Goal: Task Accomplishment & Management: Use online tool/utility

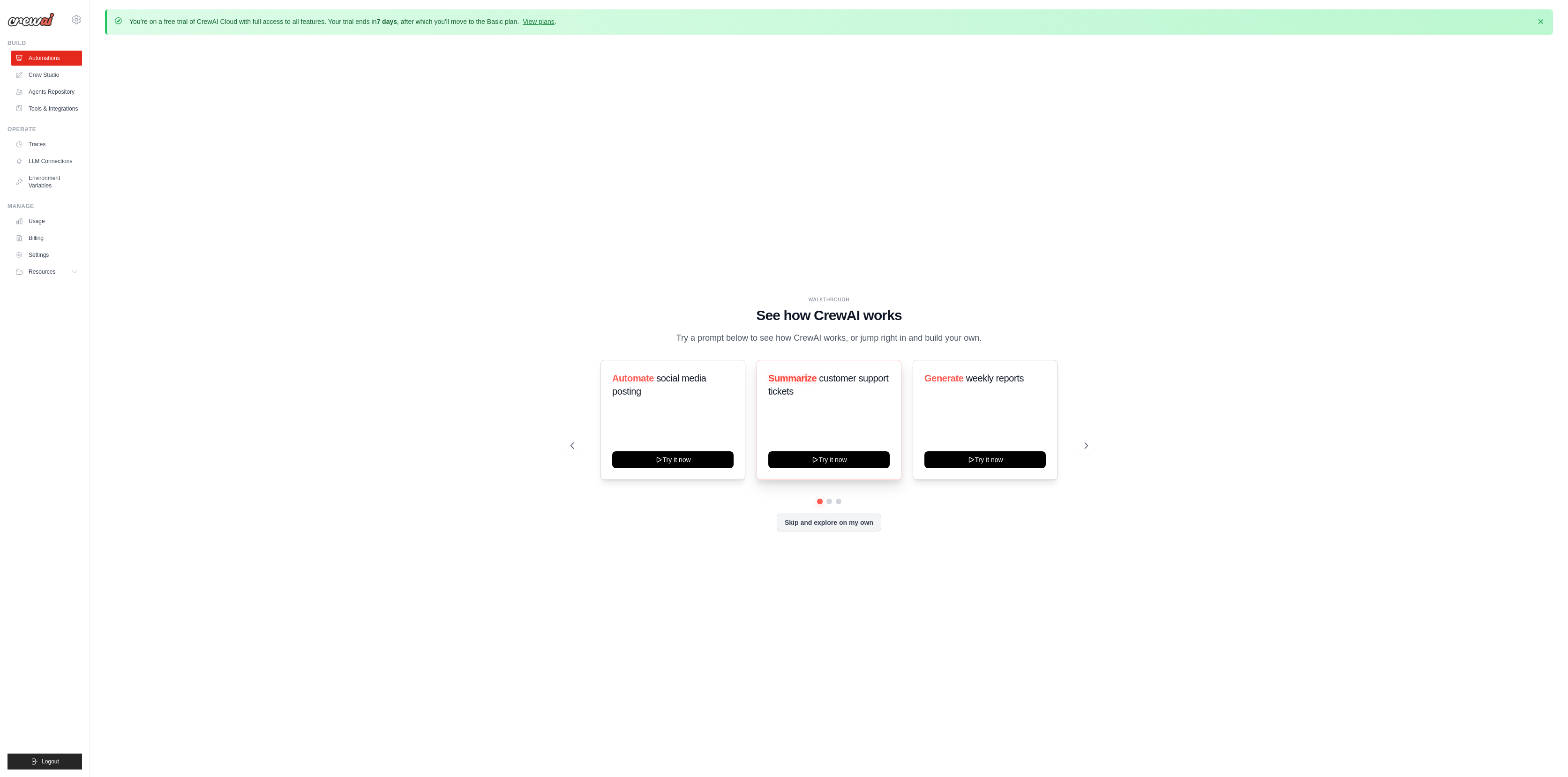
click at [815, 413] on div "Summarize customer support tickets Try it now" at bounding box center [828, 419] width 145 height 120
click at [850, 523] on button "Skip and explore on my own" at bounding box center [828, 521] width 105 height 18
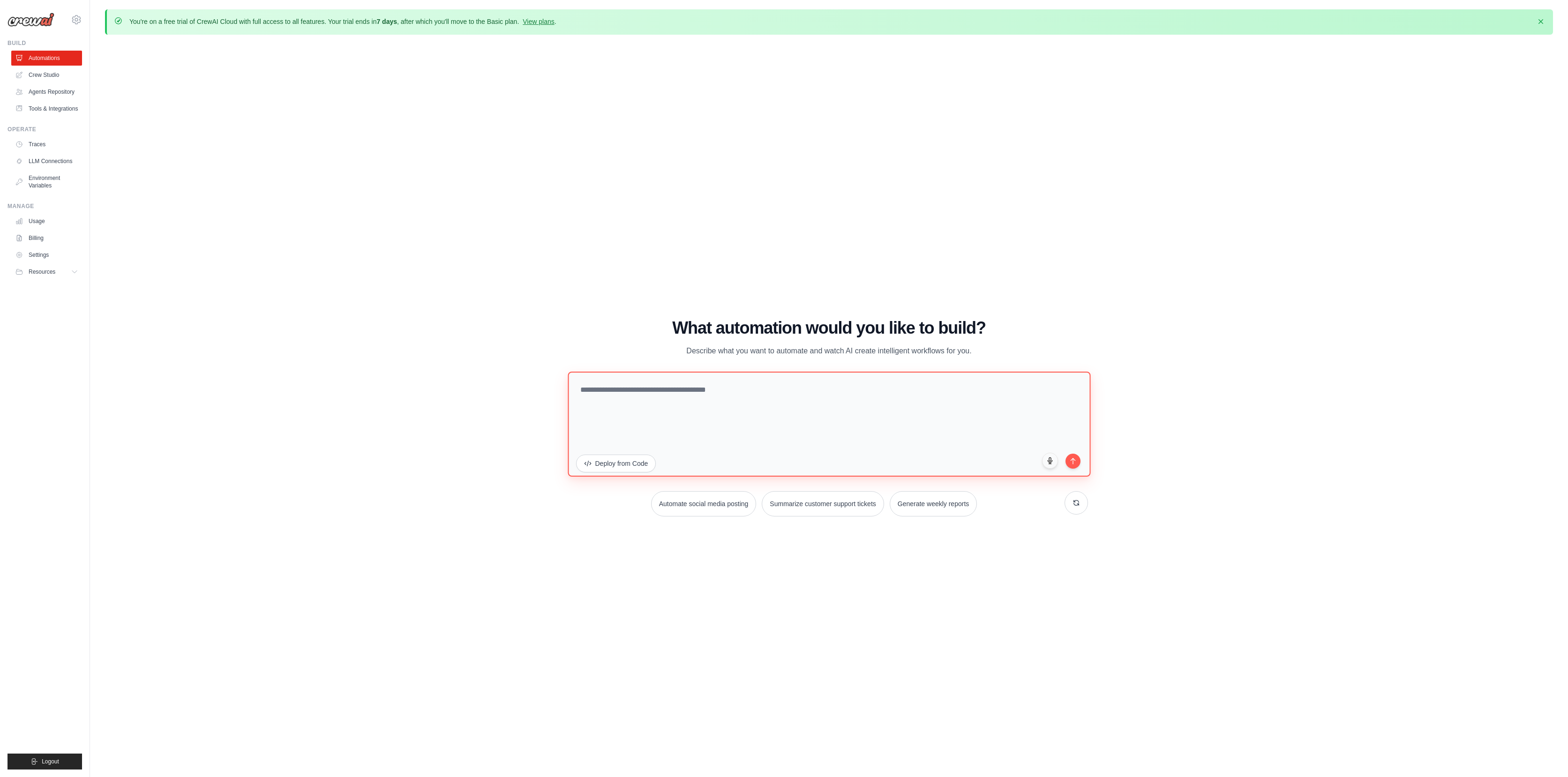
click at [637, 392] on textarea at bounding box center [828, 423] width 522 height 105
type textarea "**********"
click at [1075, 463] on button "submit" at bounding box center [1072, 459] width 16 height 16
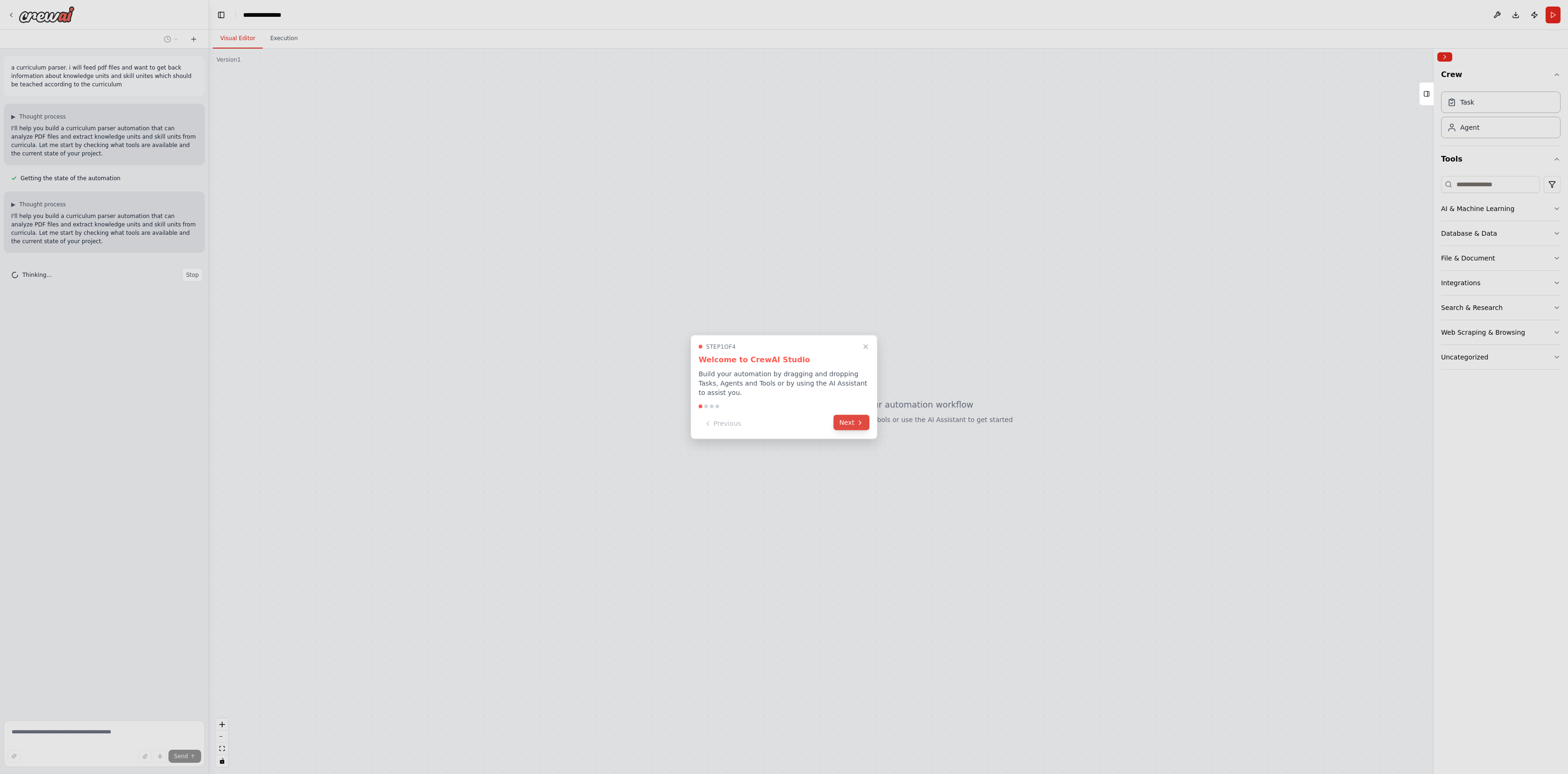
click at [854, 424] on button "Next" at bounding box center [851, 422] width 36 height 15
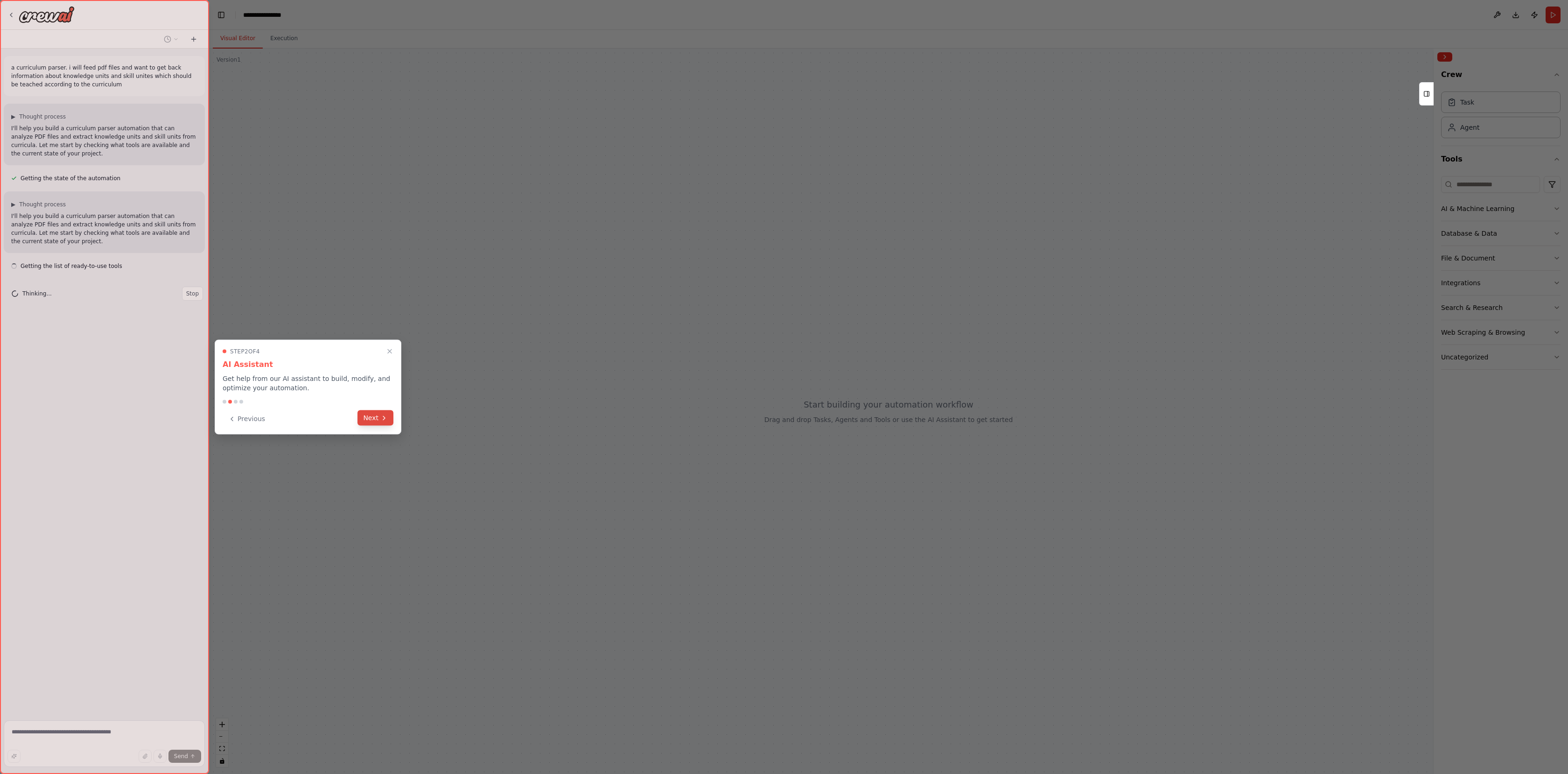
click at [381, 418] on icon at bounding box center [384, 418] width 8 height 8
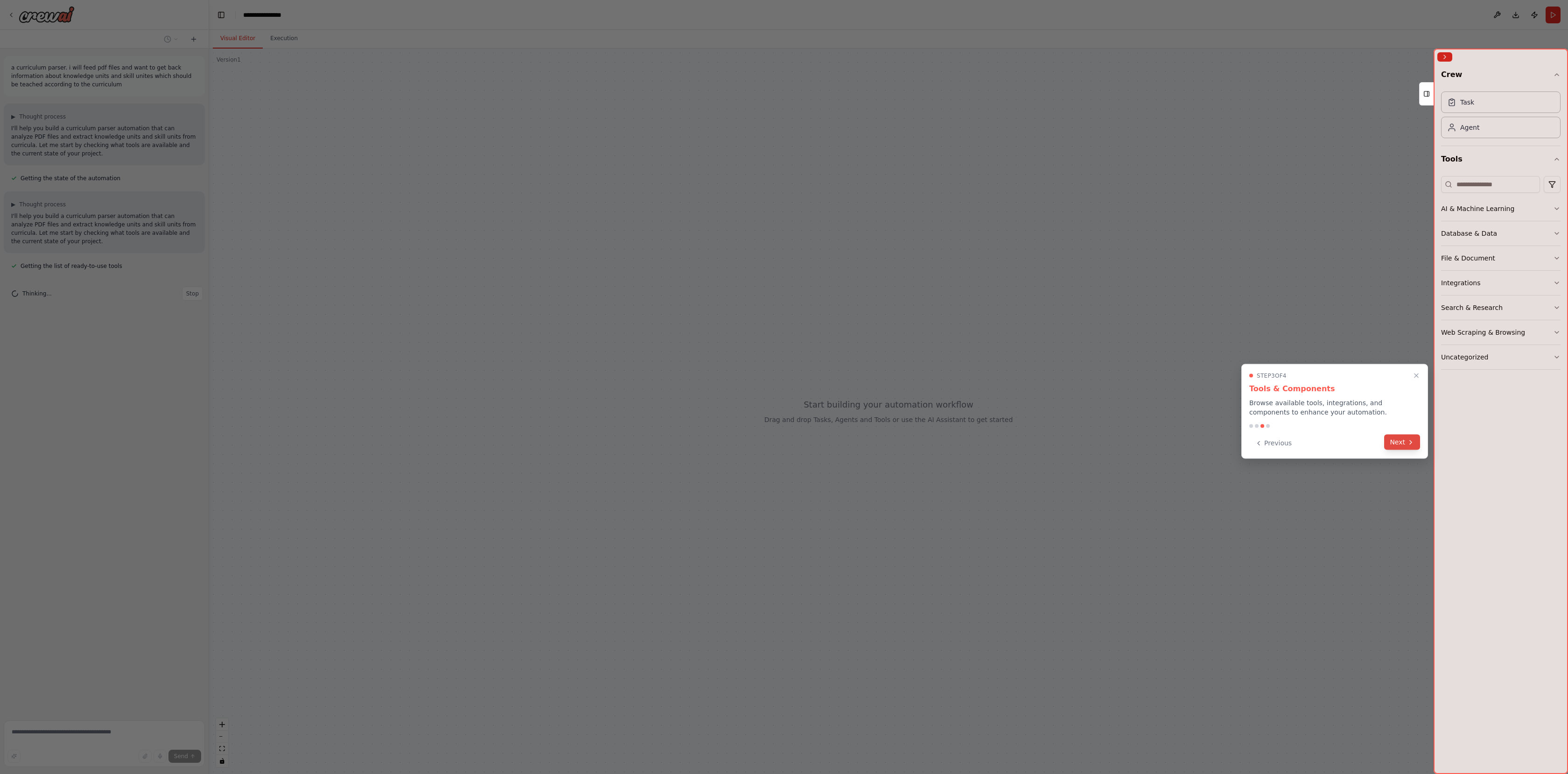
click at [1402, 440] on button "Next" at bounding box center [1402, 442] width 36 height 15
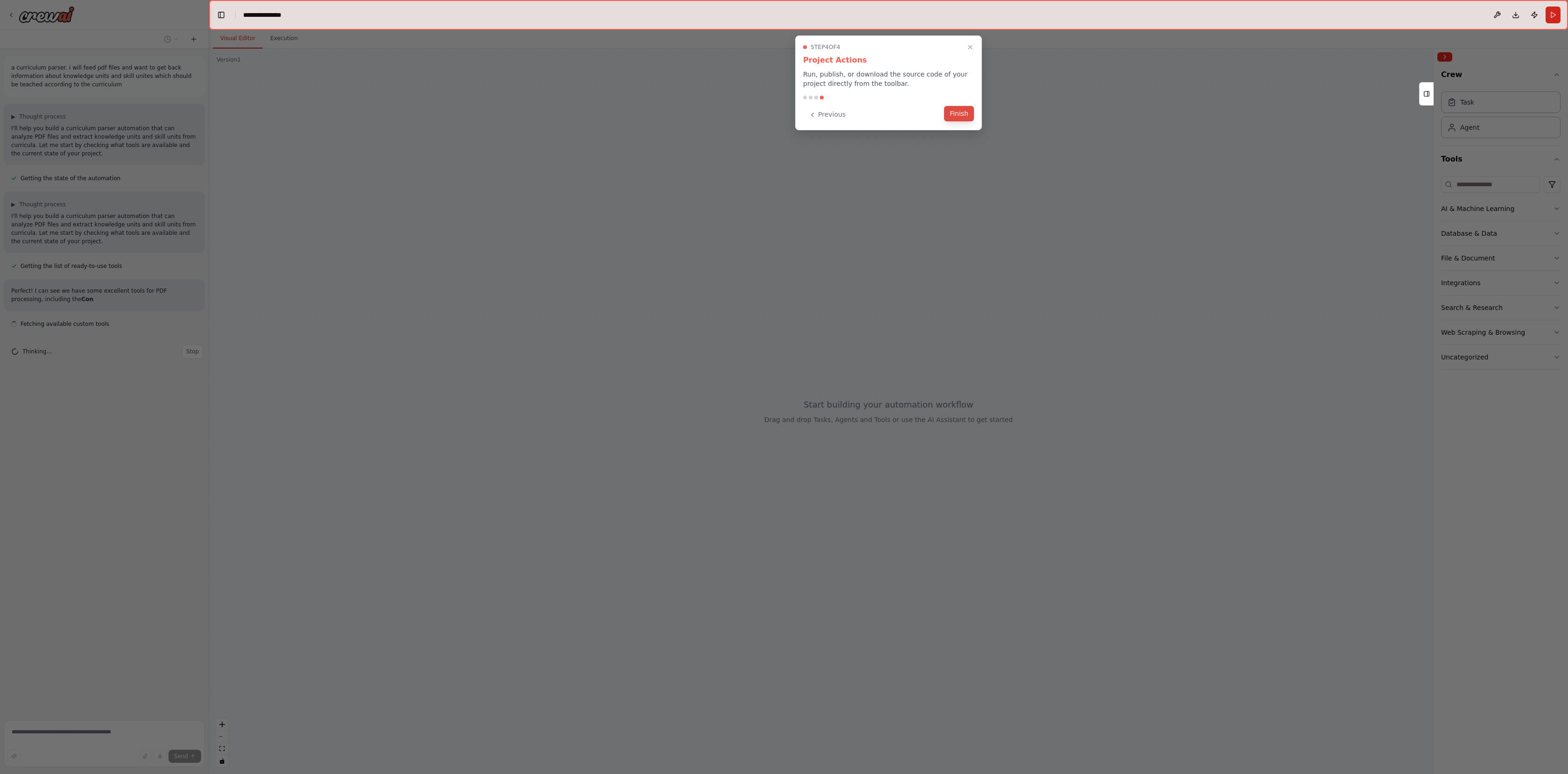
click at [958, 114] on button "Finish" at bounding box center [959, 114] width 30 height 15
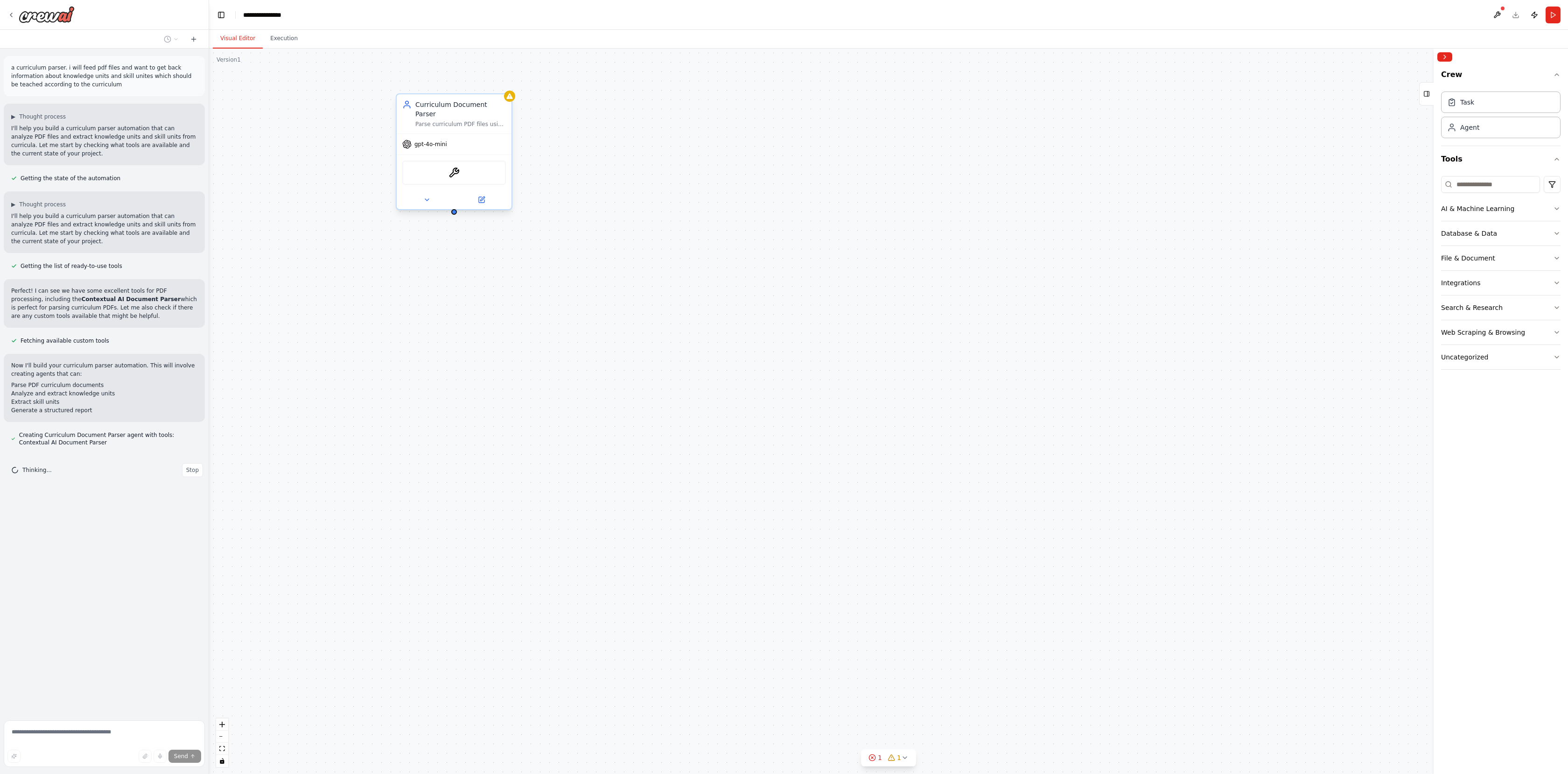
click at [436, 140] on span "gpt-4o-mini" at bounding box center [431, 144] width 33 height 8
click at [404, 140] on icon at bounding box center [406, 144] width 8 height 8
click at [461, 164] on div "ContextualAIParseTool" at bounding box center [454, 173] width 103 height 24
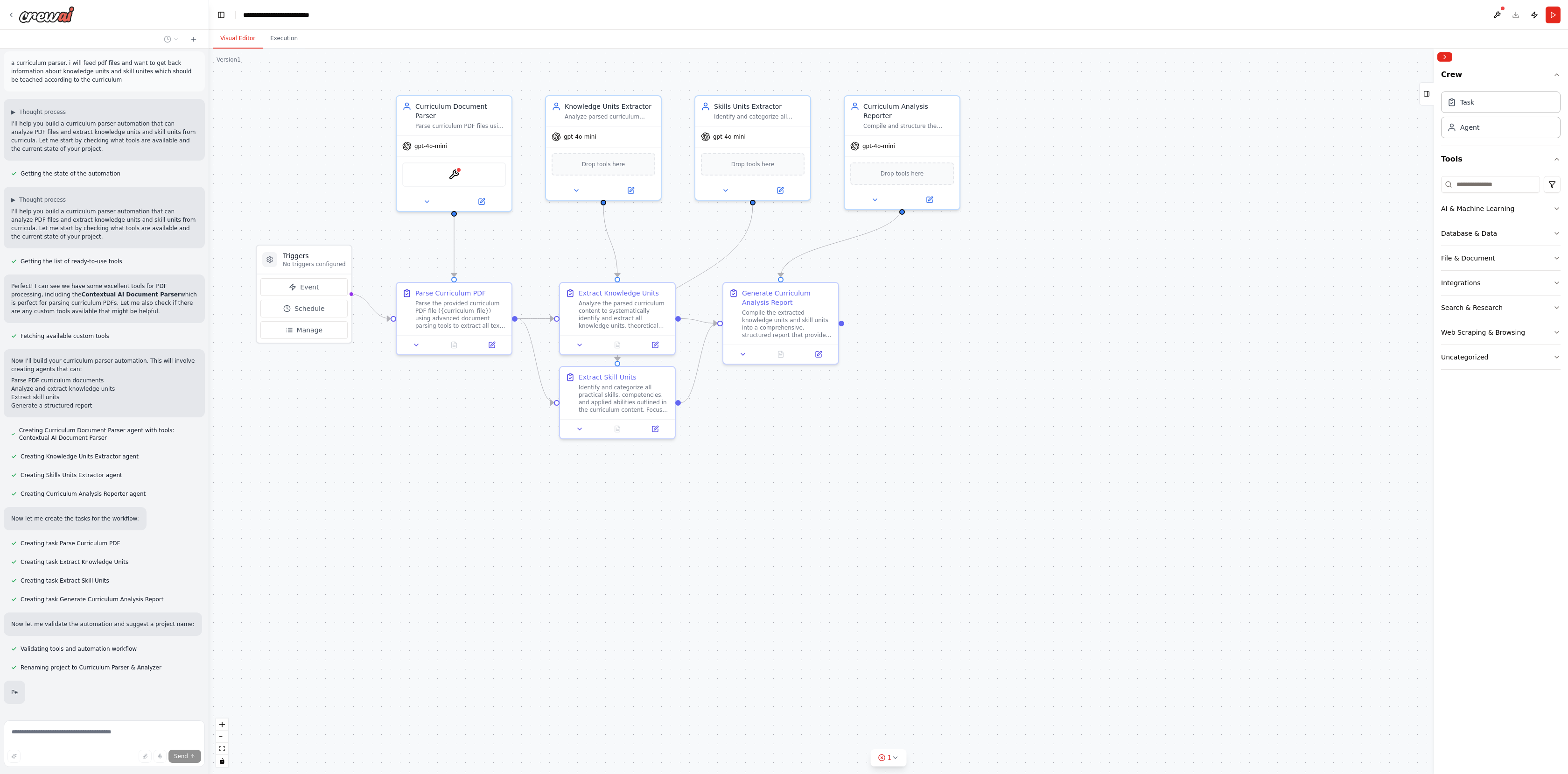
scroll to position [27, 0]
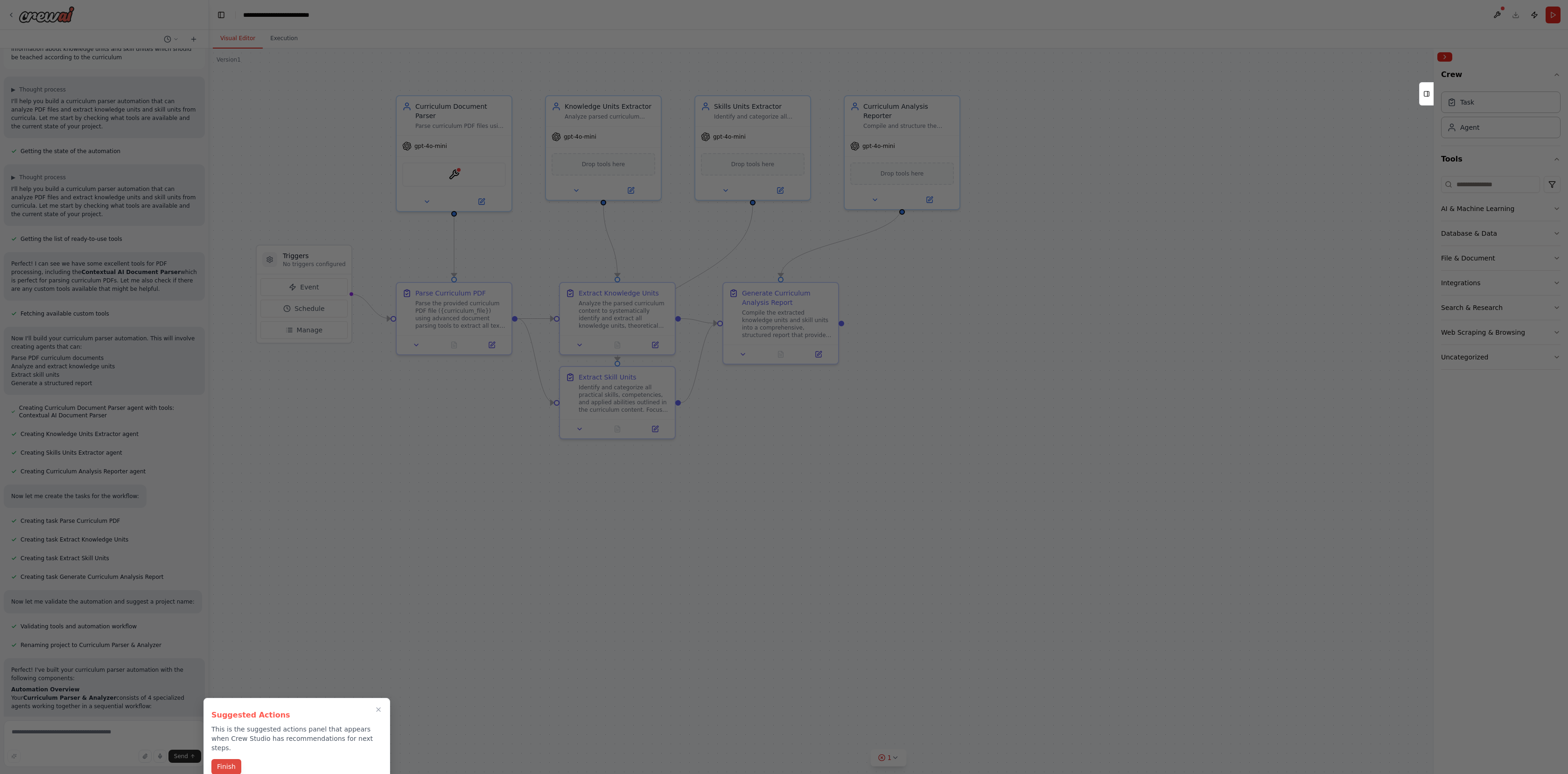
click at [231, 761] on button "Finish" at bounding box center [227, 766] width 30 height 15
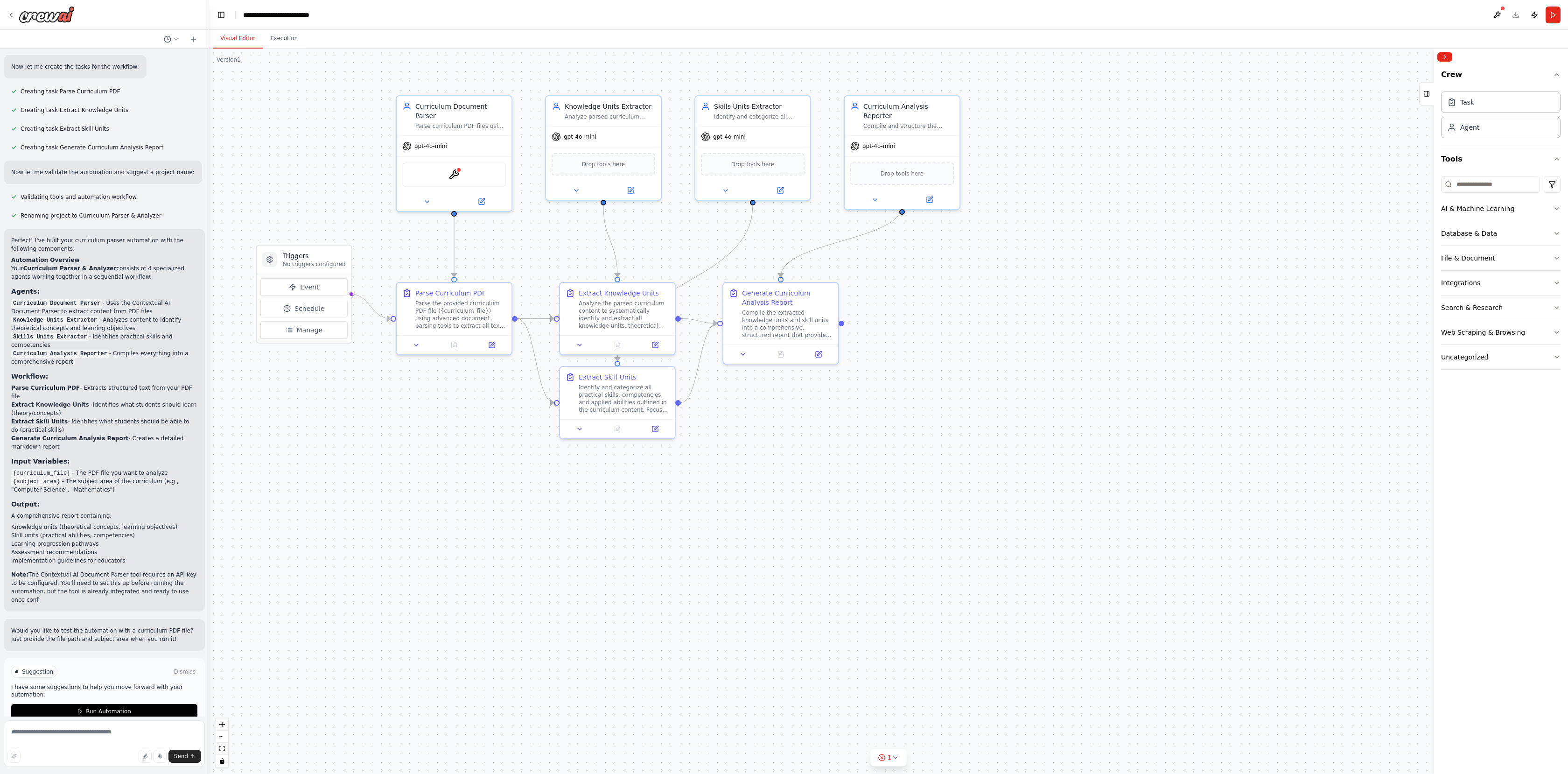
scroll to position [465, 0]
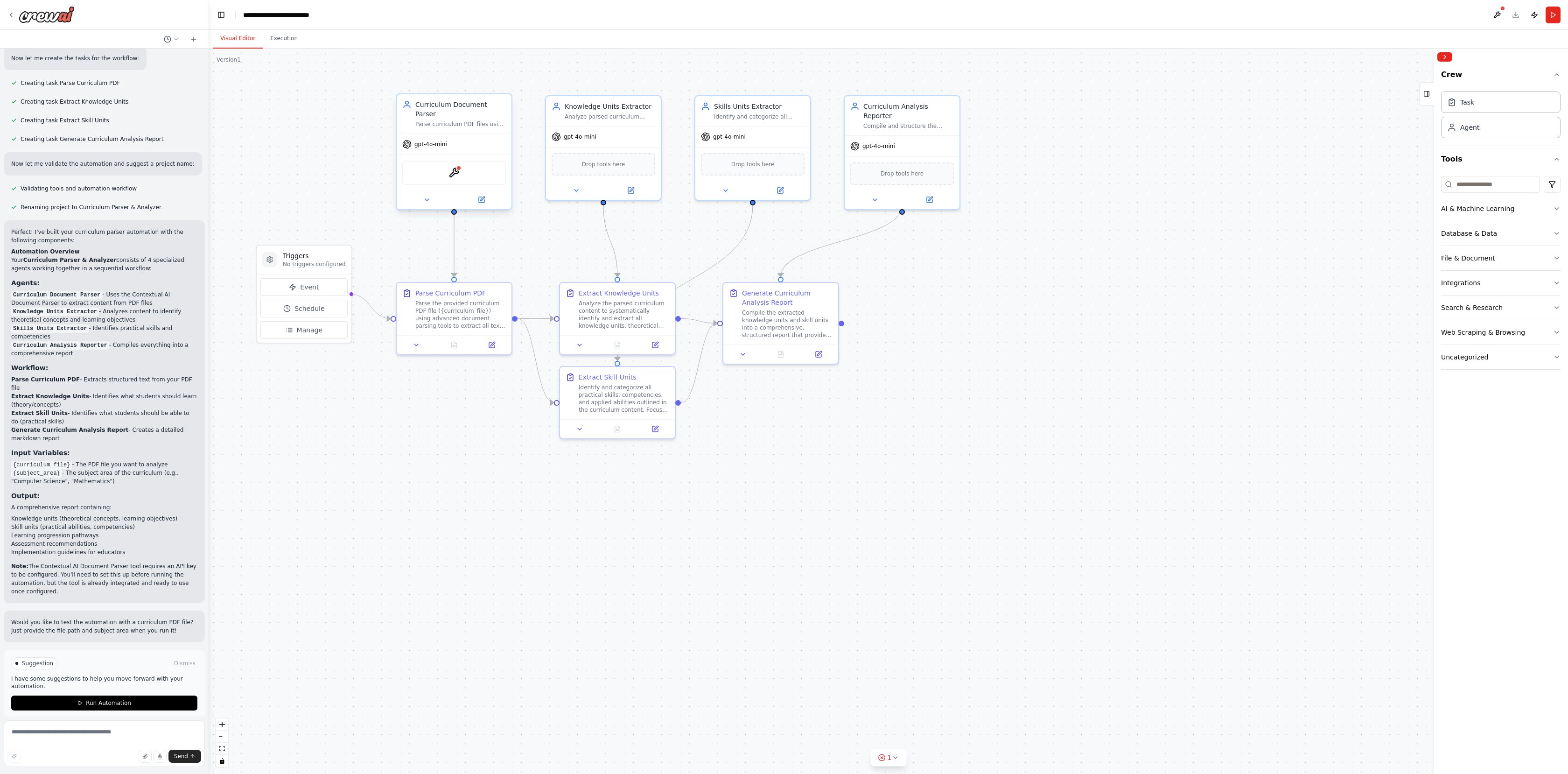
click at [436, 143] on div "gpt-4o-mini" at bounding box center [454, 144] width 115 height 21
click at [631, 122] on div "Knowledge Units Extractor Analyze parsed curriculum content to identify and ext…" at bounding box center [603, 109] width 115 height 30
click at [465, 134] on div "gpt-4o-mini" at bounding box center [454, 144] width 115 height 21
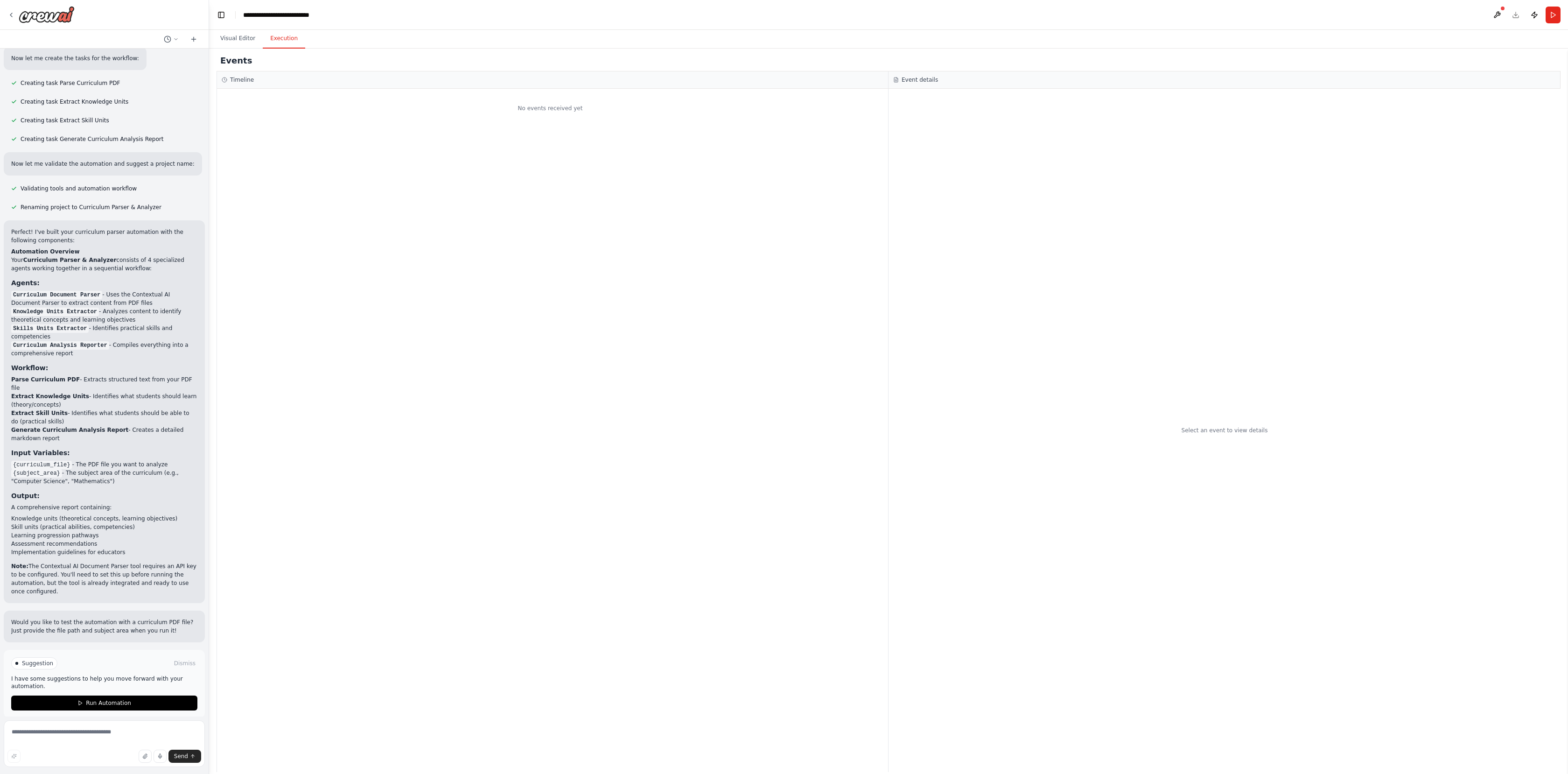
click at [279, 39] on button "Execution" at bounding box center [283, 39] width 42 height 20
click at [235, 38] on button "Visual Editor" at bounding box center [237, 39] width 50 height 20
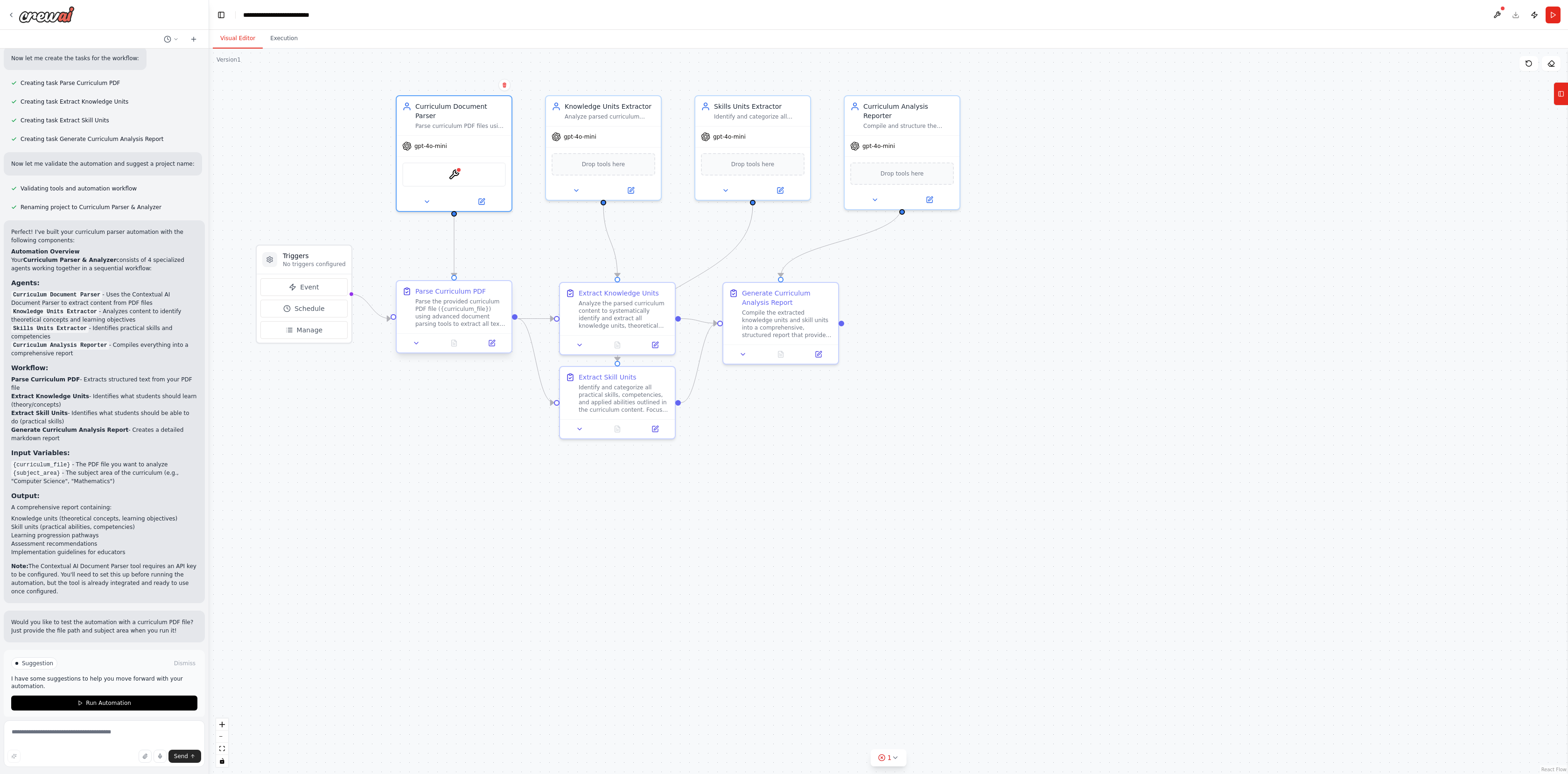
click at [439, 301] on div "Parse the provided curriculum PDF file ({curriculum_file}) using advanced docum…" at bounding box center [461, 313] width 90 height 30
click at [499, 341] on button at bounding box center [492, 343] width 32 height 11
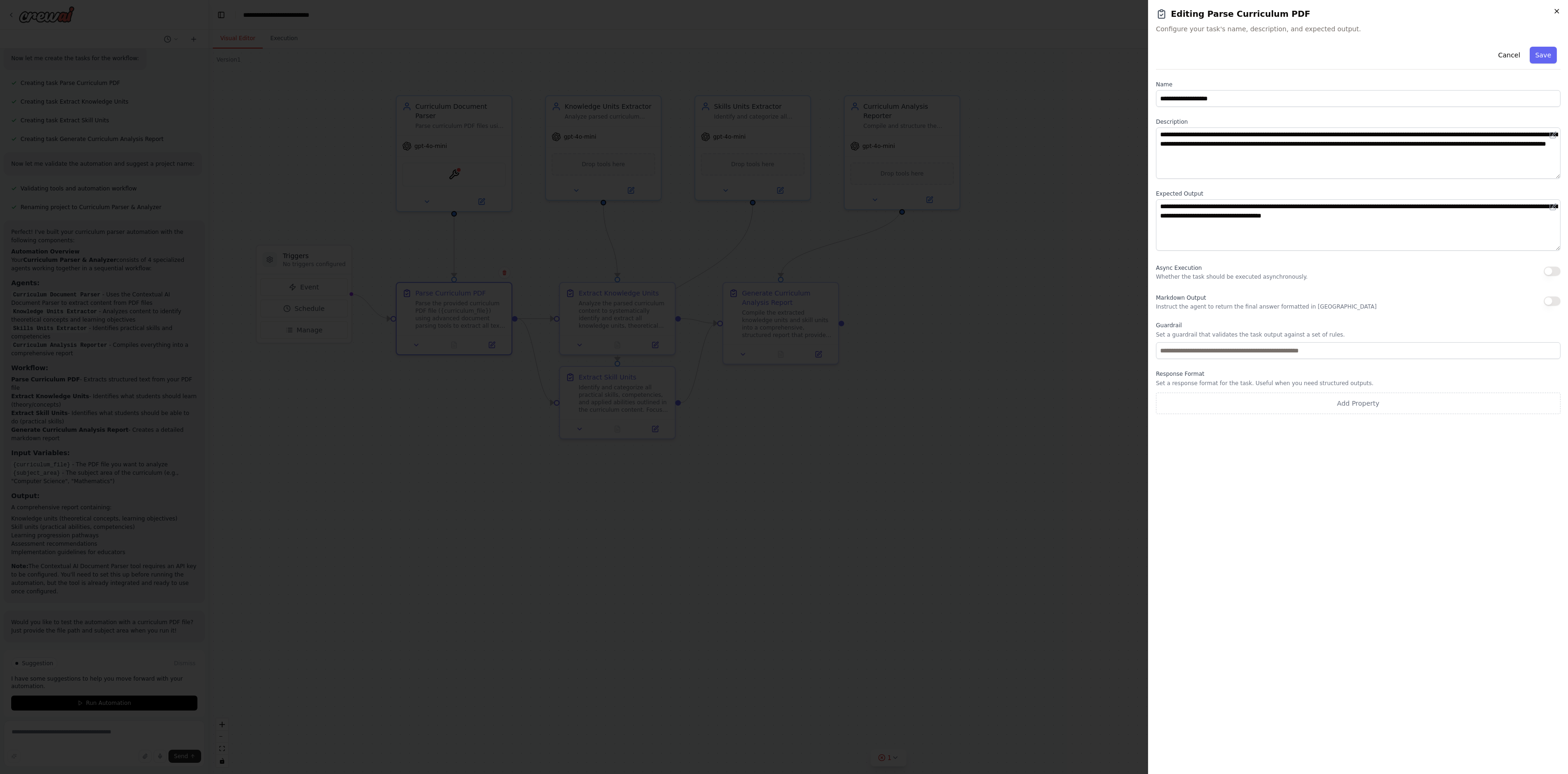
click at [1555, 10] on icon "button" at bounding box center [1557, 11] width 8 height 8
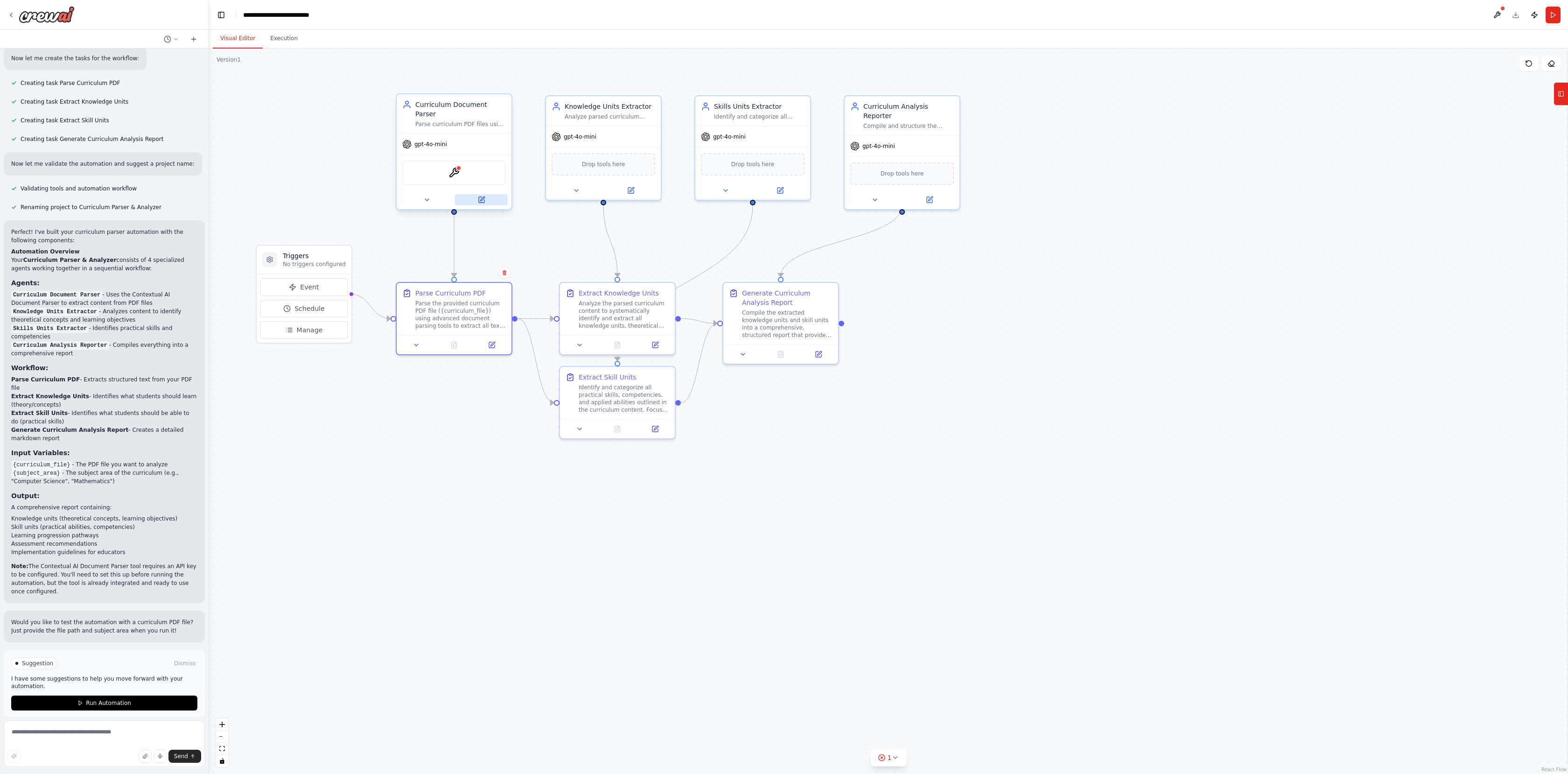
click at [483, 196] on icon at bounding box center [482, 199] width 8 height 8
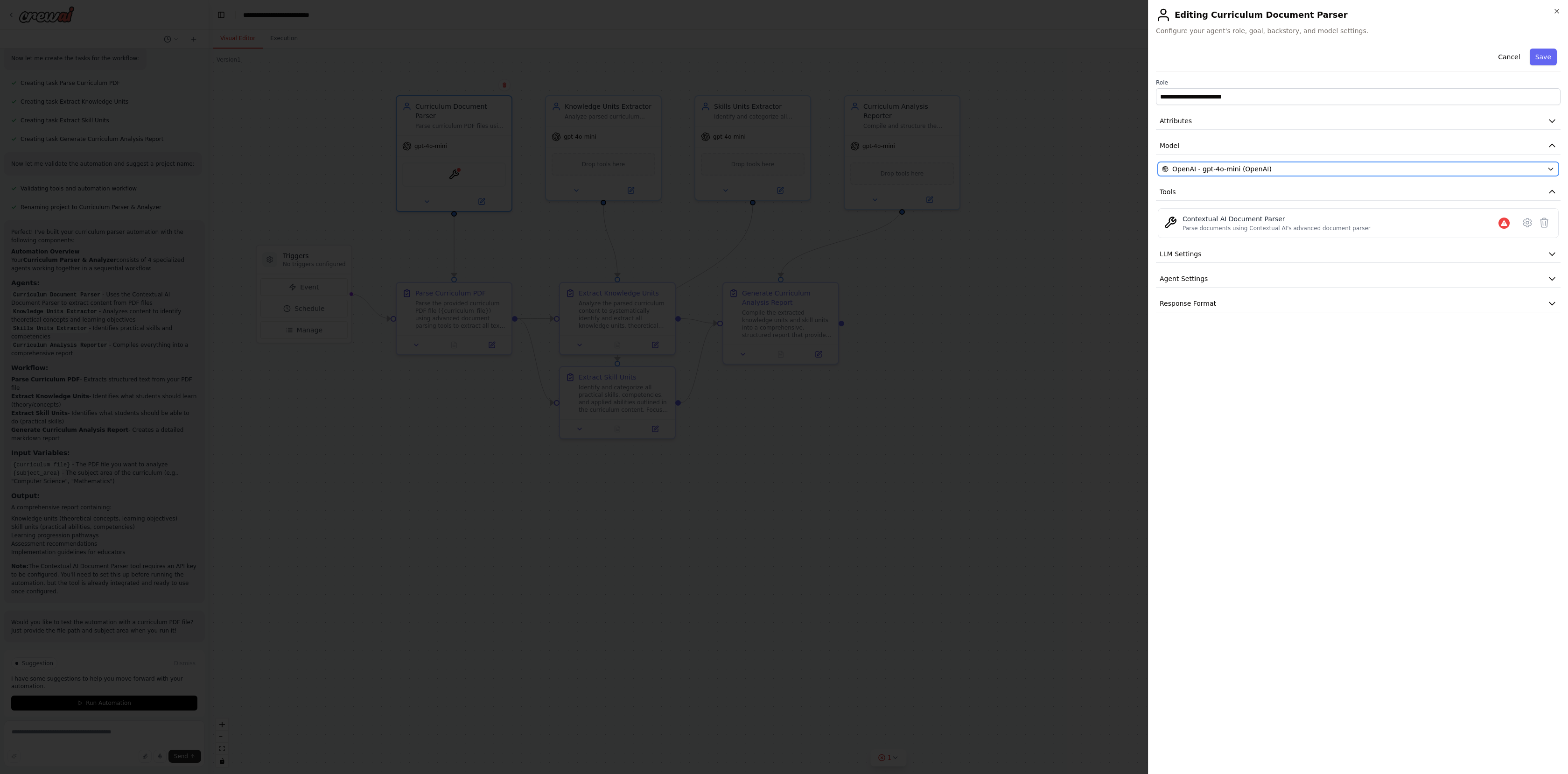
click at [1336, 171] on div "OpenAI - gpt-4o-mini (OpenAI)" at bounding box center [1352, 169] width 381 height 9
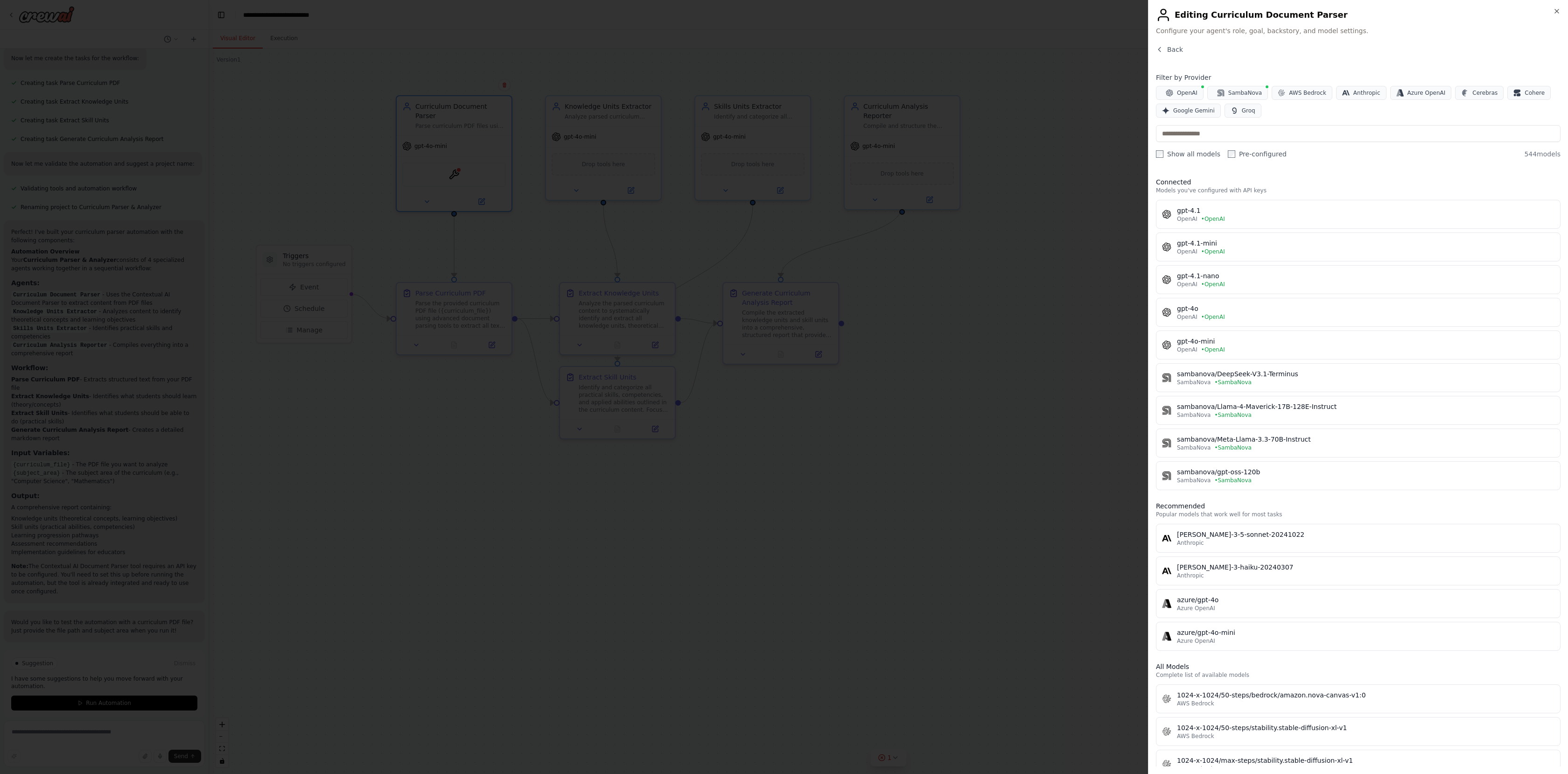
click at [1336, 171] on div "Connected Models you've configured with API keys gpt-4.1 OpenAI • OpenAI gpt-4.…" at bounding box center [1358, 468] width 404 height 596
click at [1167, 45] on span "Back" at bounding box center [1175, 50] width 16 height 9
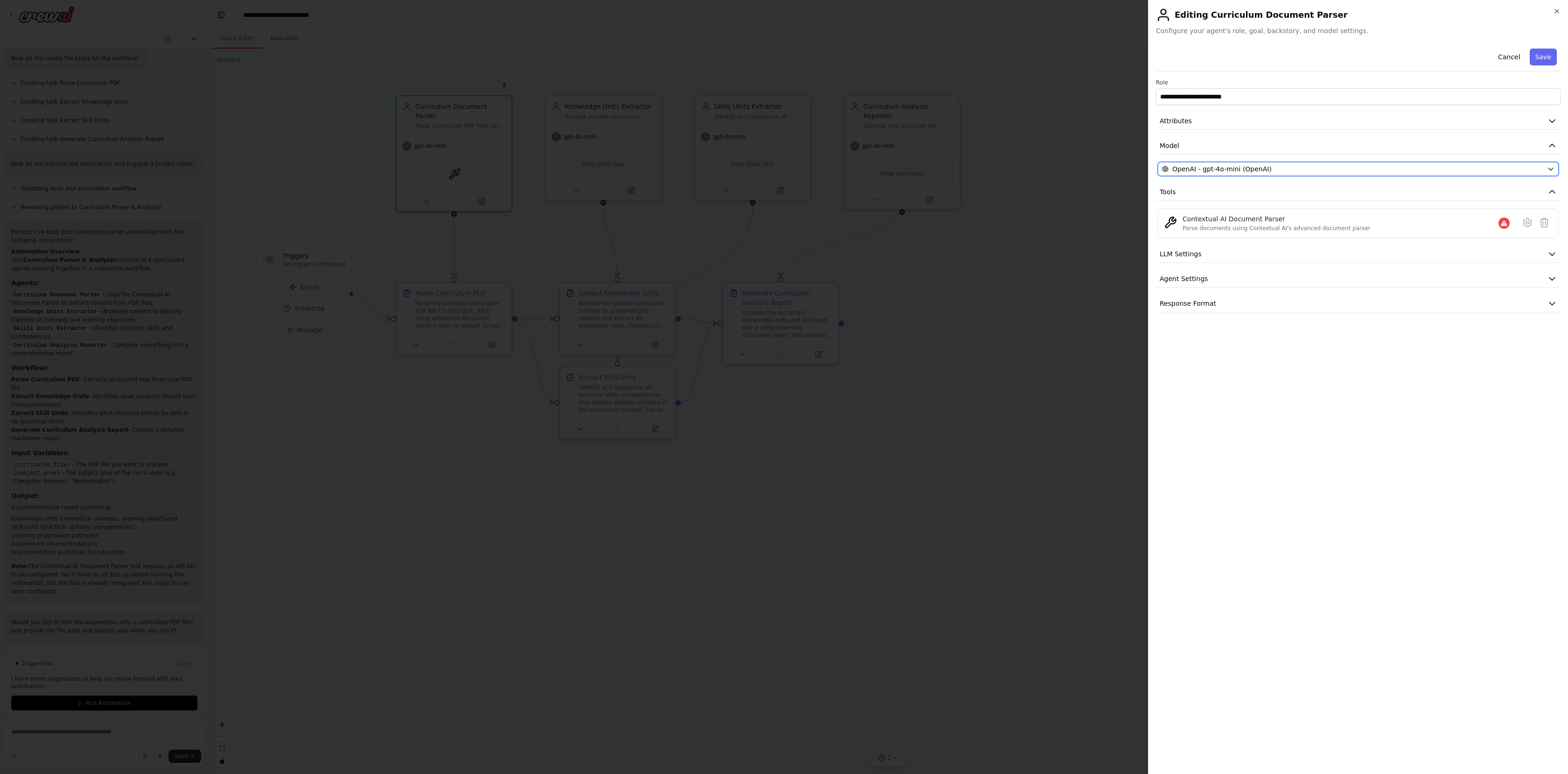
click at [1319, 172] on div "OpenAI - gpt-4o-mini (OpenAI)" at bounding box center [1352, 169] width 381 height 9
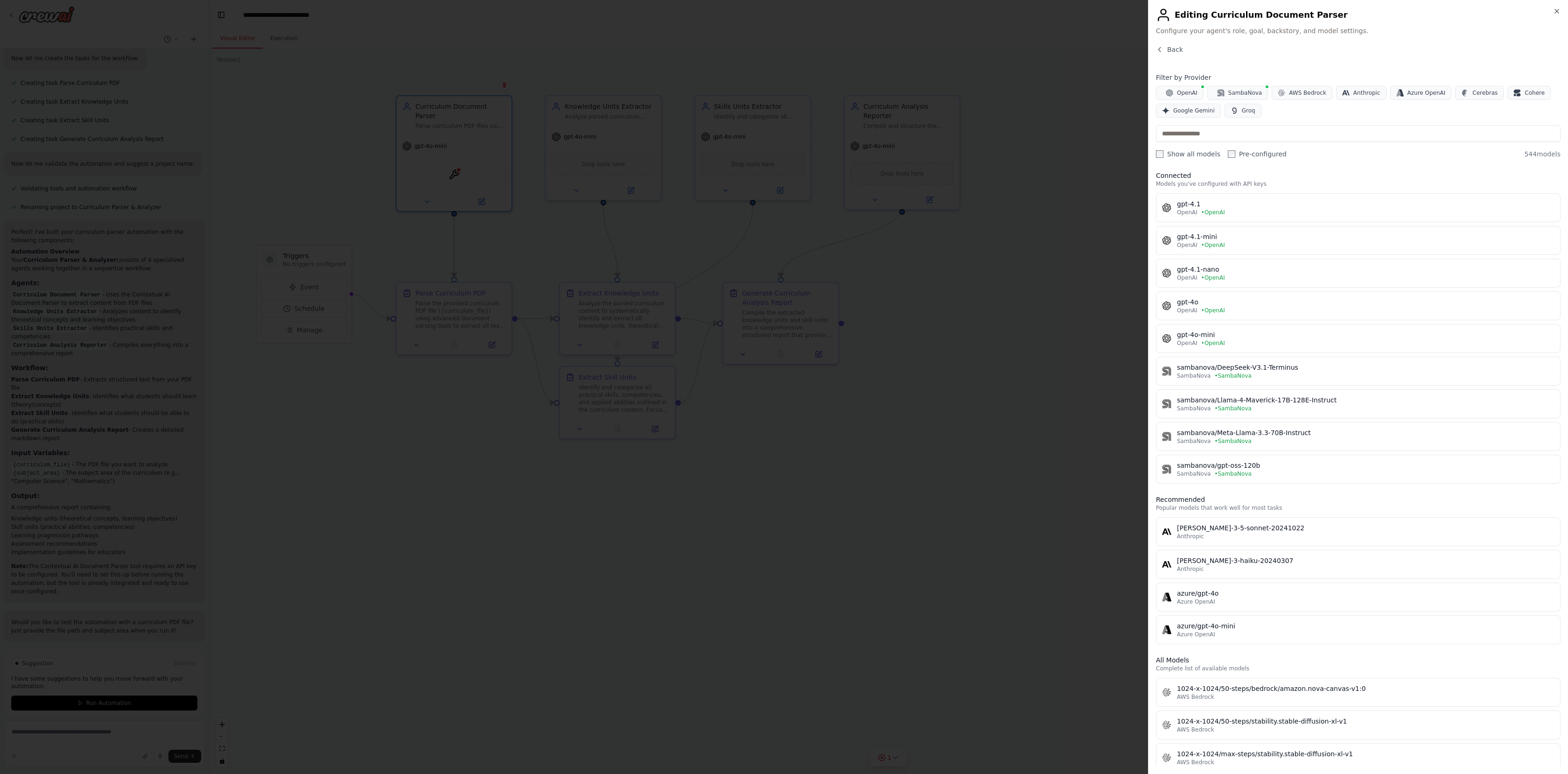
scroll to position [7, 0]
click at [1384, 24] on div "Editing Curriculum Document Parser Configure your agent's role, goal, backstory…" at bounding box center [1358, 22] width 404 height 28
click at [1557, 14] on icon "button" at bounding box center [1557, 11] width 8 height 8
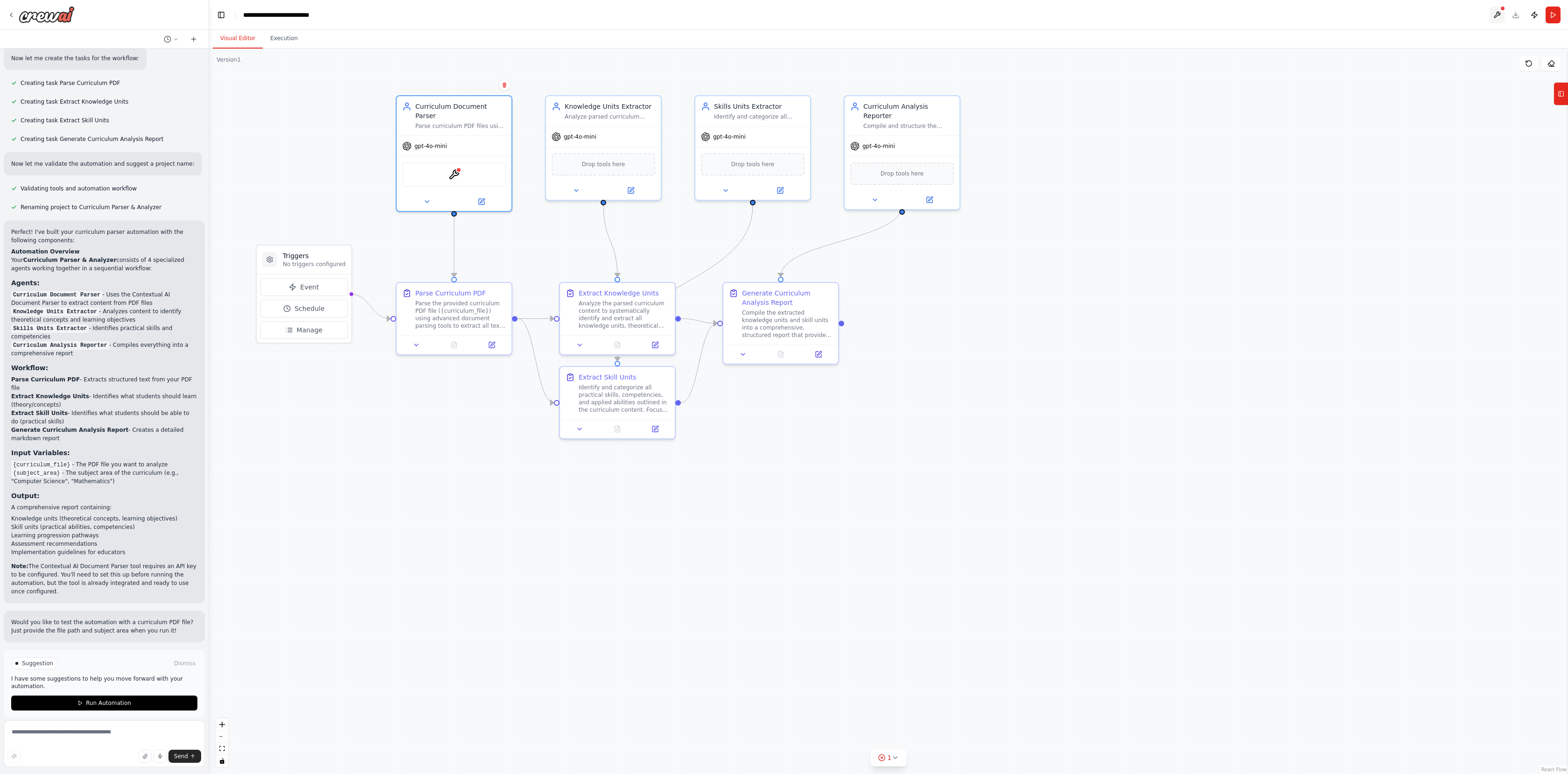
click at [1497, 12] on button at bounding box center [1497, 15] width 15 height 17
click at [1497, 15] on div at bounding box center [1497, 15] width 15 height 17
click at [1502, 9] on div at bounding box center [1503, 8] width 6 height 6
click at [1490, 15] on div at bounding box center [1497, 15] width 15 height 17
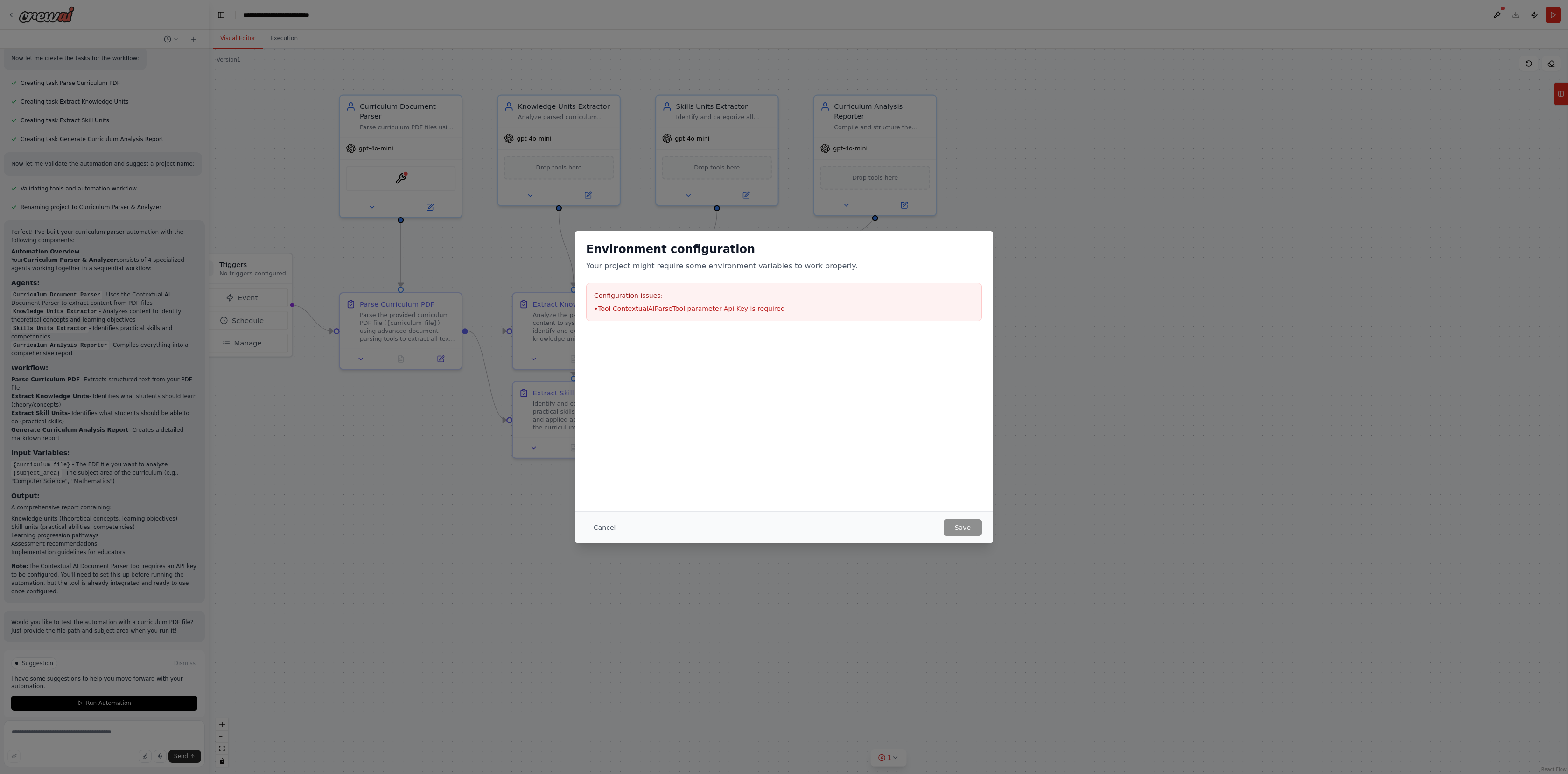
click at [695, 308] on li "• Tool ContextualAIParseTool parameter Api Key is required" at bounding box center [784, 308] width 380 height 9
click at [645, 508] on div "Environment configuration Your project might require some environment variables…" at bounding box center [784, 371] width 419 height 280
click at [605, 525] on button "Cancel" at bounding box center [604, 528] width 37 height 17
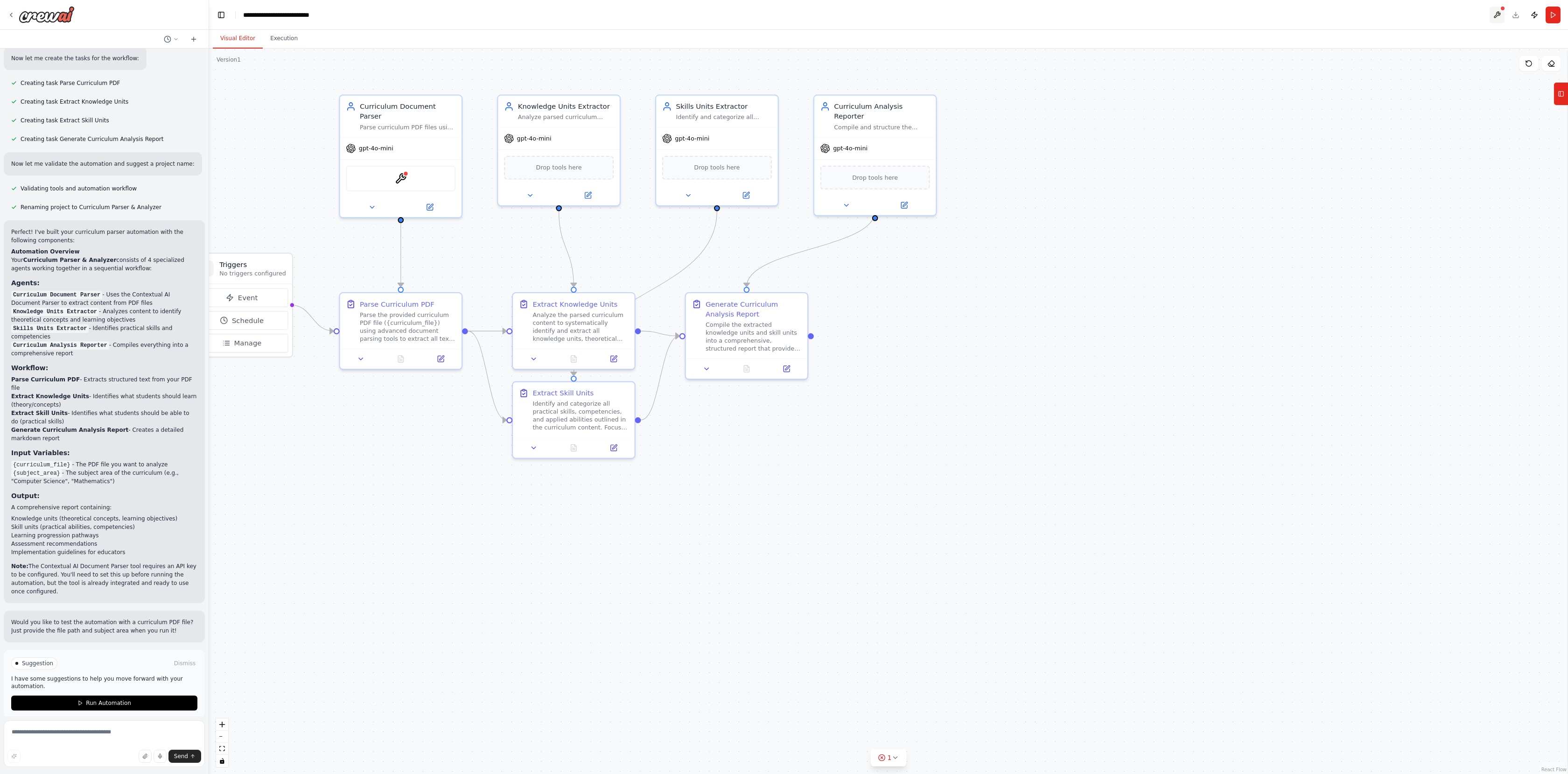
click at [1496, 13] on button at bounding box center [1497, 15] width 15 height 17
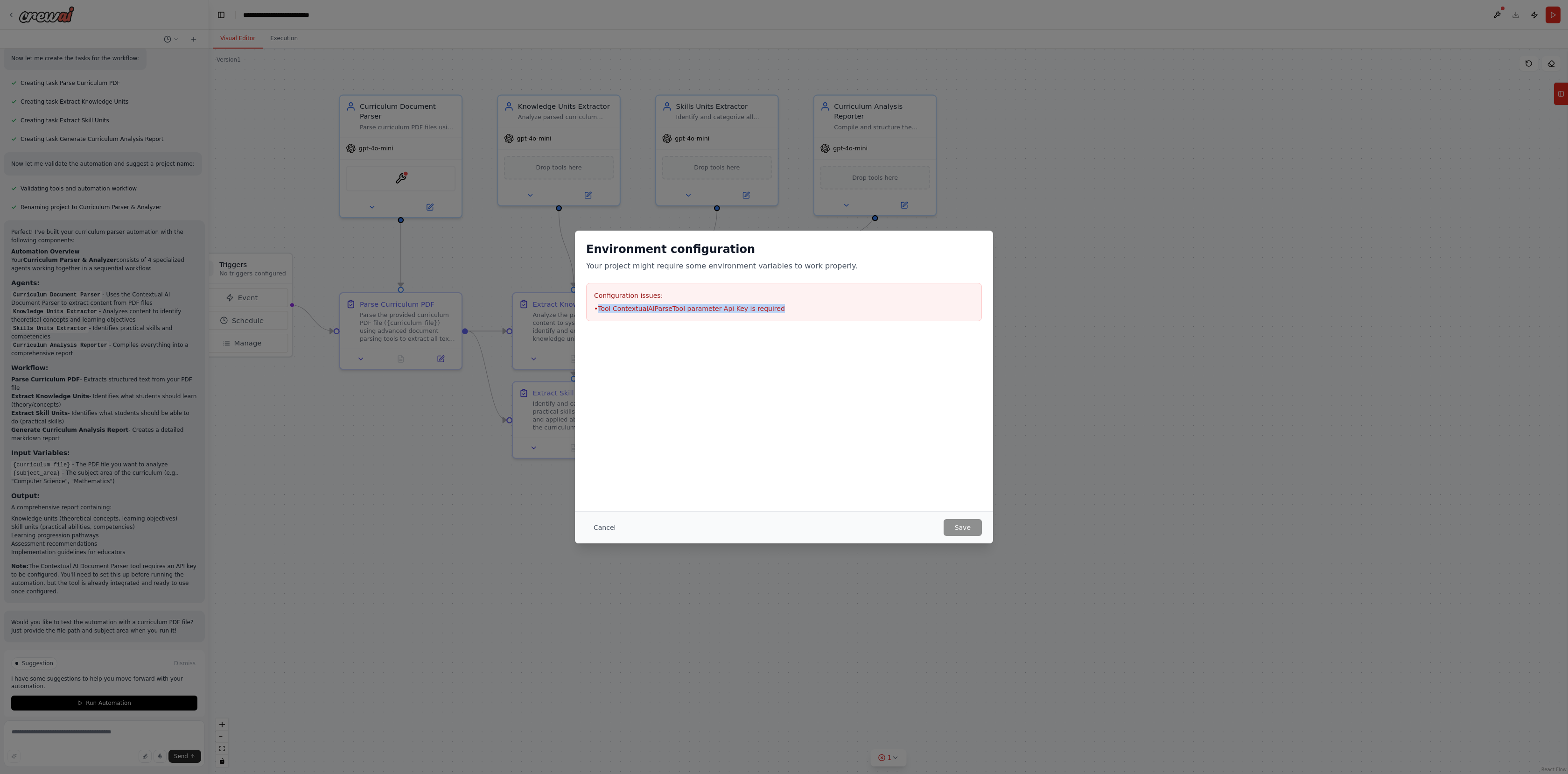
drag, startPoint x: 690, startPoint y: 307, endPoint x: 839, endPoint y: 314, distance: 149.2
click at [836, 312] on li "• Tool ContextualAIParseTool parameter Api Key is required" at bounding box center [784, 308] width 380 height 9
click at [587, 529] on button "Cancel" at bounding box center [604, 528] width 37 height 17
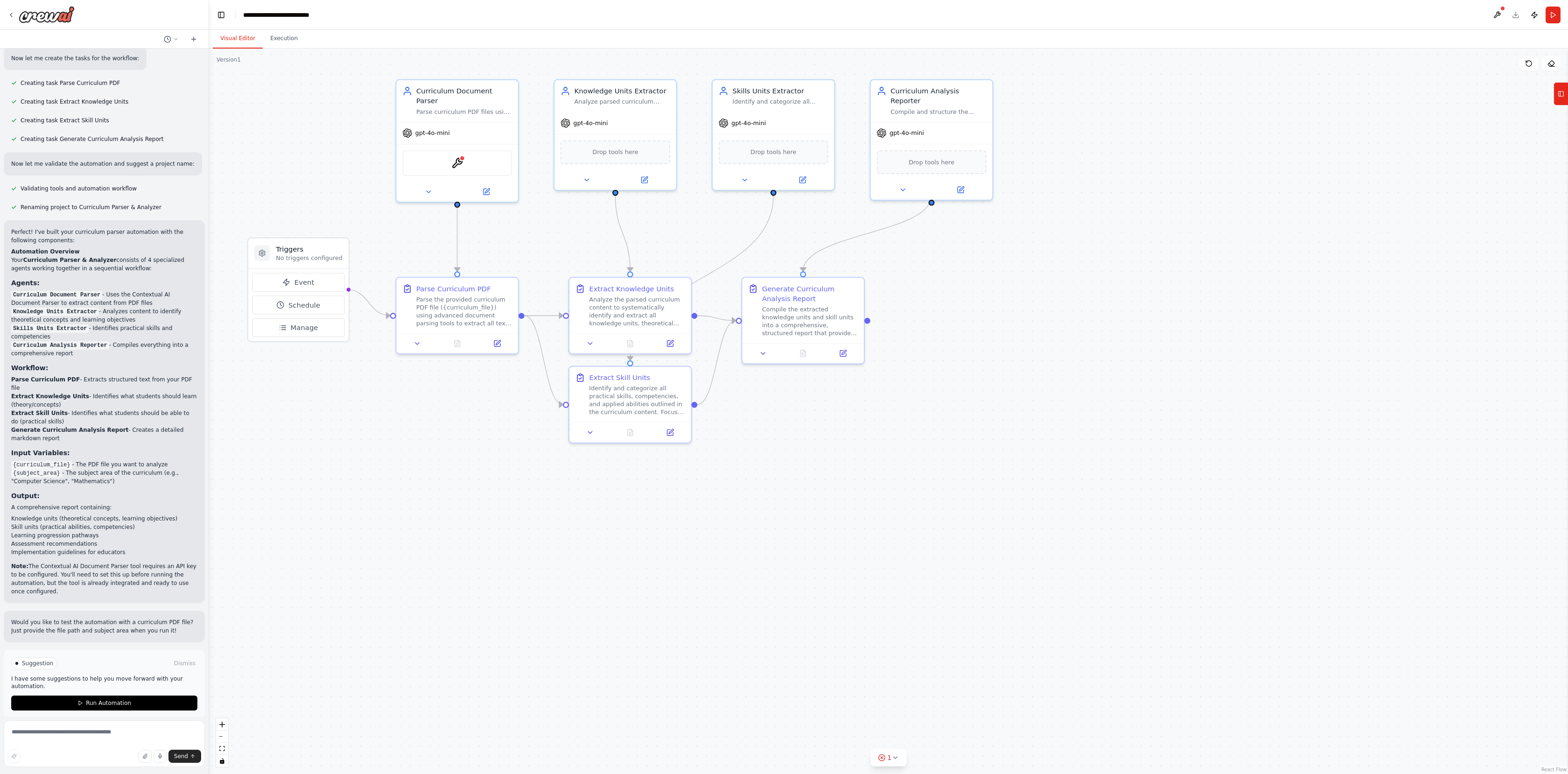
drag, startPoint x: 392, startPoint y: 473, endPoint x: 467, endPoint y: 425, distance: 89.0
click at [454, 461] on div ".deletable-edge-delete-btn { width: 20px; height: 20px; border: 0px solid #ffff…" at bounding box center [888, 411] width 1359 height 725
click at [467, 155] on img at bounding box center [467, 161] width 11 height 11
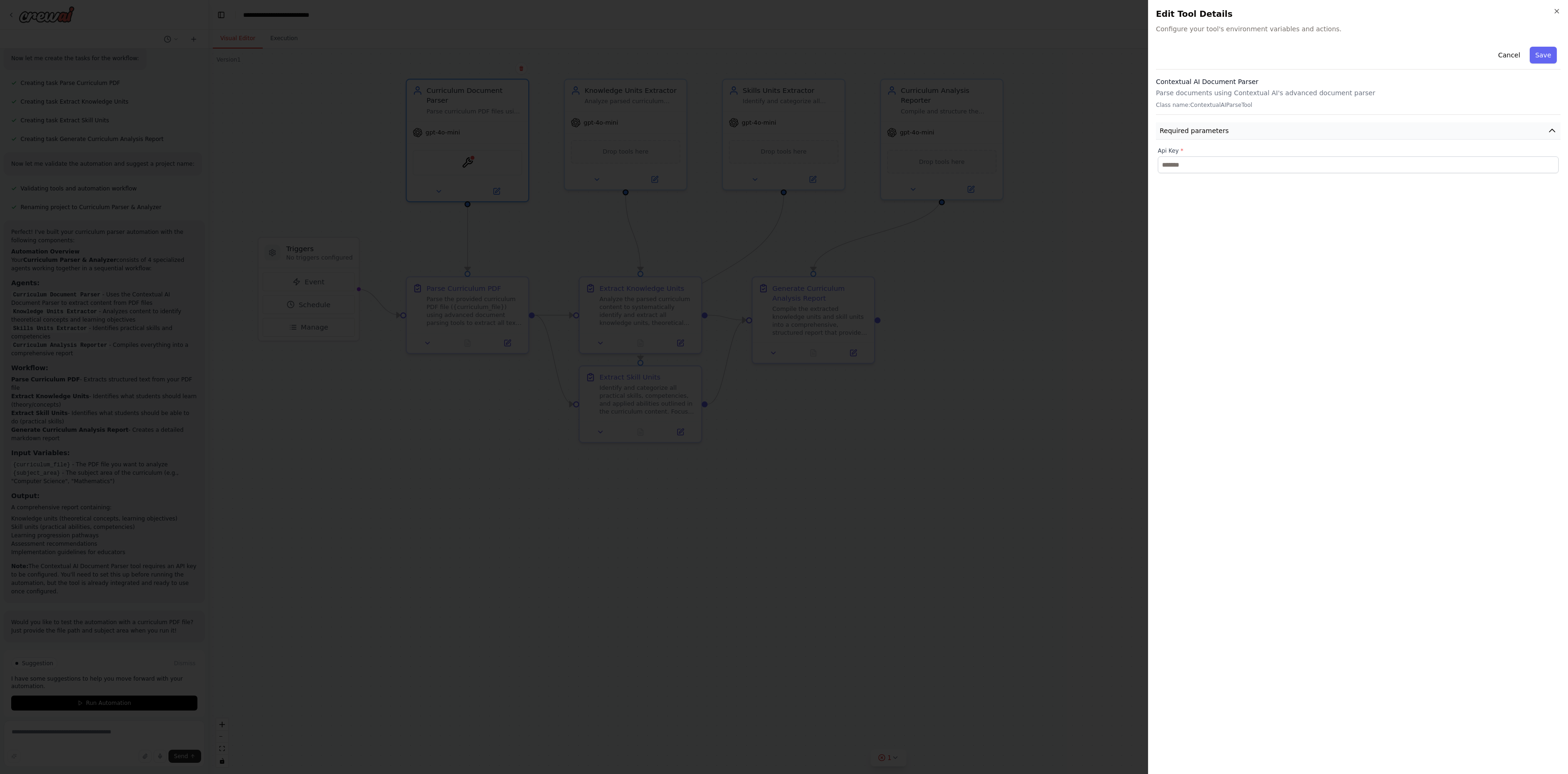
click at [1226, 133] on button "Required parameters" at bounding box center [1358, 131] width 404 height 17
click at [1194, 167] on input "text" at bounding box center [1358, 165] width 401 height 17
click at [1258, 167] on input "text" at bounding box center [1358, 165] width 401 height 17
paste input "**********"
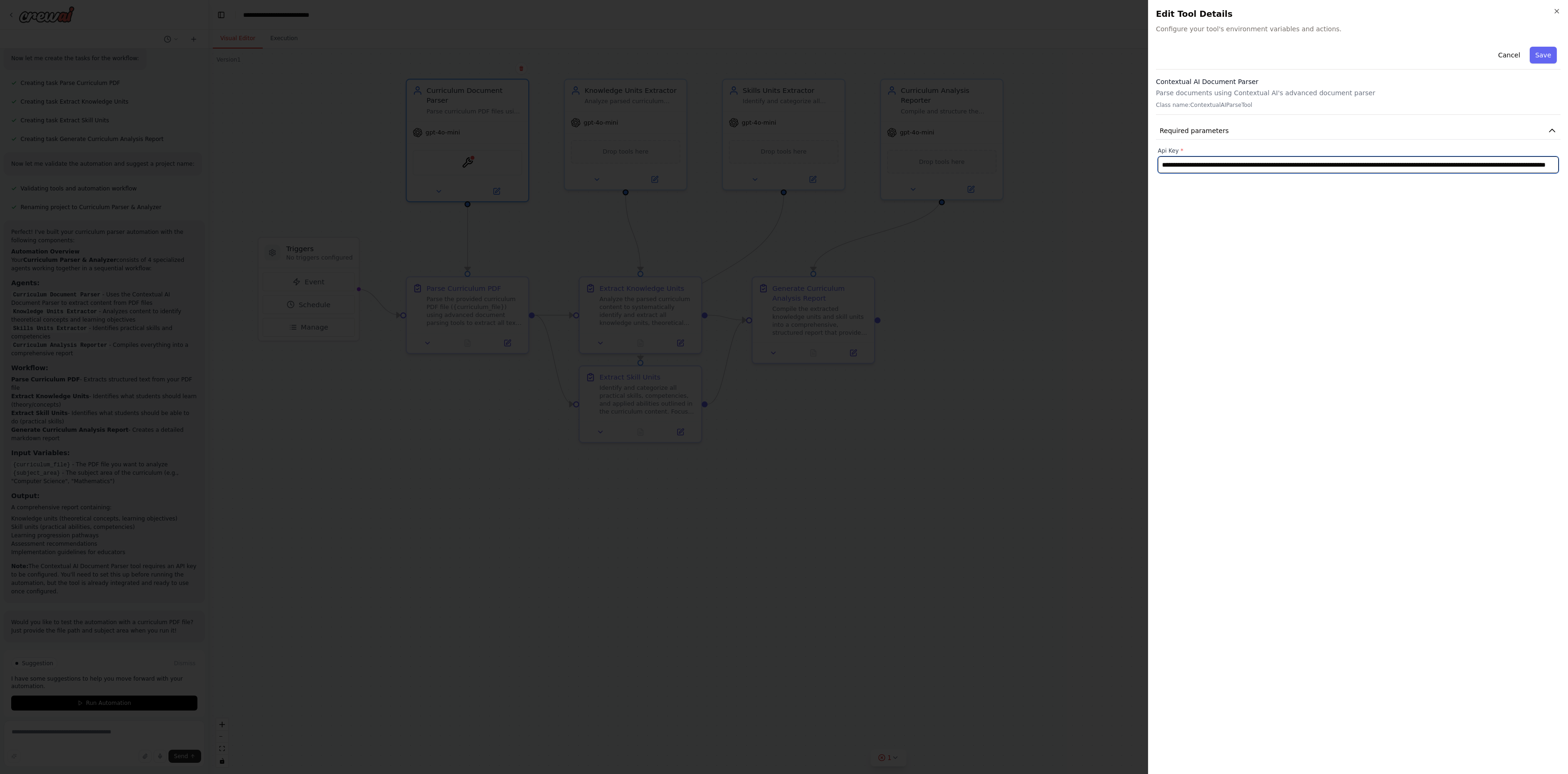
scroll to position [0, 220]
type input "**********"
click at [1540, 57] on button "Save" at bounding box center [1543, 55] width 27 height 17
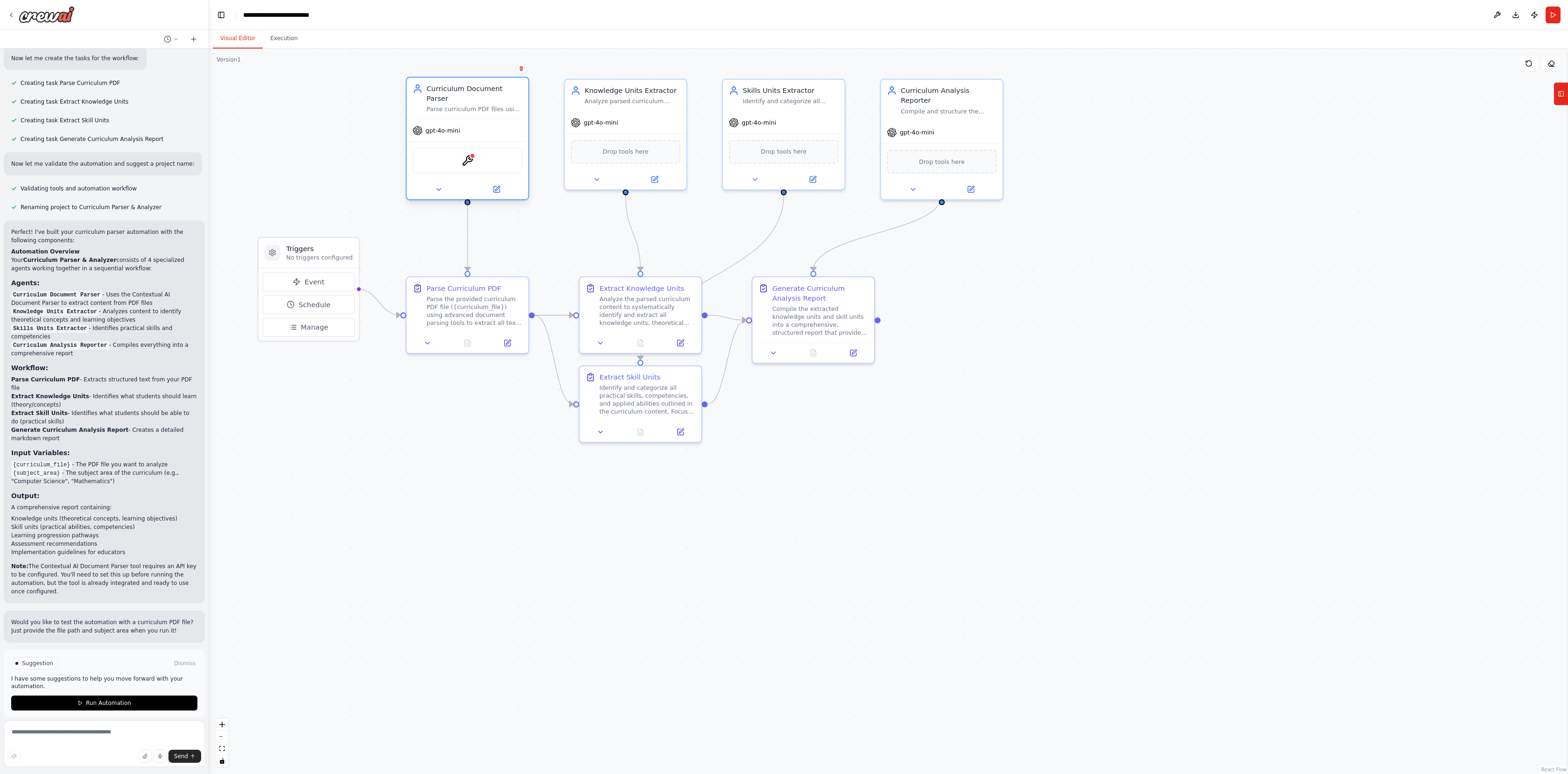
click at [458, 151] on div "ContextualAIParseTool" at bounding box center [467, 160] width 110 height 25
click at [472, 155] on img at bounding box center [467, 161] width 11 height 11
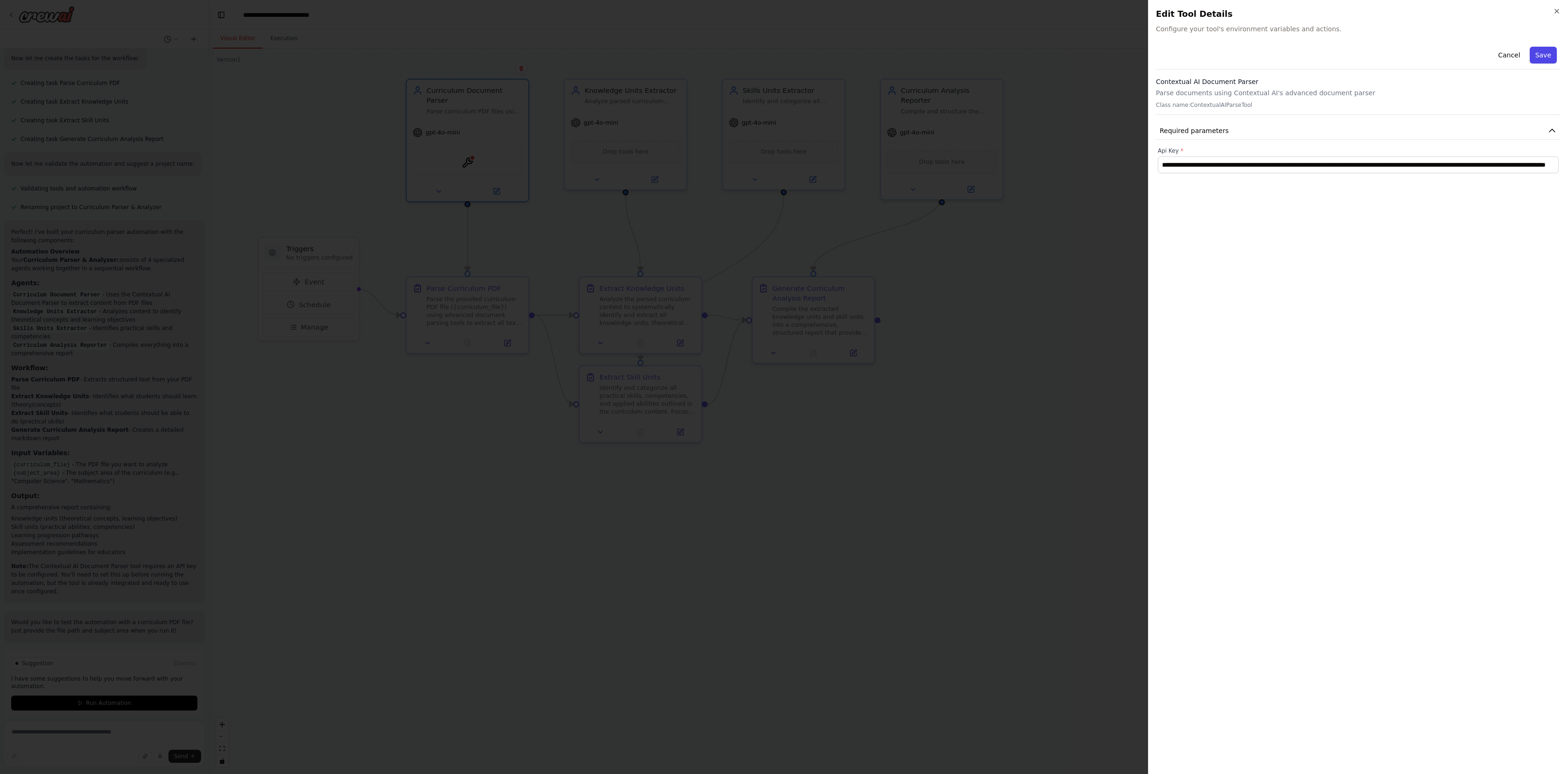
click at [1547, 50] on button "Save" at bounding box center [1543, 55] width 27 height 17
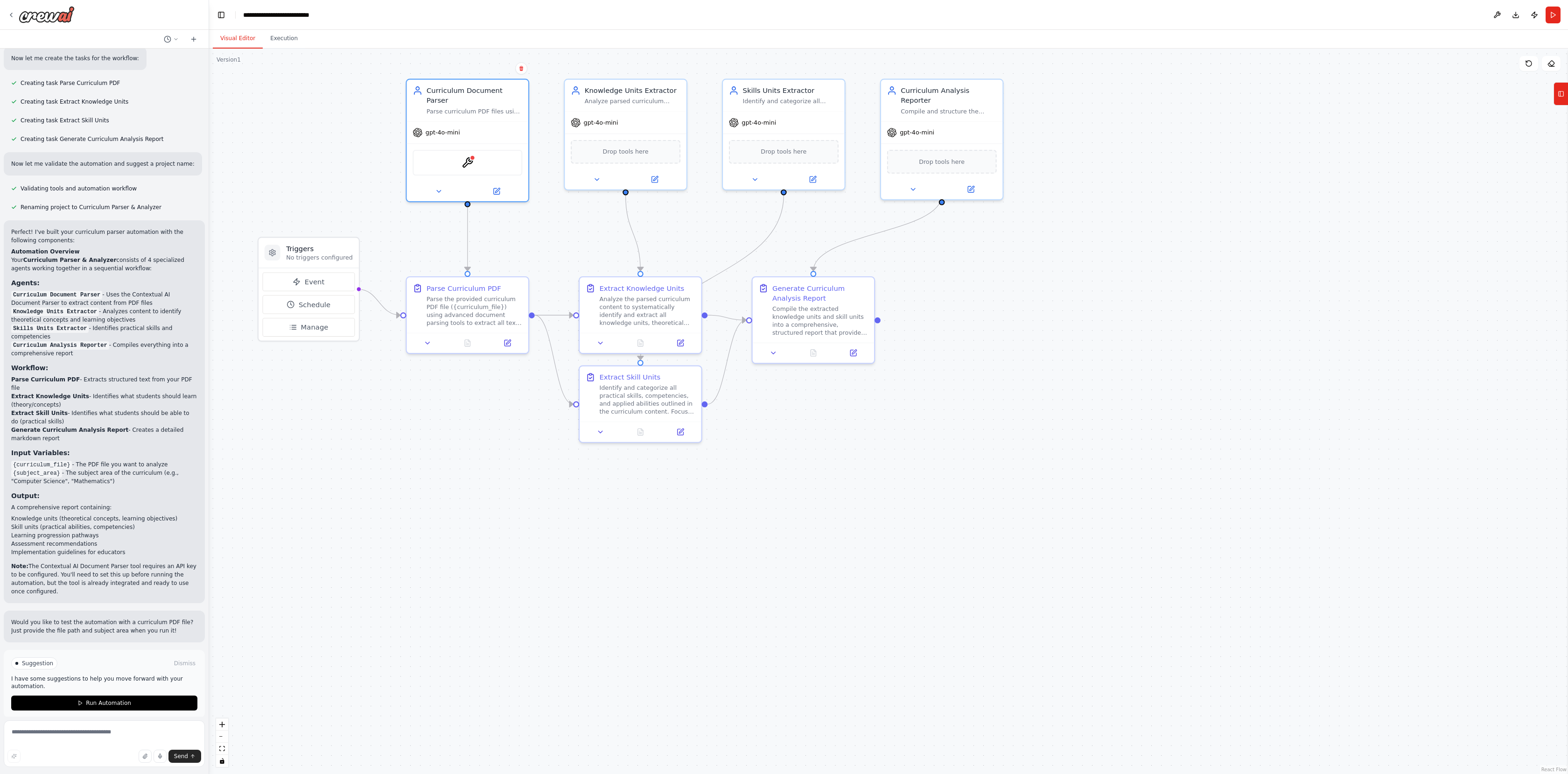
click at [1121, 291] on div ".deletable-edge-delete-btn { width: 20px; height: 20px; border: 0px solid #ffff…" at bounding box center [888, 411] width 1359 height 725
click at [1497, 10] on button at bounding box center [1497, 15] width 15 height 17
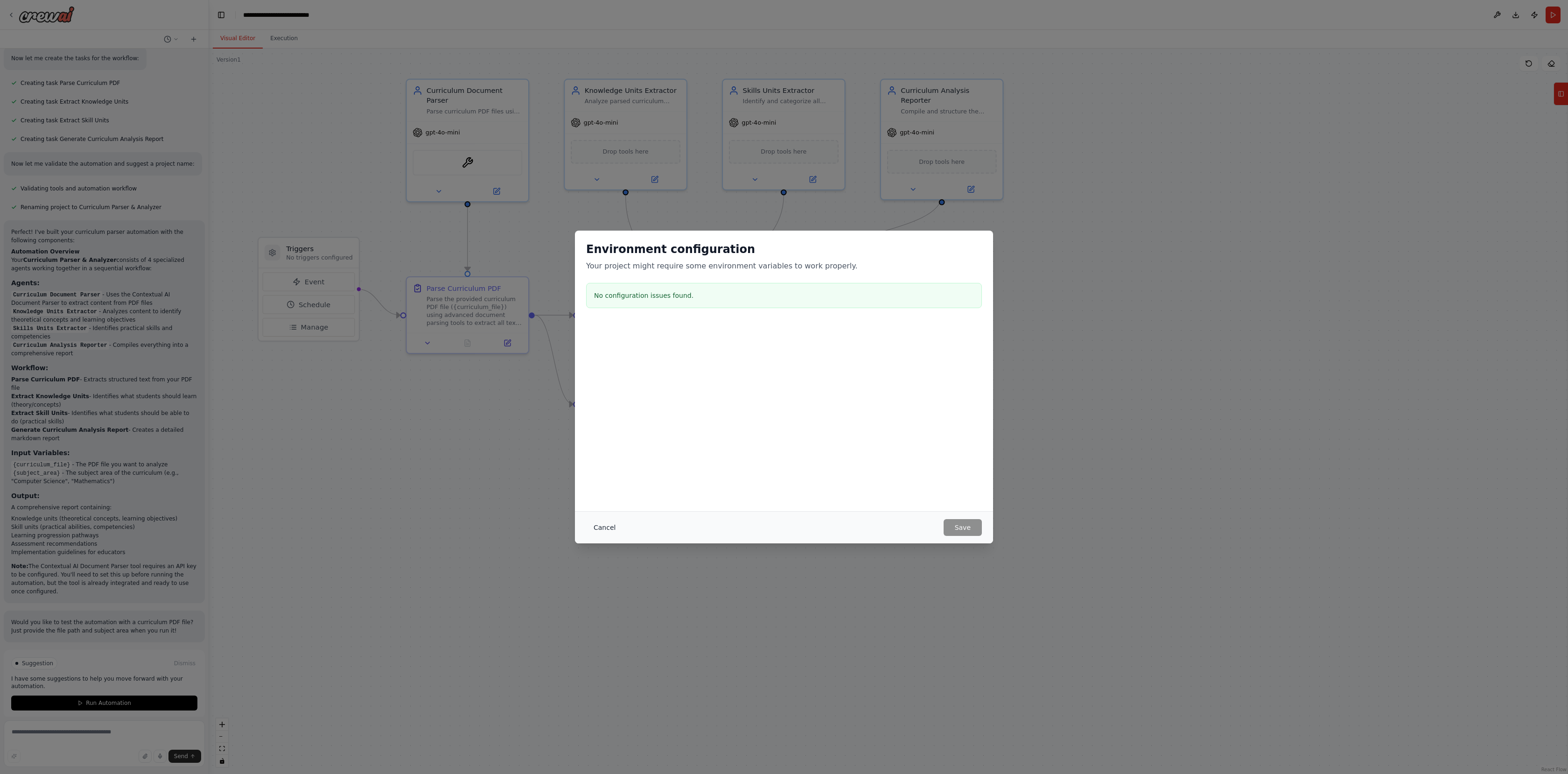
click at [596, 519] on button "Cancel" at bounding box center [604, 528] width 37 height 17
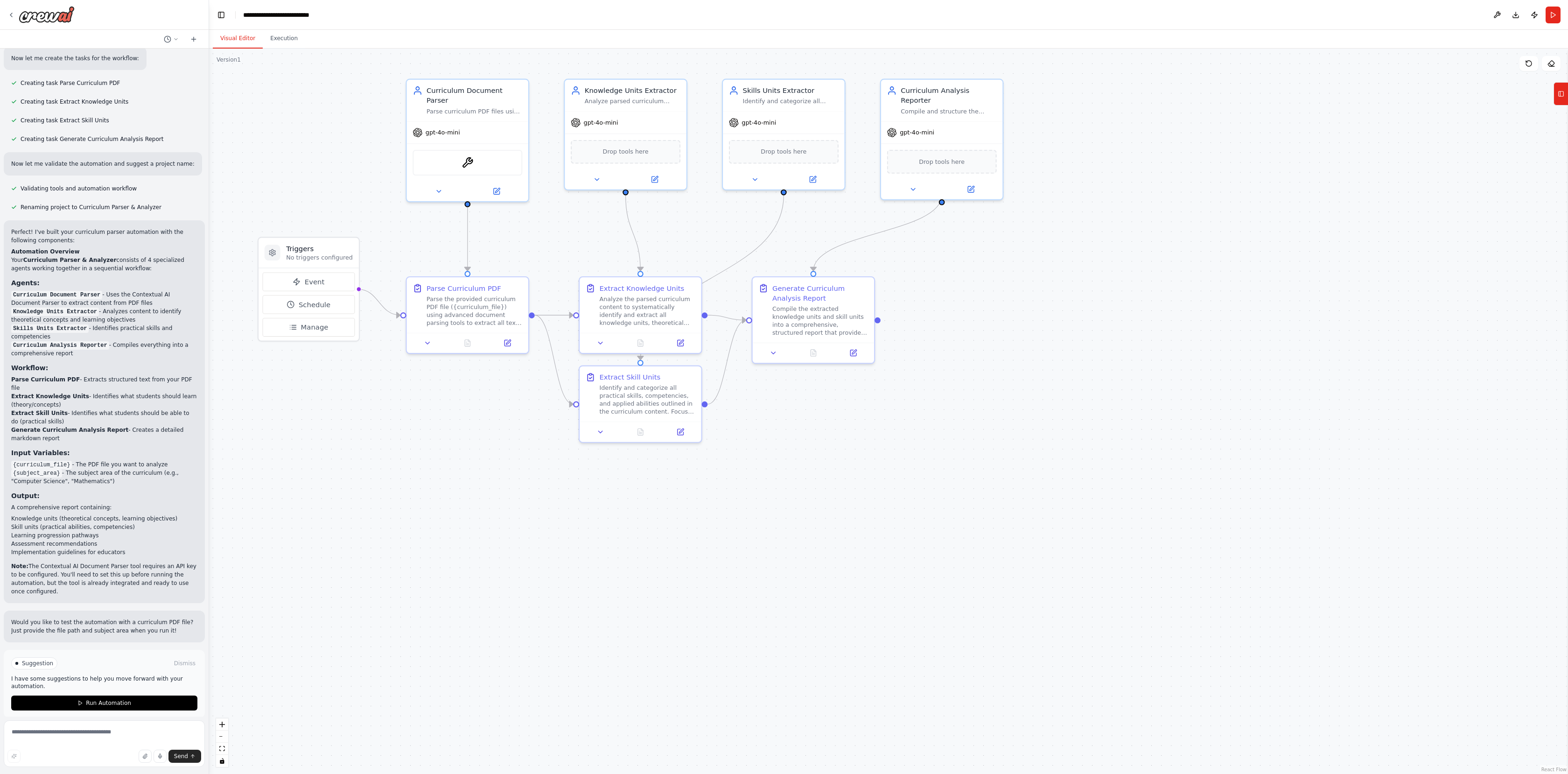
click at [601, 527] on div ".deletable-edge-delete-btn { width: 20px; height: 20px; border: 0px solid #ffff…" at bounding box center [888, 411] width 1359 height 725
click at [470, 131] on div "gpt-4o-mini" at bounding box center [467, 130] width 121 height 22
click at [1562, 98] on icon at bounding box center [1560, 94] width 7 height 15
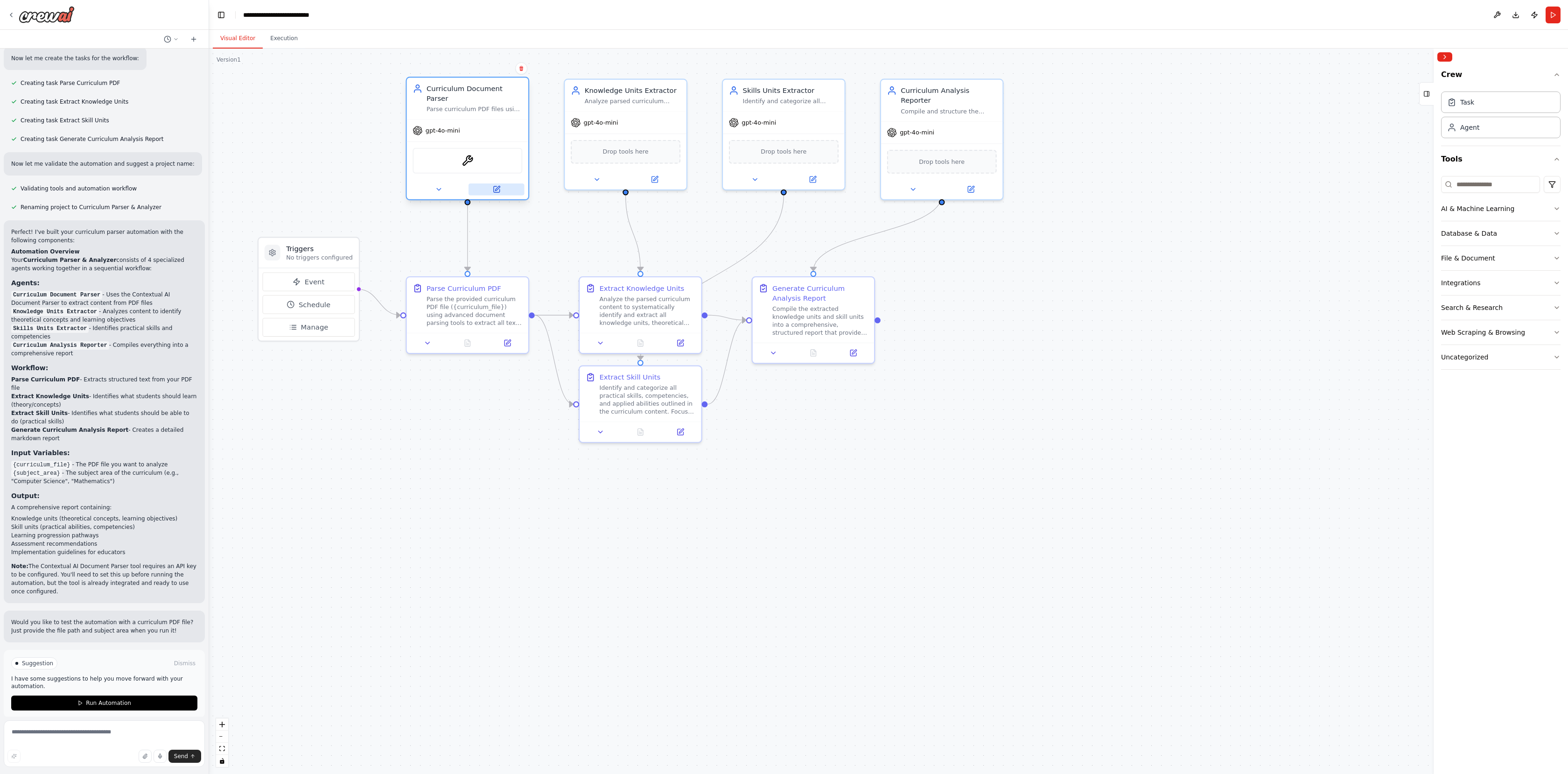
click at [497, 183] on button at bounding box center [497, 189] width 56 height 11
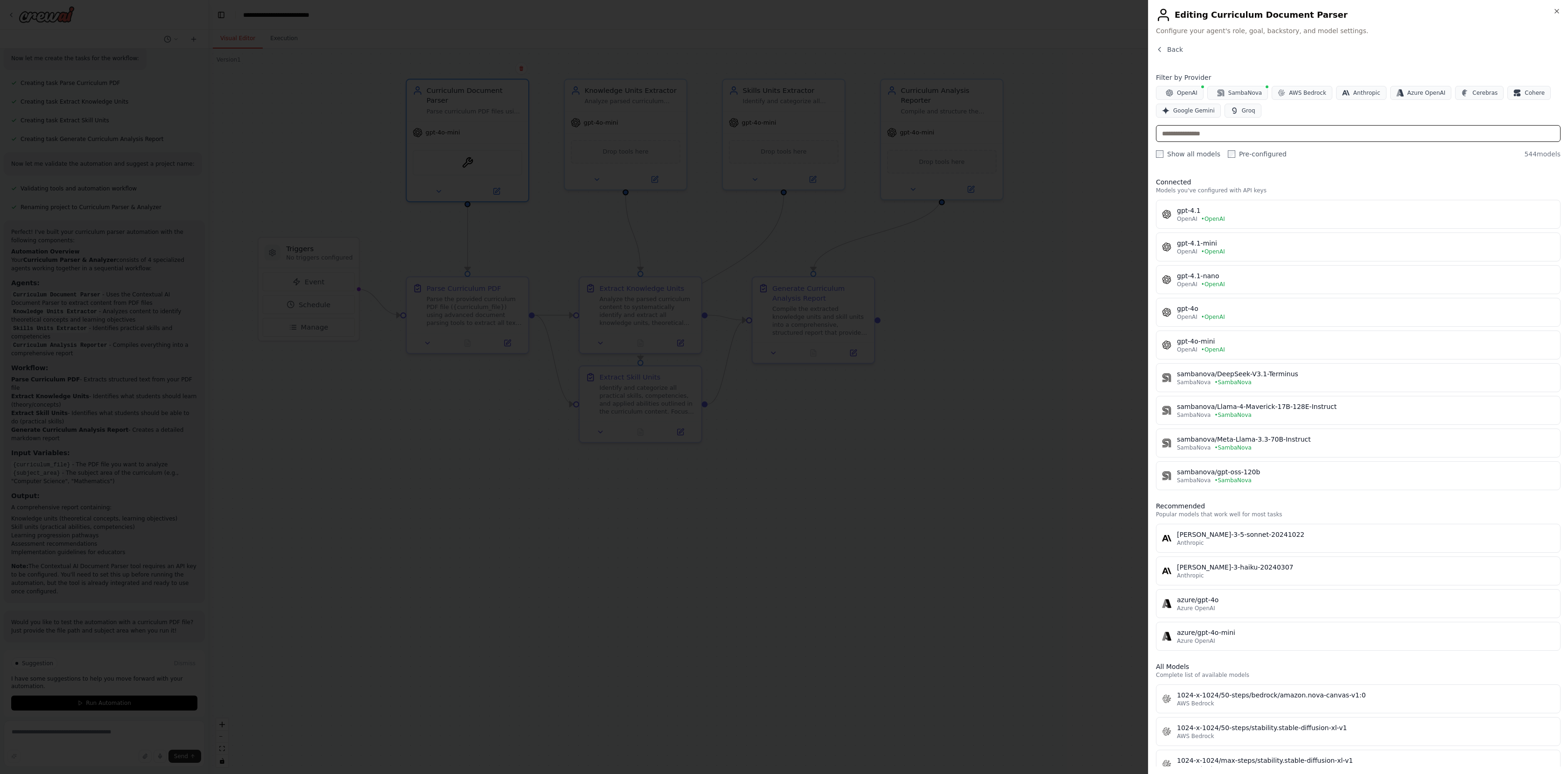
click at [1186, 137] on input "text" at bounding box center [1358, 134] width 404 height 17
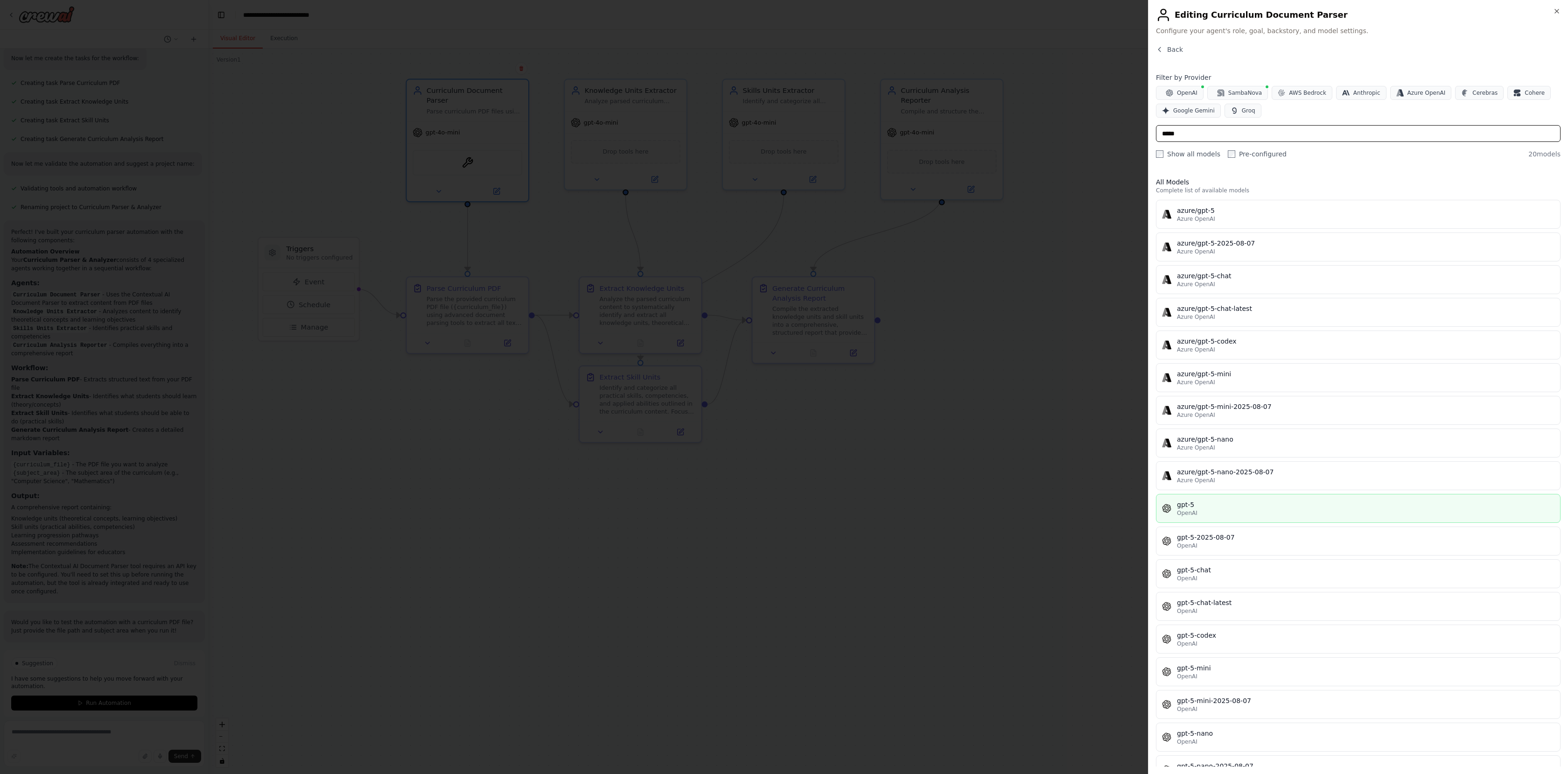
type input "*****"
click at [1219, 507] on div "gpt-5" at bounding box center [1365, 504] width 377 height 9
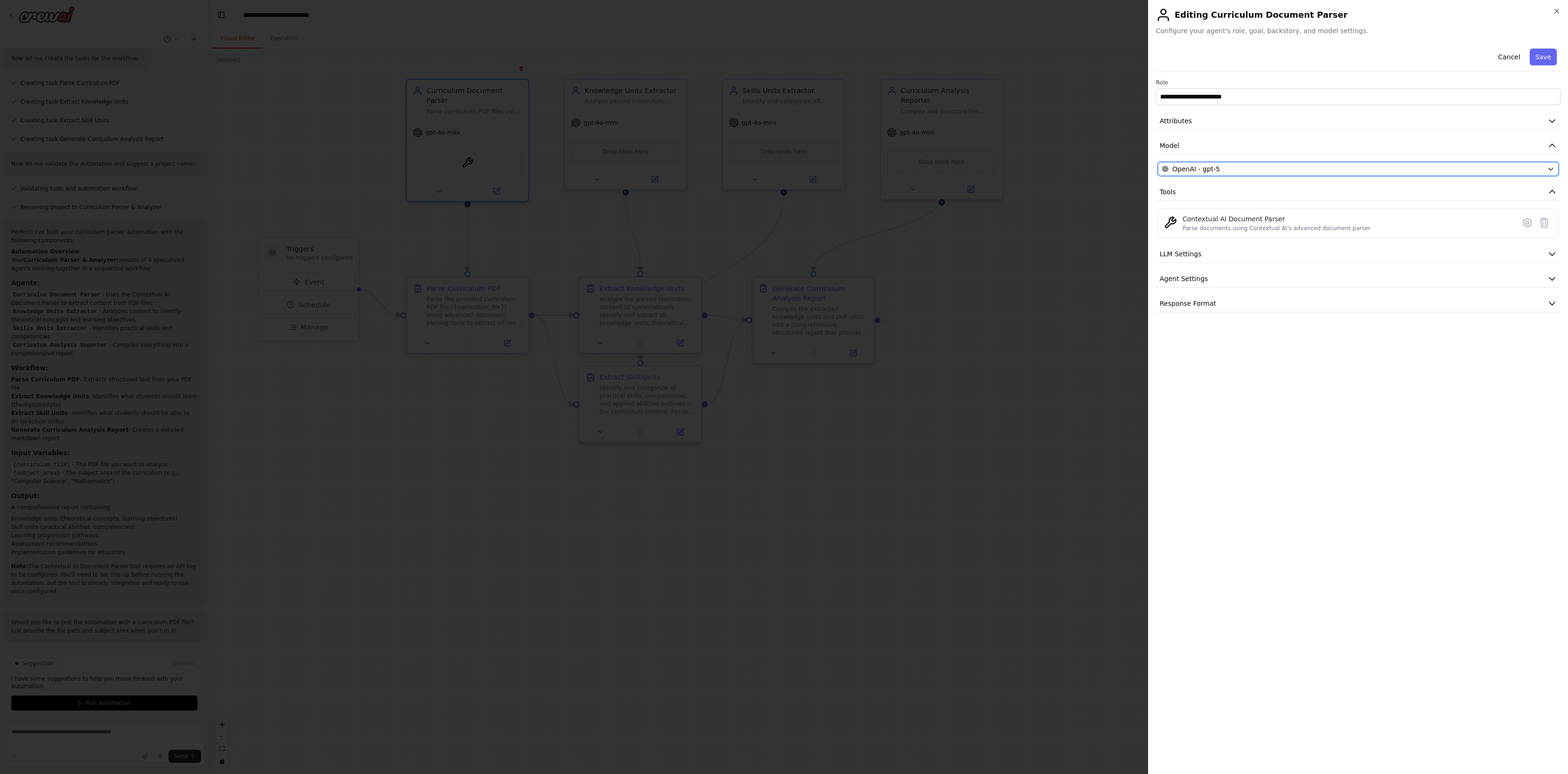
click at [1239, 168] on div "OpenAI - gpt-5" at bounding box center [1352, 169] width 381 height 9
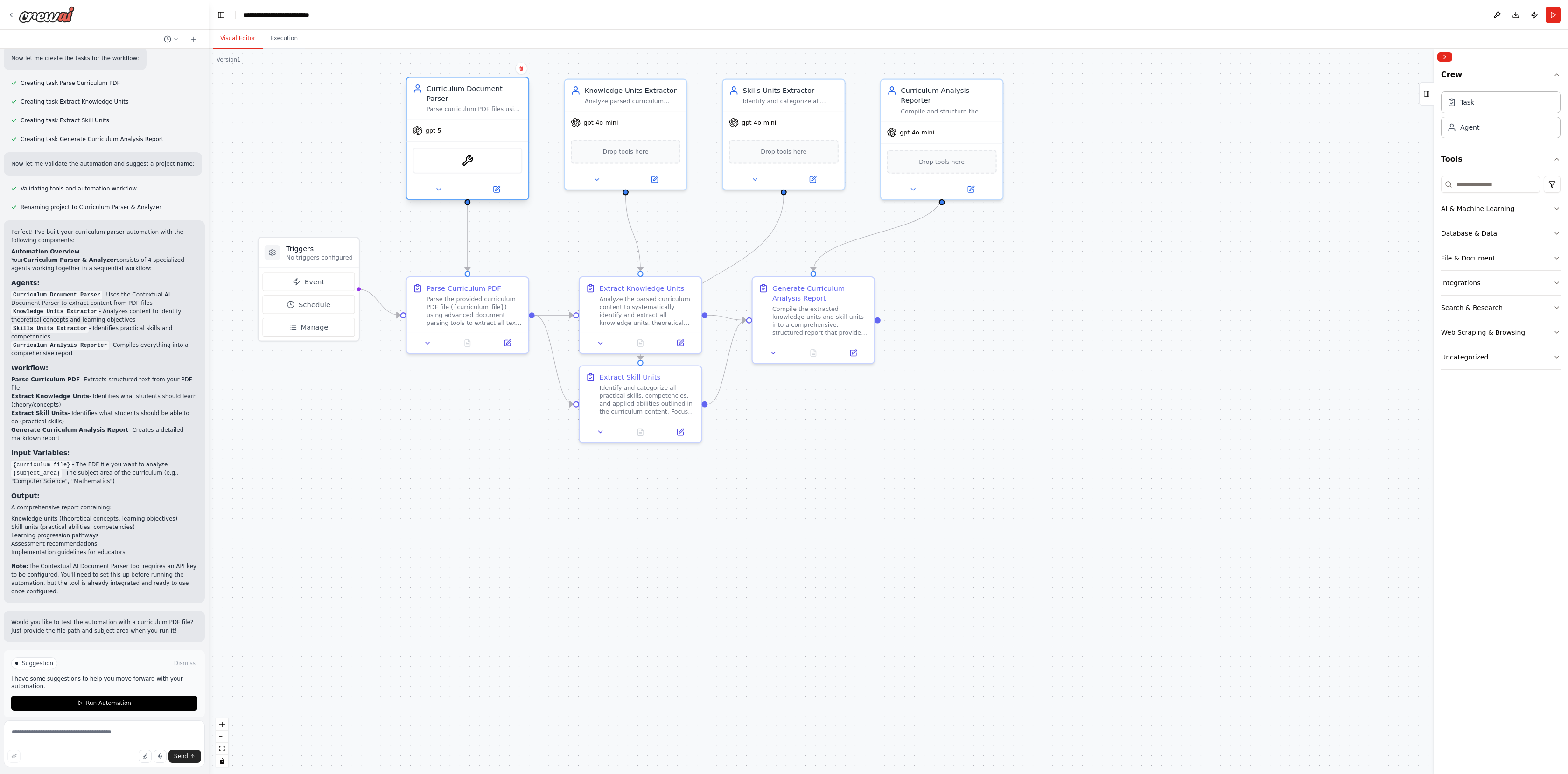
click at [485, 105] on div "Parse curriculum PDF files using advanced document parsing capabilities to extr…" at bounding box center [474, 109] width 96 height 8
click at [612, 103] on div "Analyze parsed curriculum content to identify and extract all knowledge units, …" at bounding box center [633, 100] width 96 height 8
click at [655, 178] on icon at bounding box center [656, 176] width 5 height 5
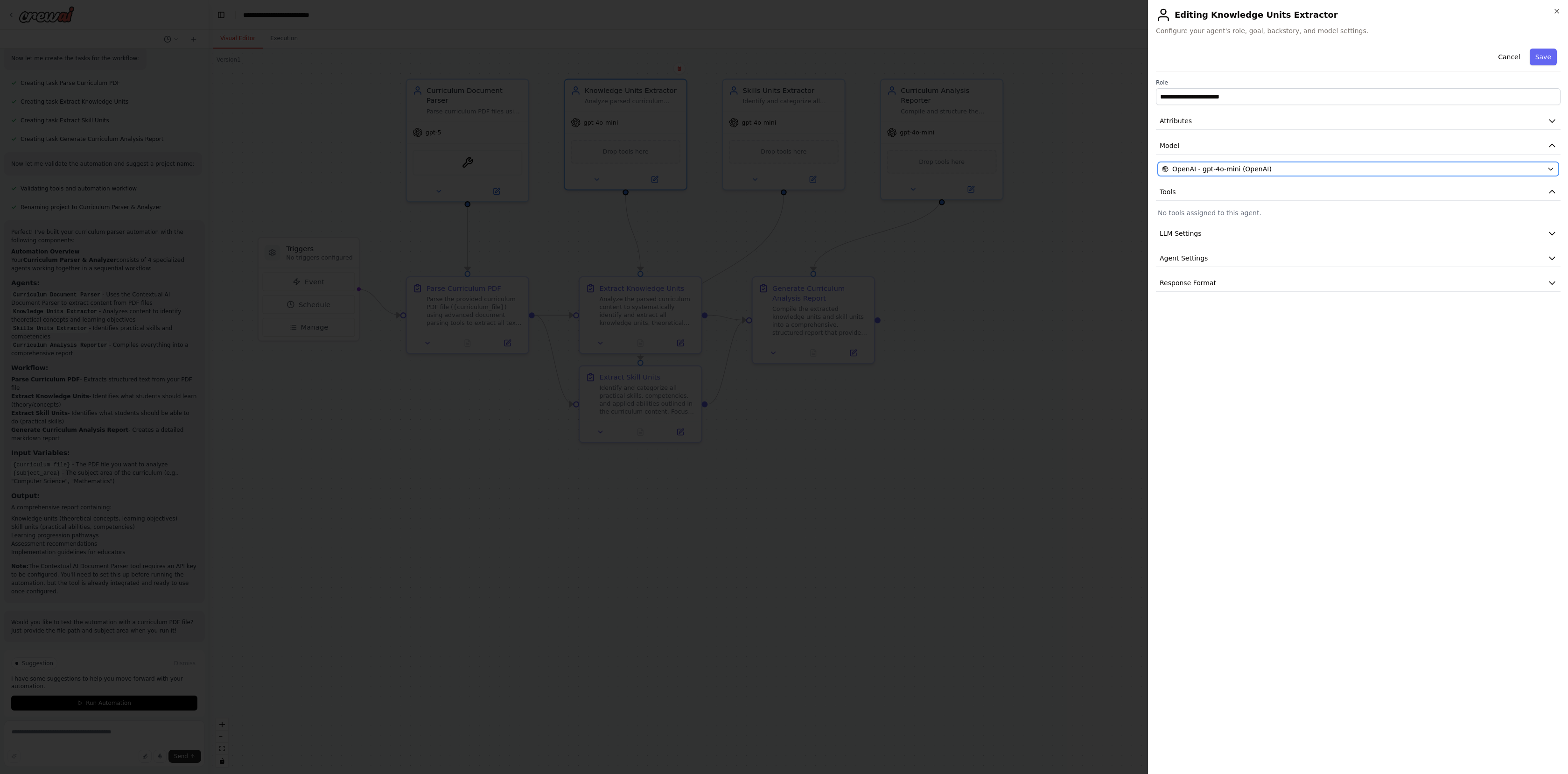
click at [1442, 169] on div "OpenAI - gpt-4o-mini (OpenAI)" at bounding box center [1352, 169] width 381 height 9
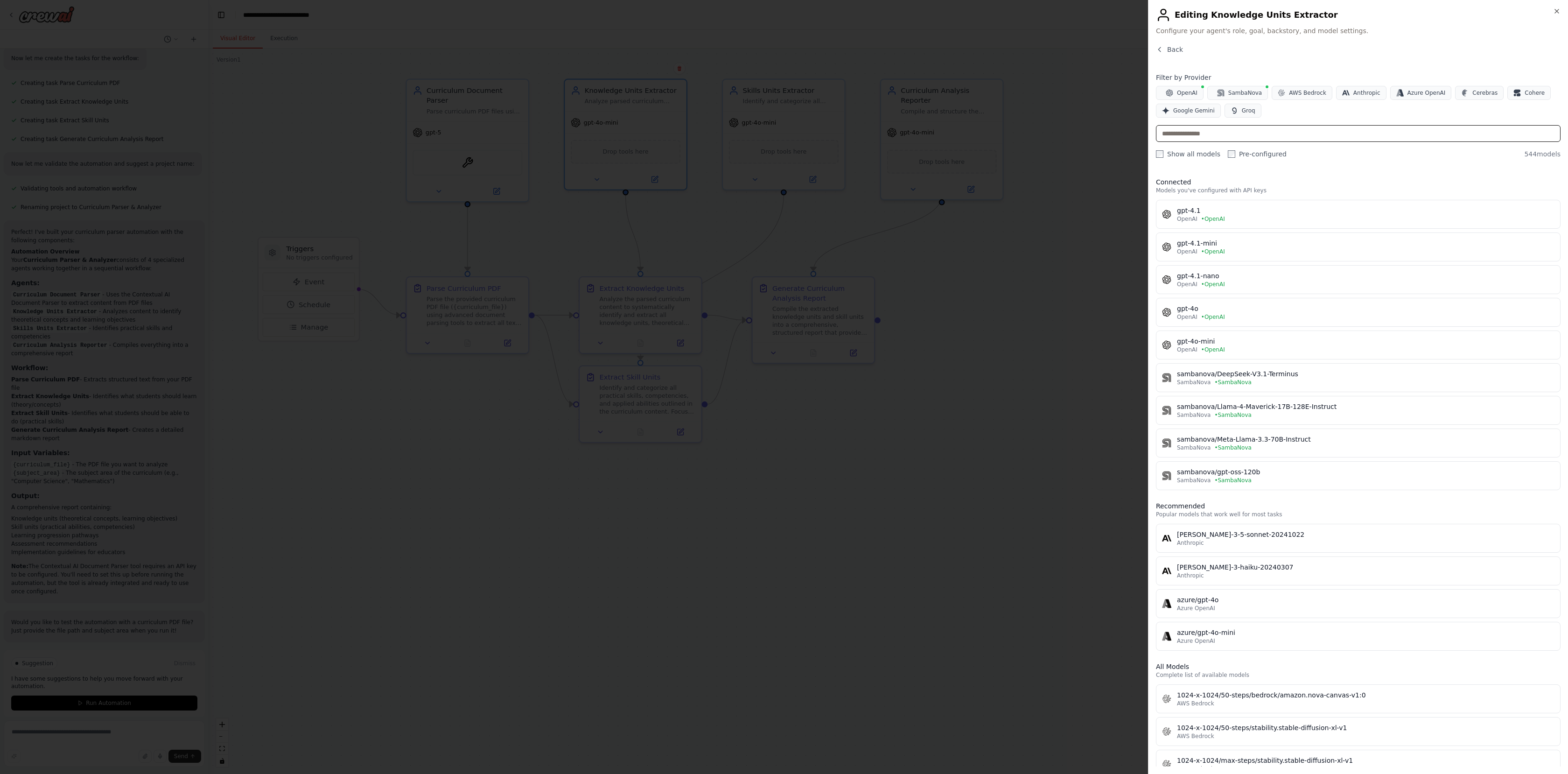
click at [1238, 134] on input "text" at bounding box center [1358, 134] width 404 height 17
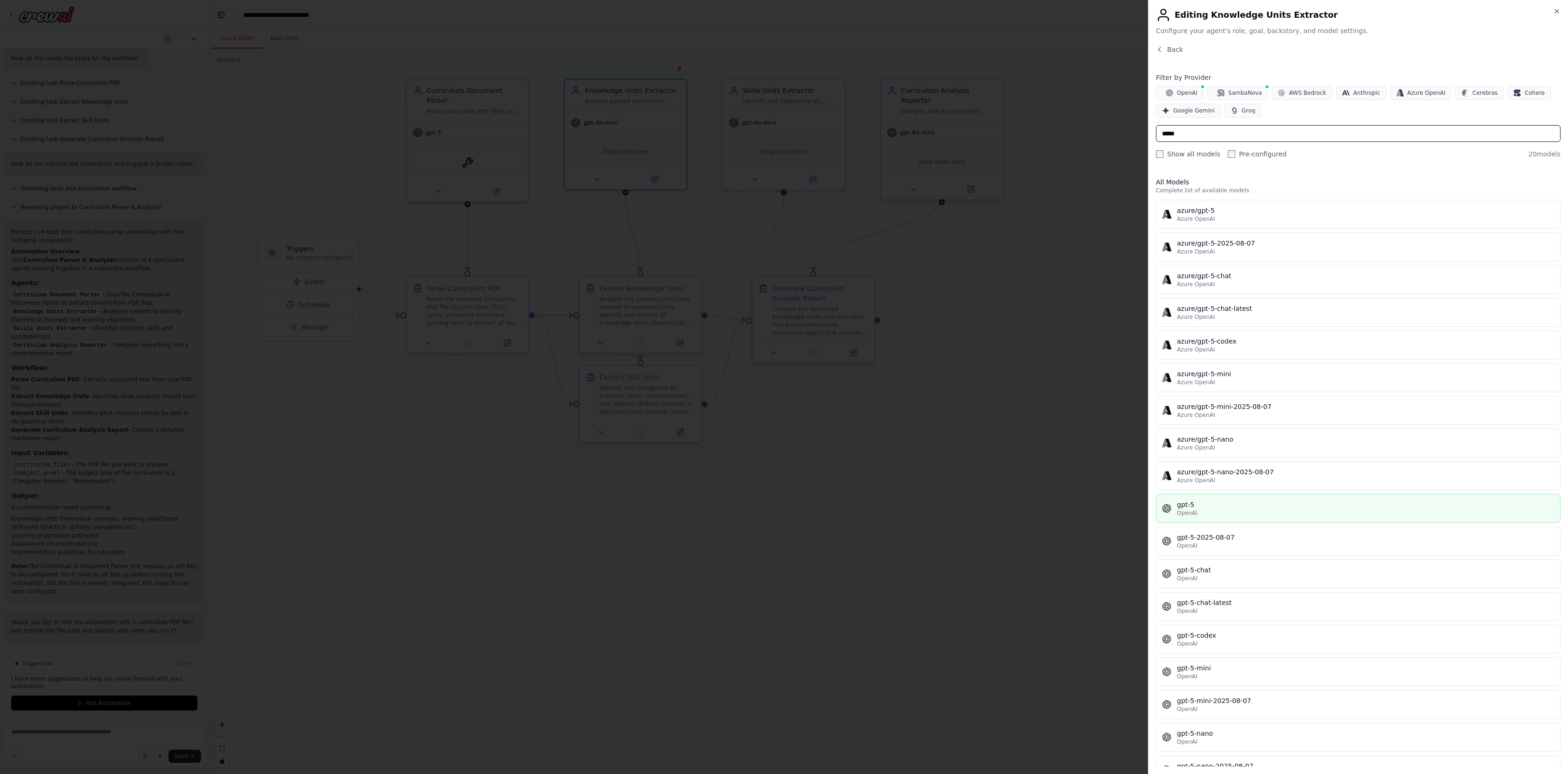
type input "*****"
click at [1207, 513] on div "OpenAI" at bounding box center [1365, 513] width 377 height 8
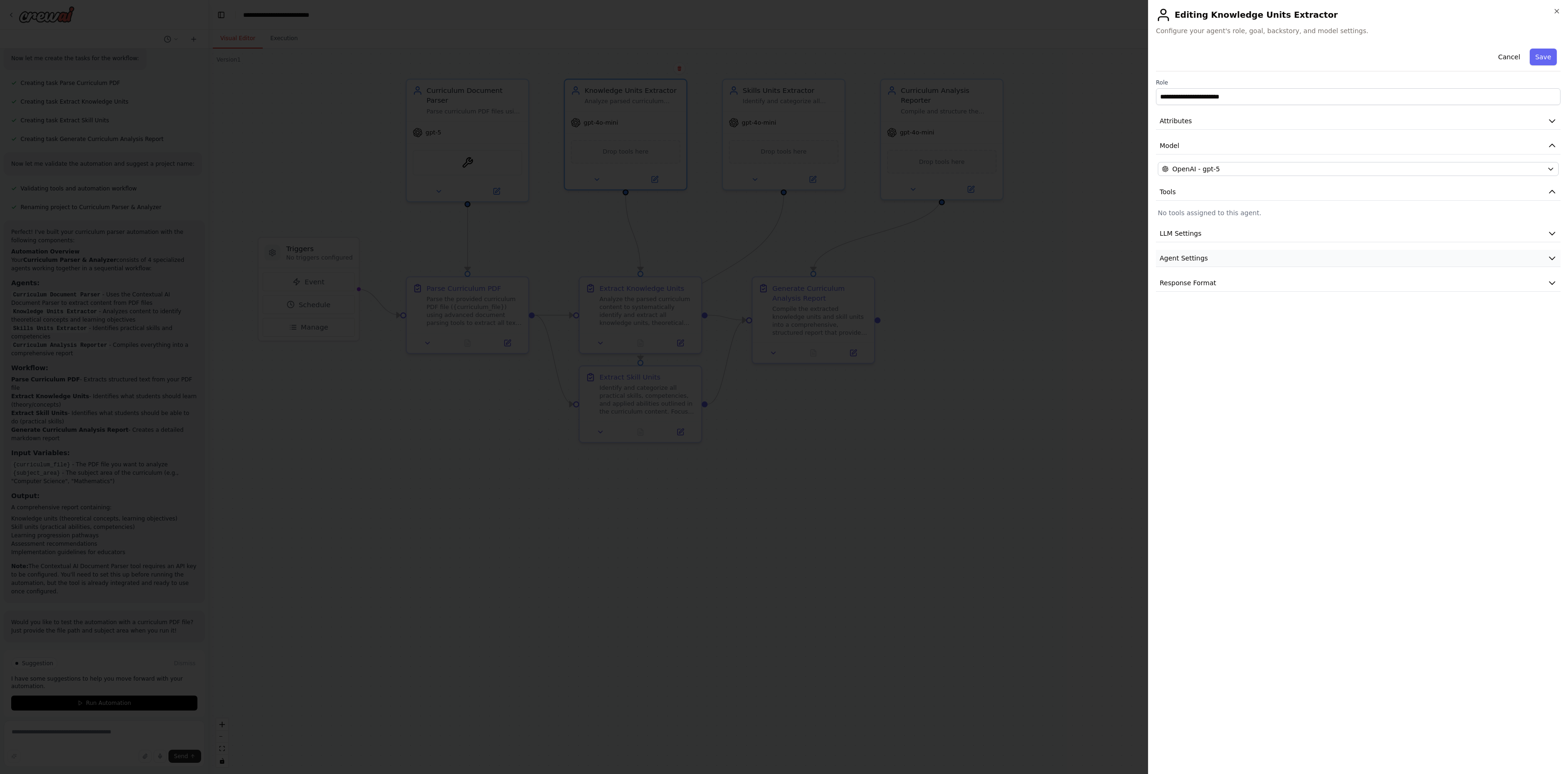
click at [1428, 260] on button "Agent Settings" at bounding box center [1358, 258] width 404 height 17
click at [1291, 264] on button "Agent Settings" at bounding box center [1358, 258] width 404 height 17
click at [1542, 58] on button "Save" at bounding box center [1543, 57] width 27 height 17
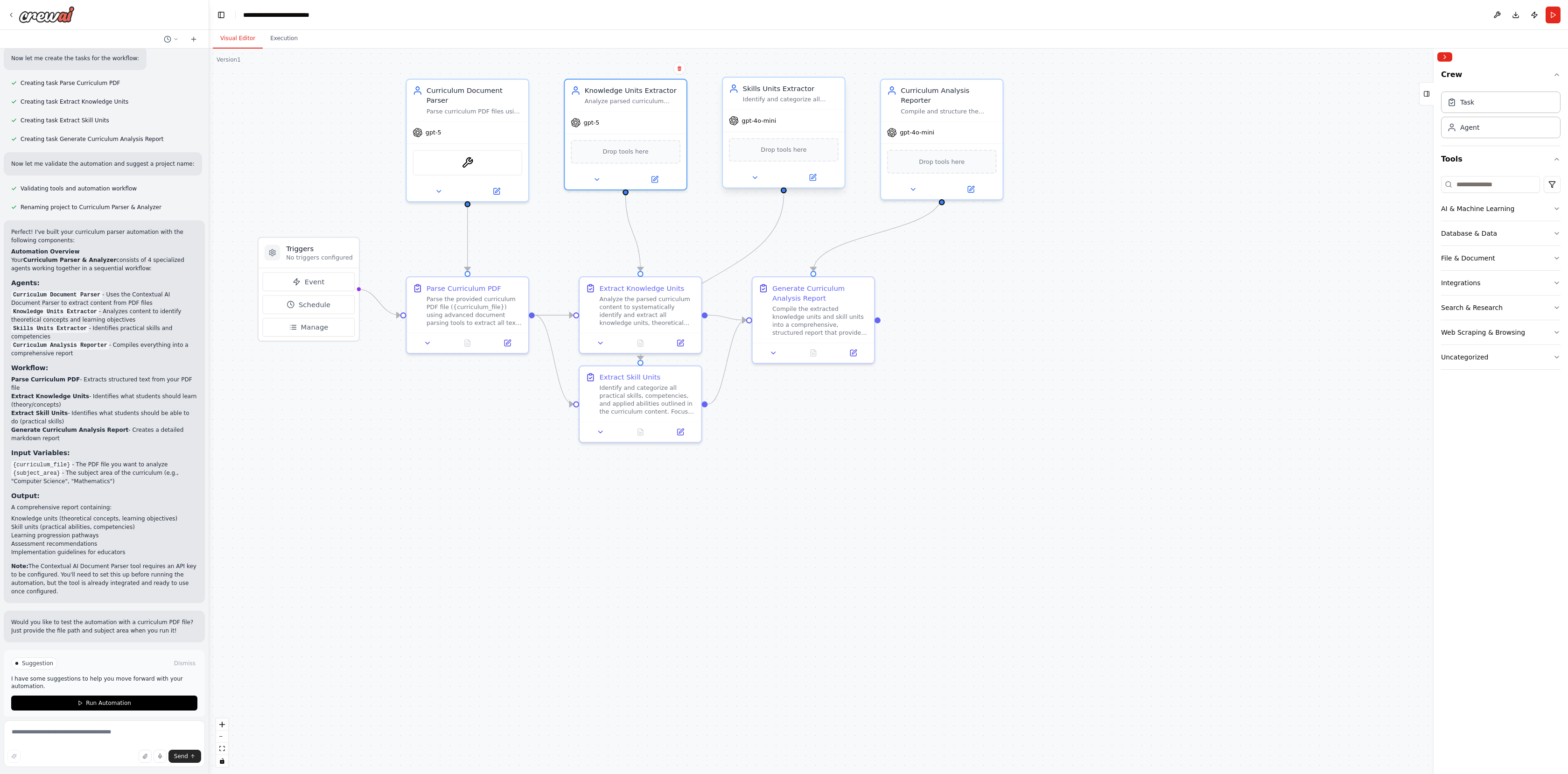
click at [797, 122] on div "gpt-4o-mini" at bounding box center [784, 120] width 121 height 22
click at [802, 104] on div "Skills Units Extractor Identify and categorize all practical skills, competenci…" at bounding box center [784, 93] width 121 height 32
click at [806, 181] on button at bounding box center [813, 178] width 56 height 11
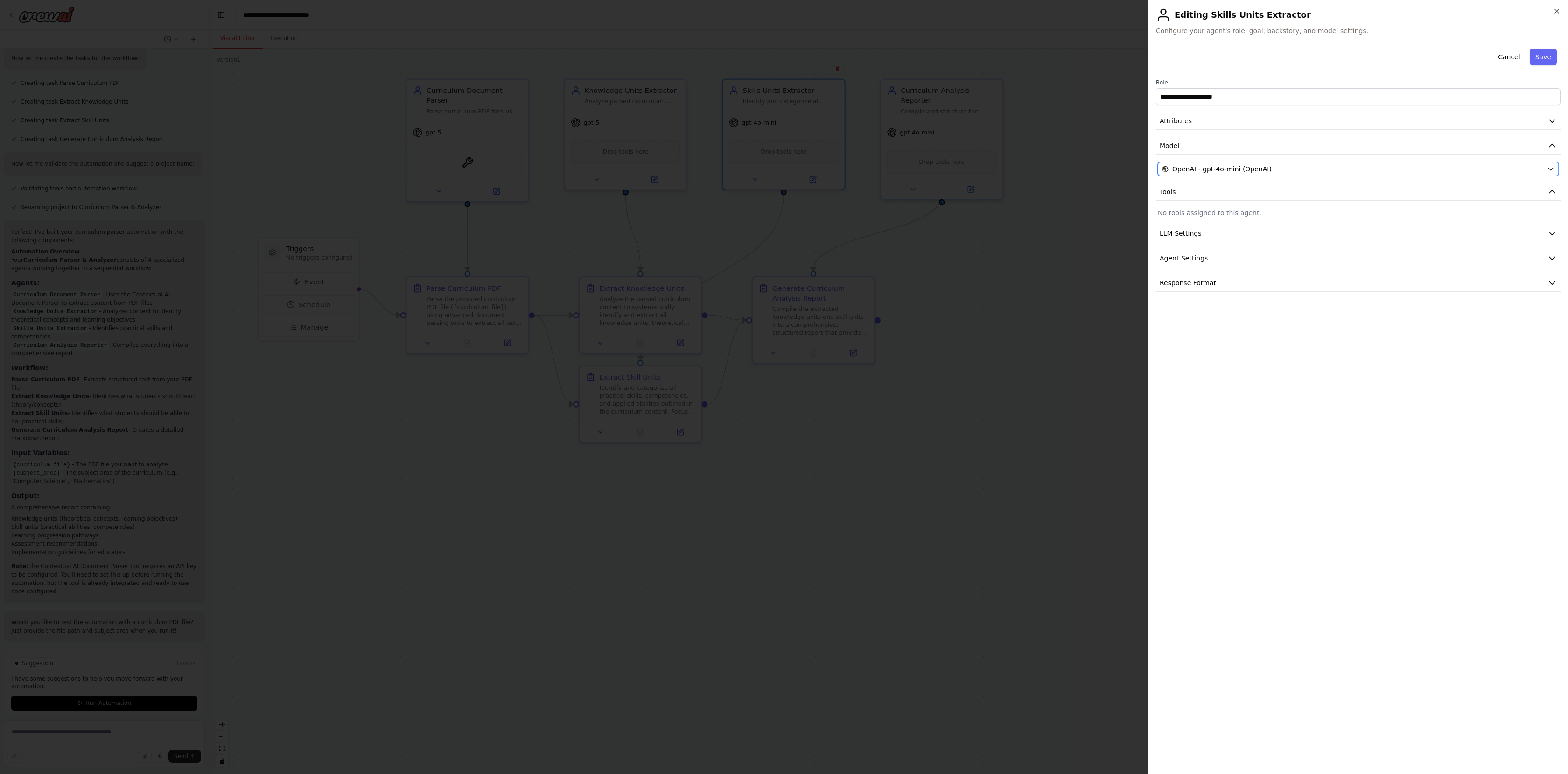
click at [1208, 168] on span "OpenAI - gpt-4o-mini (OpenAI)" at bounding box center [1222, 169] width 100 height 9
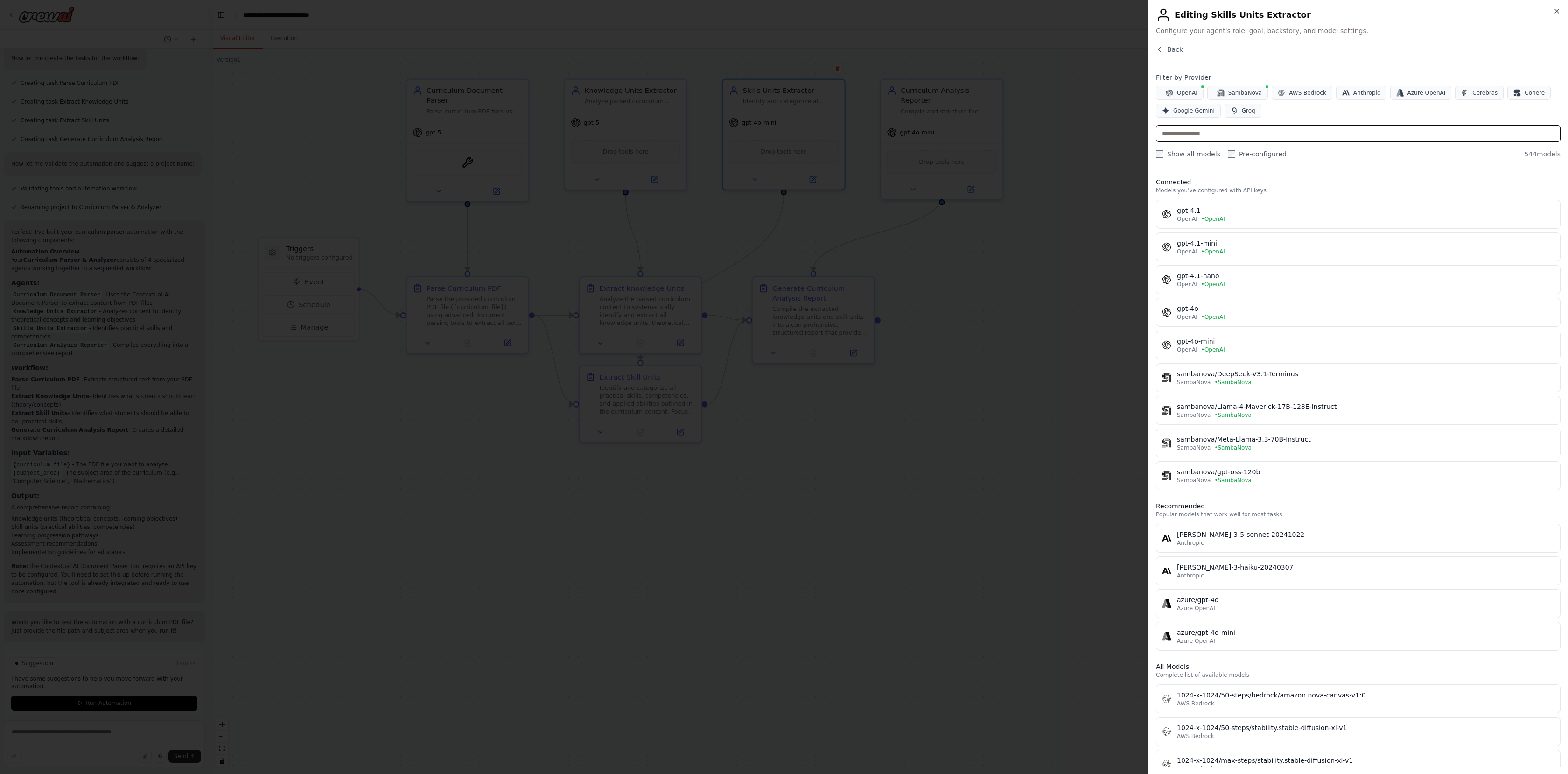
click at [1183, 135] on input "text" at bounding box center [1358, 134] width 404 height 17
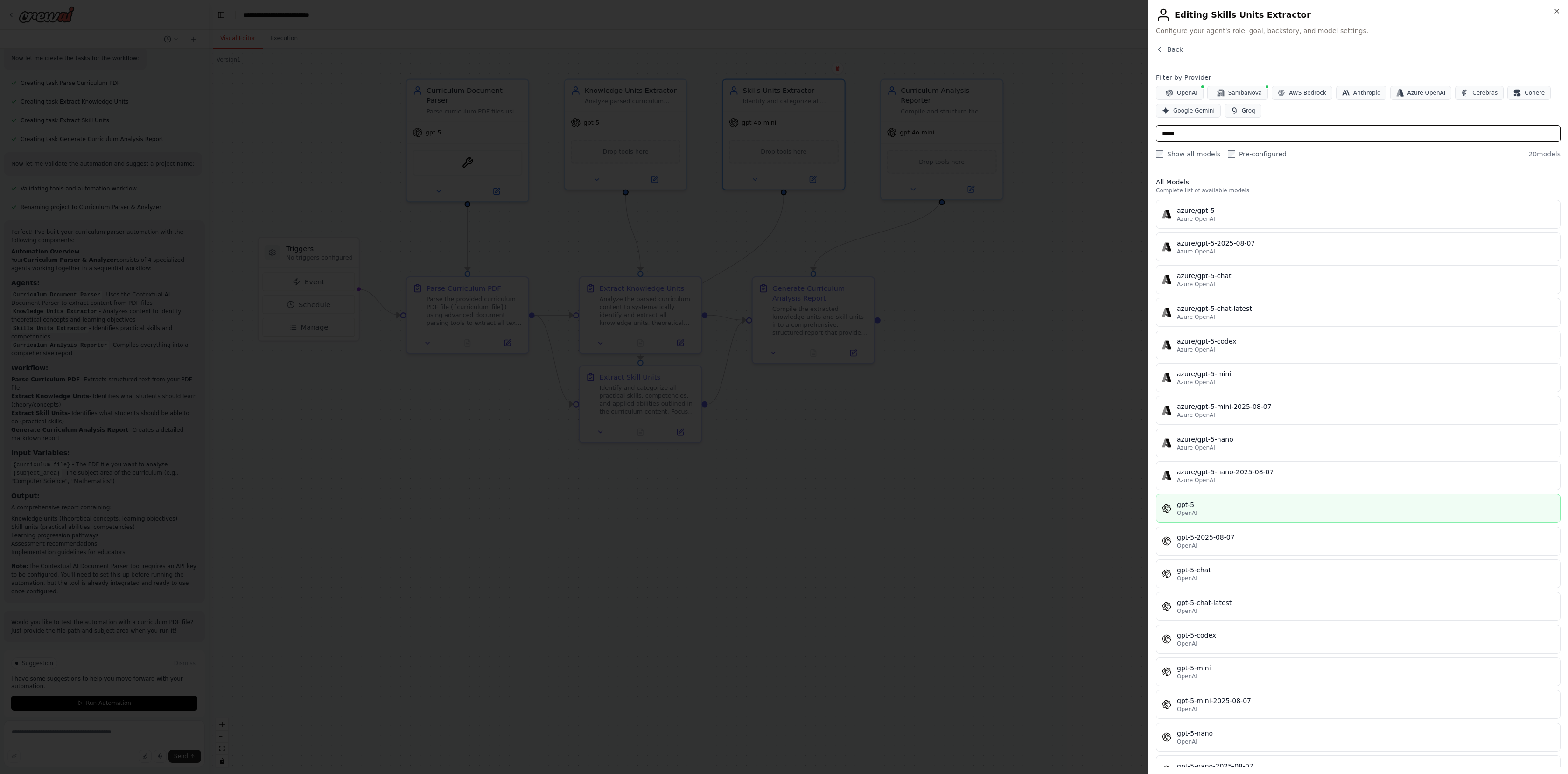
type input "*****"
click at [1198, 506] on div "gpt-5" at bounding box center [1365, 504] width 377 height 9
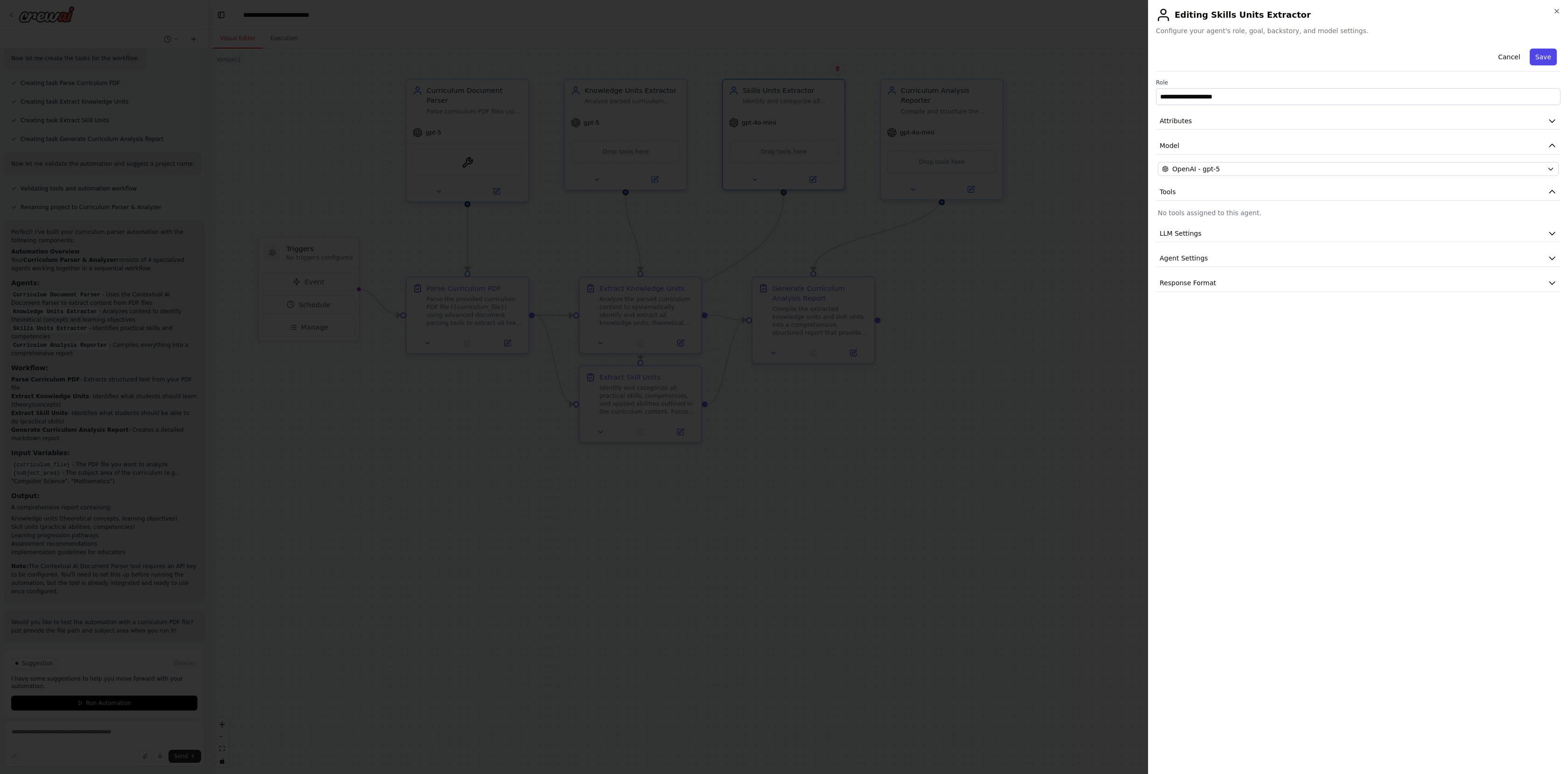
click at [1546, 62] on button "Save" at bounding box center [1543, 57] width 27 height 17
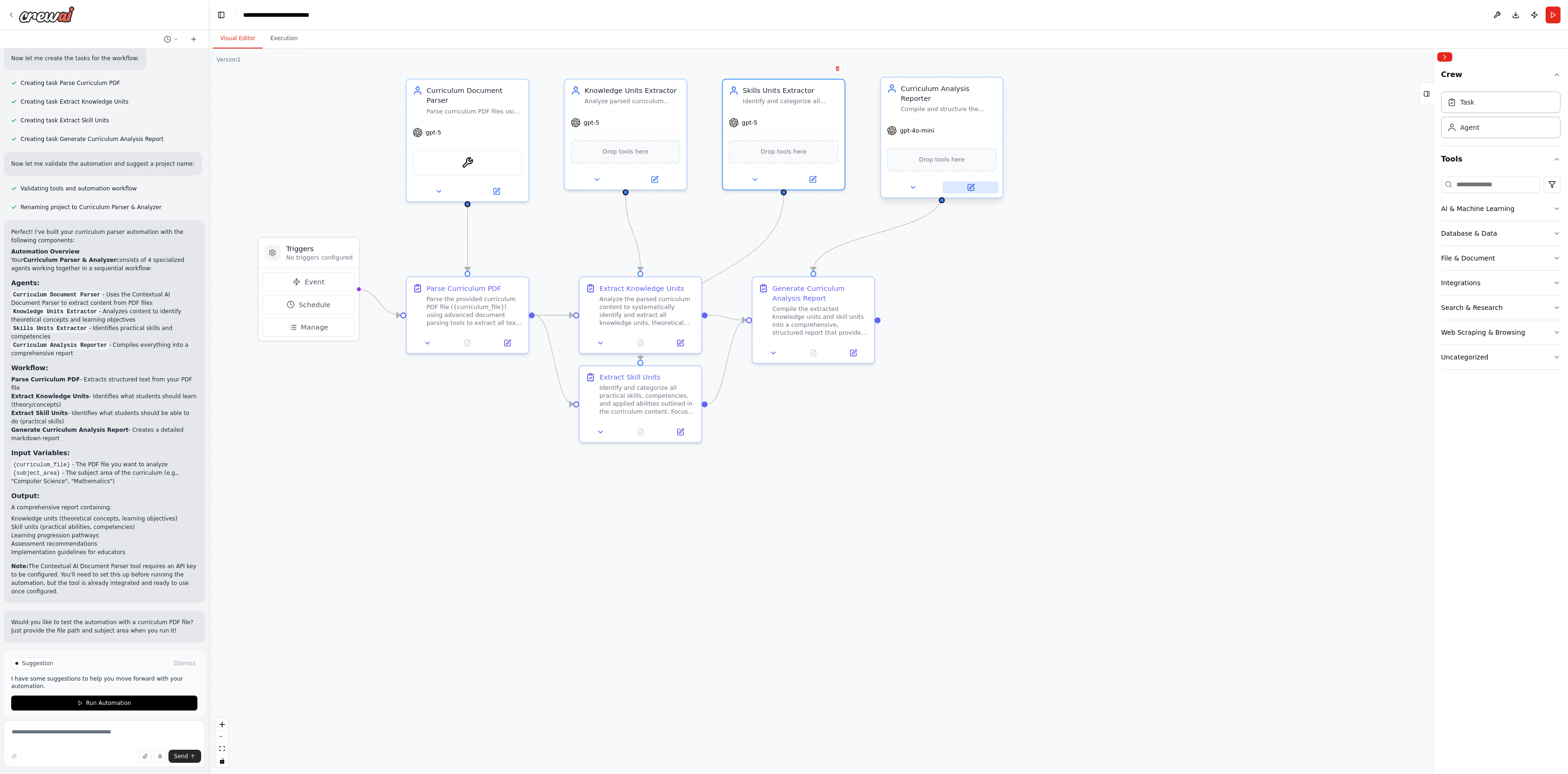
click at [973, 184] on icon at bounding box center [971, 187] width 6 height 6
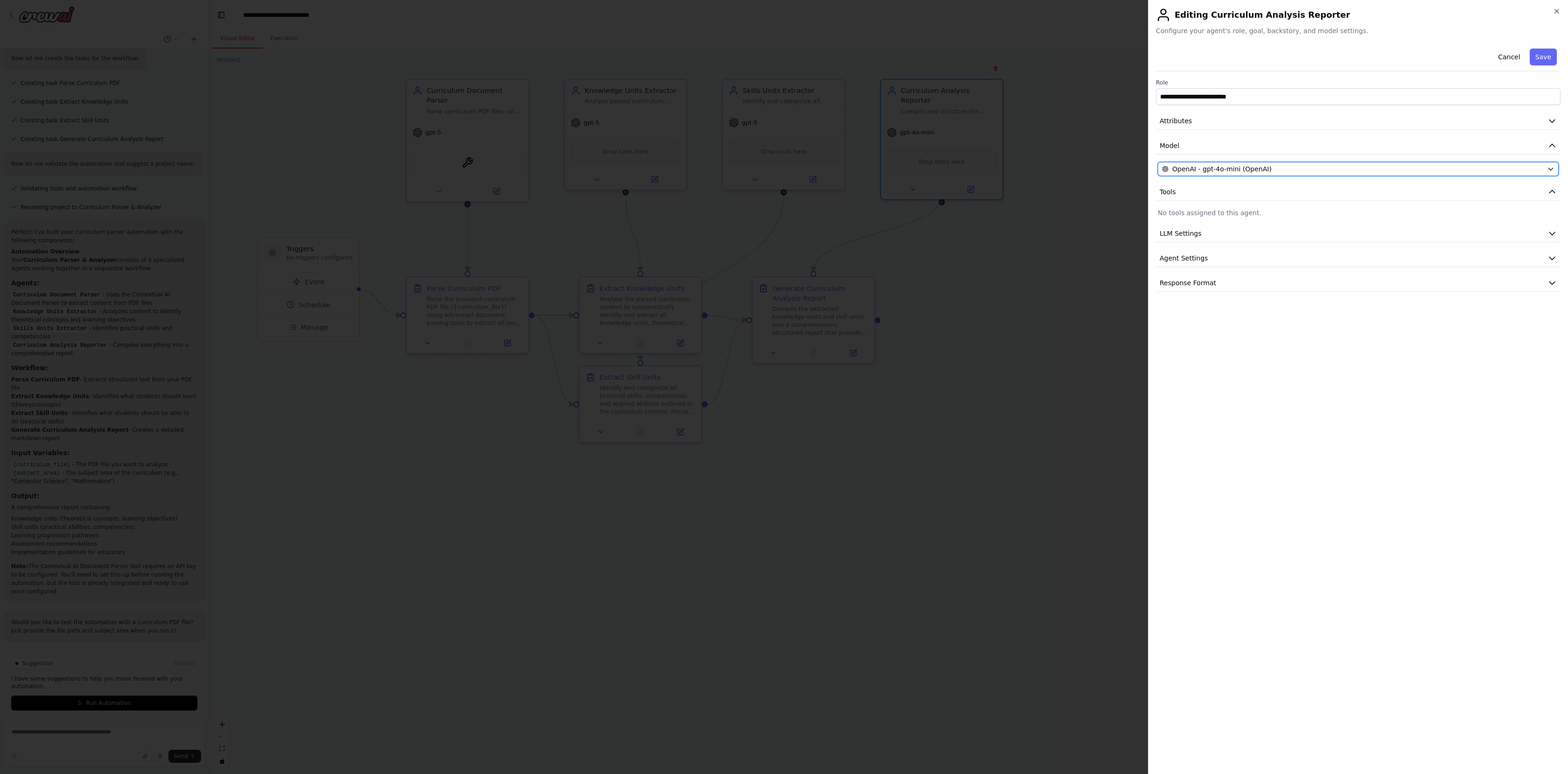
click at [1347, 166] on div "OpenAI - gpt-4o-mini (OpenAI)" at bounding box center [1352, 169] width 381 height 9
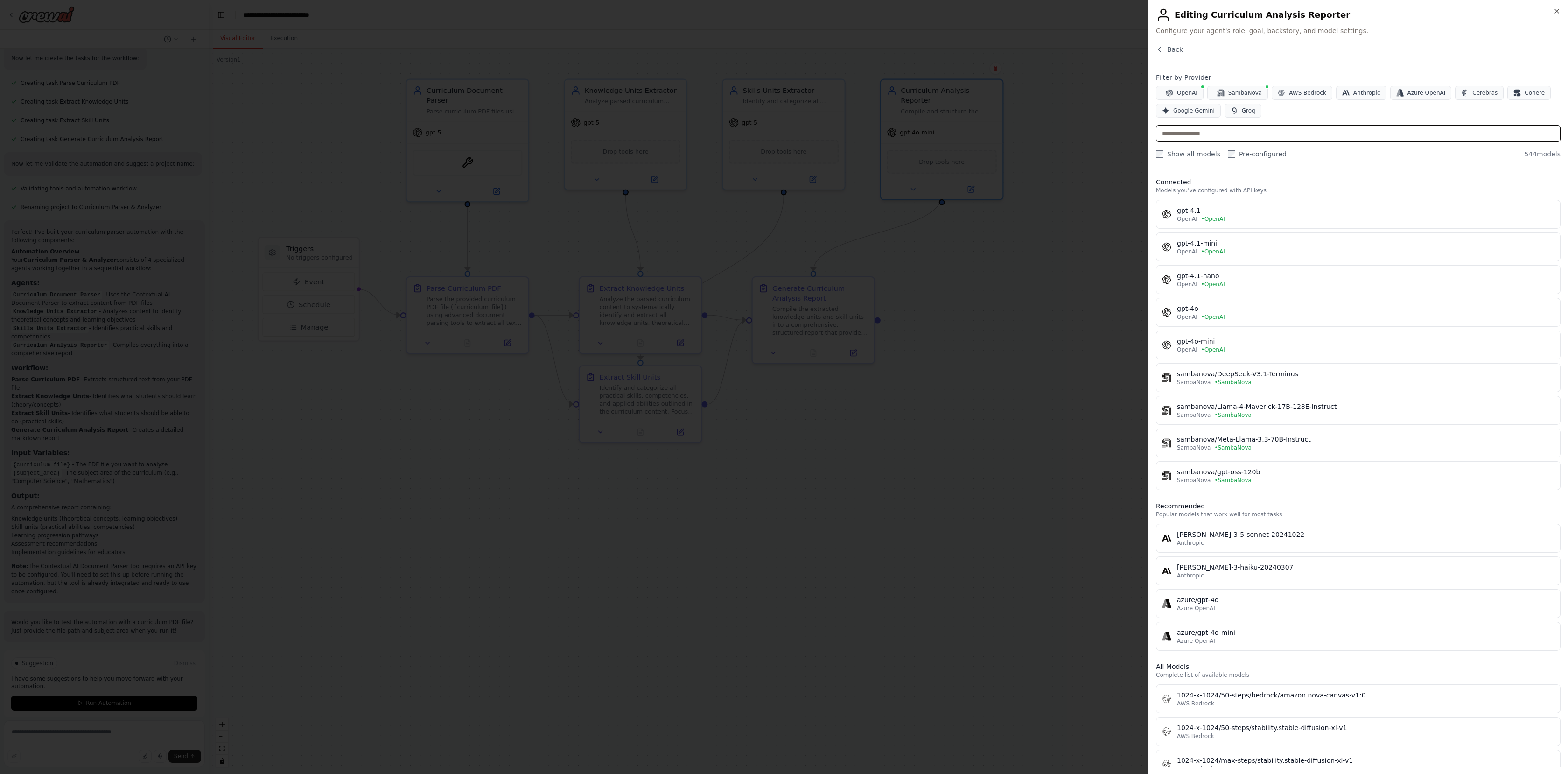
click at [1196, 134] on input "text" at bounding box center [1358, 134] width 404 height 17
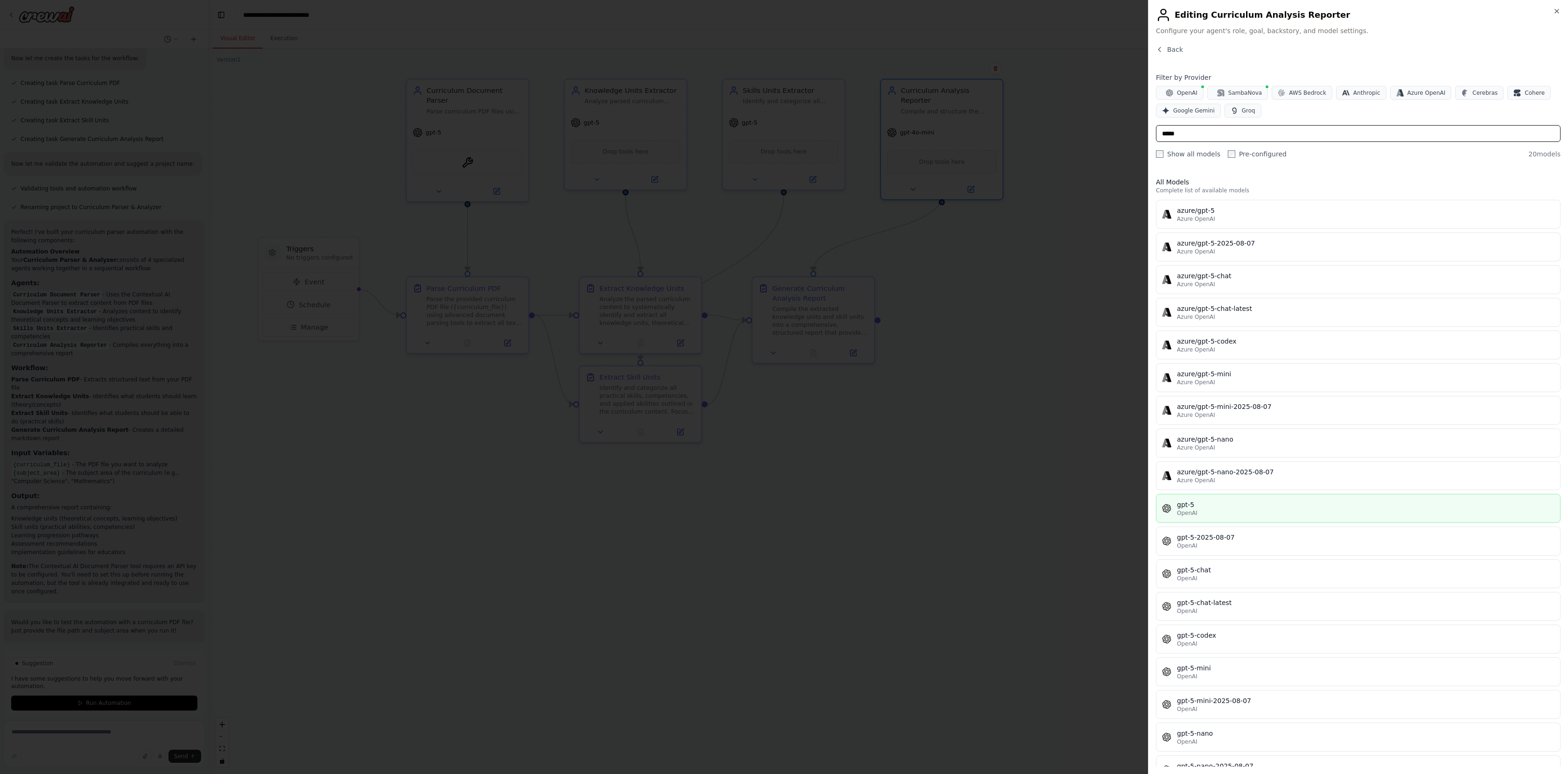
type input "*****"
click at [1196, 512] on span "OpenAI" at bounding box center [1187, 513] width 21 height 8
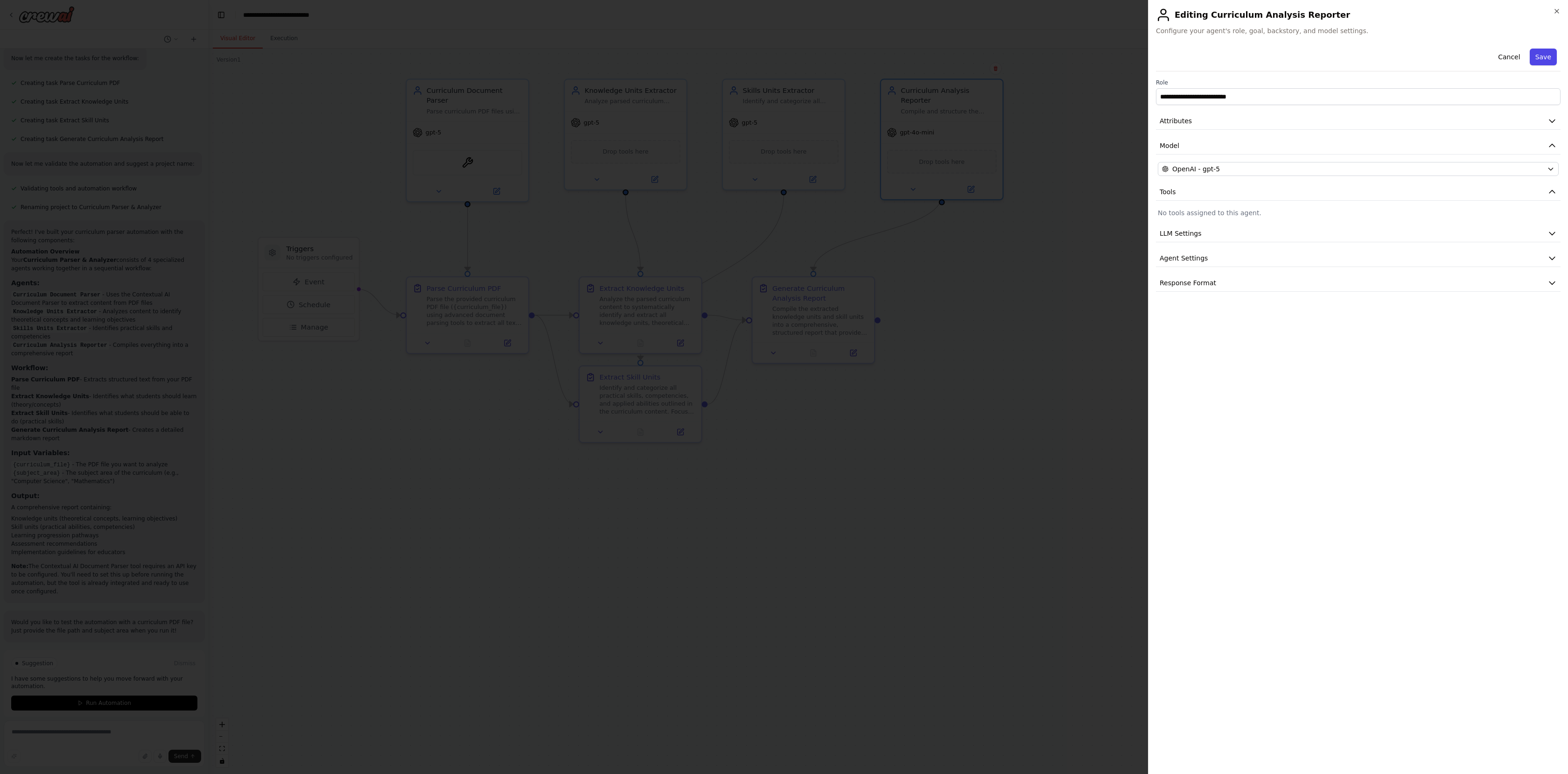
click at [1538, 57] on button "Save" at bounding box center [1543, 57] width 27 height 17
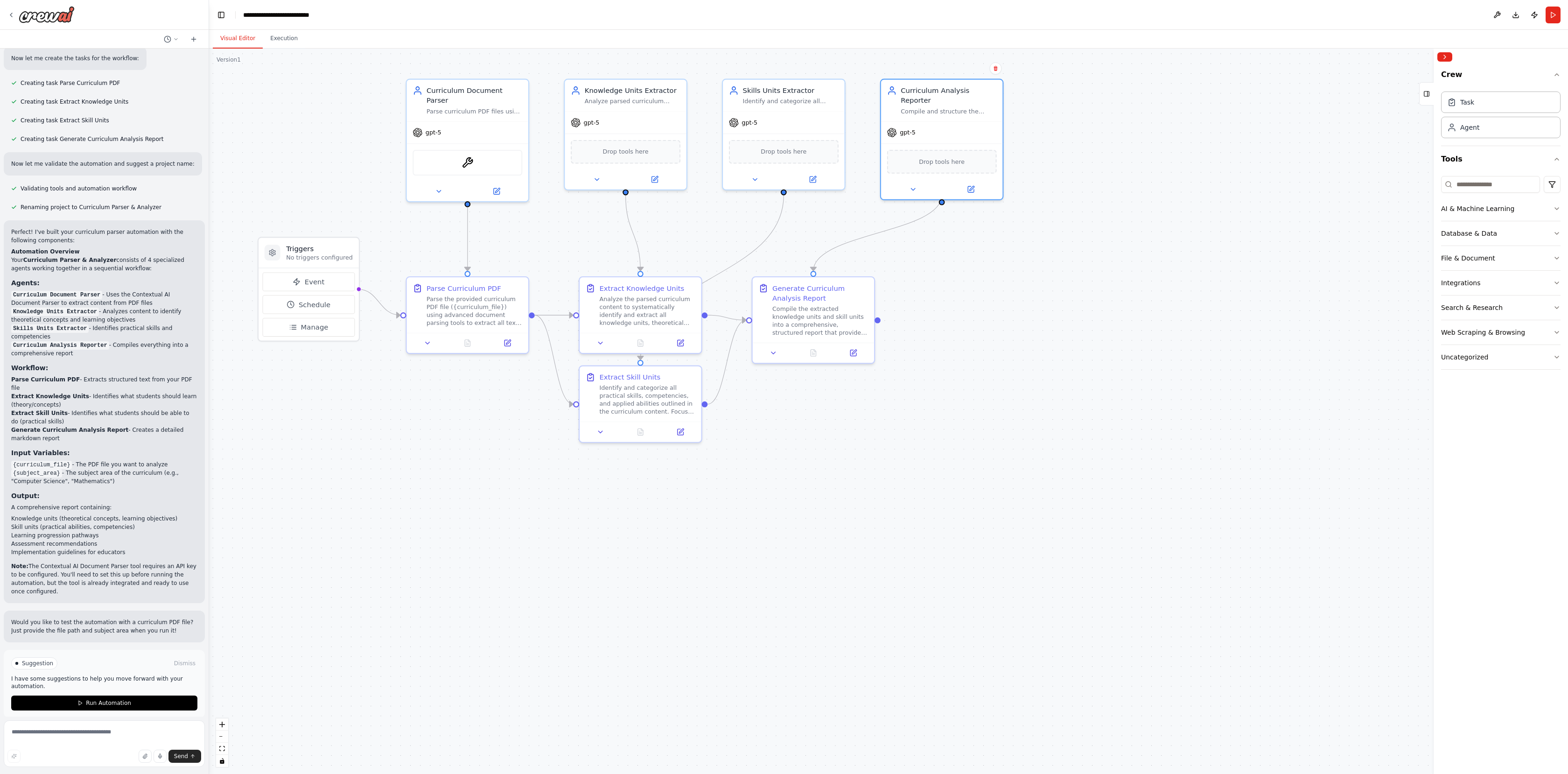
click at [1008, 343] on div ".deletable-edge-delete-btn { width: 20px; height: 20px; border: 0px solid #ffff…" at bounding box center [888, 411] width 1359 height 725
click at [1552, 13] on button "Run" at bounding box center [1553, 15] width 15 height 17
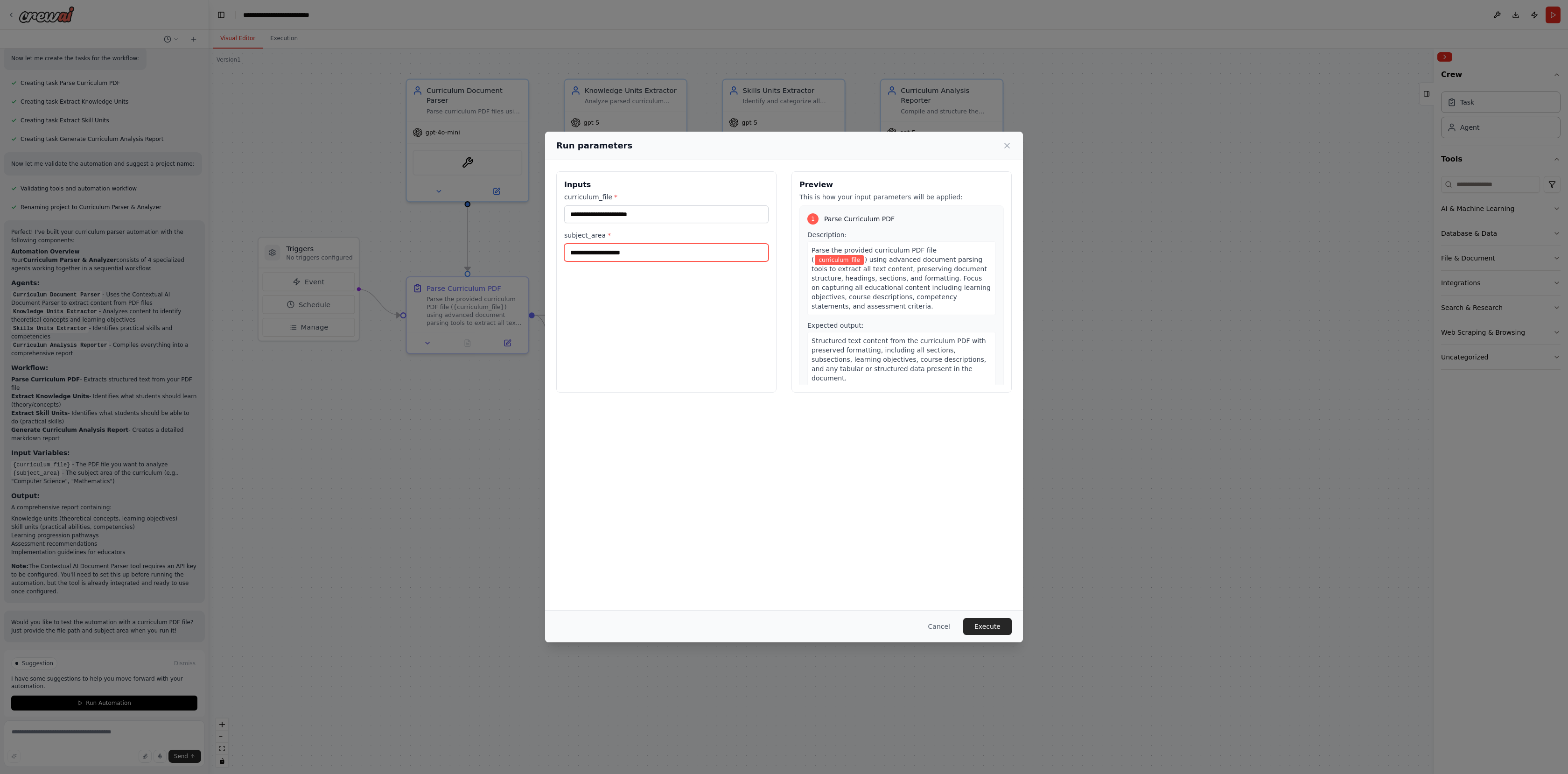
click at [610, 258] on input "subject_area *" at bounding box center [666, 252] width 204 height 18
click at [620, 217] on input "curriculum_file *" at bounding box center [666, 213] width 204 height 18
click at [615, 250] on input "subject_area *" at bounding box center [666, 252] width 204 height 18
type input "*******"
click at [596, 212] on input "curriculum_file *" at bounding box center [666, 213] width 204 height 18
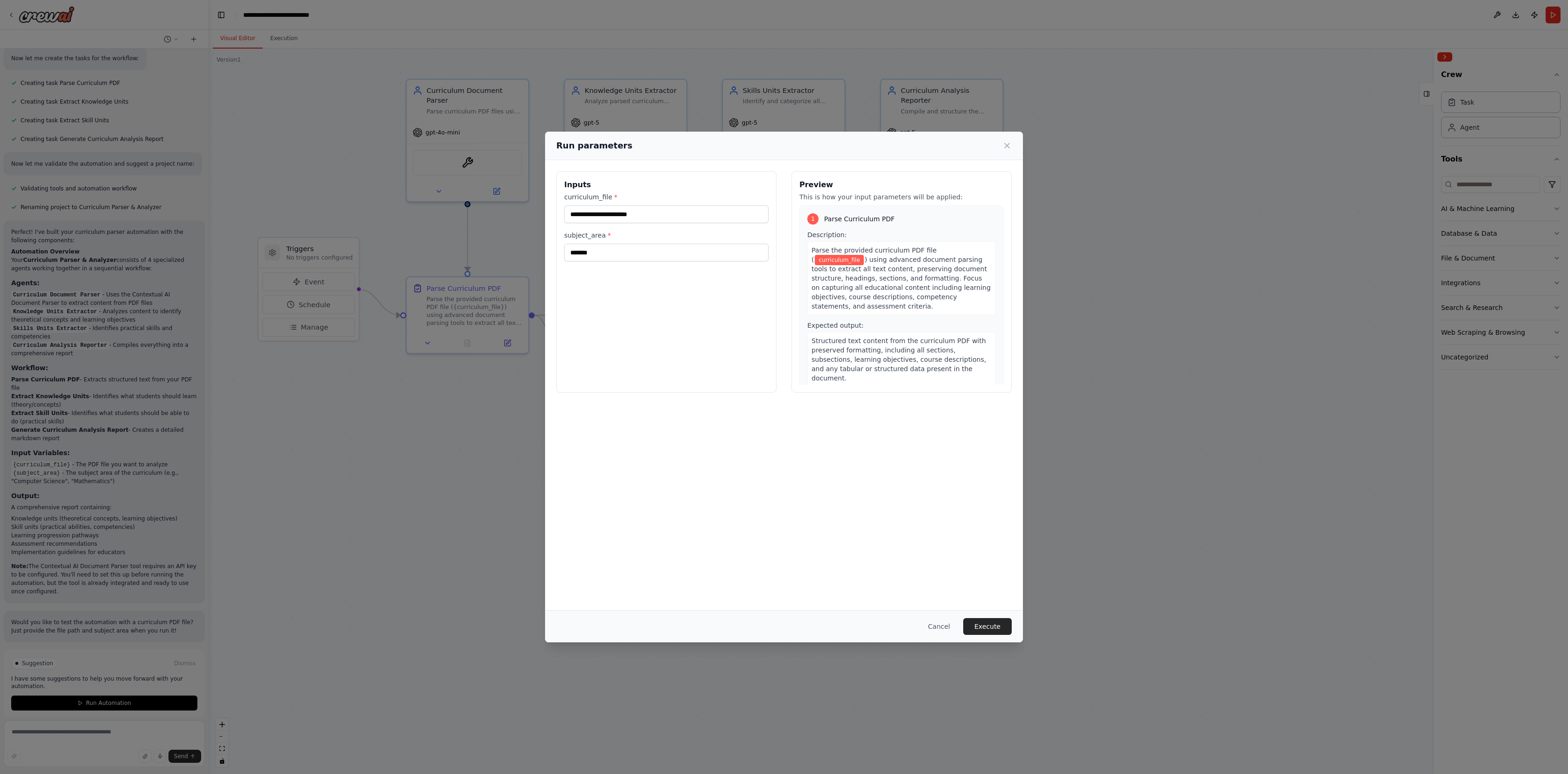
drag, startPoint x: 943, startPoint y: 623, endPoint x: 788, endPoint y: 565, distance: 165.5
click at [788, 565] on div "Run parameters Inputs curriculum_file * subject_area * ******* Preview This is …" at bounding box center [784, 387] width 478 height 511
click at [943, 624] on button "Cancel" at bounding box center [939, 626] width 37 height 17
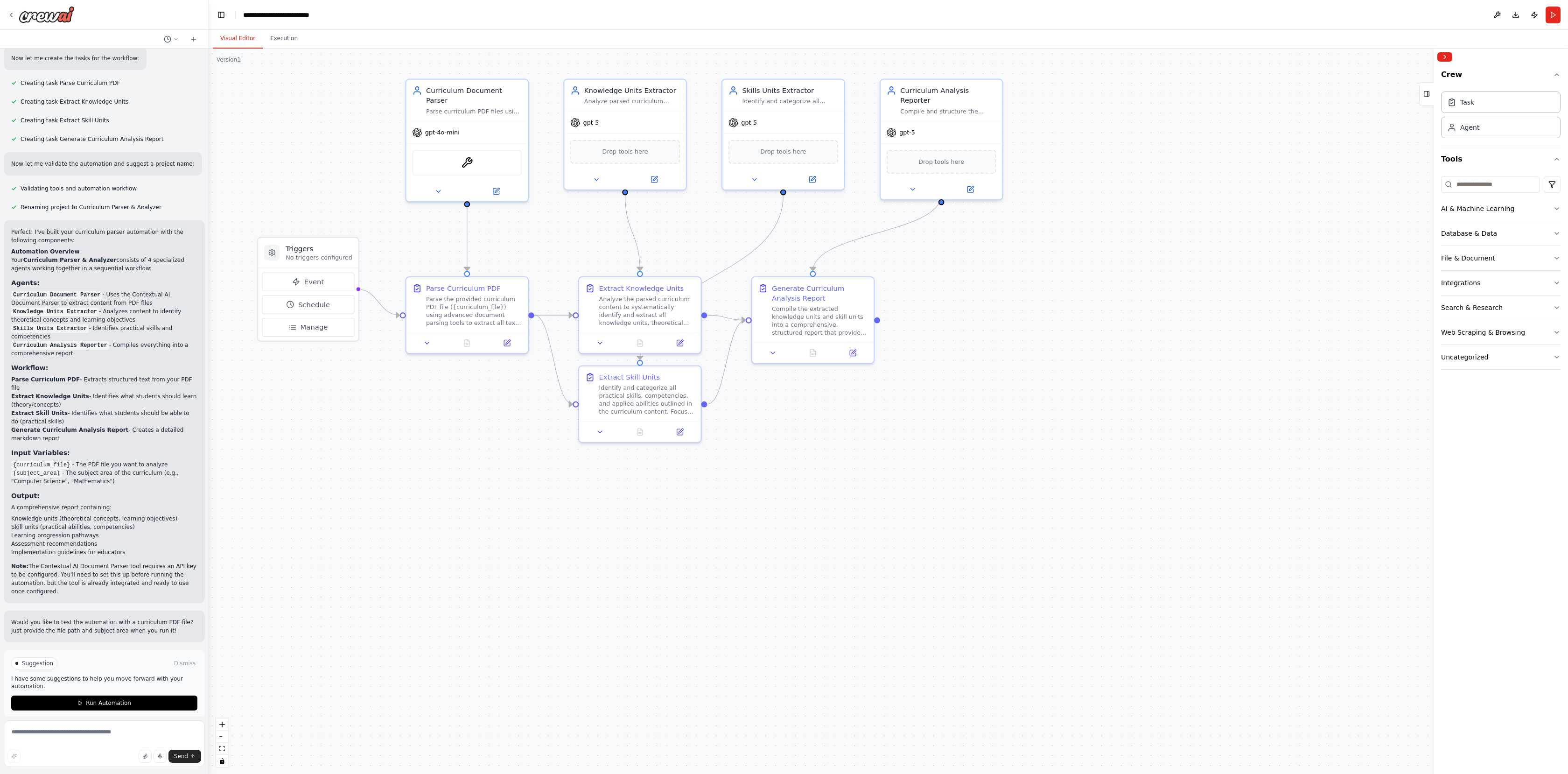
click at [321, 417] on div ".deletable-edge-delete-btn { width: 20px; height: 20px; border: 0px solid #ffff…" at bounding box center [888, 411] width 1359 height 725
click at [339, 419] on div ".deletable-edge-delete-btn { width: 20px; height: 20px; border: 0px solid #ffff…" at bounding box center [888, 411] width 1359 height 725
click at [63, 735] on textarea at bounding box center [104, 744] width 201 height 47
type textarea "**********"
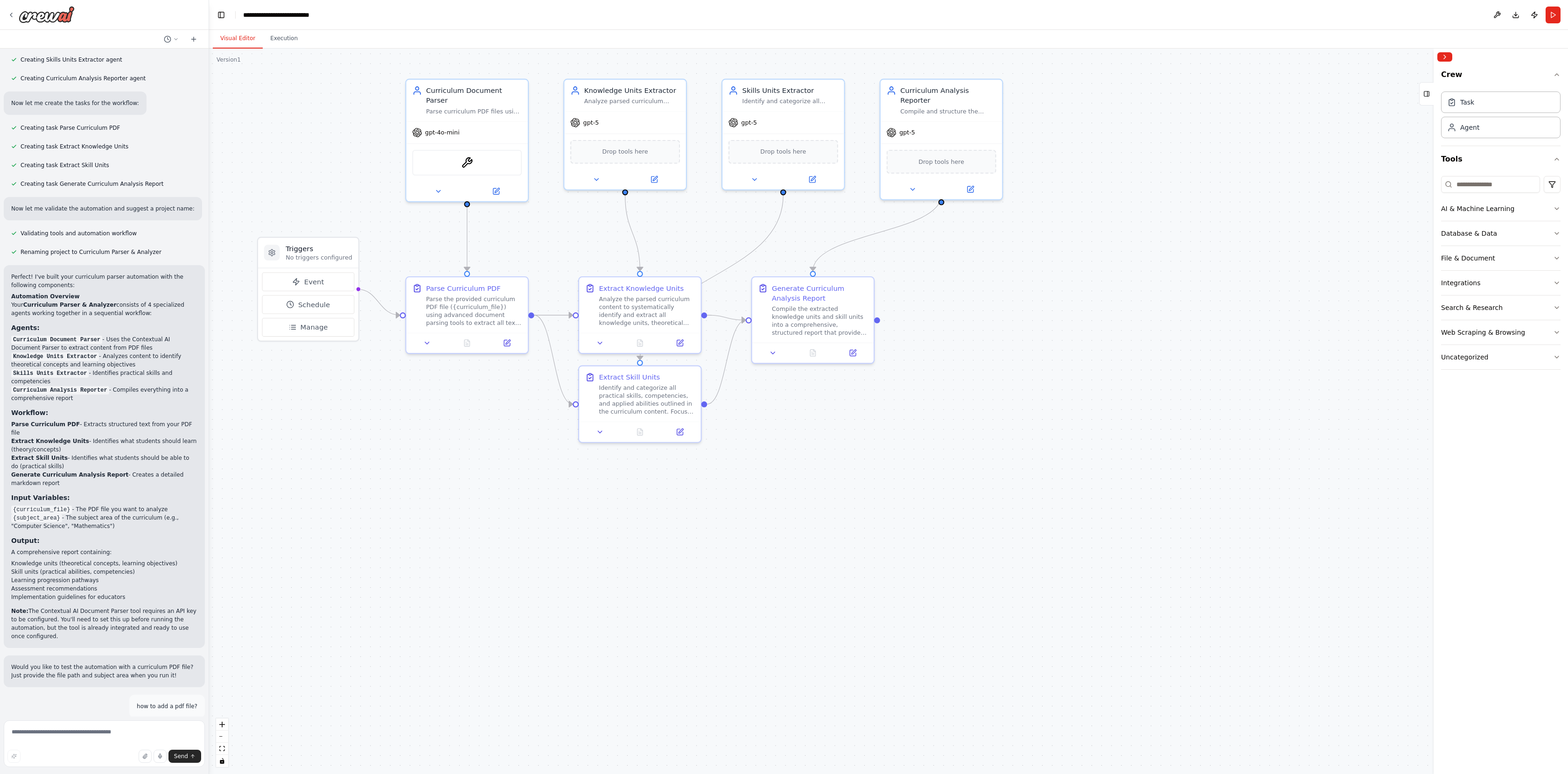
scroll to position [471, 0]
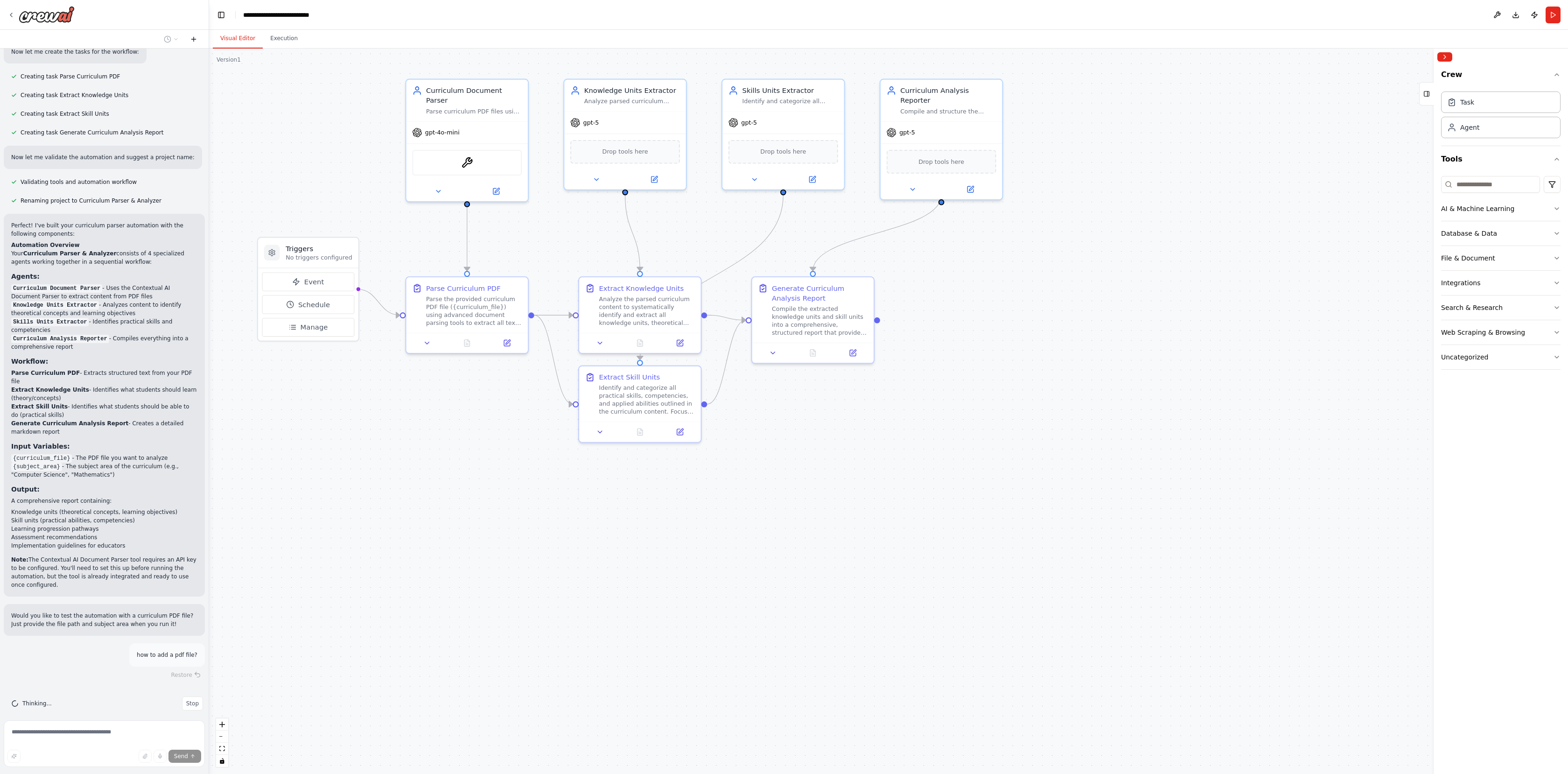
click at [194, 38] on icon at bounding box center [194, 39] width 0 height 4
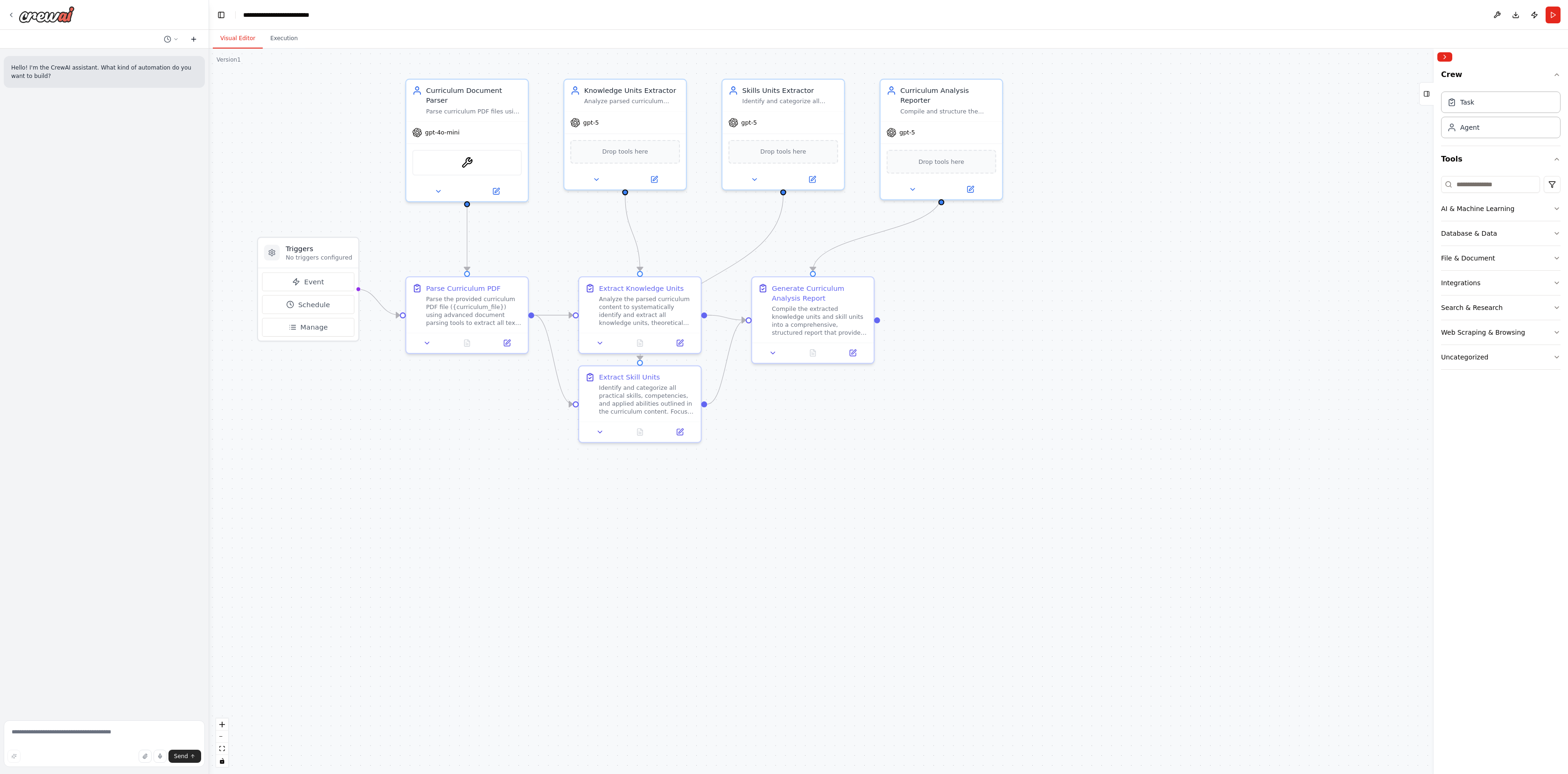
click at [194, 43] on button at bounding box center [194, 39] width 15 height 11
click at [11, 17] on icon at bounding box center [11, 15] width 8 height 8
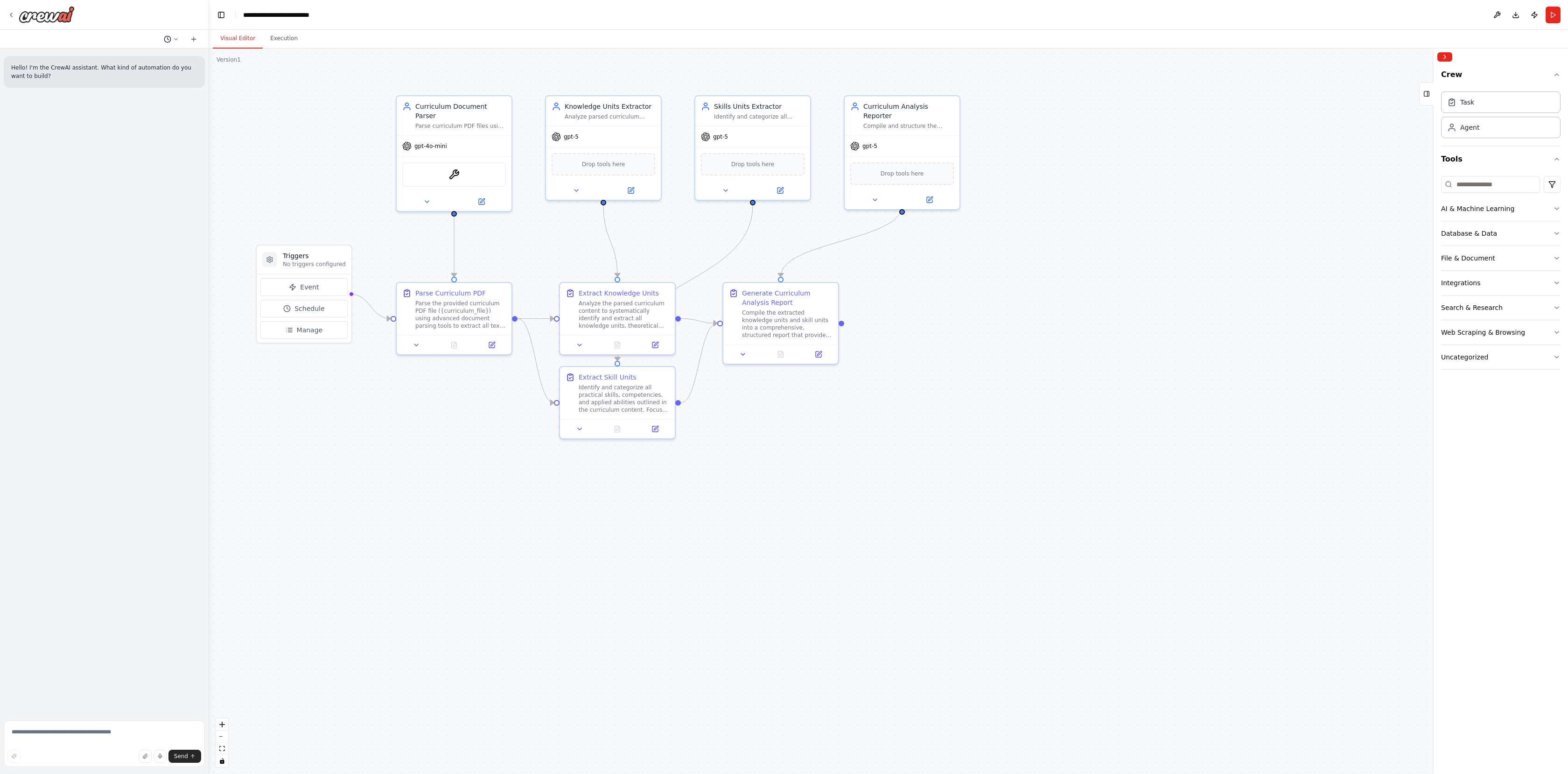
click at [172, 37] on button at bounding box center [171, 39] width 23 height 11
click at [142, 88] on span "how to add a pdf file?" at bounding box center [131, 88] width 60 height 8
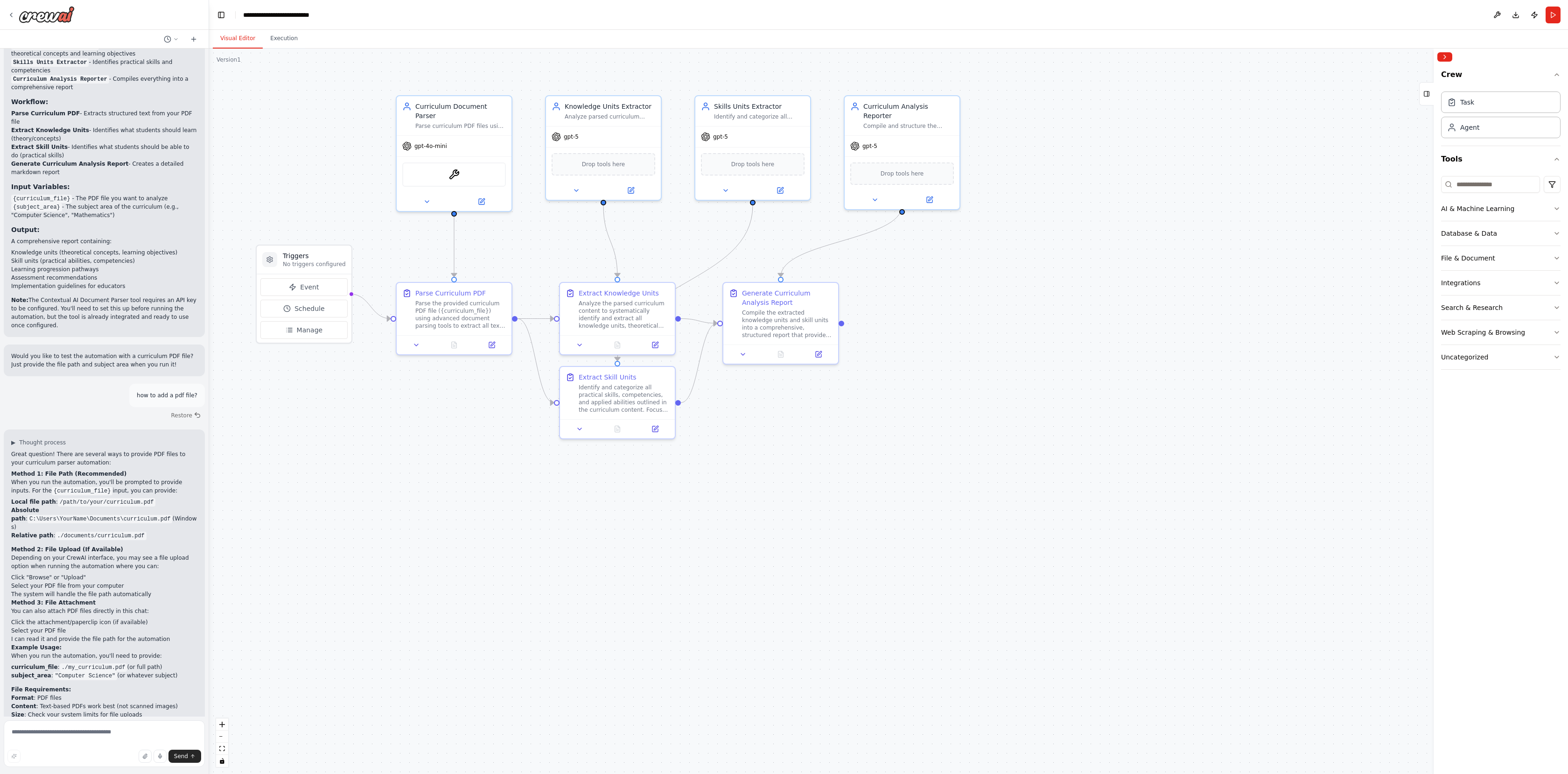
scroll to position [684, 0]
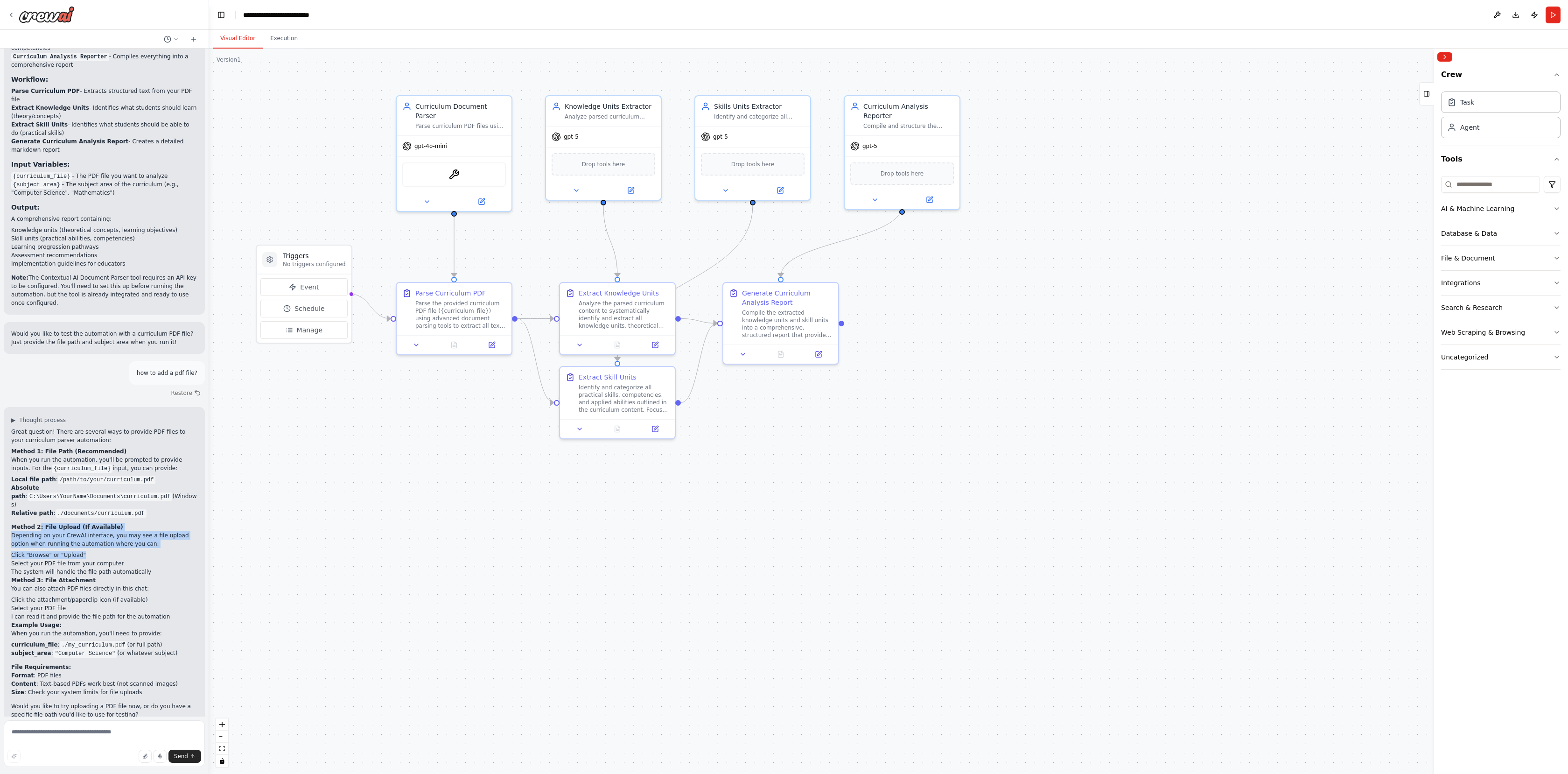
drag, startPoint x: 38, startPoint y: 508, endPoint x: 83, endPoint y: 539, distance: 54.6
click at [83, 539] on div "Great question! There are several ways to provide PDF files to your curriculum …" at bounding box center [104, 573] width 186 height 292
click at [90, 550] on li "Click "Browse" or "Upload"" at bounding box center [104, 554] width 186 height 8
click at [292, 521] on div ".deletable-edge-delete-btn { width: 20px; height: 20px; border: 0px solid #ffff…" at bounding box center [888, 411] width 1359 height 725
click at [449, 317] on div "Parse the provided curriculum PDF file ({curriculum_file}) using advanced docum…" at bounding box center [461, 313] width 90 height 30
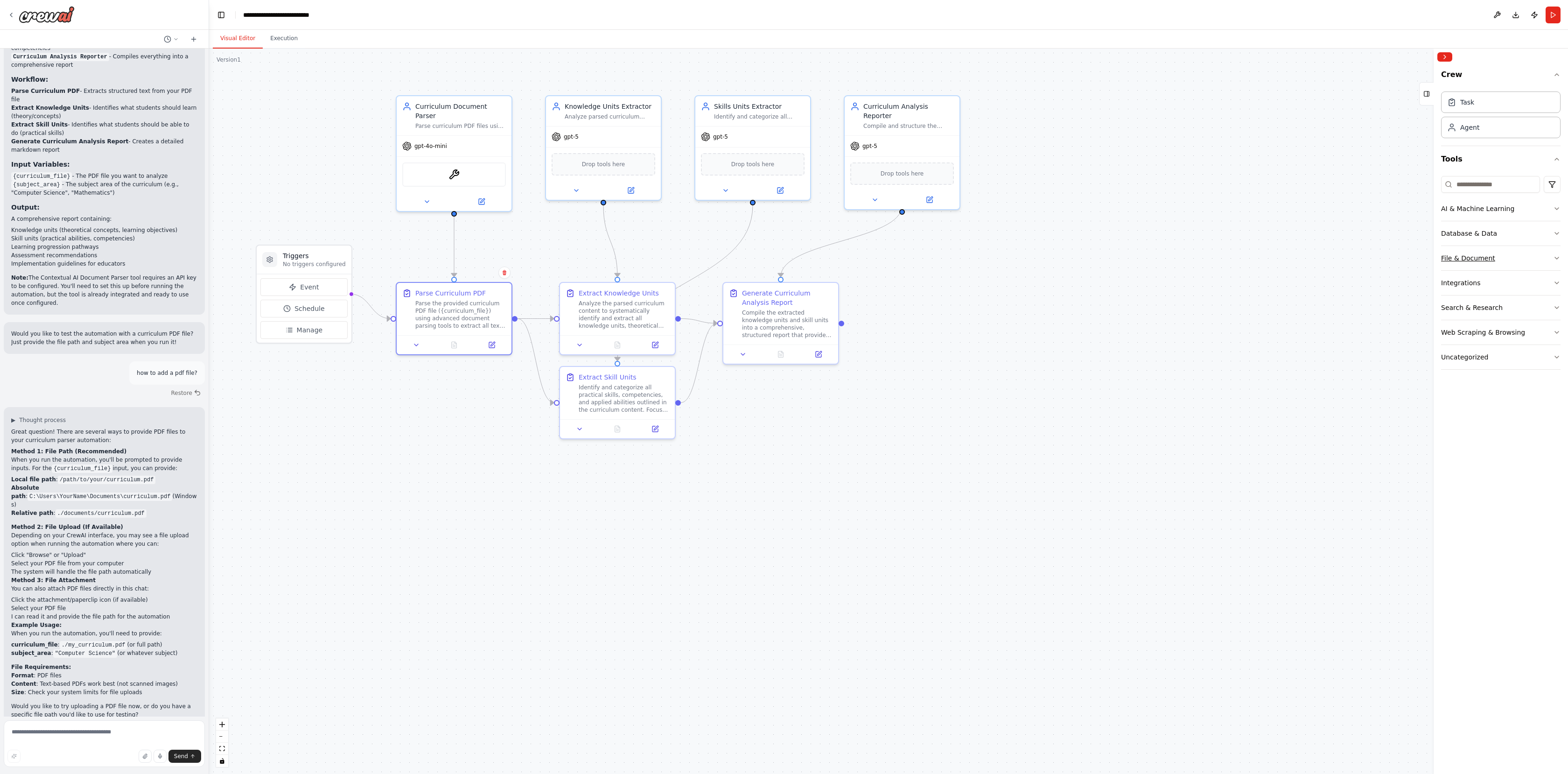
click at [1506, 256] on button "File & Document" at bounding box center [1500, 258] width 119 height 24
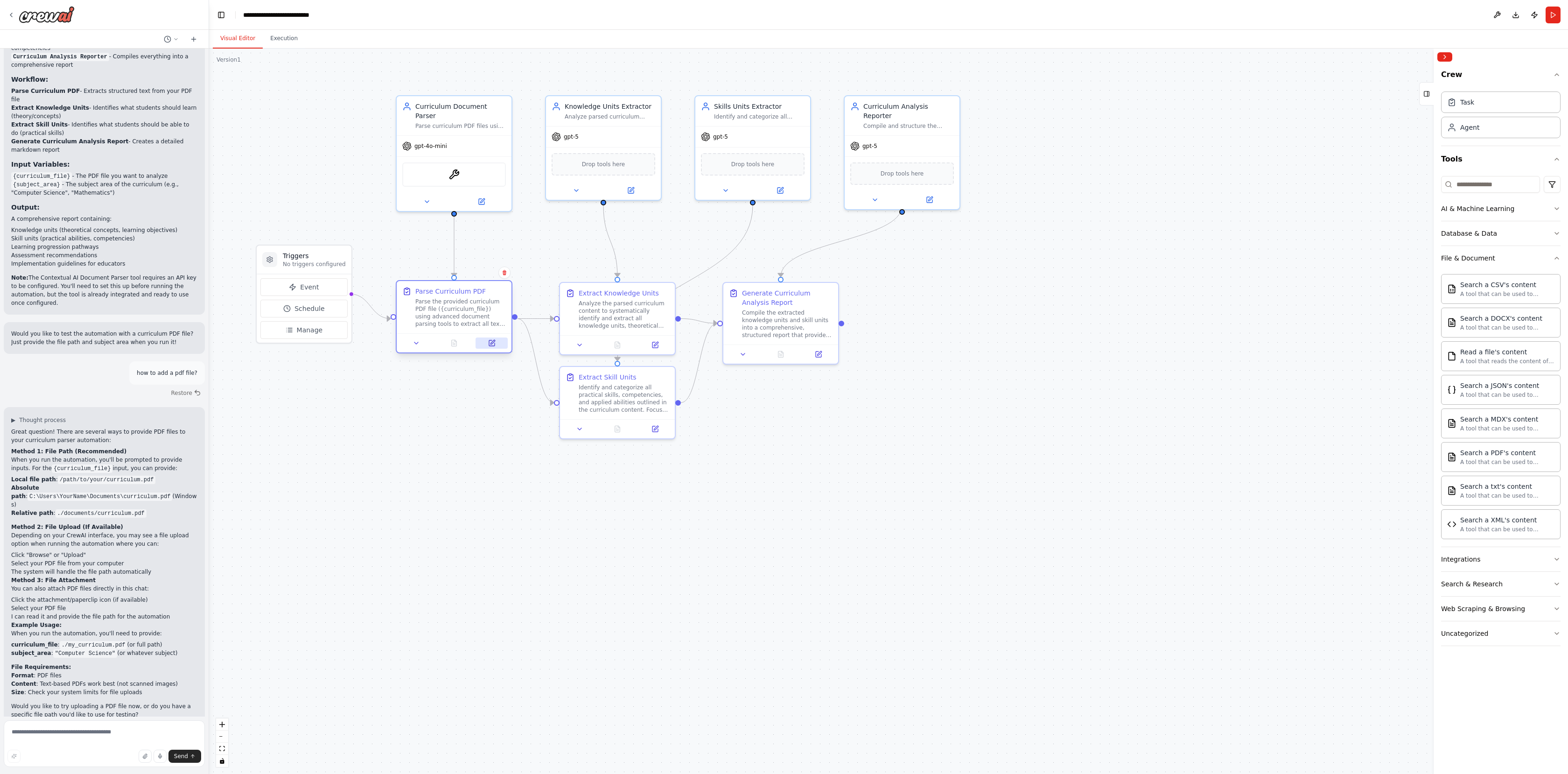
click at [491, 346] on icon at bounding box center [492, 343] width 6 height 6
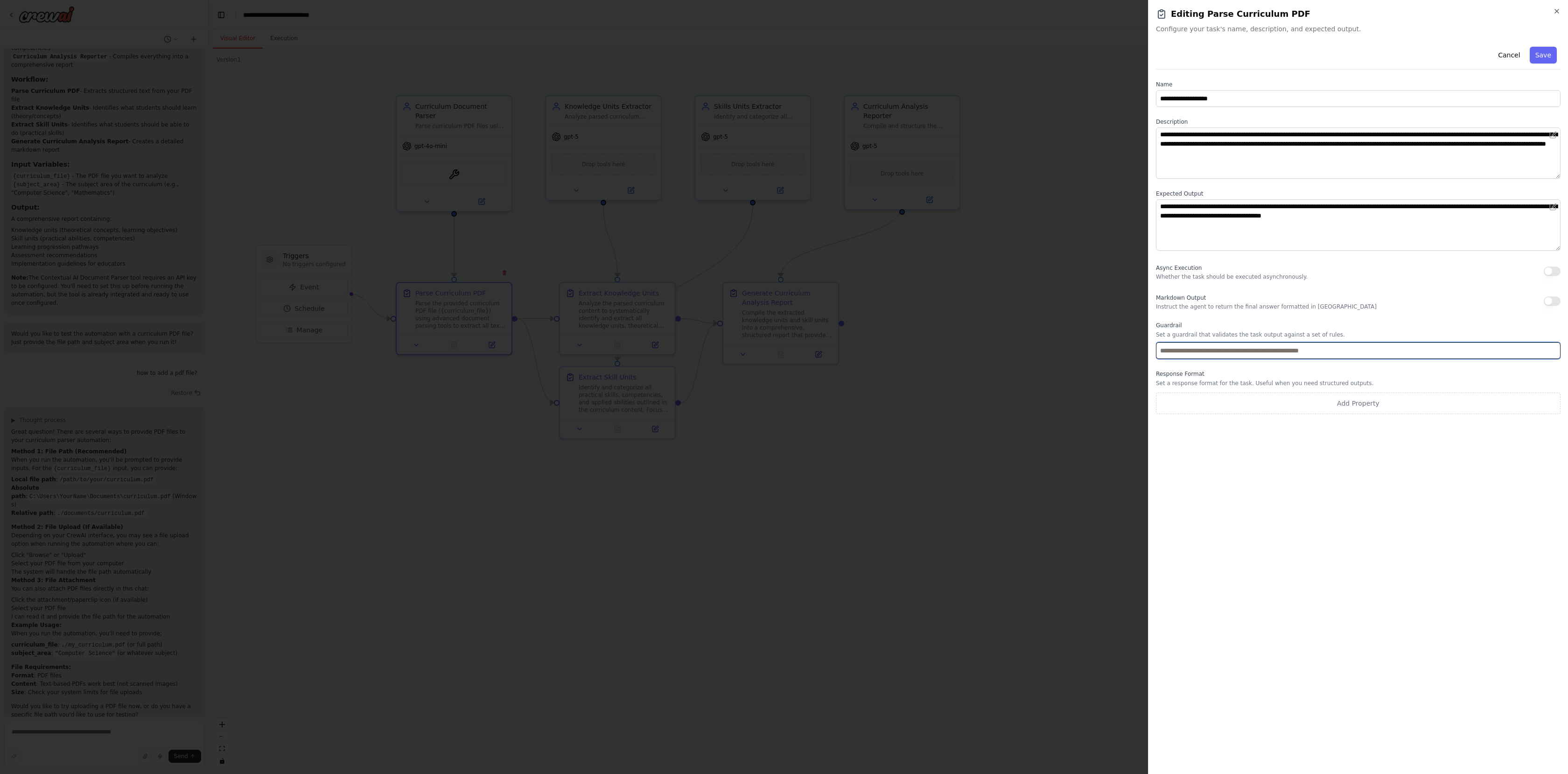
click at [1197, 355] on input "text" at bounding box center [1358, 351] width 404 height 17
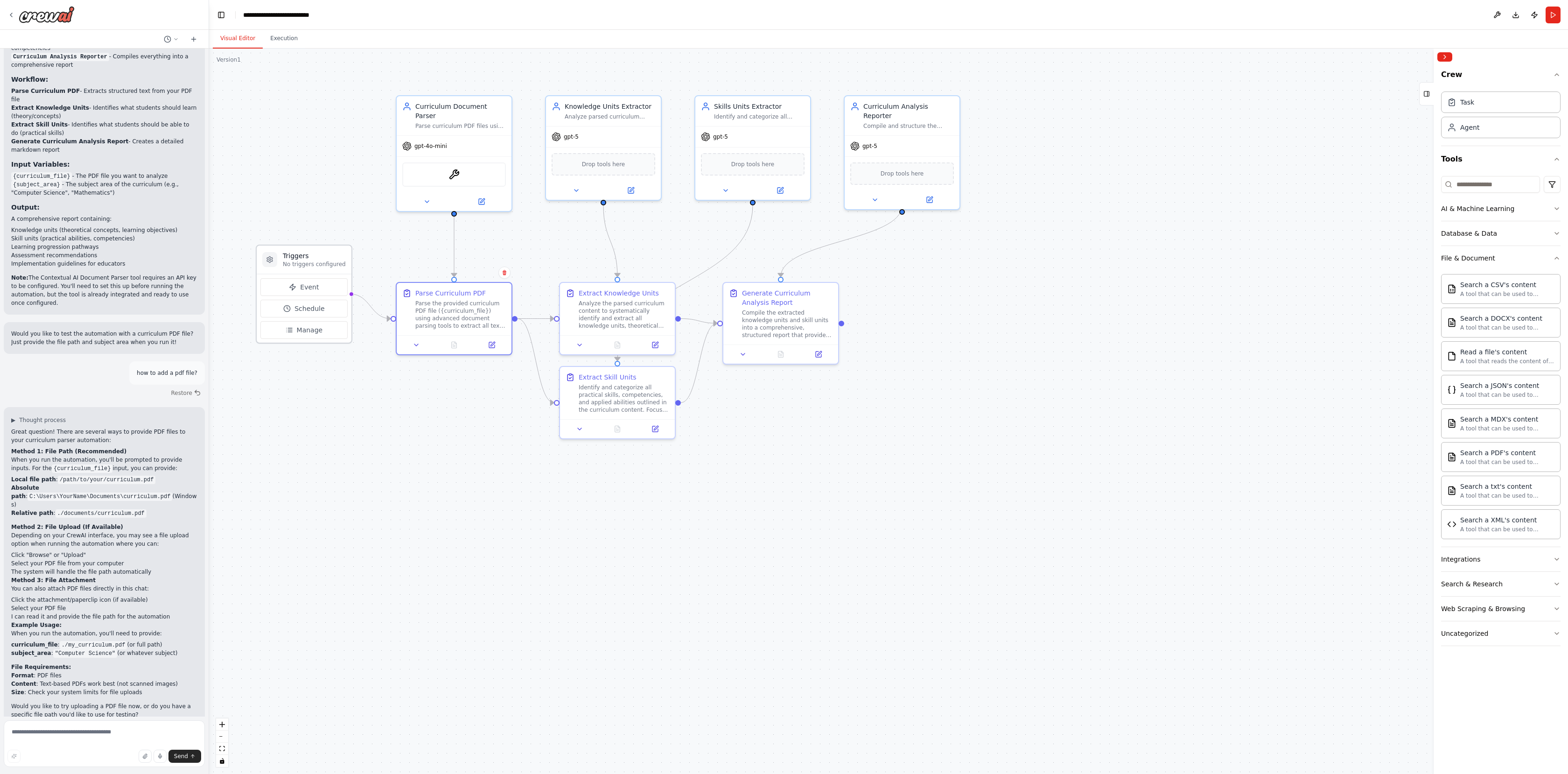
click at [324, 257] on h3 "Triggers" at bounding box center [314, 256] width 63 height 9
click at [318, 261] on p "No triggers configured" at bounding box center [314, 264] width 63 height 8
click at [468, 302] on div "Parse the provided curriculum PDF file ({curriculum_file}) using advanced docum…" at bounding box center [461, 313] width 90 height 30
click at [438, 422] on div ".deletable-edge-delete-btn { width: 20px; height: 20px; border: 0px solid #ffff…" at bounding box center [888, 411] width 1359 height 725
click at [1114, 450] on div ".deletable-edge-delete-btn { width: 20px; height: 20px; border: 0px solid #ffff…" at bounding box center [888, 411] width 1359 height 725
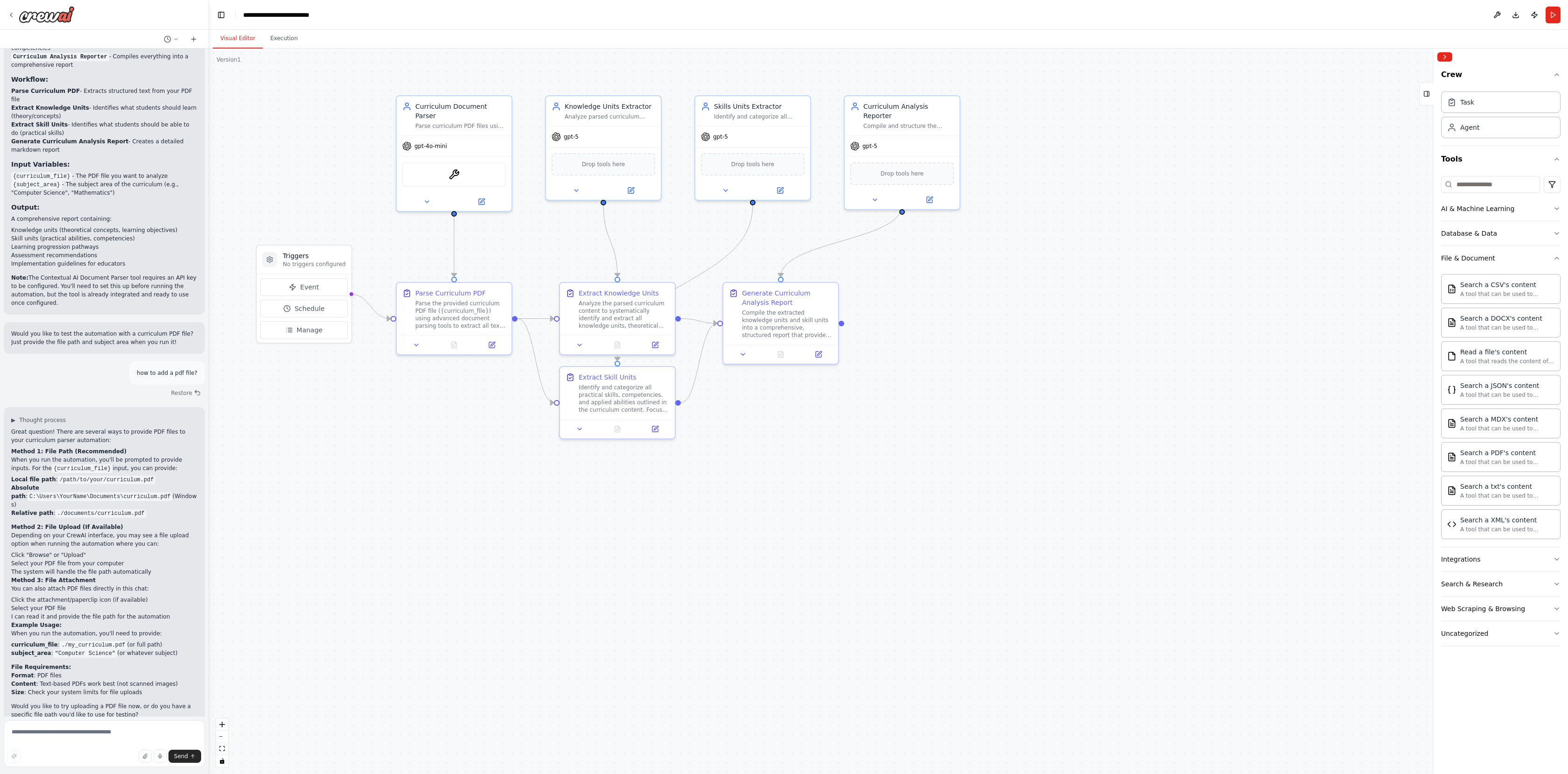
click at [1269, 194] on div ".deletable-edge-delete-btn { width: 20px; height: 20px; border: 0px solid #ffff…" at bounding box center [888, 411] width 1359 height 725
click at [226, 725] on button "zoom in" at bounding box center [222, 724] width 12 height 12
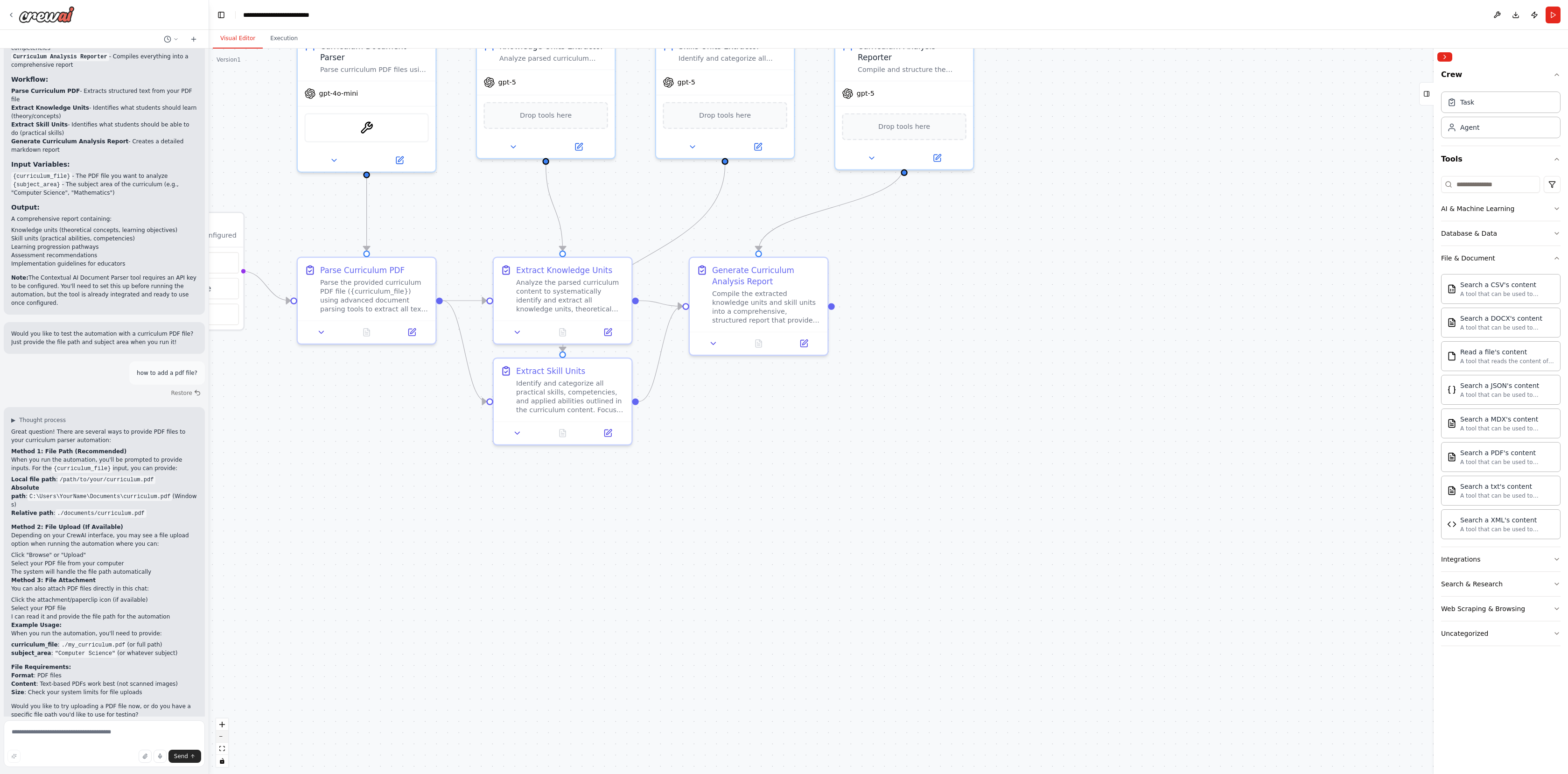
click at [220, 732] on button "zoom out" at bounding box center [222, 735] width 12 height 12
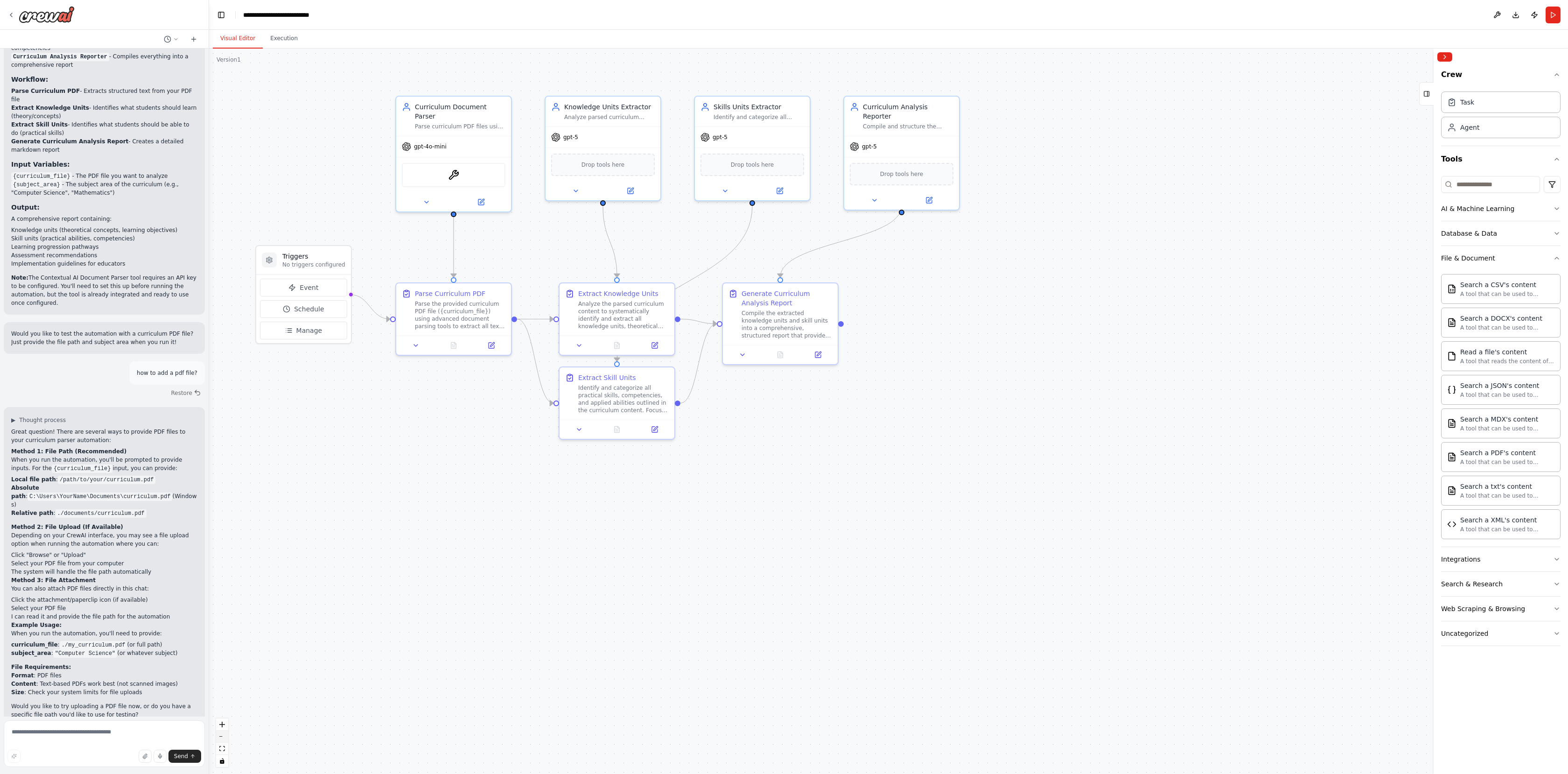
click at [226, 738] on button "zoom out" at bounding box center [222, 735] width 12 height 12
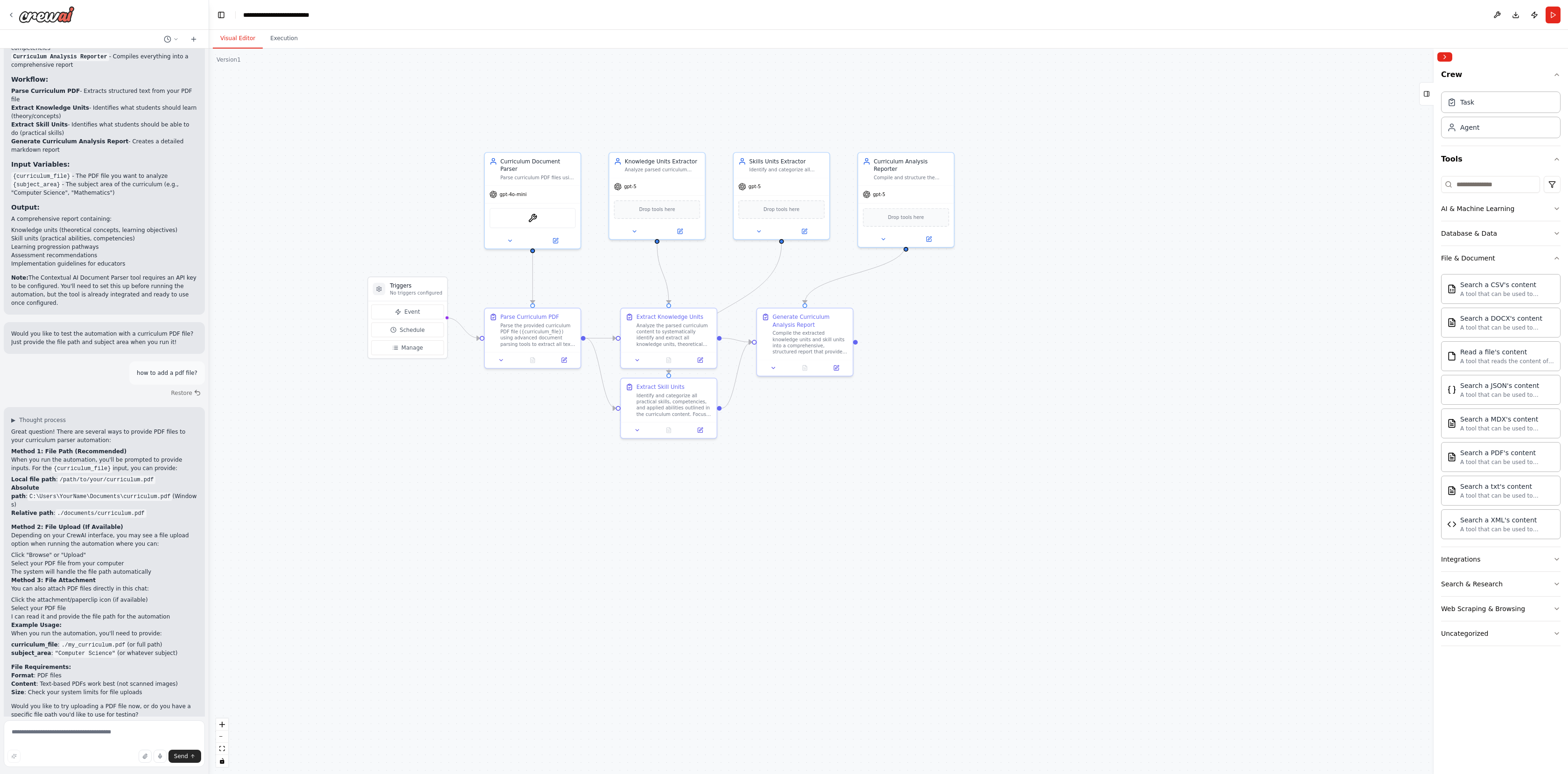
drag, startPoint x: 352, startPoint y: 556, endPoint x: 438, endPoint y: 599, distance: 96.2
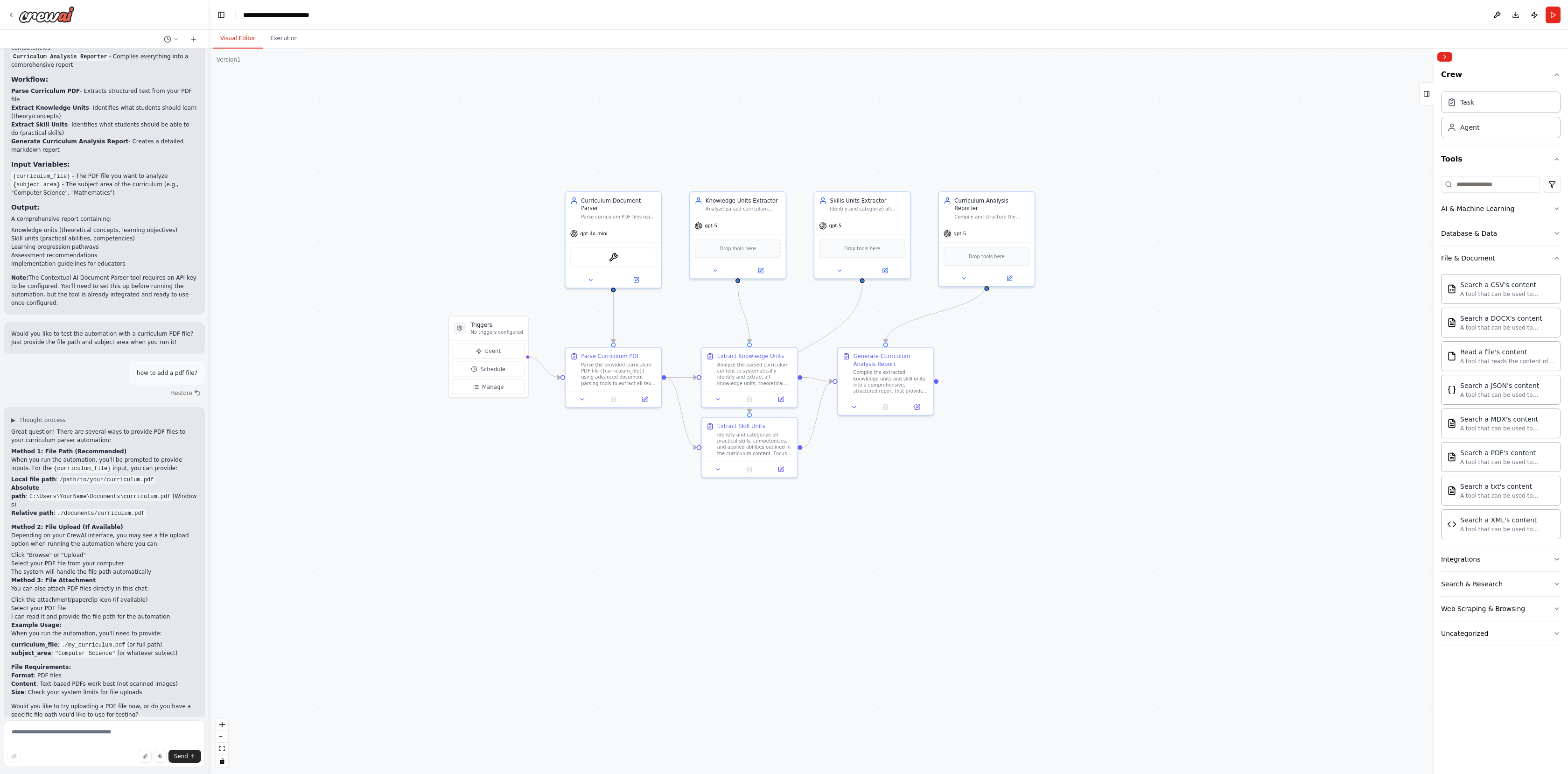
click at [438, 599] on div ".deletable-edge-delete-btn { width: 20px; height: 20px; border: 0px solid #ffff…" at bounding box center [888, 411] width 1359 height 725
click at [938, 383] on div ".deletable-edge-delete-btn { width: 20px; height: 20px; border: 0px solid #ffff…" at bounding box center [888, 411] width 1359 height 725
click at [993, 392] on div ".deletable-edge-delete-btn { width: 20px; height: 20px; border: 0px solid #ffff…" at bounding box center [888, 411] width 1359 height 725
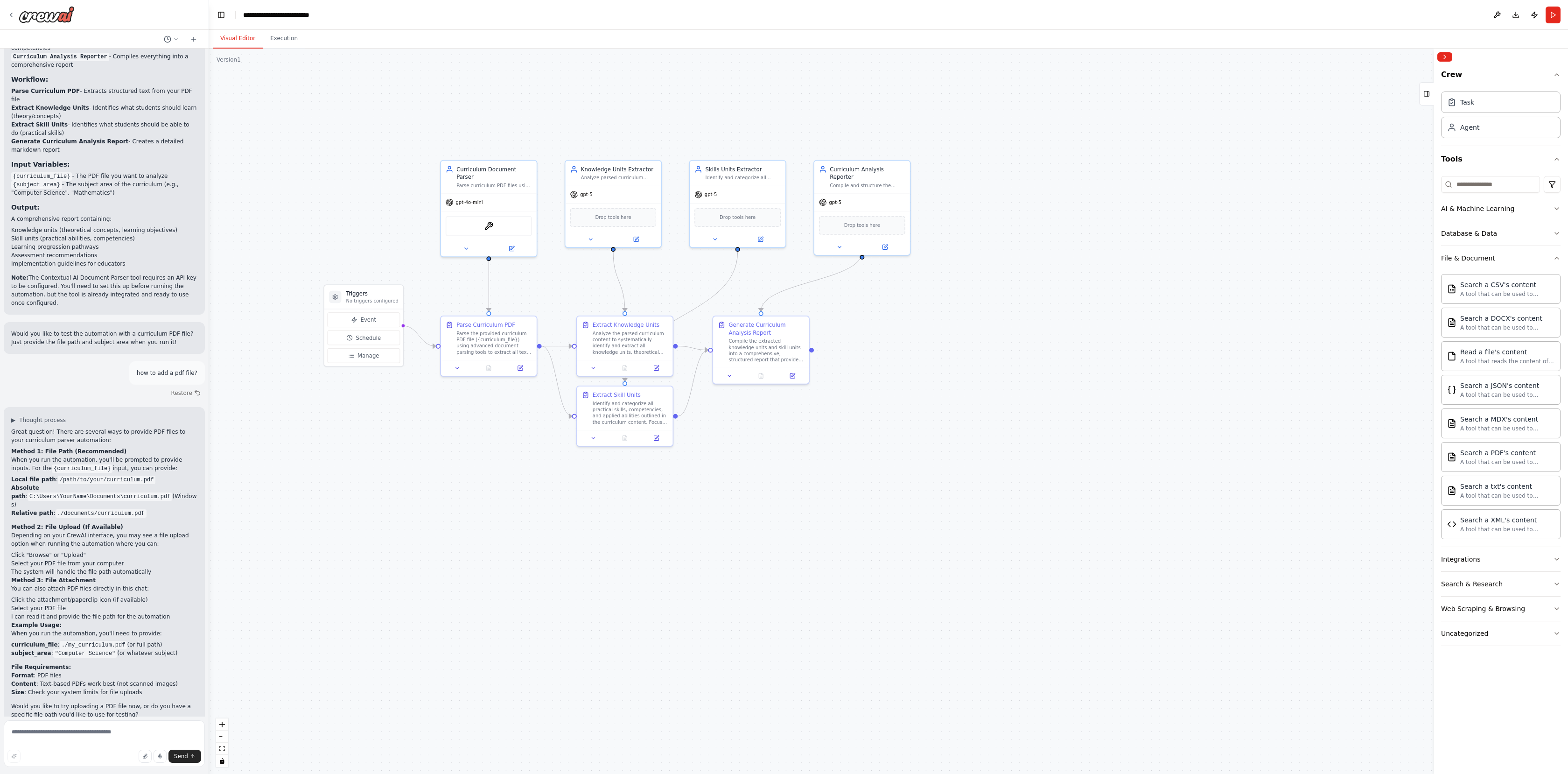
drag, startPoint x: 1035, startPoint y: 395, endPoint x: 860, endPoint y: 353, distance: 180.0
click at [910, 364] on div ".deletable-edge-delete-btn { width: 20px; height: 20px; border: 0px solid #ffff…" at bounding box center [888, 411] width 1359 height 725
click at [271, 39] on button "Execution" at bounding box center [283, 39] width 42 height 20
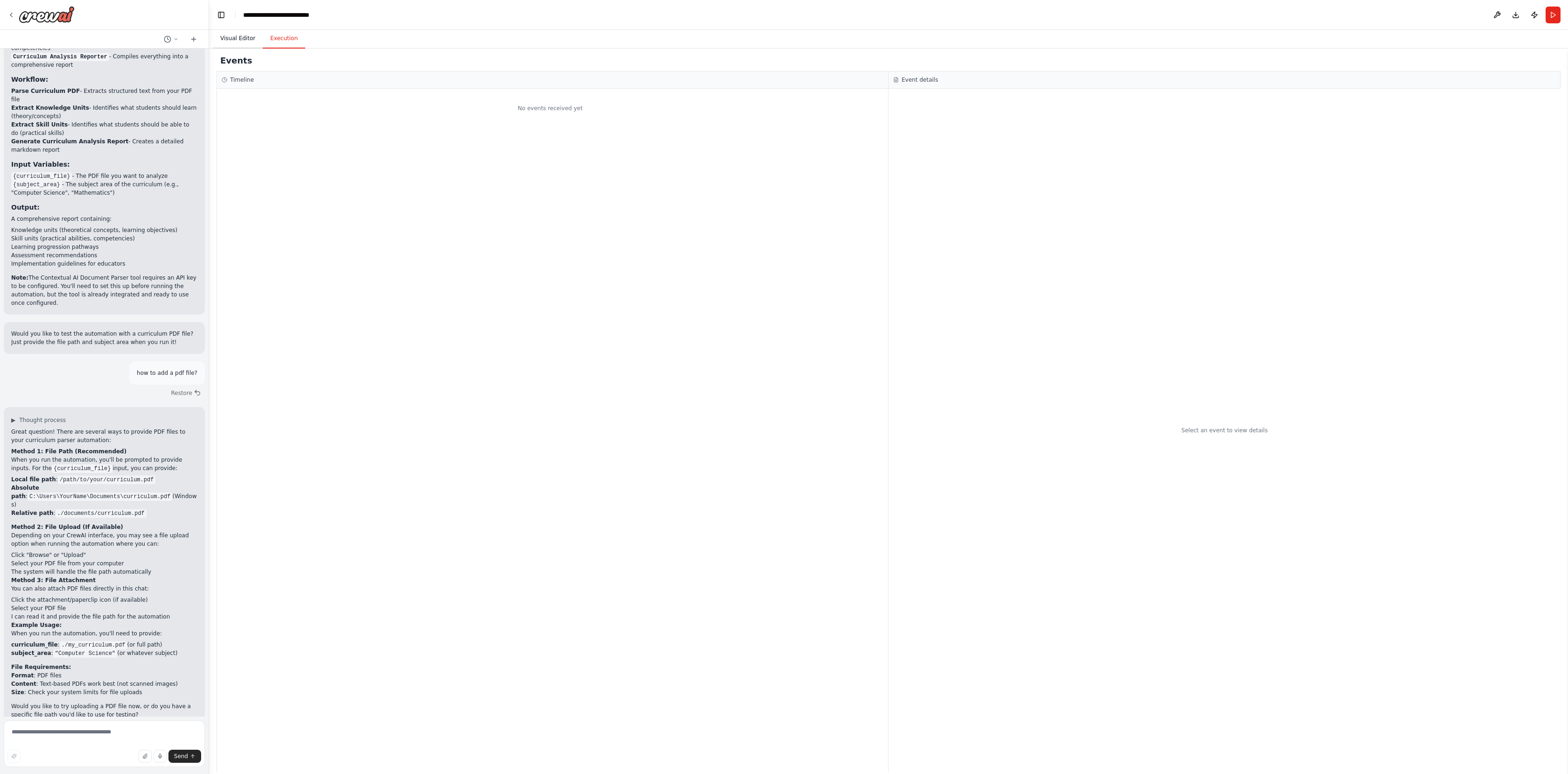
click at [248, 40] on button "Visual Editor" at bounding box center [237, 39] width 50 height 20
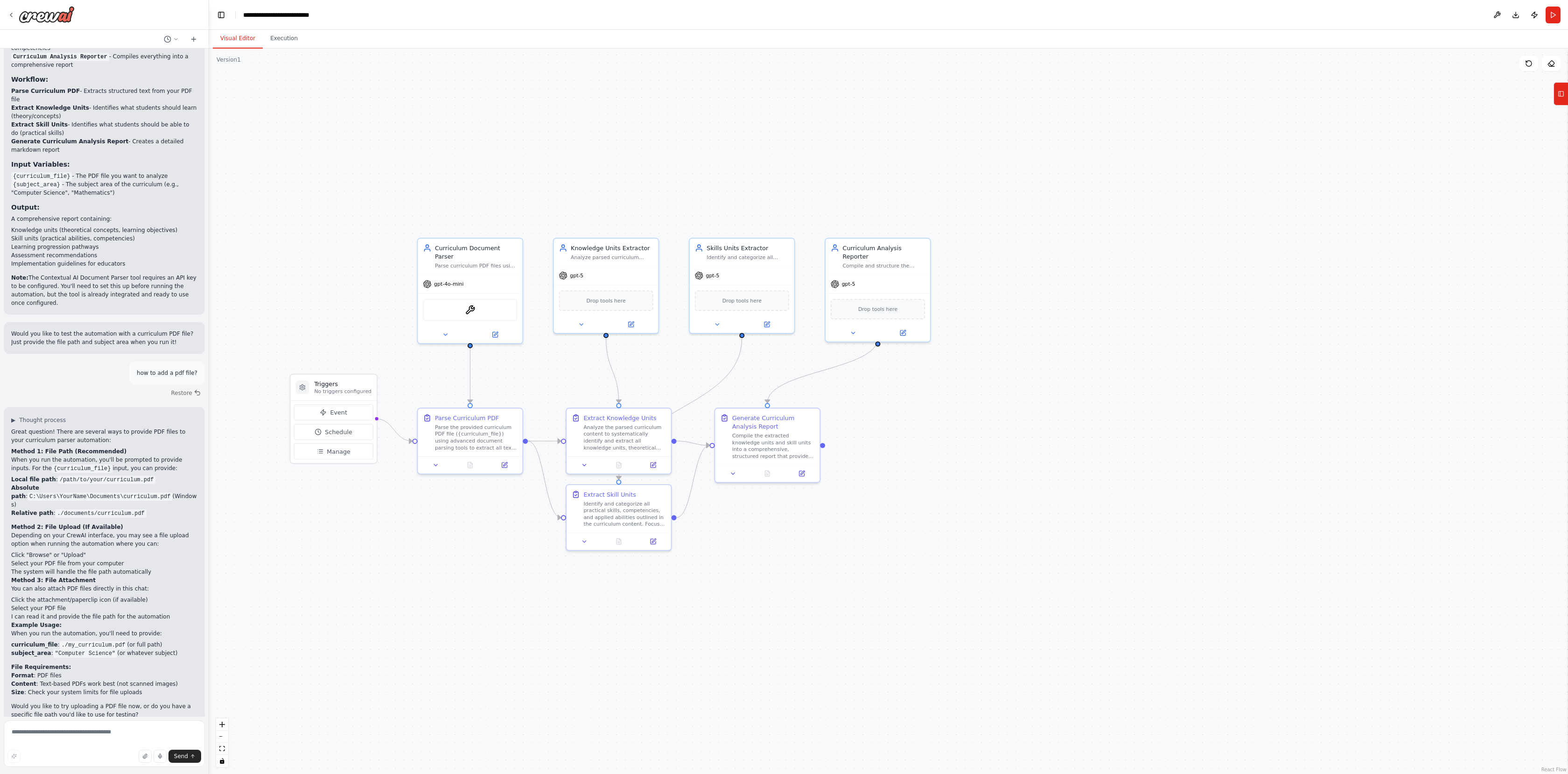
drag, startPoint x: 387, startPoint y: 477, endPoint x: 442, endPoint y: 539, distance: 82.9
click at [475, 441] on div "Parse the provided curriculum PDF file ({curriculum_file}) using advanced docum…" at bounding box center [482, 441] width 83 height 27
click at [514, 467] on button at bounding box center [509, 469] width 29 height 10
click at [1563, 98] on icon at bounding box center [1560, 94] width 7 height 15
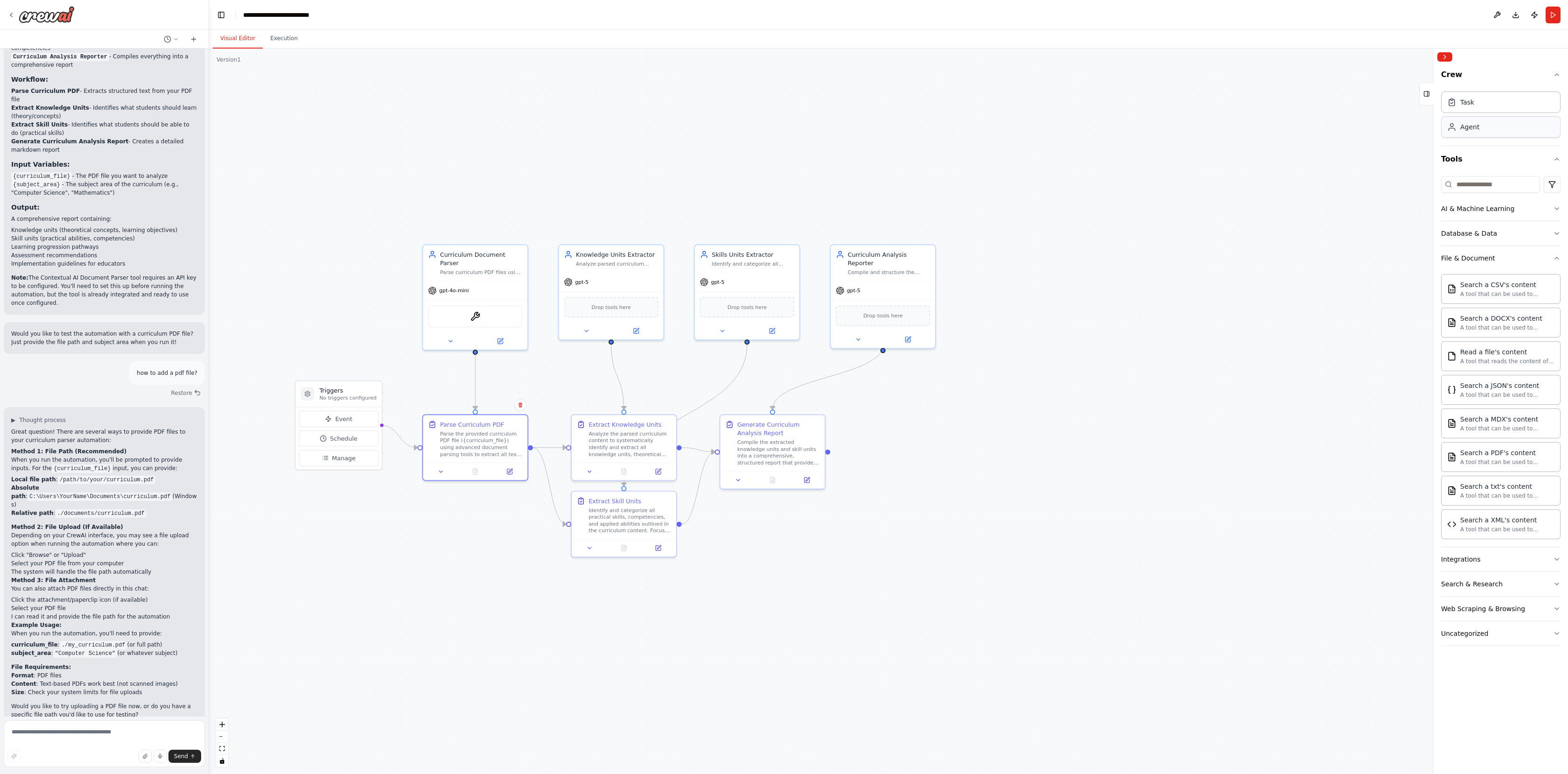
click at [1507, 129] on div "Agent" at bounding box center [1500, 127] width 119 height 22
click at [1494, 110] on div "Task" at bounding box center [1500, 102] width 119 height 22
click at [1275, 169] on div "Task description" at bounding box center [1289, 168] width 83 height 7
click at [1323, 189] on button at bounding box center [1316, 186] width 29 height 10
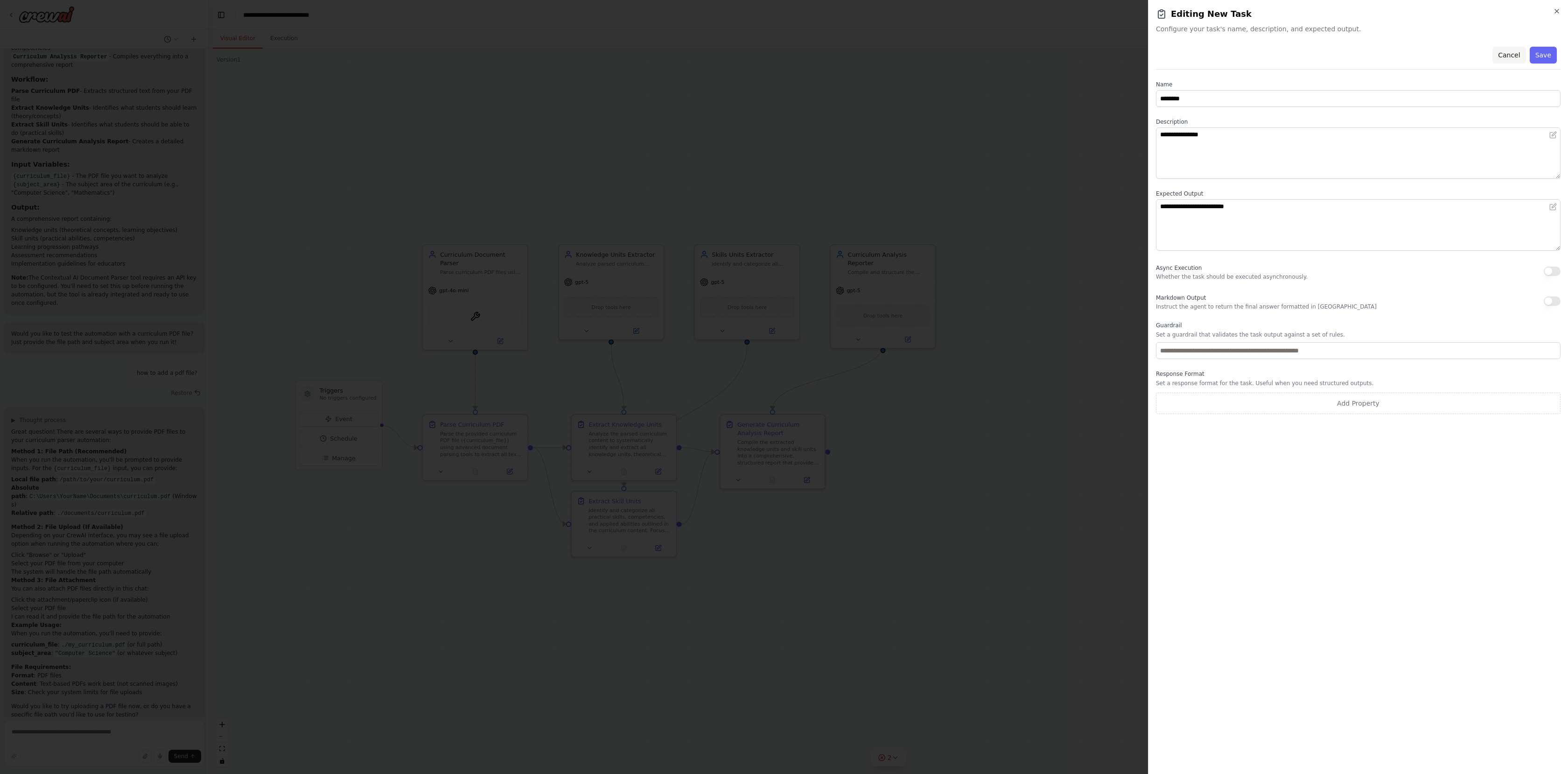
click at [1509, 54] on button "Cancel" at bounding box center [1509, 55] width 33 height 17
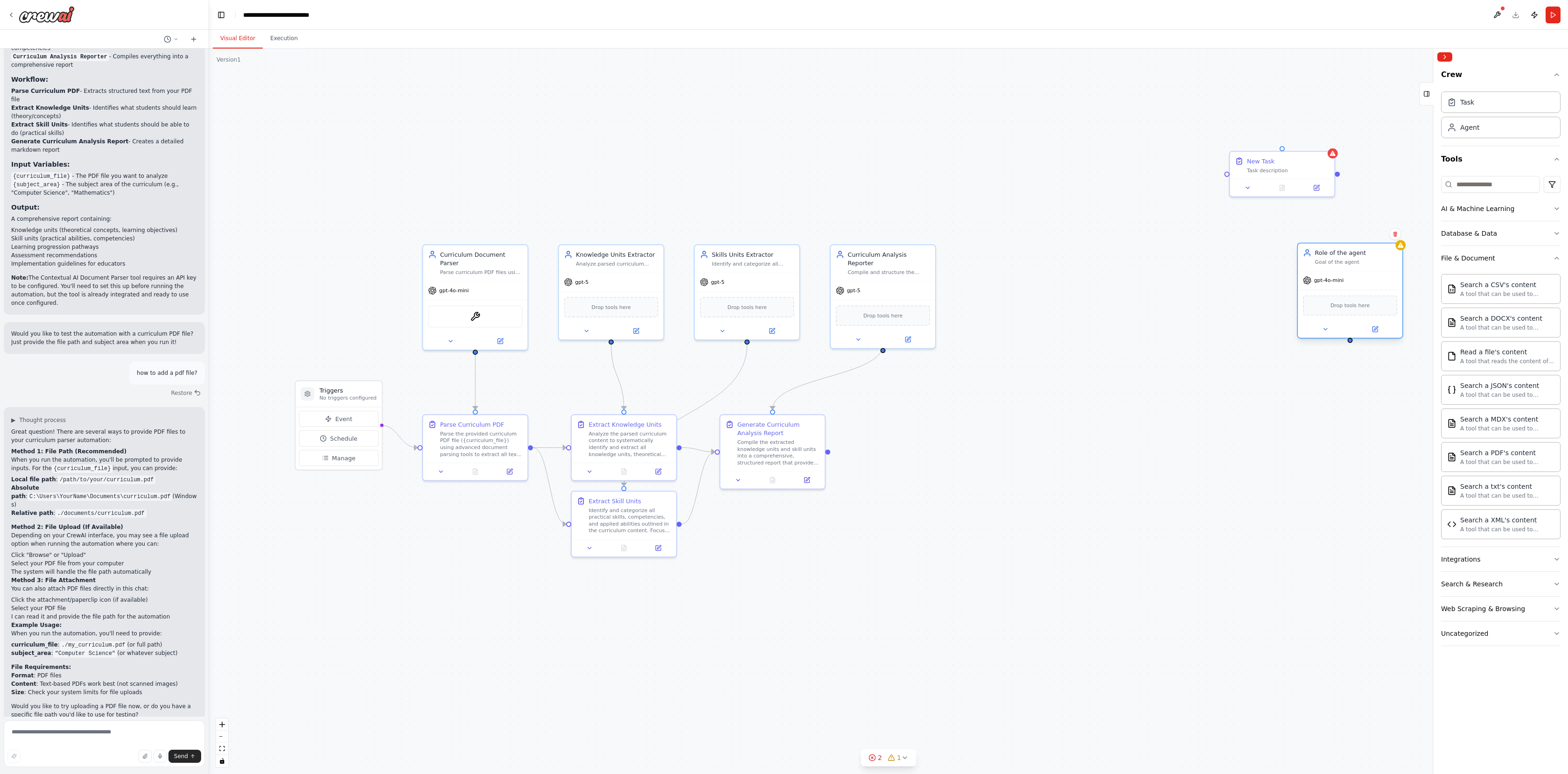
click at [1336, 261] on div "Goal of the agent" at bounding box center [1356, 261] width 83 height 7
click at [1396, 237] on button at bounding box center [1395, 233] width 12 height 12
click at [1370, 236] on button "Confirm" at bounding box center [1368, 234] width 33 height 11
click at [1332, 154] on icon at bounding box center [1333, 151] width 6 height 5
click at [1330, 142] on icon at bounding box center [1327, 141] width 6 height 6
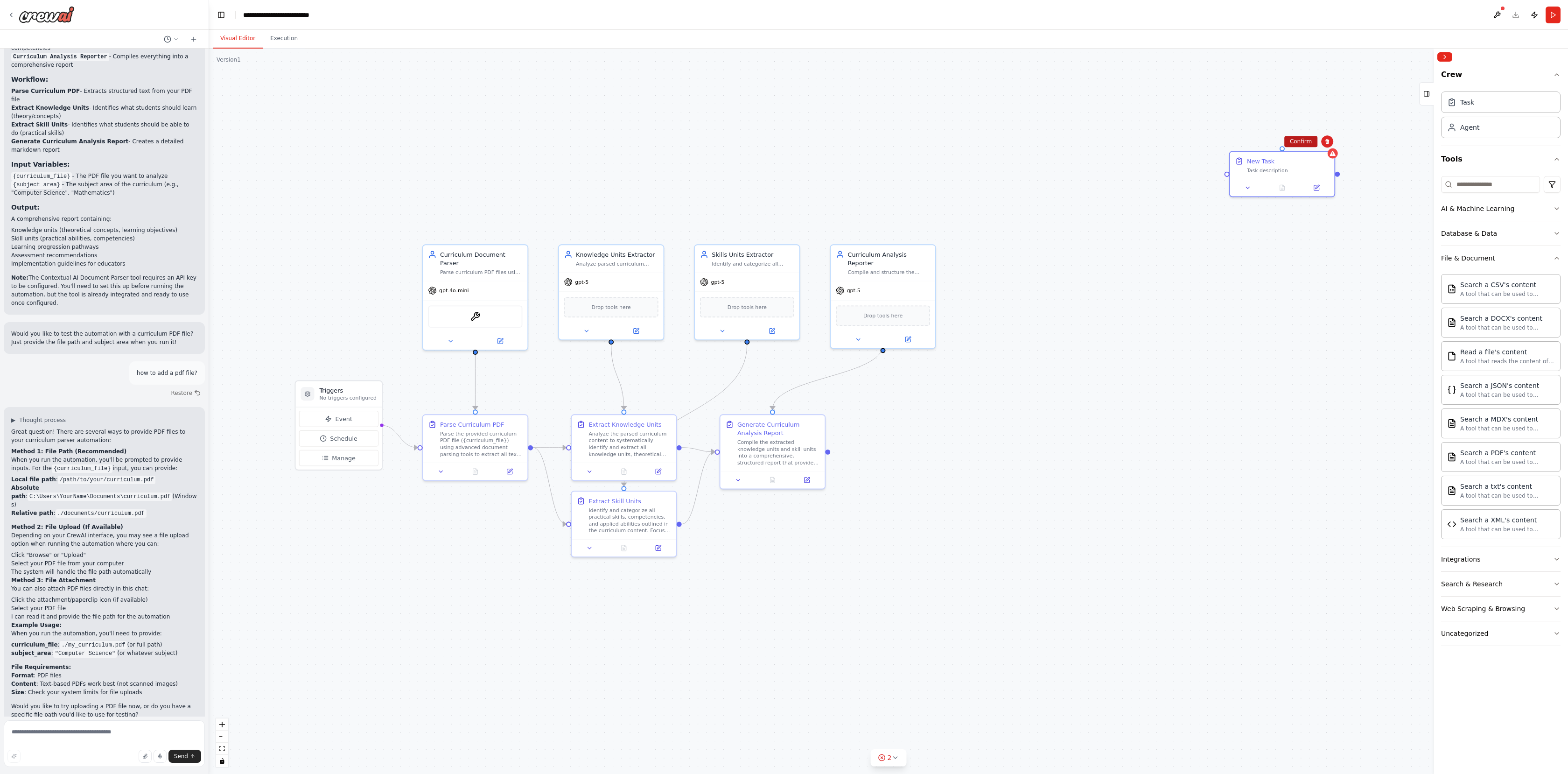
click at [1303, 139] on button "Confirm" at bounding box center [1300, 141] width 33 height 11
click at [484, 426] on div "Parse Curriculum PDF" at bounding box center [472, 422] width 64 height 8
click at [488, 427] on div "Parse Curriculum PDF Parse the provided curriculum PDF file ({curriculum_file})…" at bounding box center [482, 437] width 83 height 38
click at [484, 255] on div "Curriculum Document Parser" at bounding box center [482, 257] width 83 height 17
click at [496, 423] on div "Parse Curriculum PDF" at bounding box center [472, 422] width 64 height 8
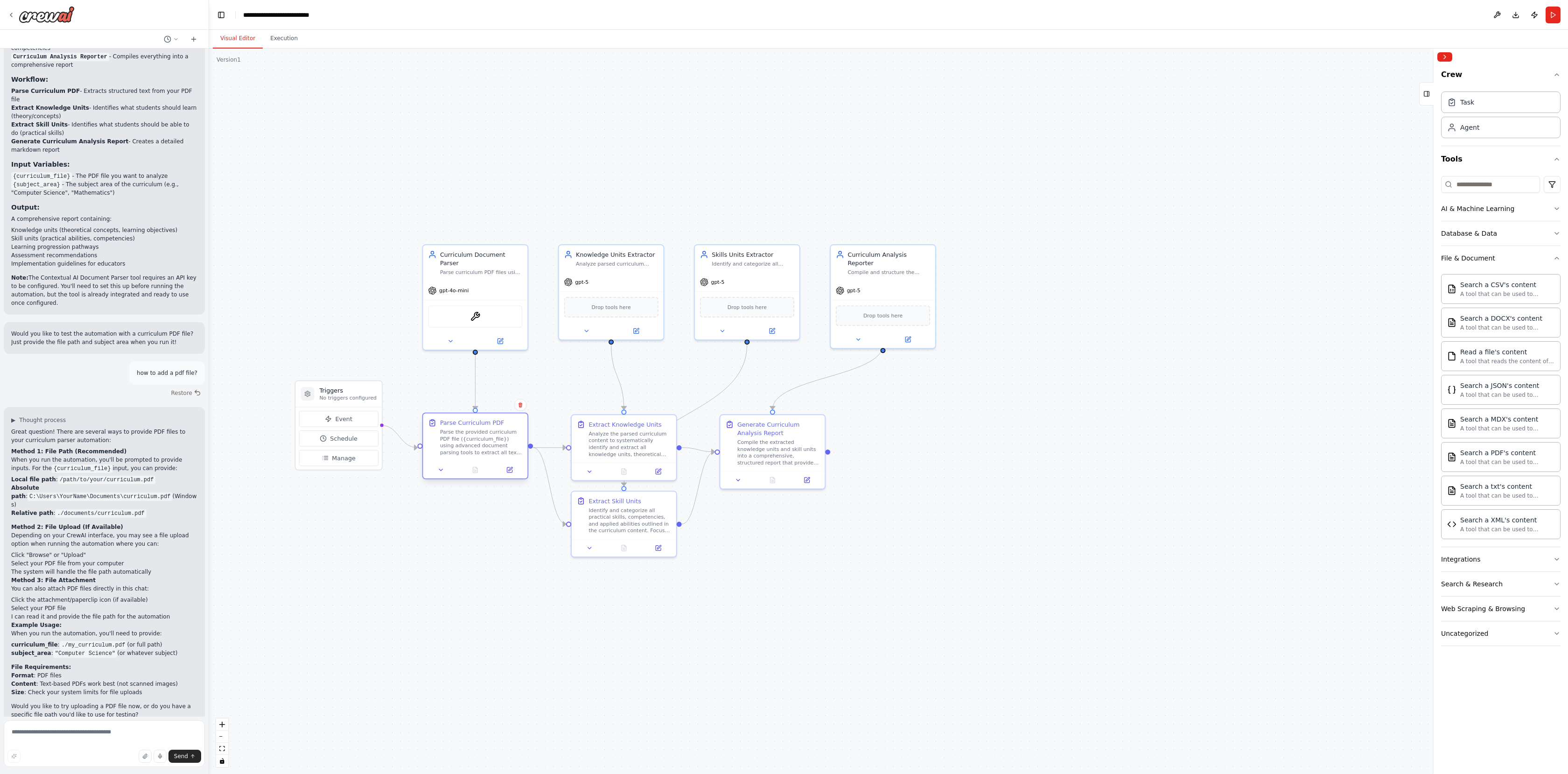
click at [496, 423] on div "Parse Curriculum PDF" at bounding box center [472, 422] width 64 height 8
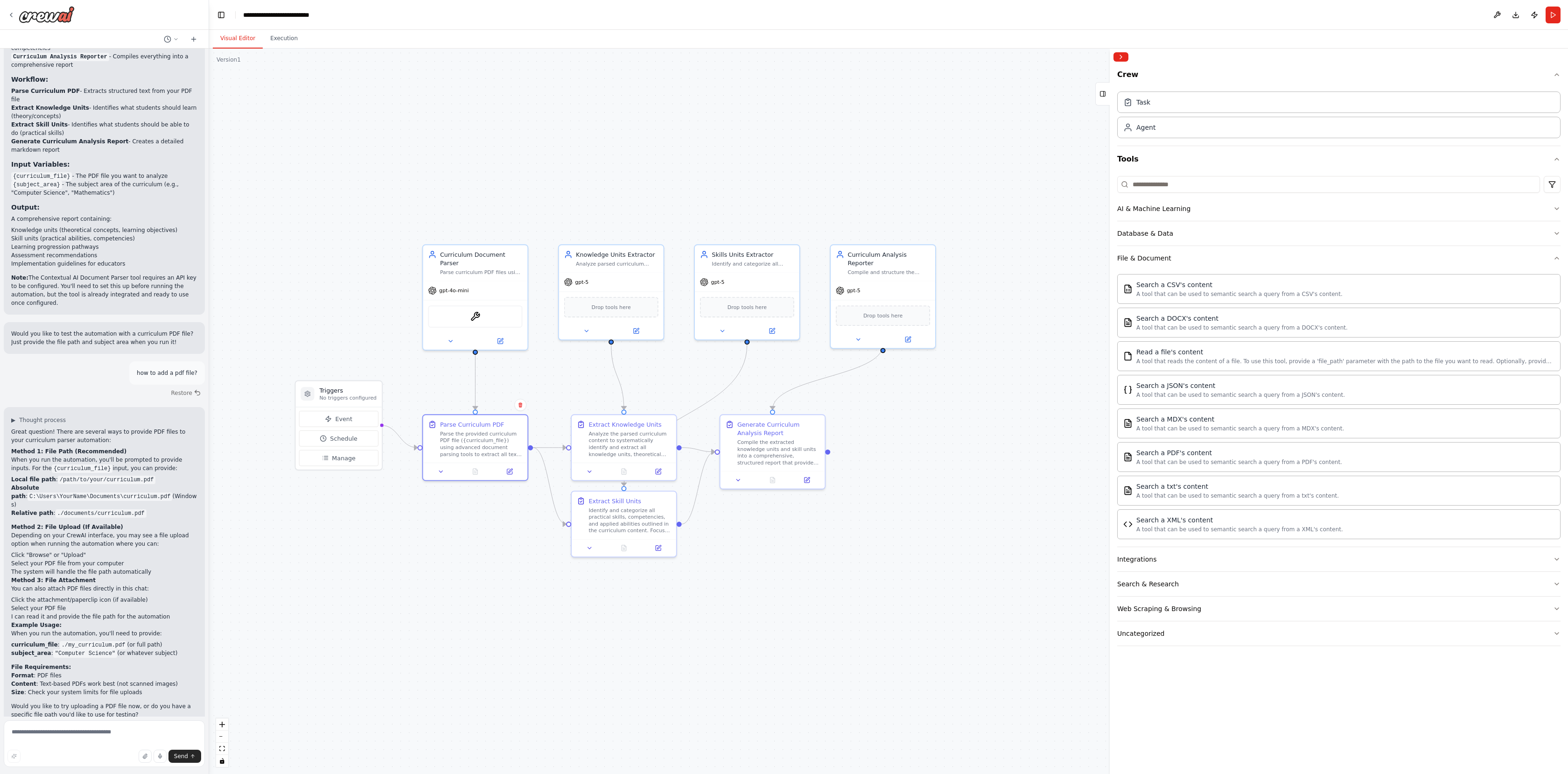
drag, startPoint x: 1434, startPoint y: 264, endPoint x: 1110, endPoint y: 267, distance: 324.0
click at [1110, 267] on div at bounding box center [1112, 411] width 4 height 725
click at [1174, 222] on button "Database & Data" at bounding box center [1338, 233] width 443 height 24
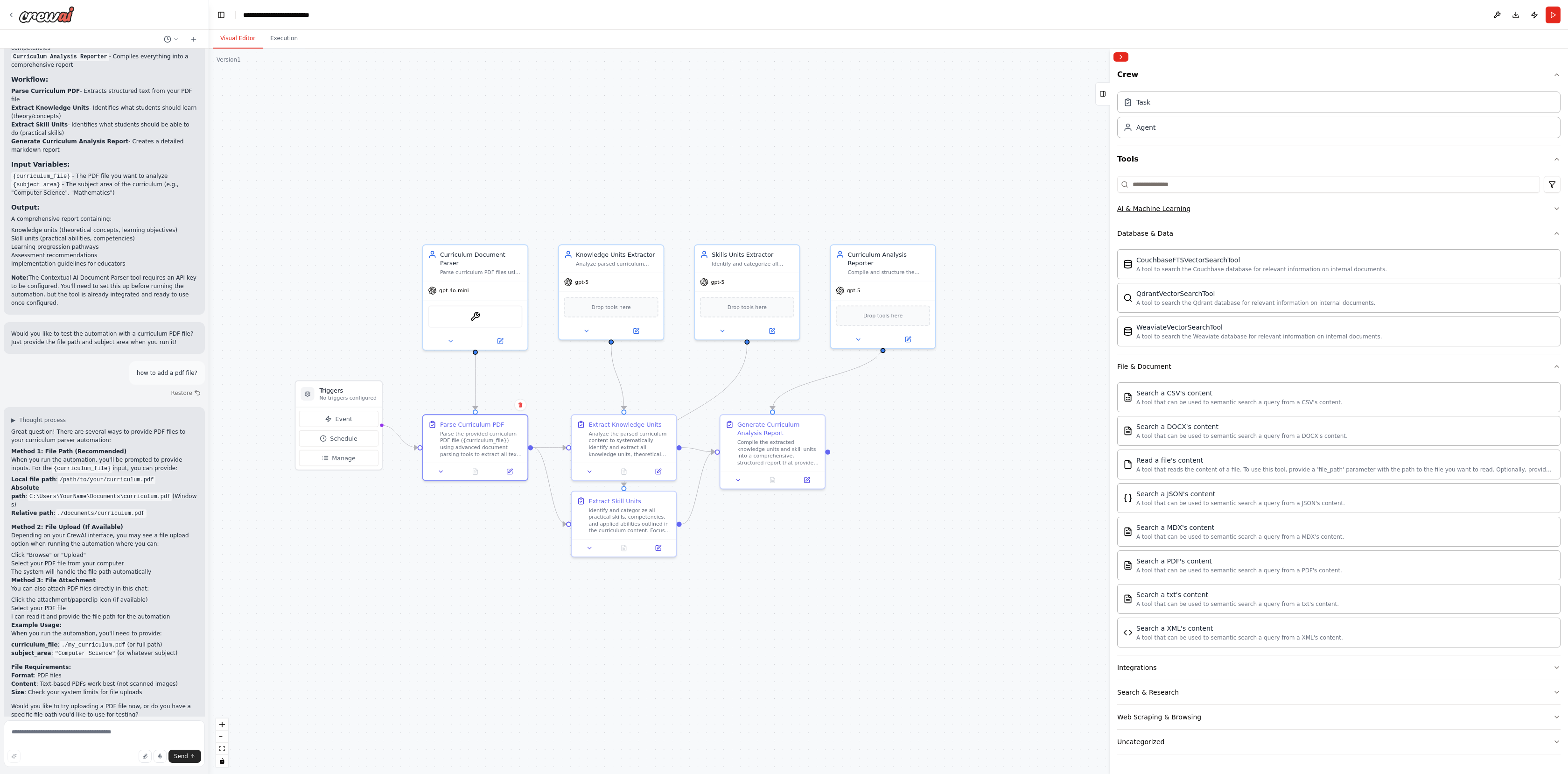
click at [1166, 204] on div "AI & Machine Learning" at bounding box center [1154, 209] width 73 height 9
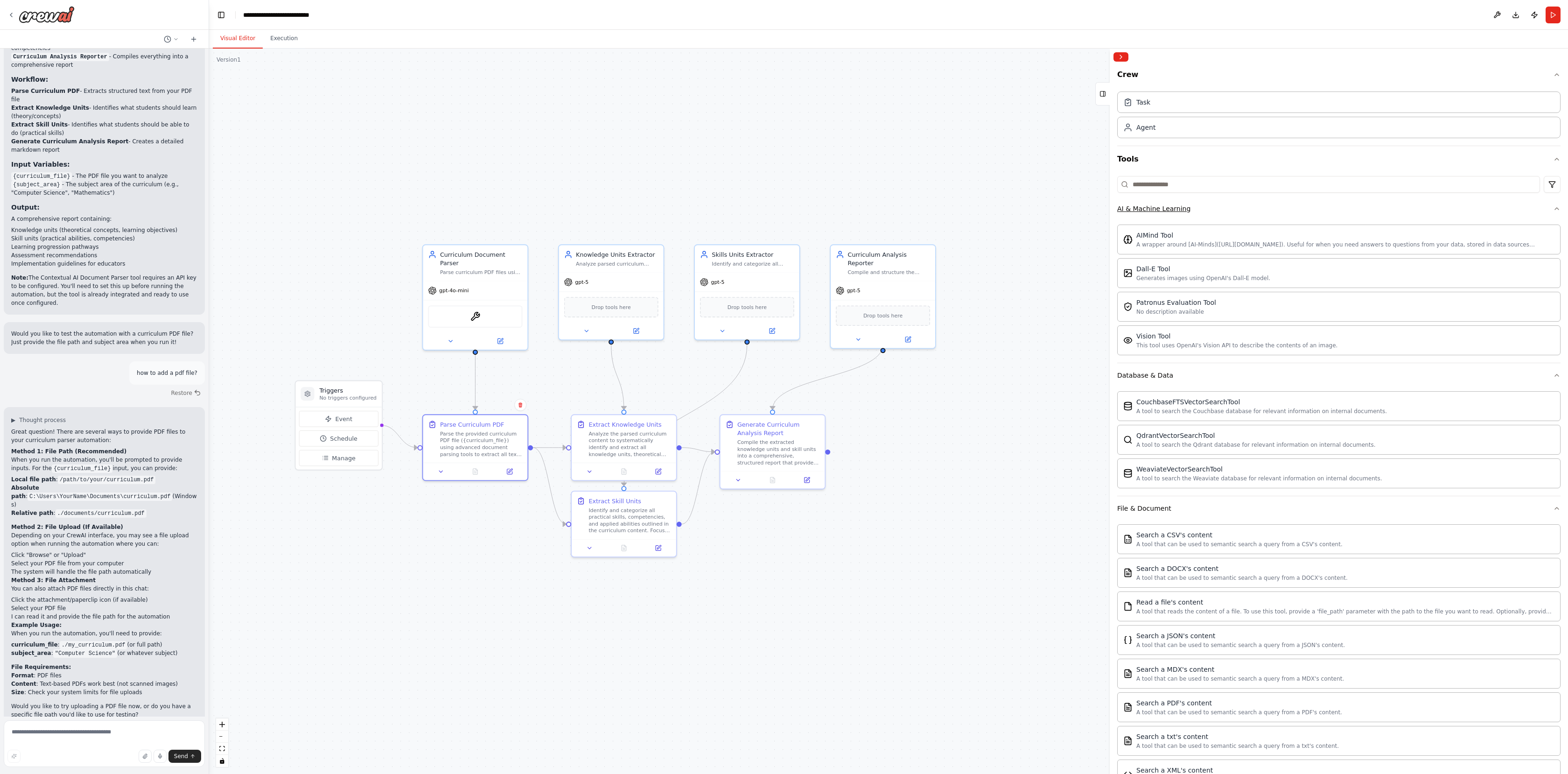
click at [1166, 204] on div "AI & Machine Learning" at bounding box center [1154, 209] width 73 height 9
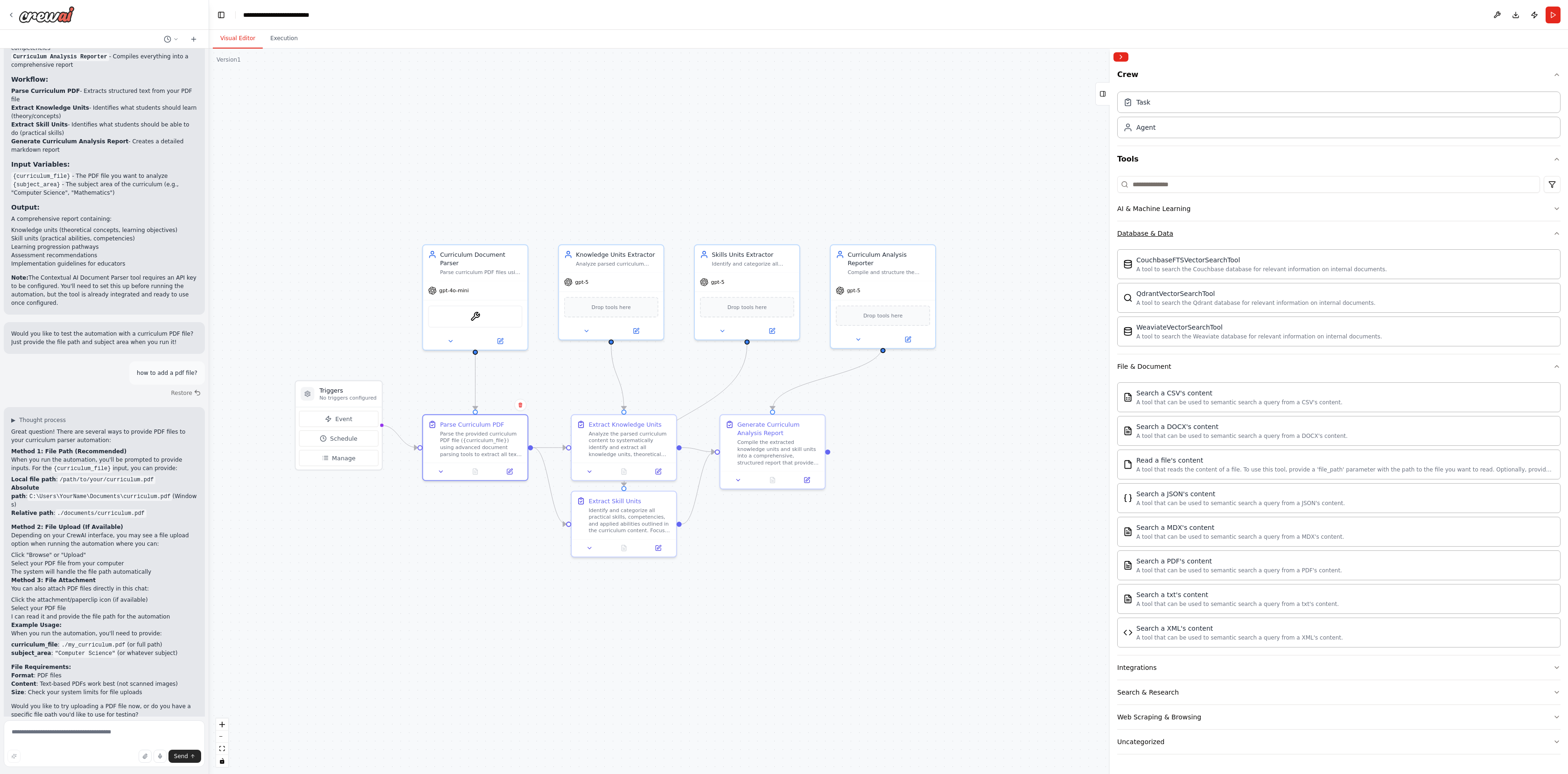
click at [1159, 231] on div "Database & Data" at bounding box center [1146, 233] width 56 height 9
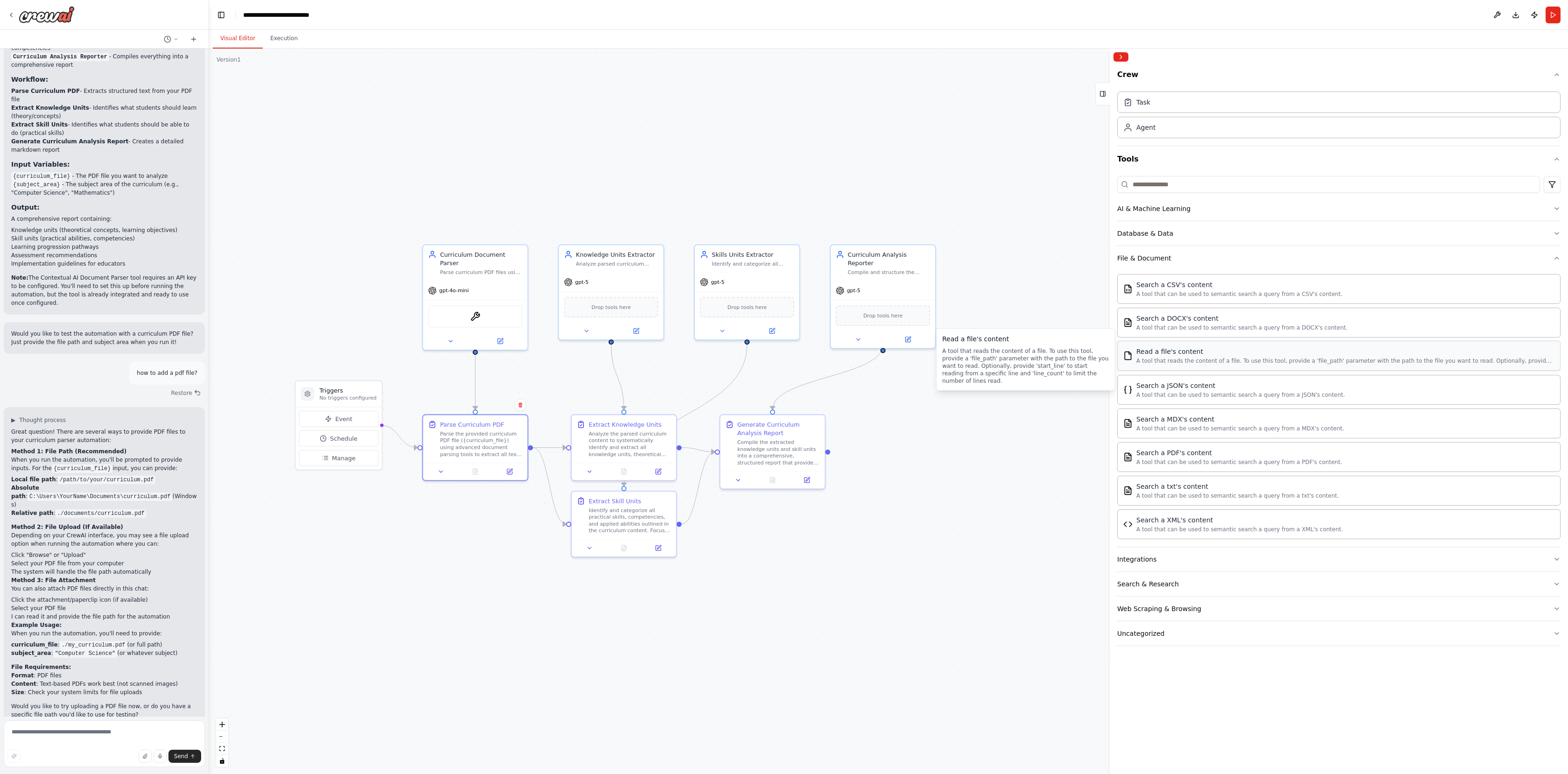
click at [1207, 363] on div "A tool that reads the content of a file. To use this tool, provide a 'file_path…" at bounding box center [1345, 361] width 419 height 8
click at [485, 310] on img at bounding box center [483, 314] width 10 height 10
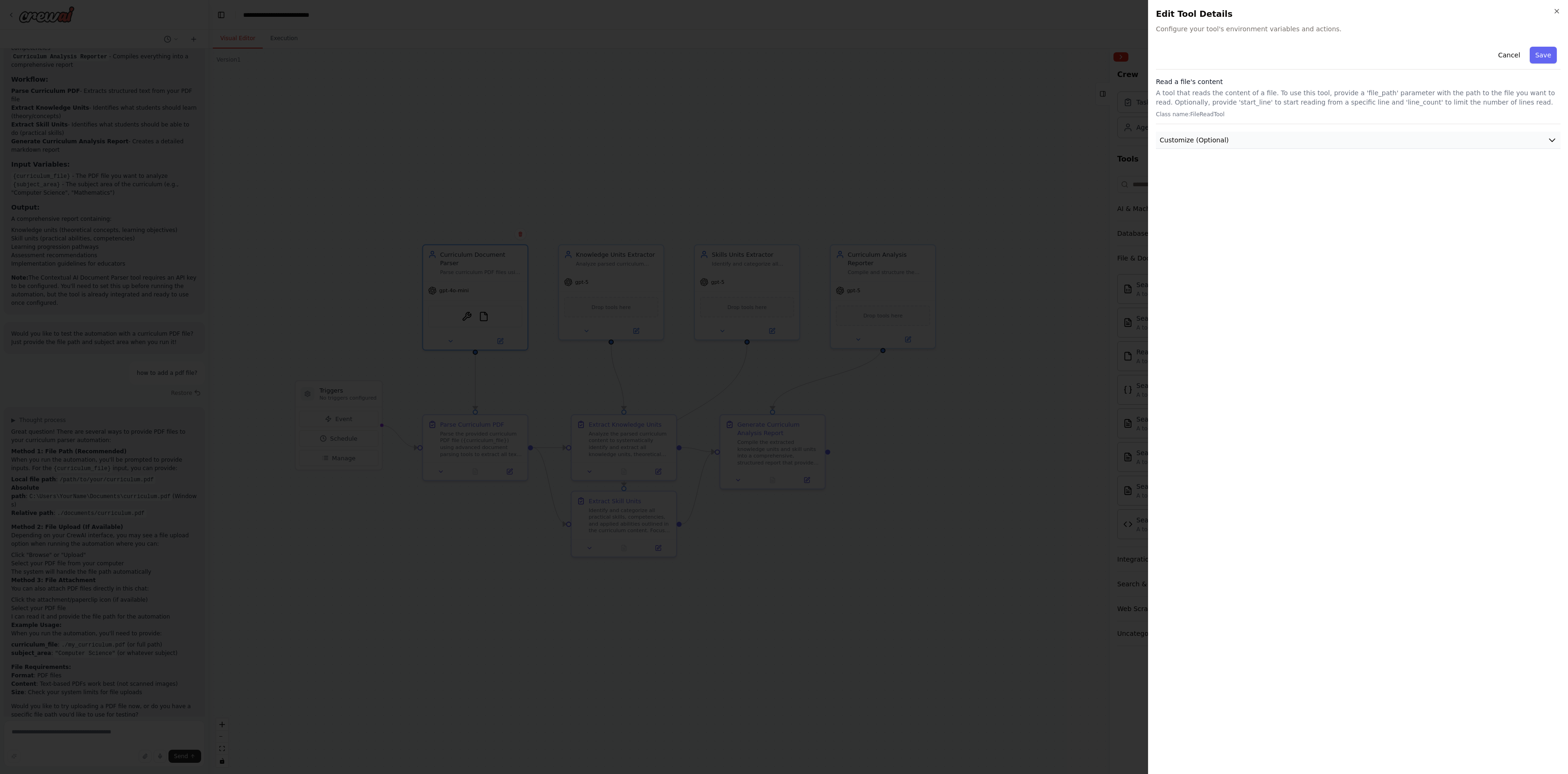
click at [1217, 138] on span "Customize (Optional)" at bounding box center [1194, 140] width 69 height 9
click at [1171, 179] on input "text" at bounding box center [1358, 174] width 401 height 17
click at [1404, 174] on input "text" at bounding box center [1358, 174] width 401 height 17
click at [1506, 56] on button "Cancel" at bounding box center [1509, 55] width 33 height 17
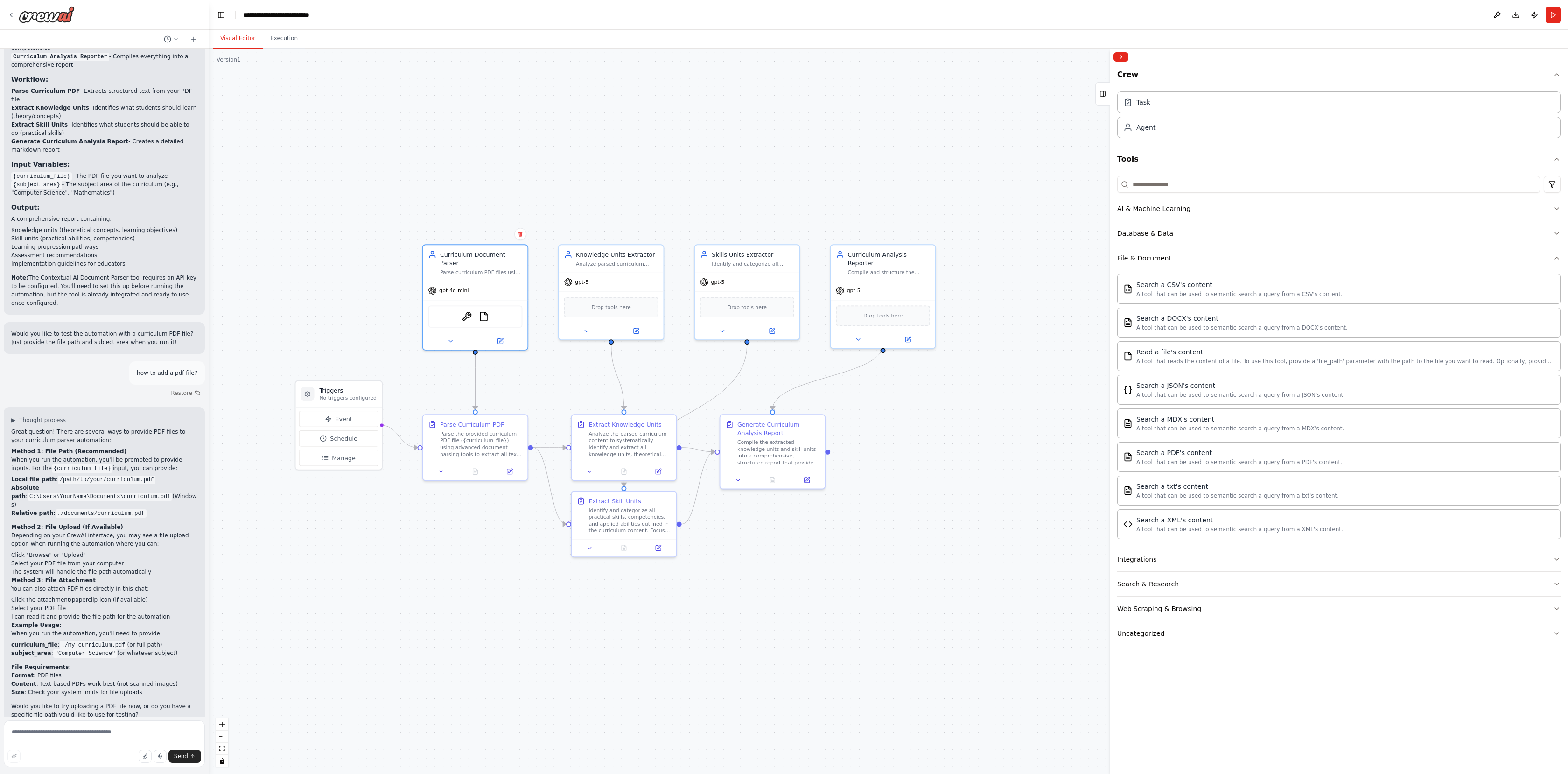
click at [473, 155] on div ".deletable-edge-delete-btn { width: 20px; height: 20px; border: 0px solid #ffff…" at bounding box center [888, 411] width 1359 height 725
click at [148, 756] on icon "button" at bounding box center [145, 756] width 6 height 6
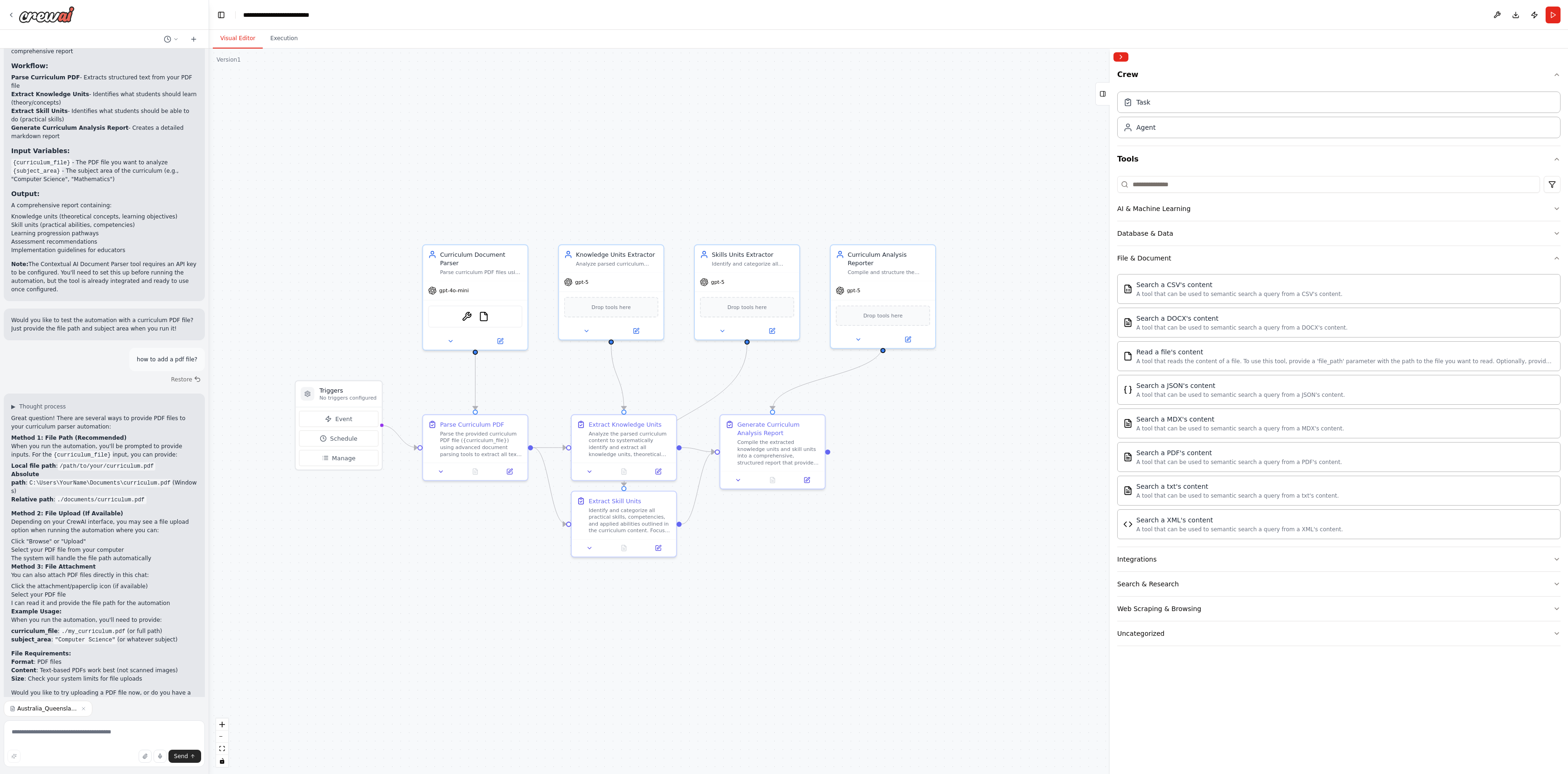
scroll to position [703, 0]
click at [98, 734] on textarea at bounding box center [104, 744] width 201 height 47
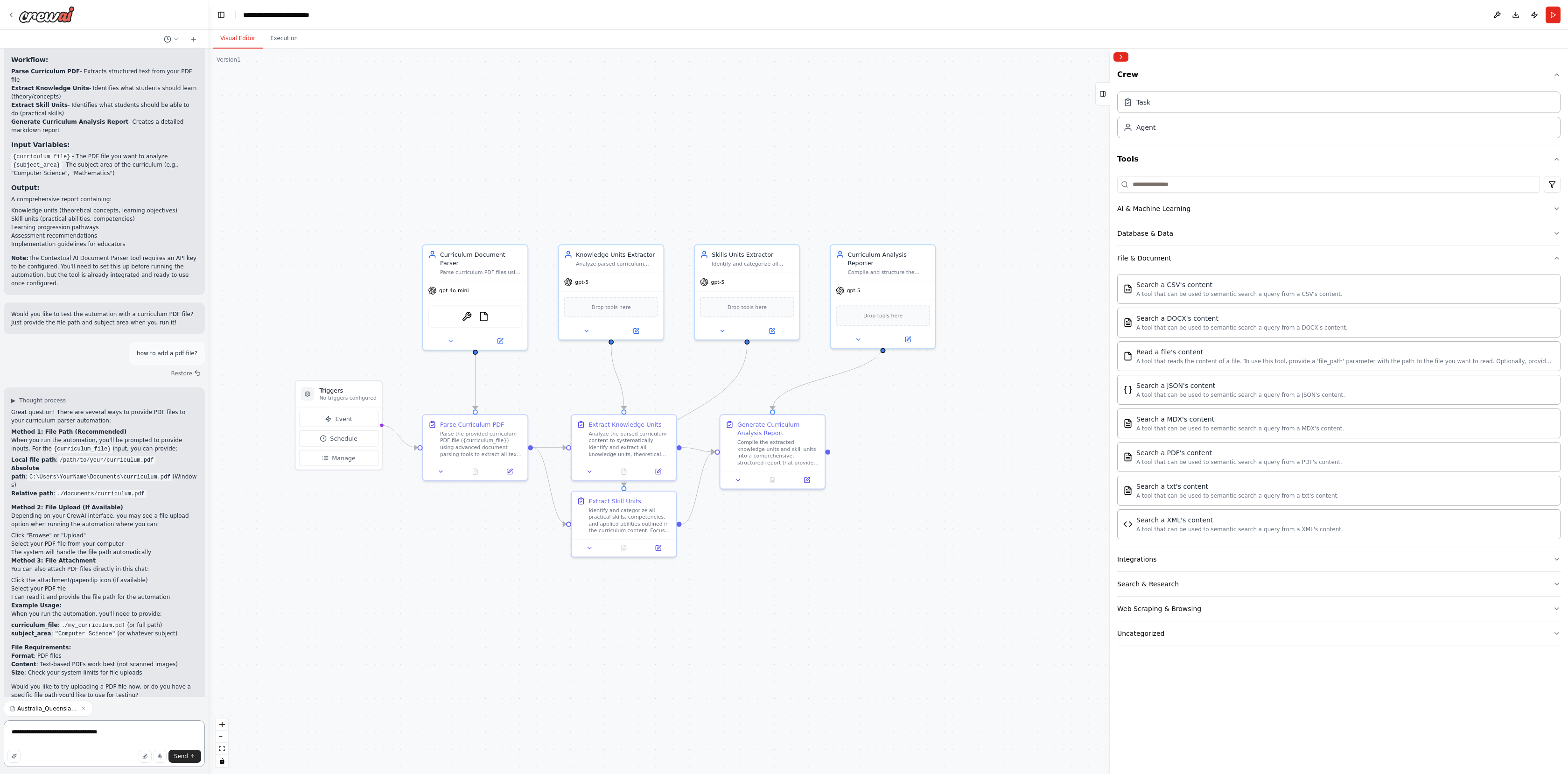
type textarea "**********"
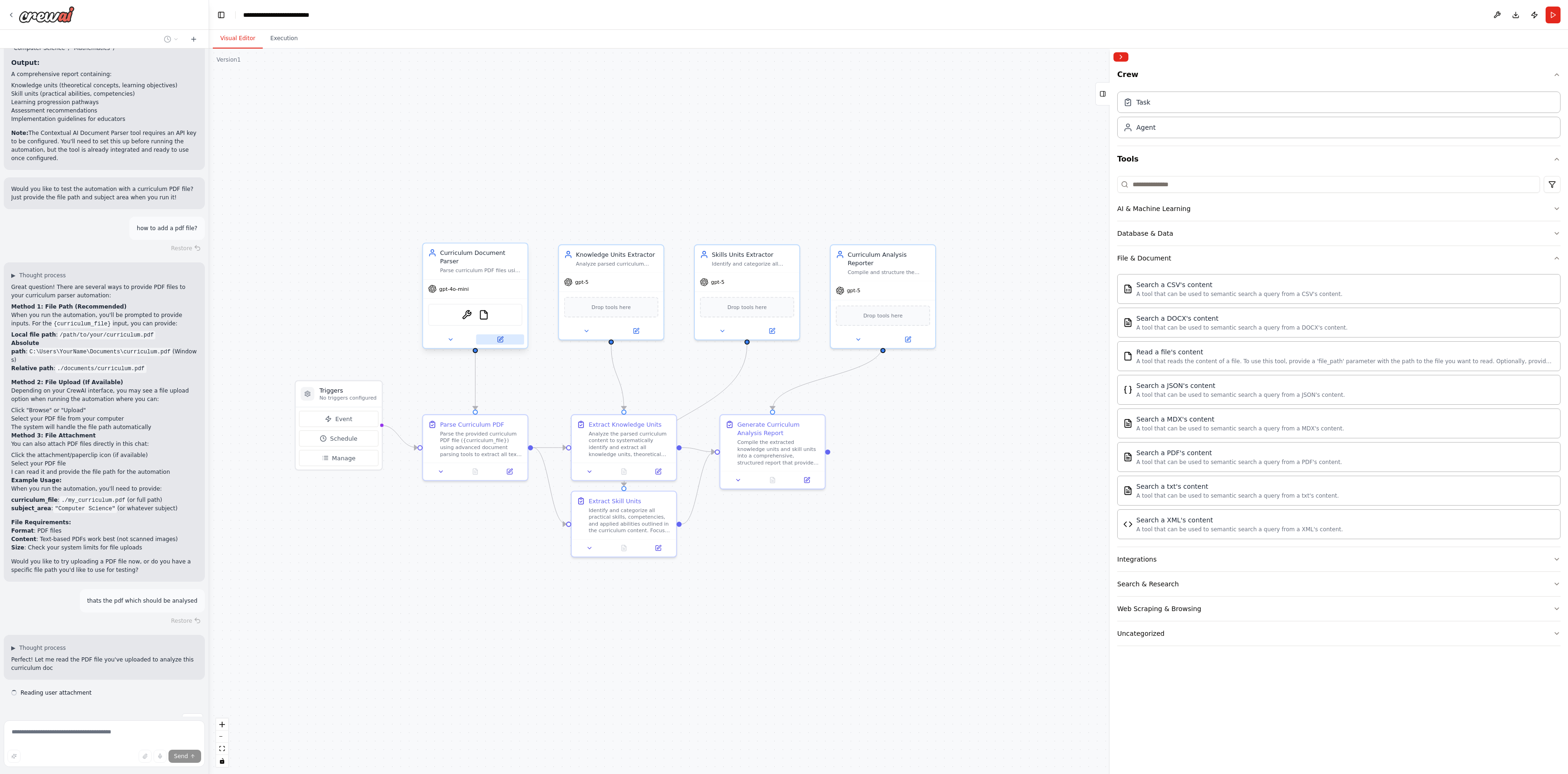
scroll to position [837, 0]
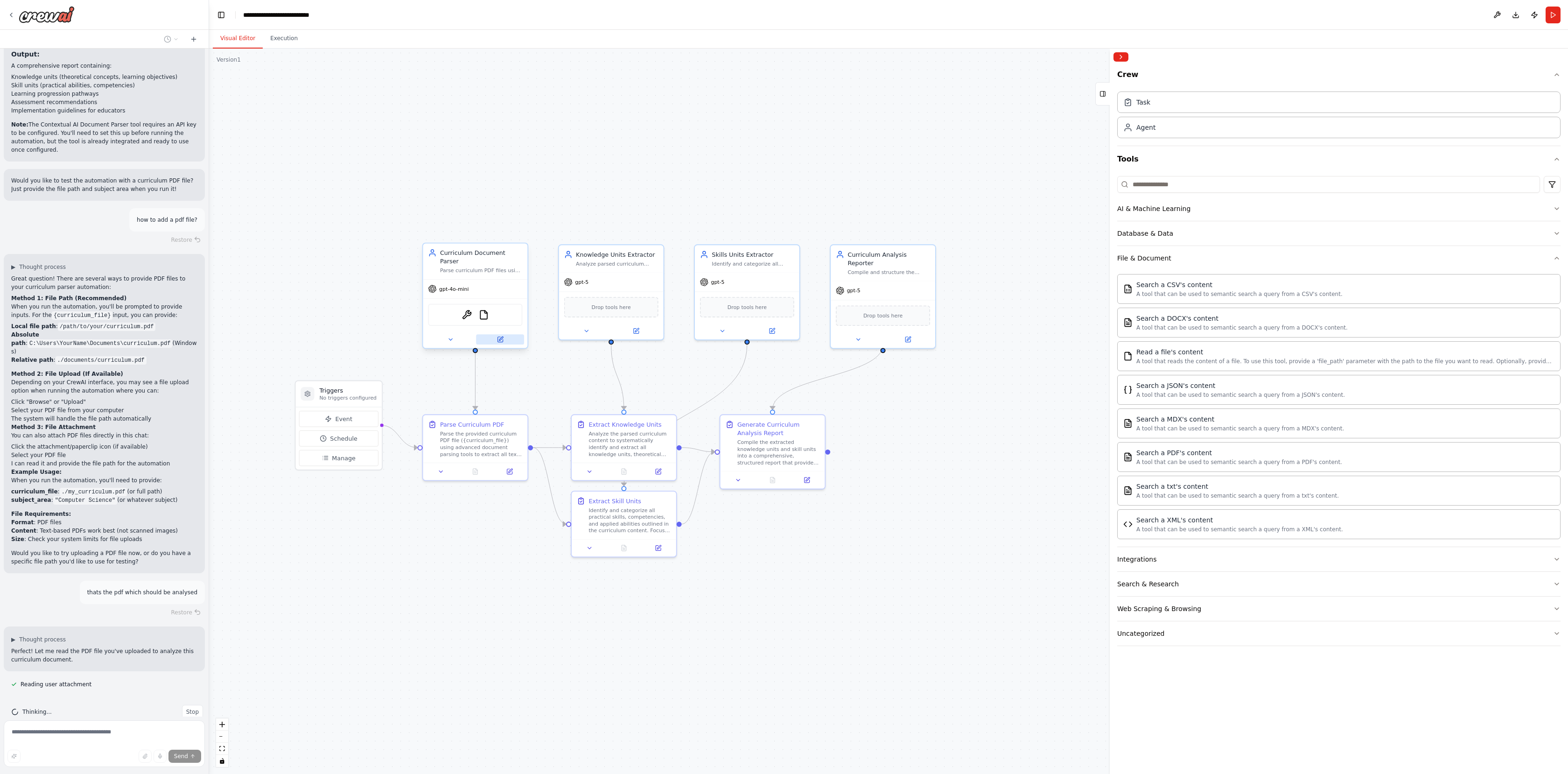
click at [500, 337] on icon at bounding box center [499, 339] width 5 height 5
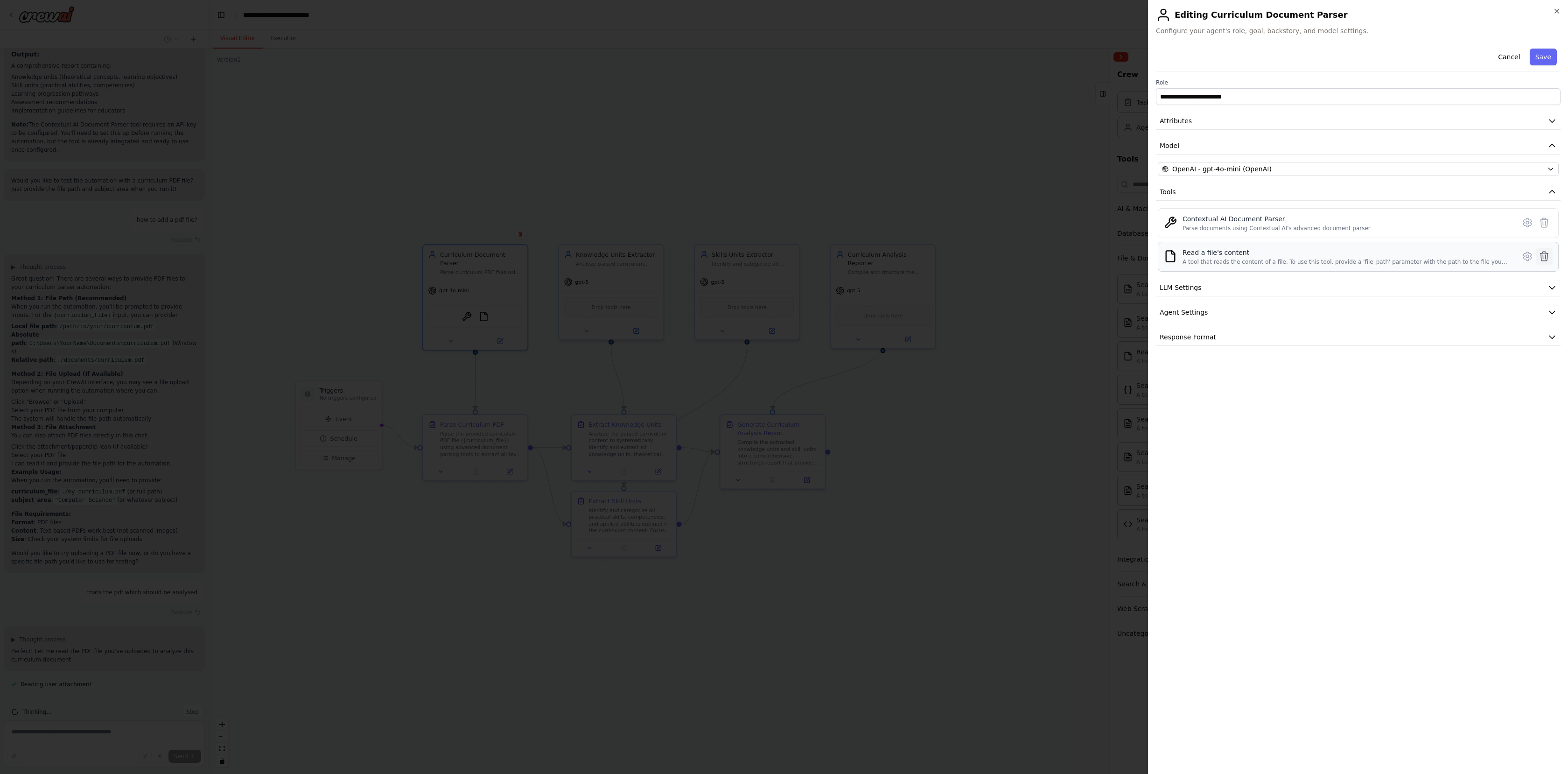
click at [1544, 257] on icon at bounding box center [1544, 256] width 11 height 11
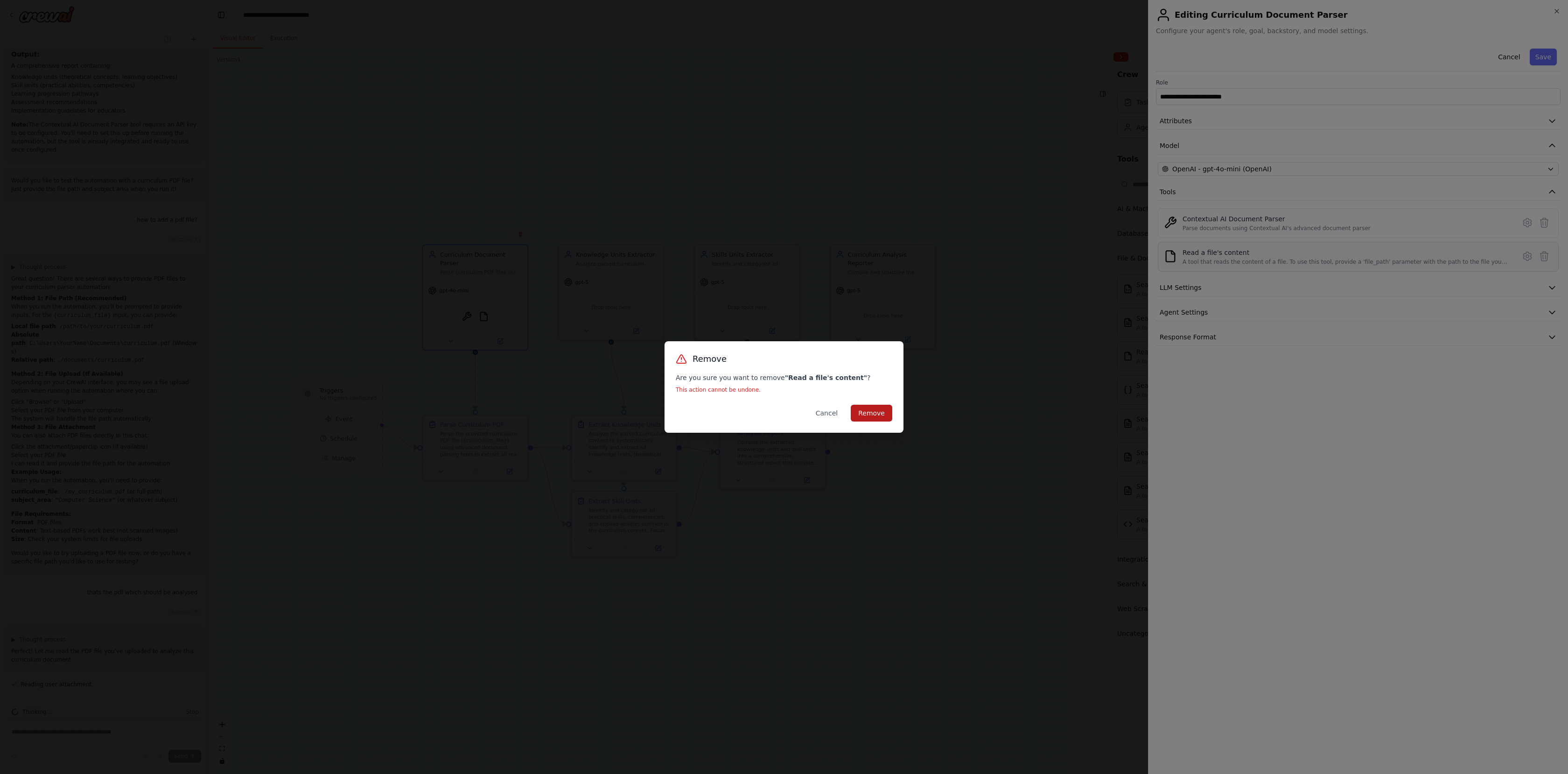
click at [879, 410] on button "Remove" at bounding box center [871, 413] width 41 height 17
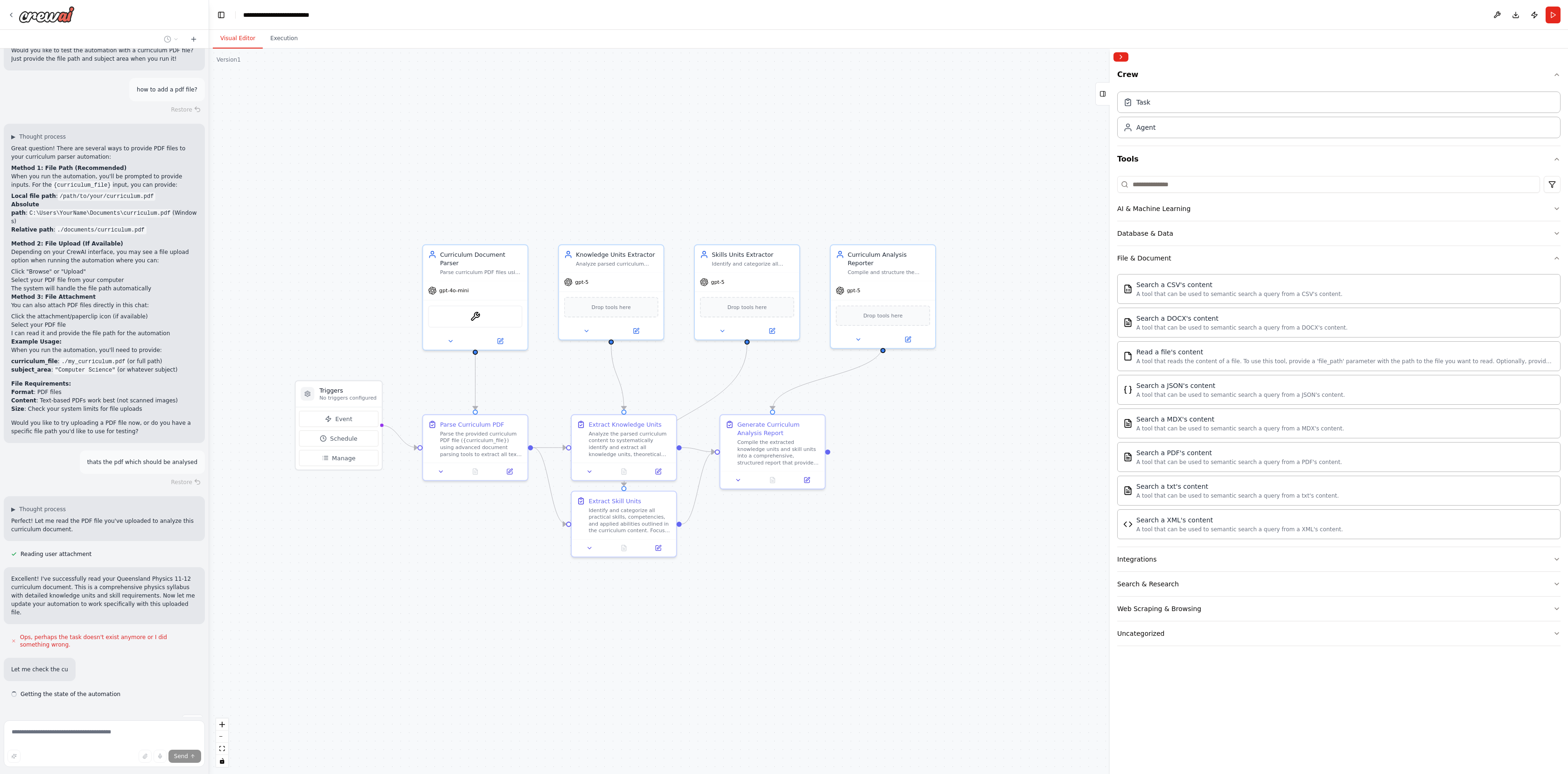
scroll to position [969, 0]
click at [79, 688] on span "Getting the state of the automation" at bounding box center [71, 692] width 100 height 8
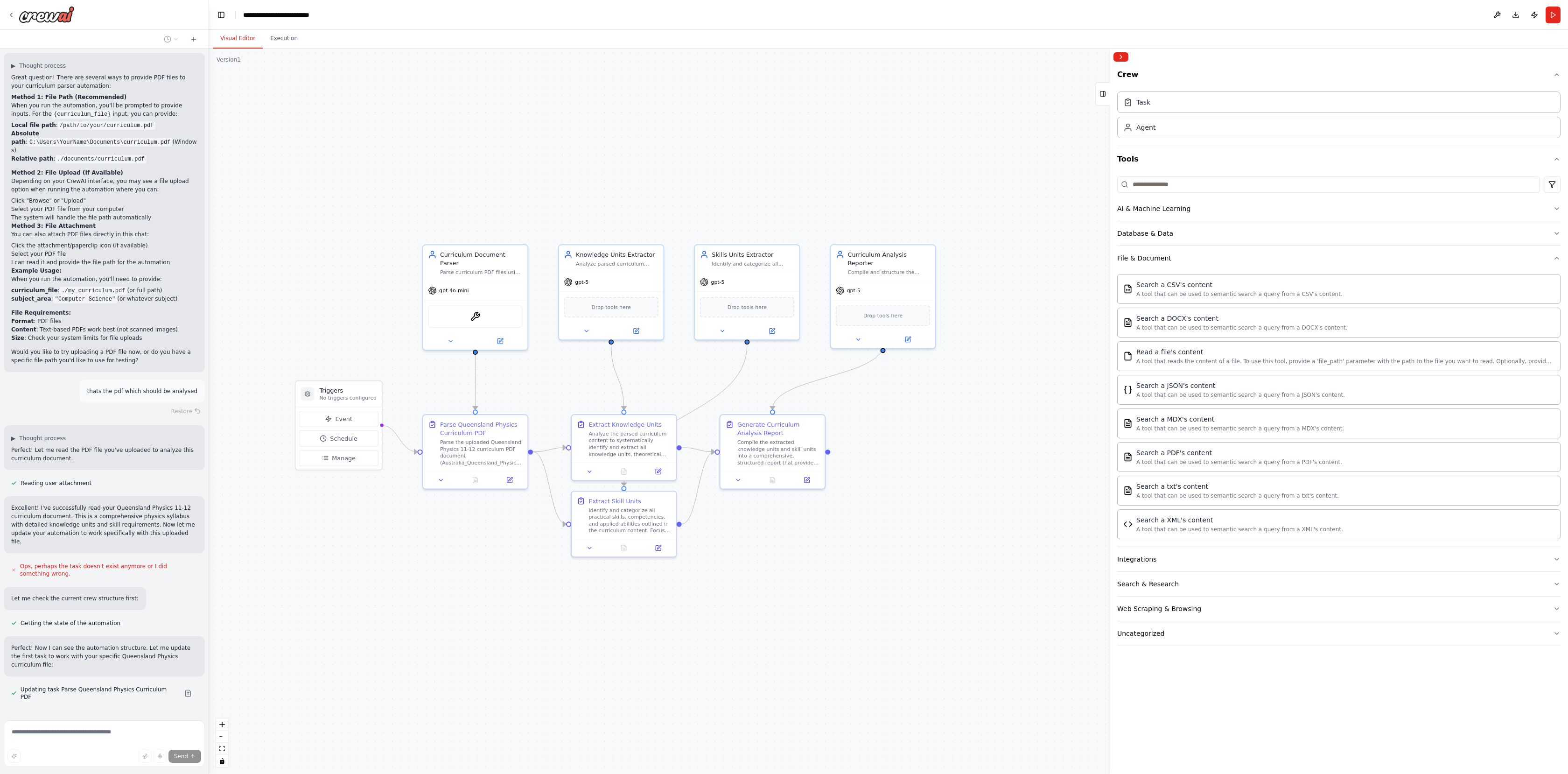
scroll to position [1042, 0]
click at [182, 685] on button at bounding box center [188, 688] width 19 height 8
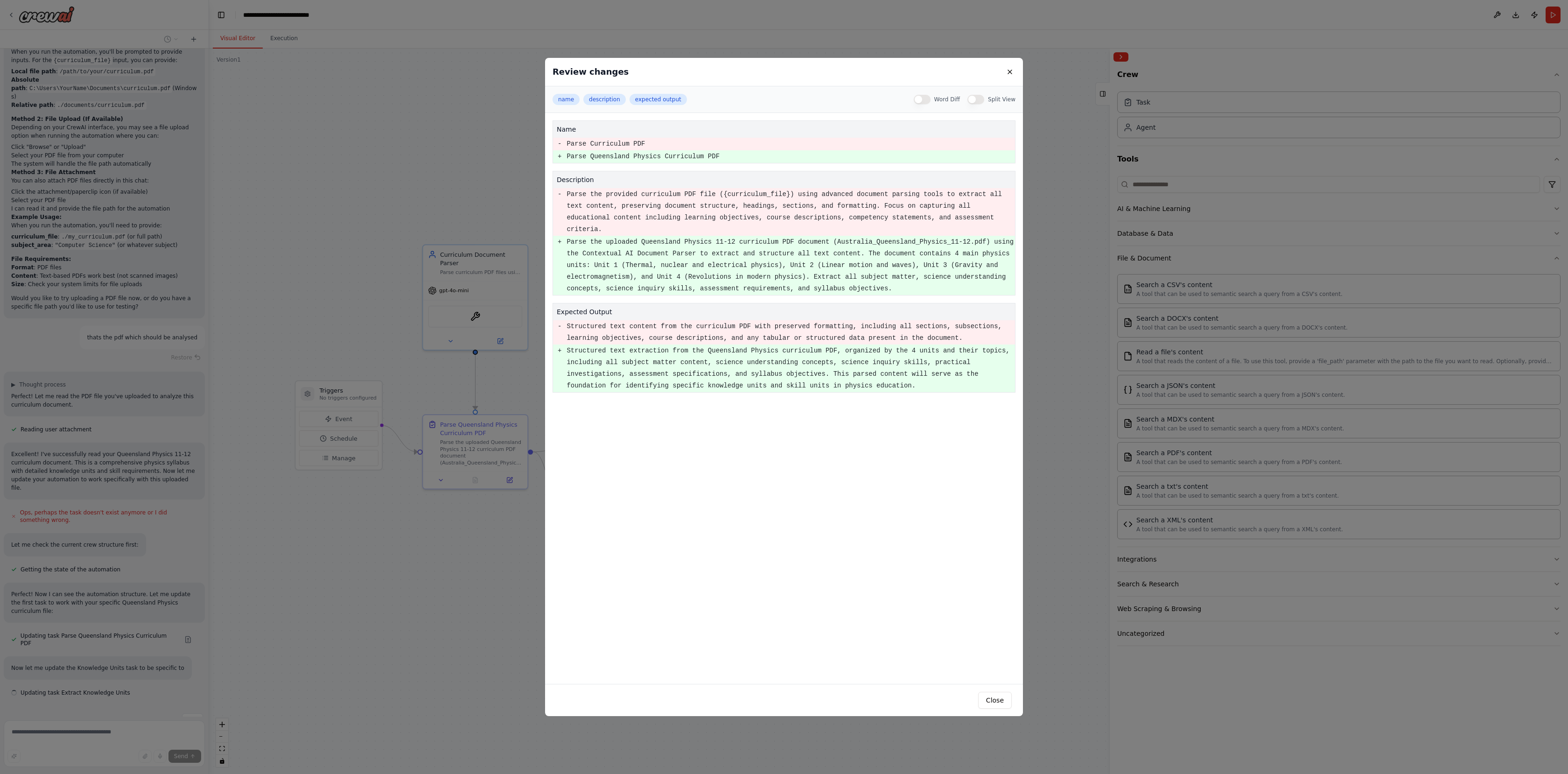
scroll to position [1100, 0]
click at [1009, 71] on button at bounding box center [1010, 71] width 11 height 11
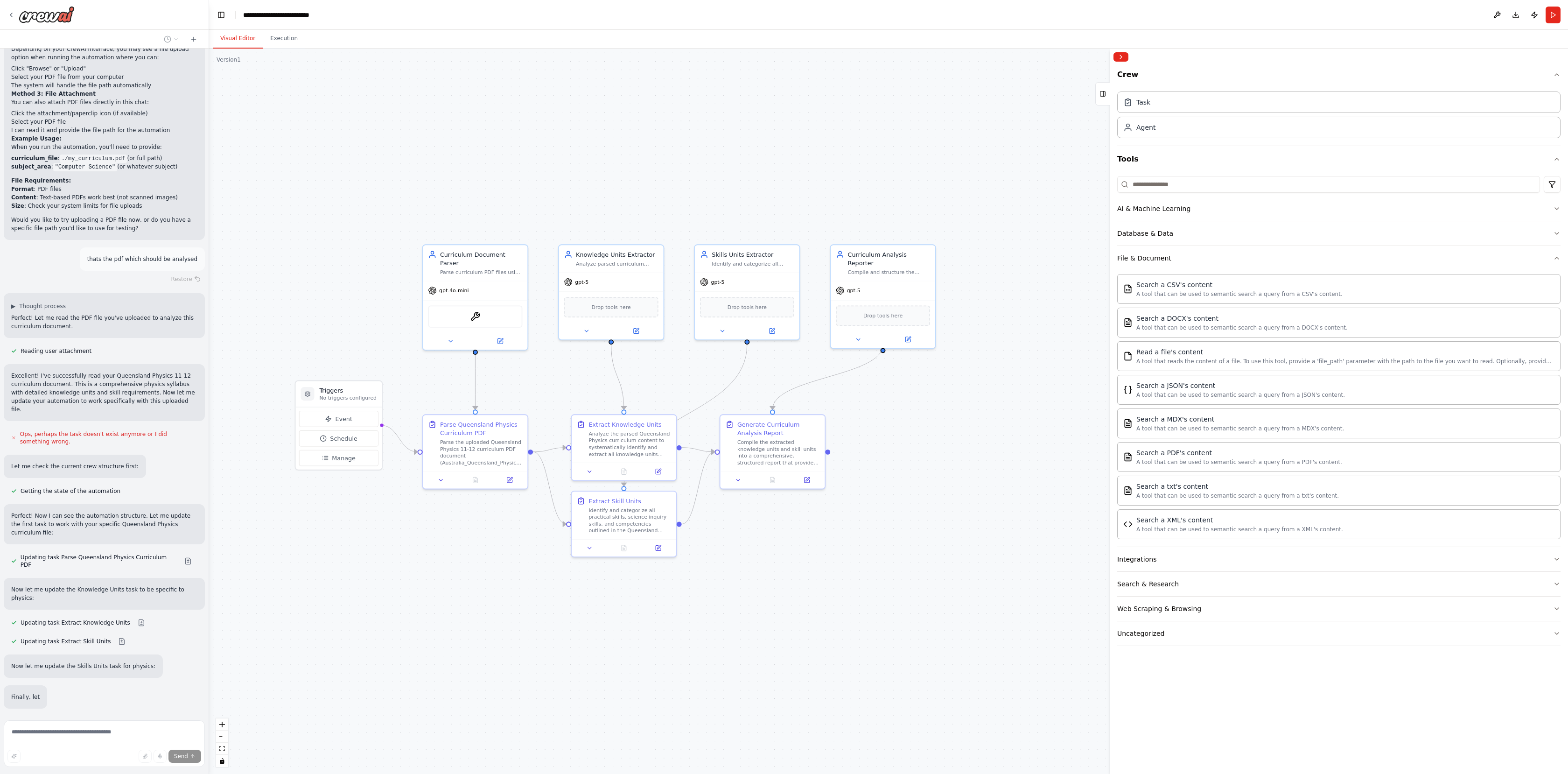
scroll to position [1180, 0]
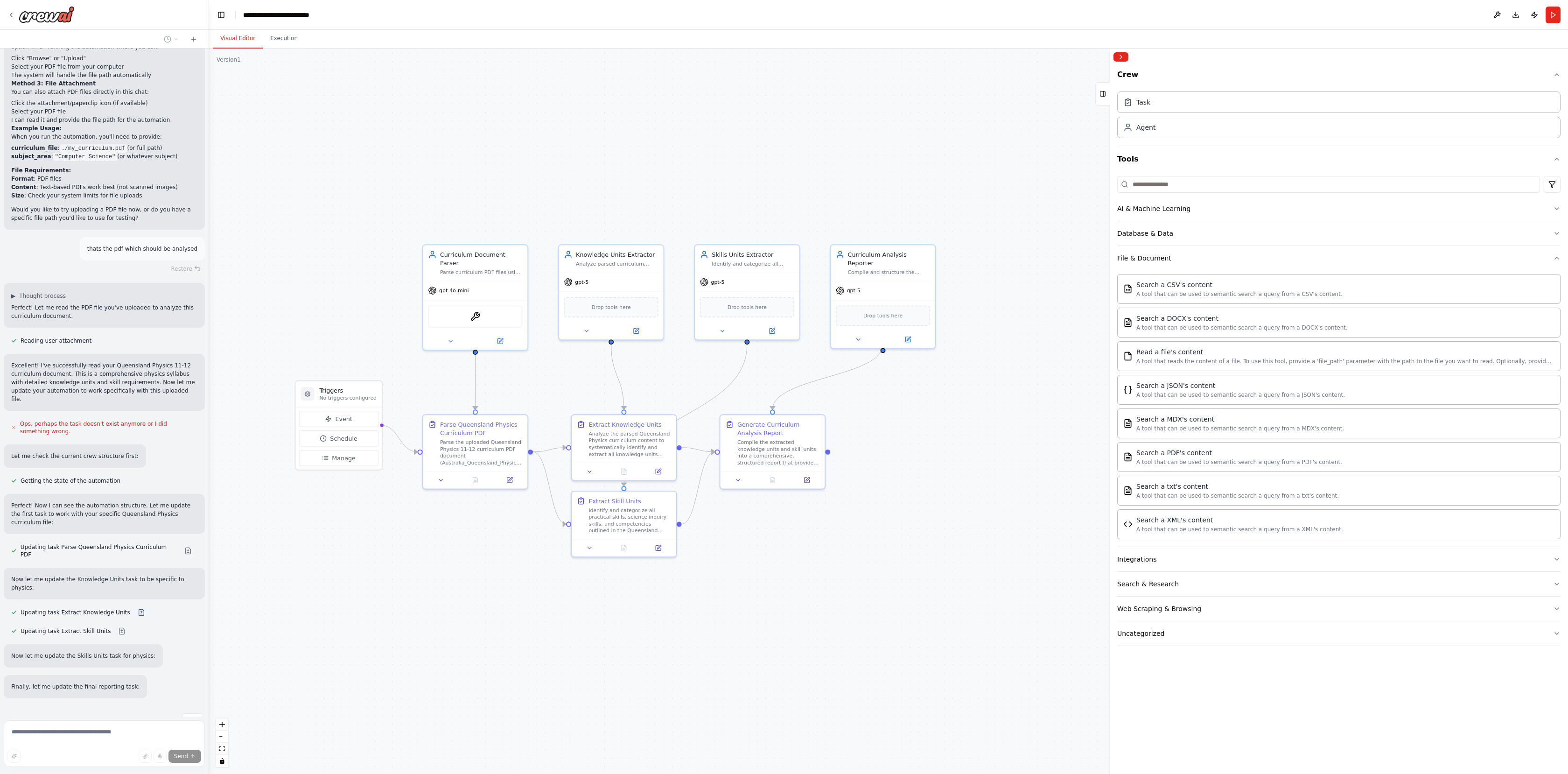
click at [136, 608] on button at bounding box center [141, 612] width 19 height 8
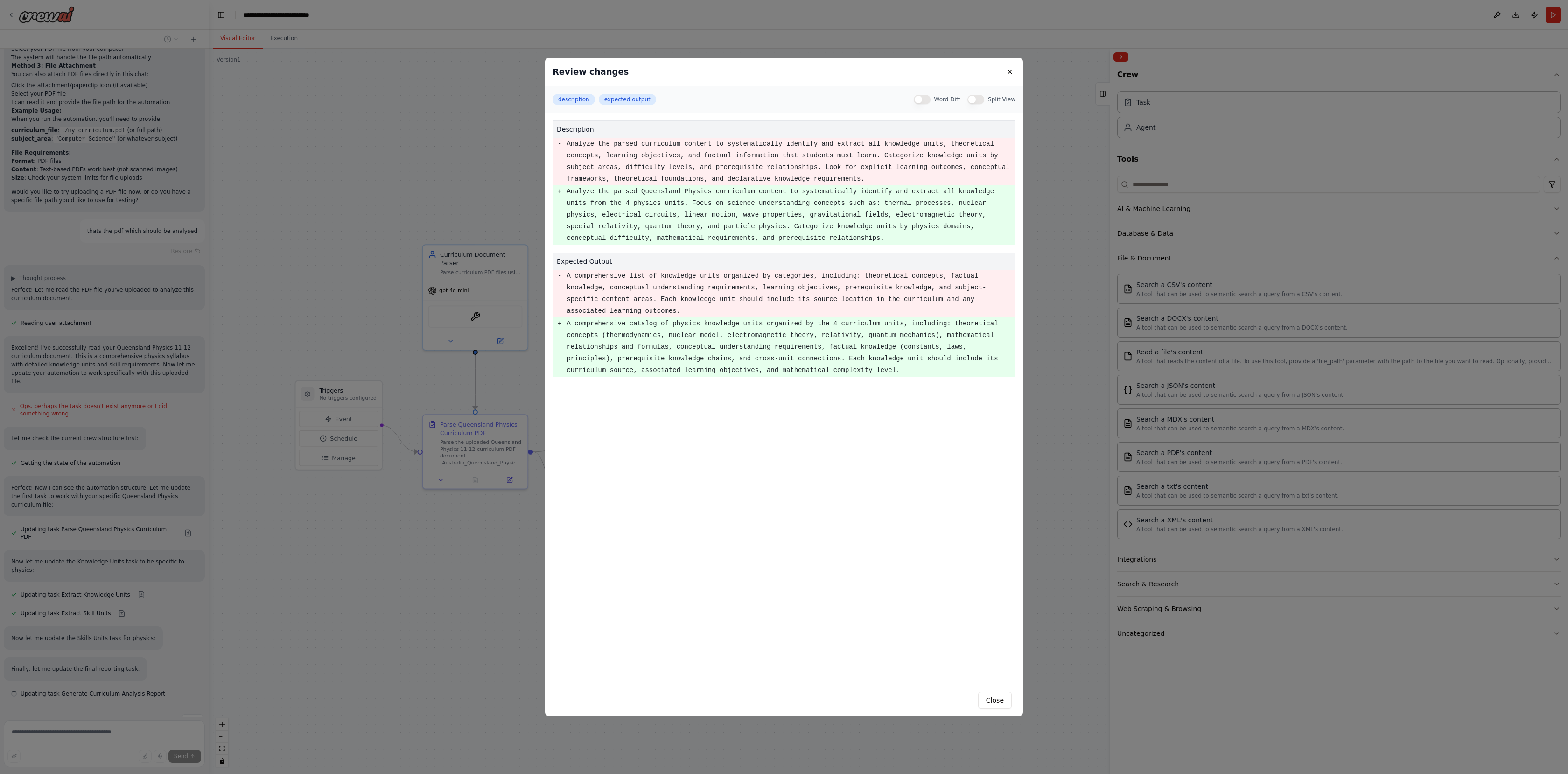
scroll to position [1199, 0]
click at [1008, 76] on button at bounding box center [1010, 71] width 11 height 11
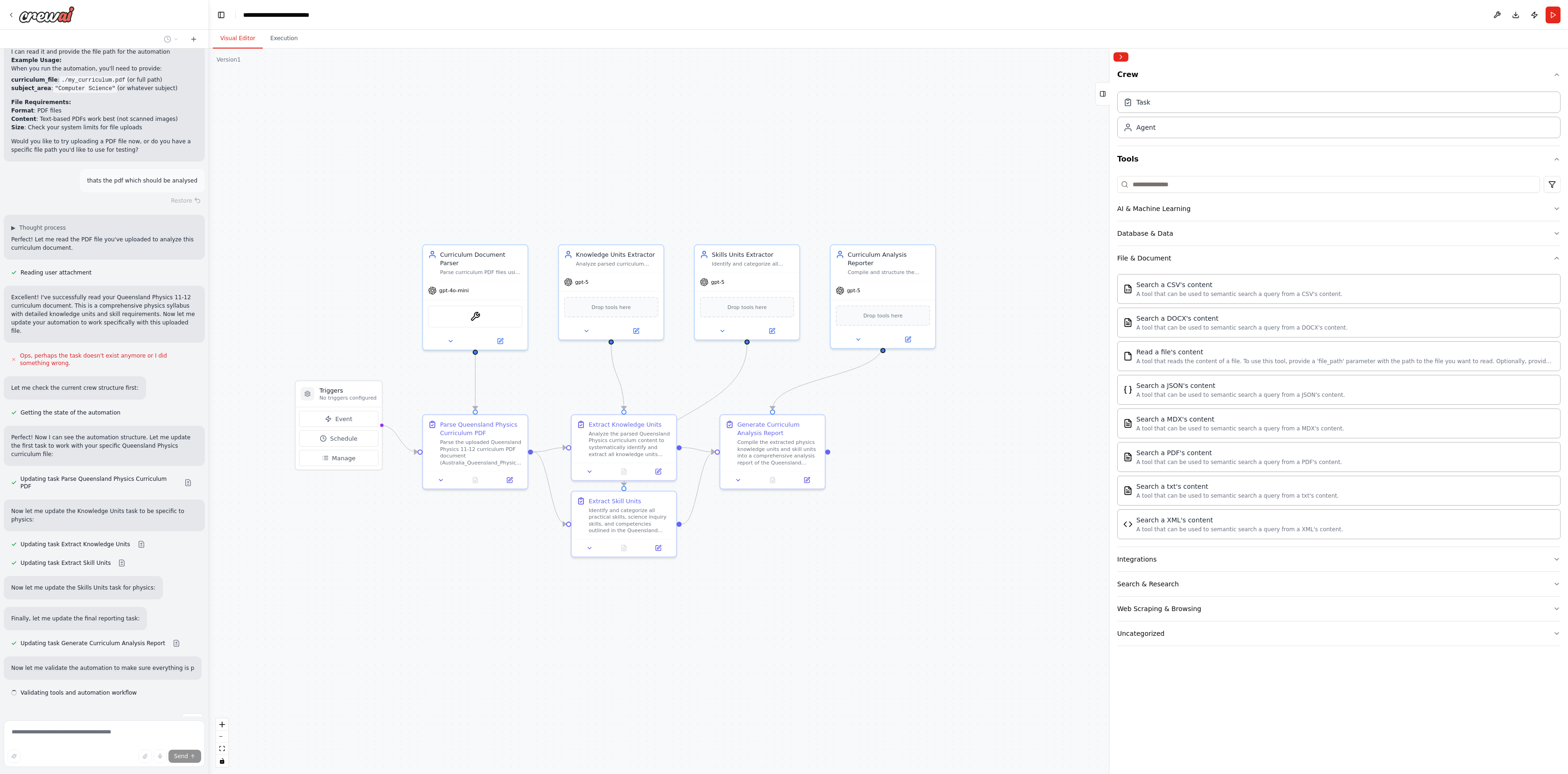
scroll to position [1257, 0]
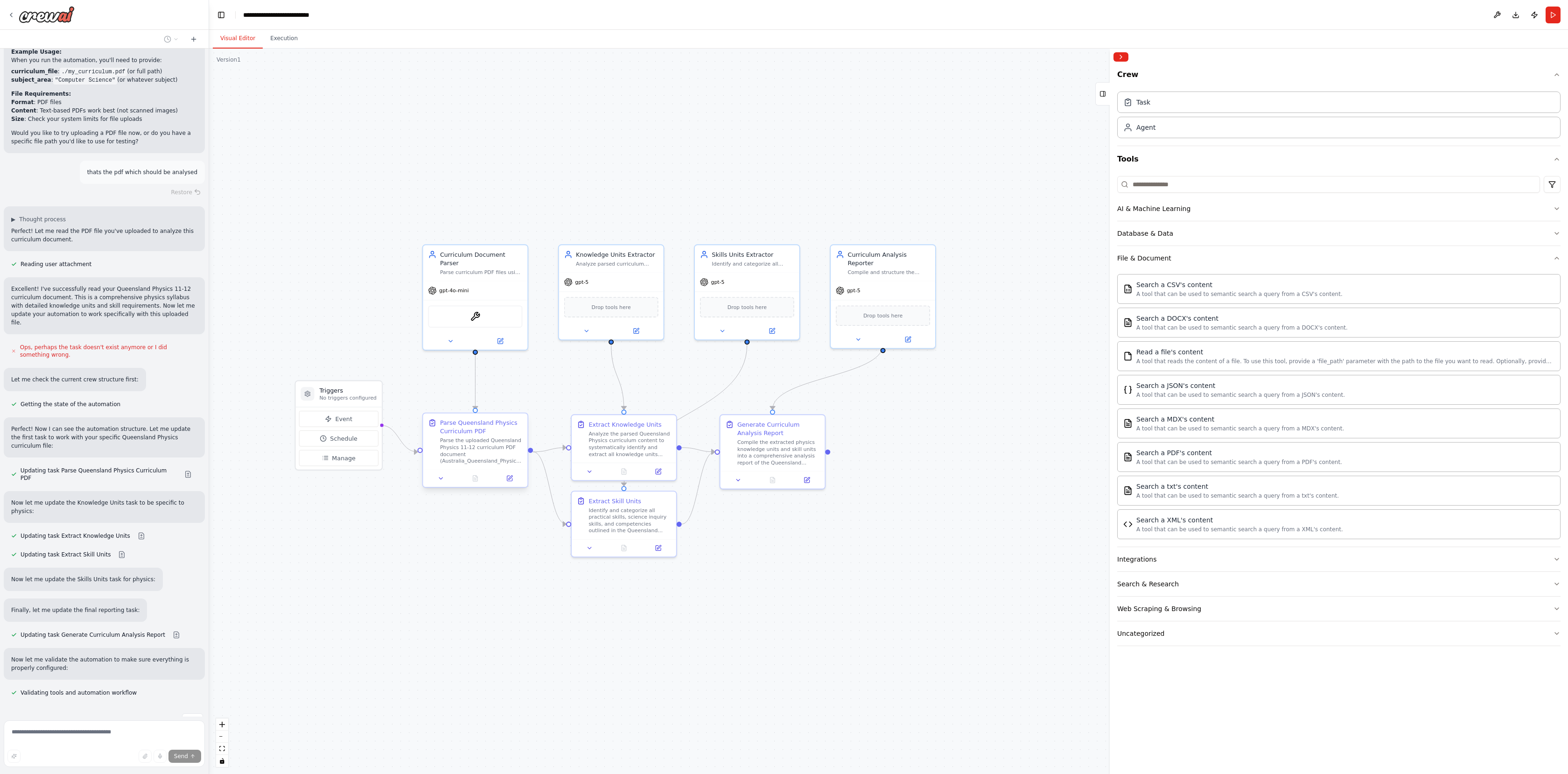
click at [480, 449] on div "Parse the uploaded Queensland Physics 11-12 curriculum PDF document (Australia_…" at bounding box center [482, 450] width 83 height 27
click at [511, 480] on icon at bounding box center [509, 478] width 5 height 5
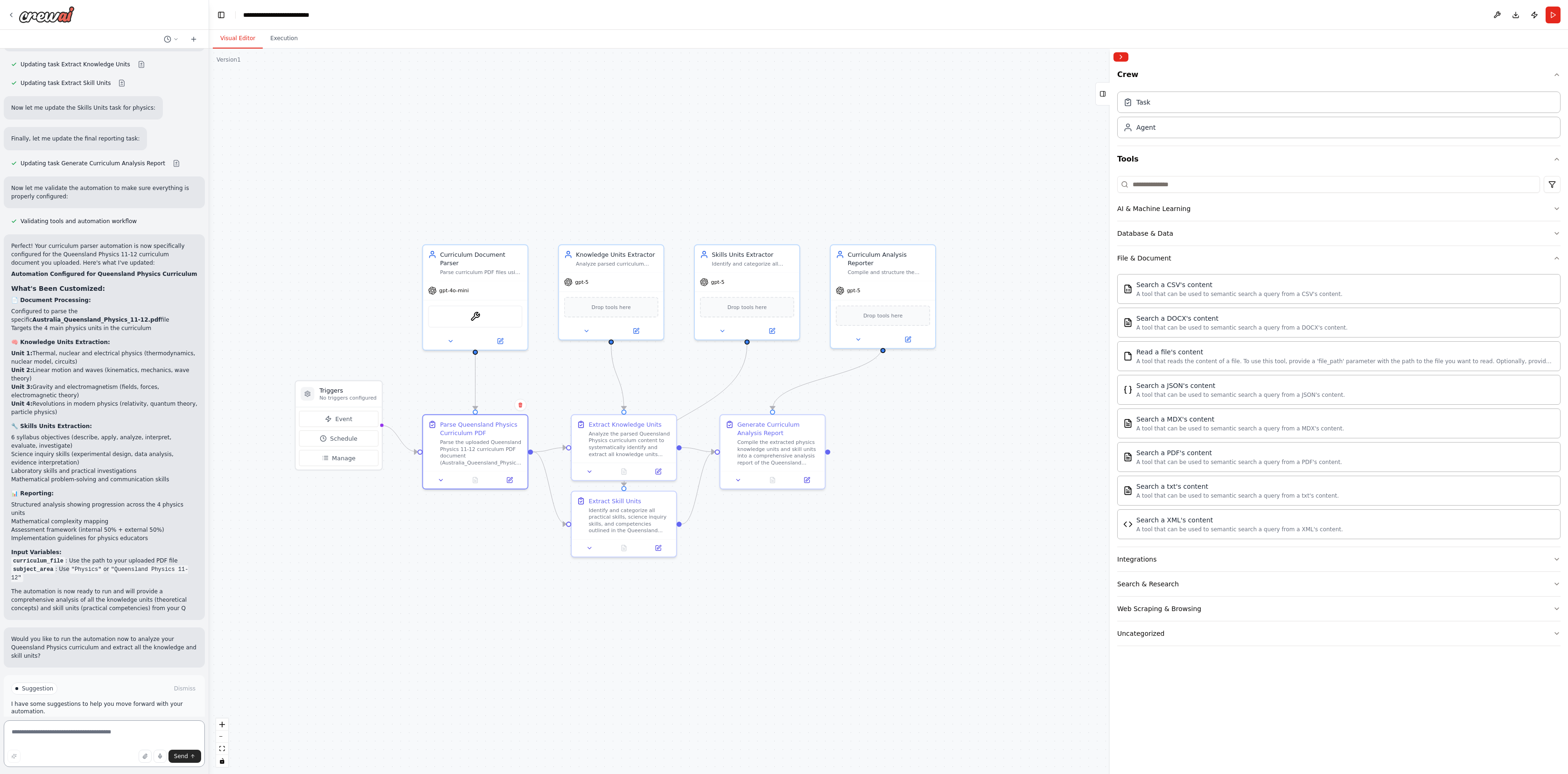
scroll to position [1737, 0]
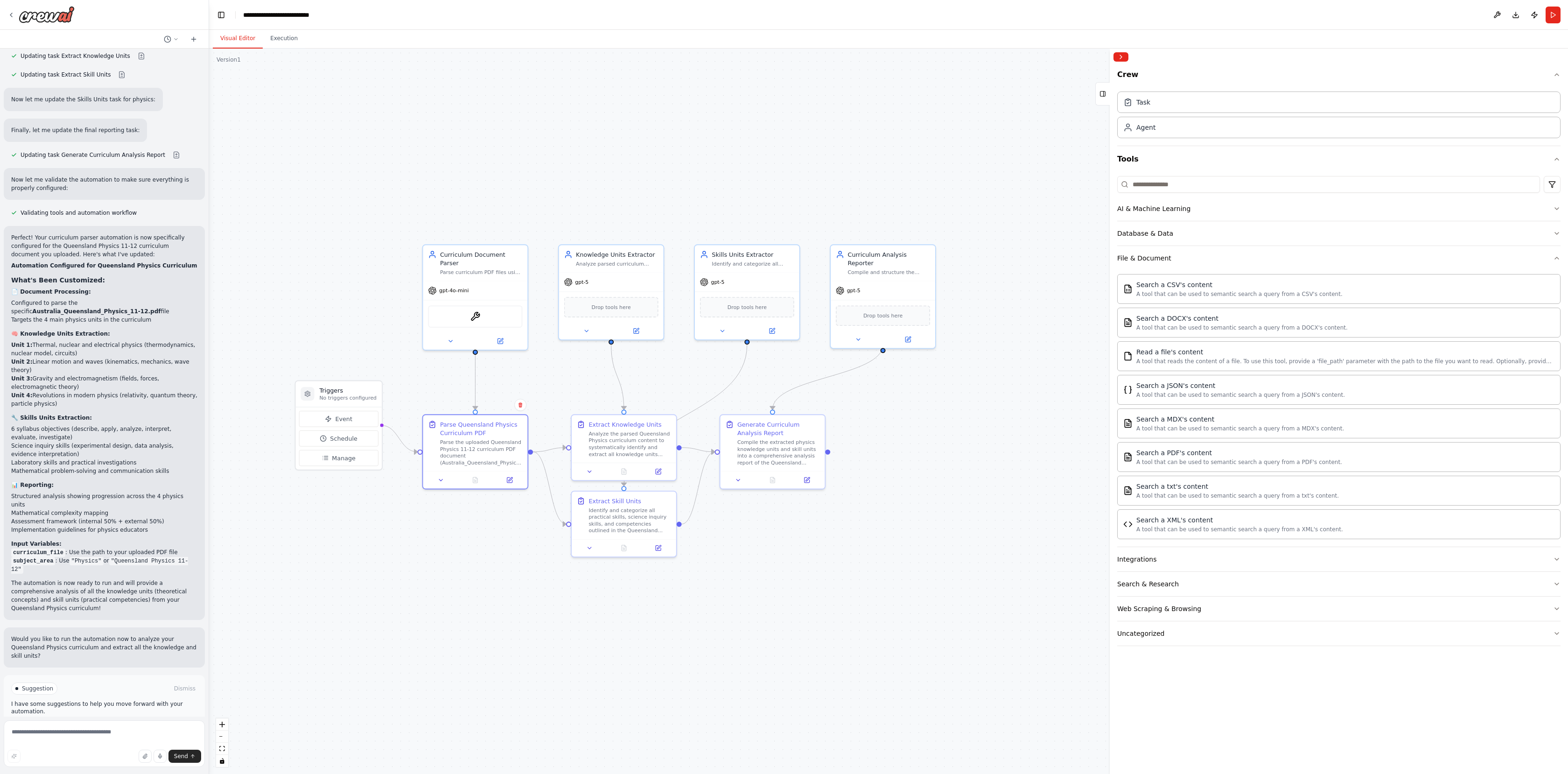
click at [113, 724] on span "Run Automation" at bounding box center [108, 728] width 45 height 8
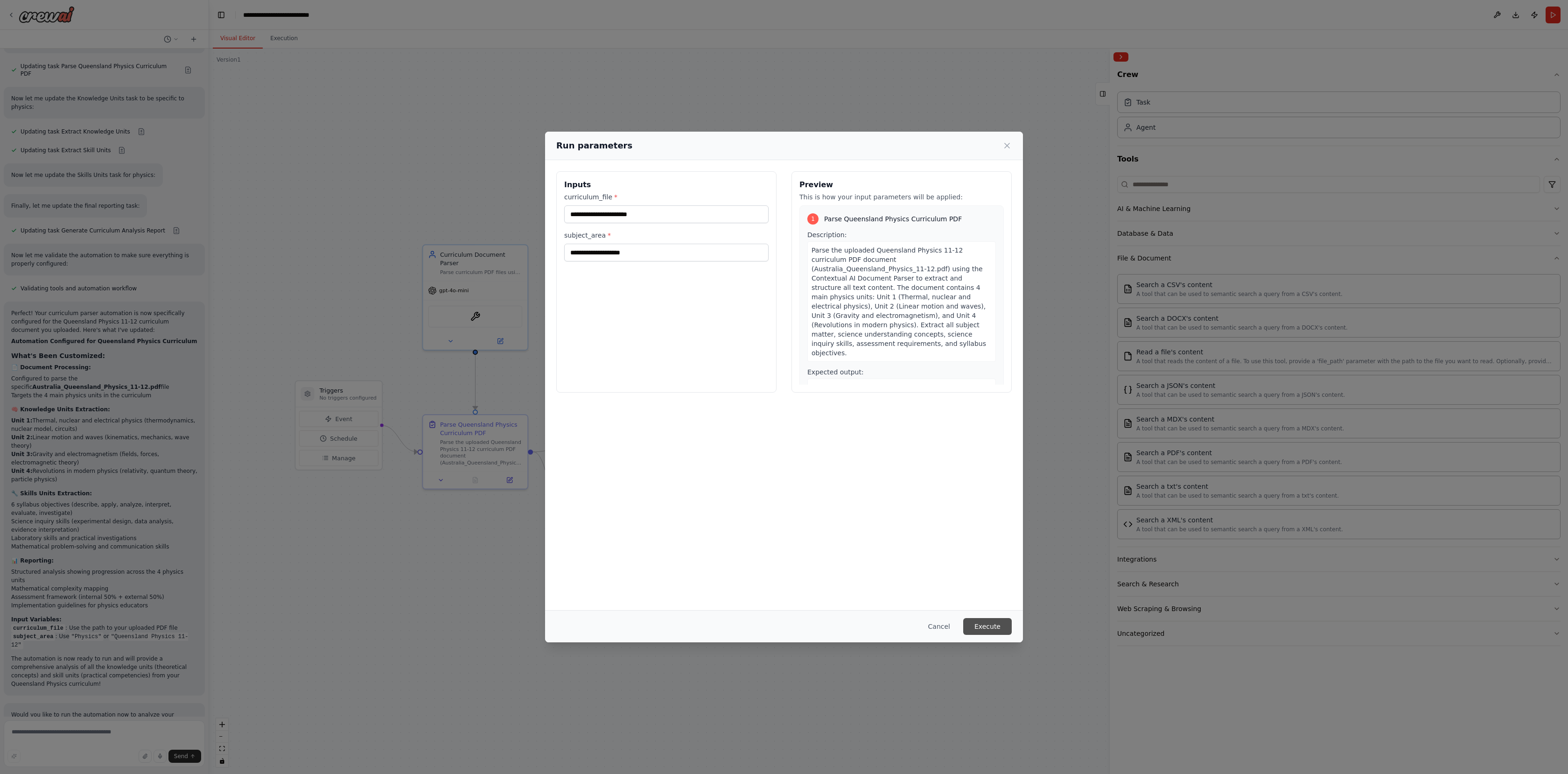
click at [993, 627] on button "Execute" at bounding box center [988, 626] width 49 height 17
click at [603, 217] on input "curriculum_file *" at bounding box center [666, 213] width 204 height 18
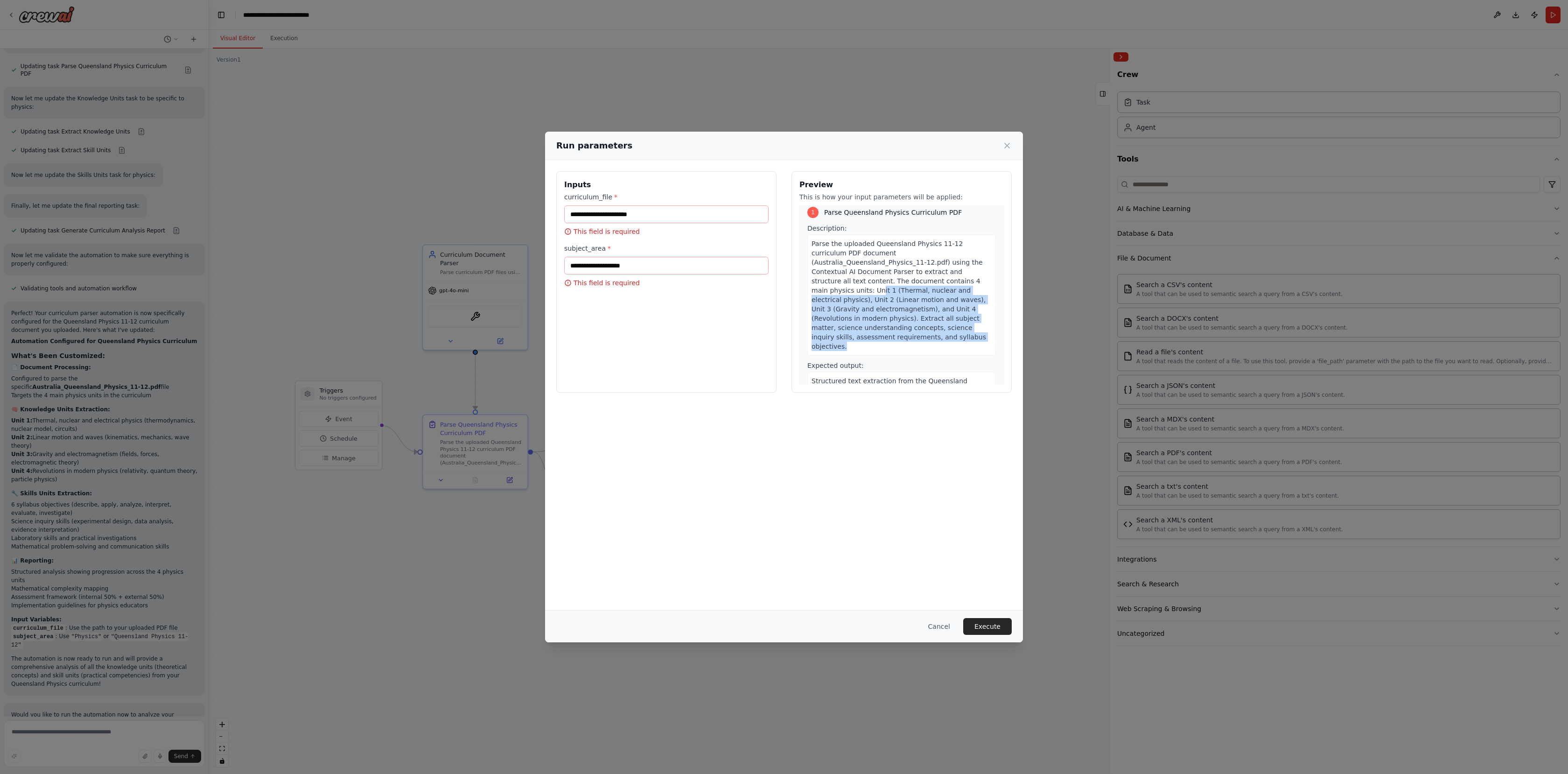
drag, startPoint x: 919, startPoint y: 298, endPoint x: 929, endPoint y: 339, distance: 42.2
click at [929, 338] on div "Description: Parse the uploaded Queensland Physics 11-12 curriculum PDF documen…" at bounding box center [901, 340] width 188 height 231
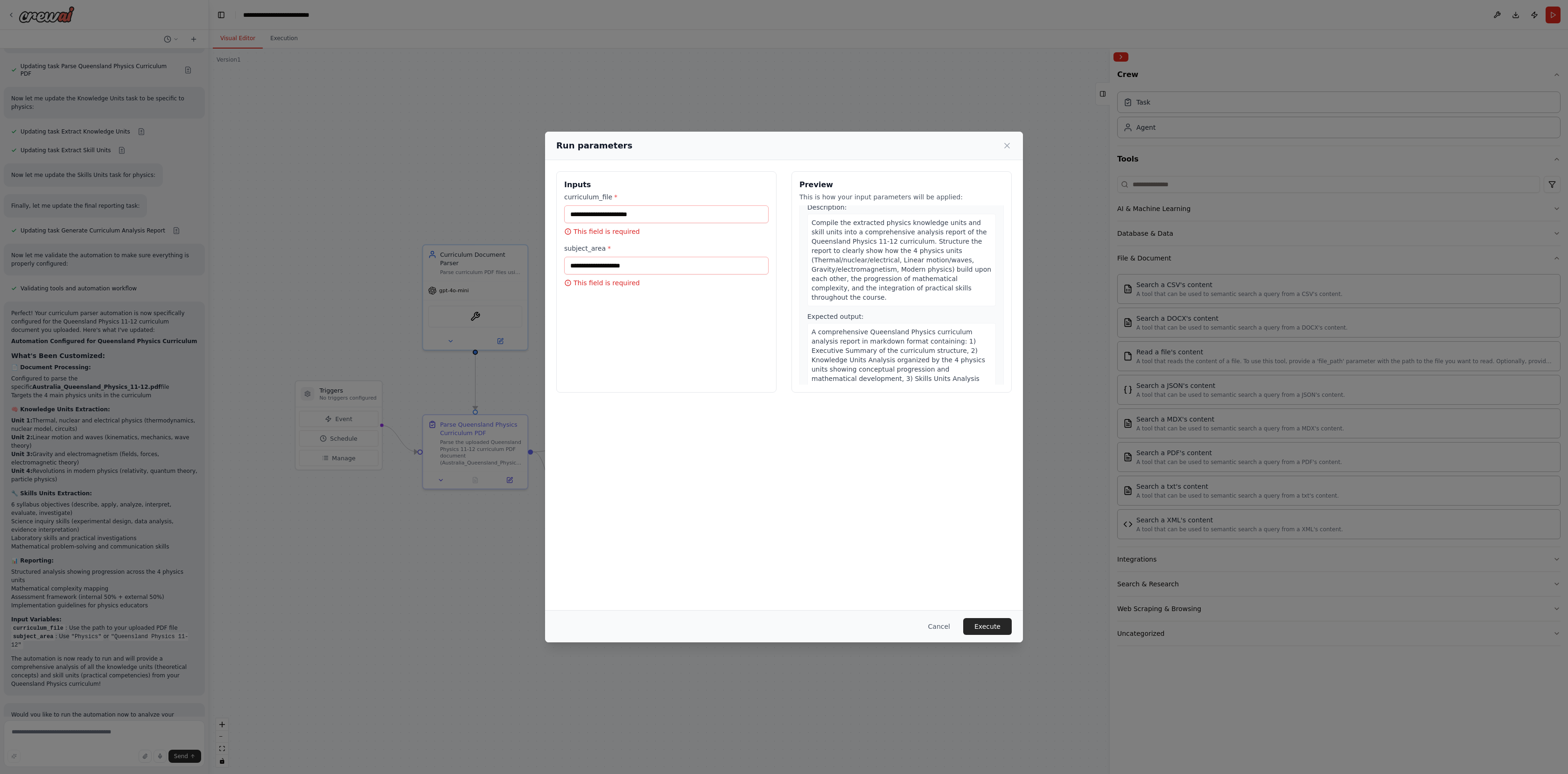
scroll to position [927, 0]
click at [639, 206] on input "curriculum_file *" at bounding box center [666, 213] width 204 height 18
type input "*"
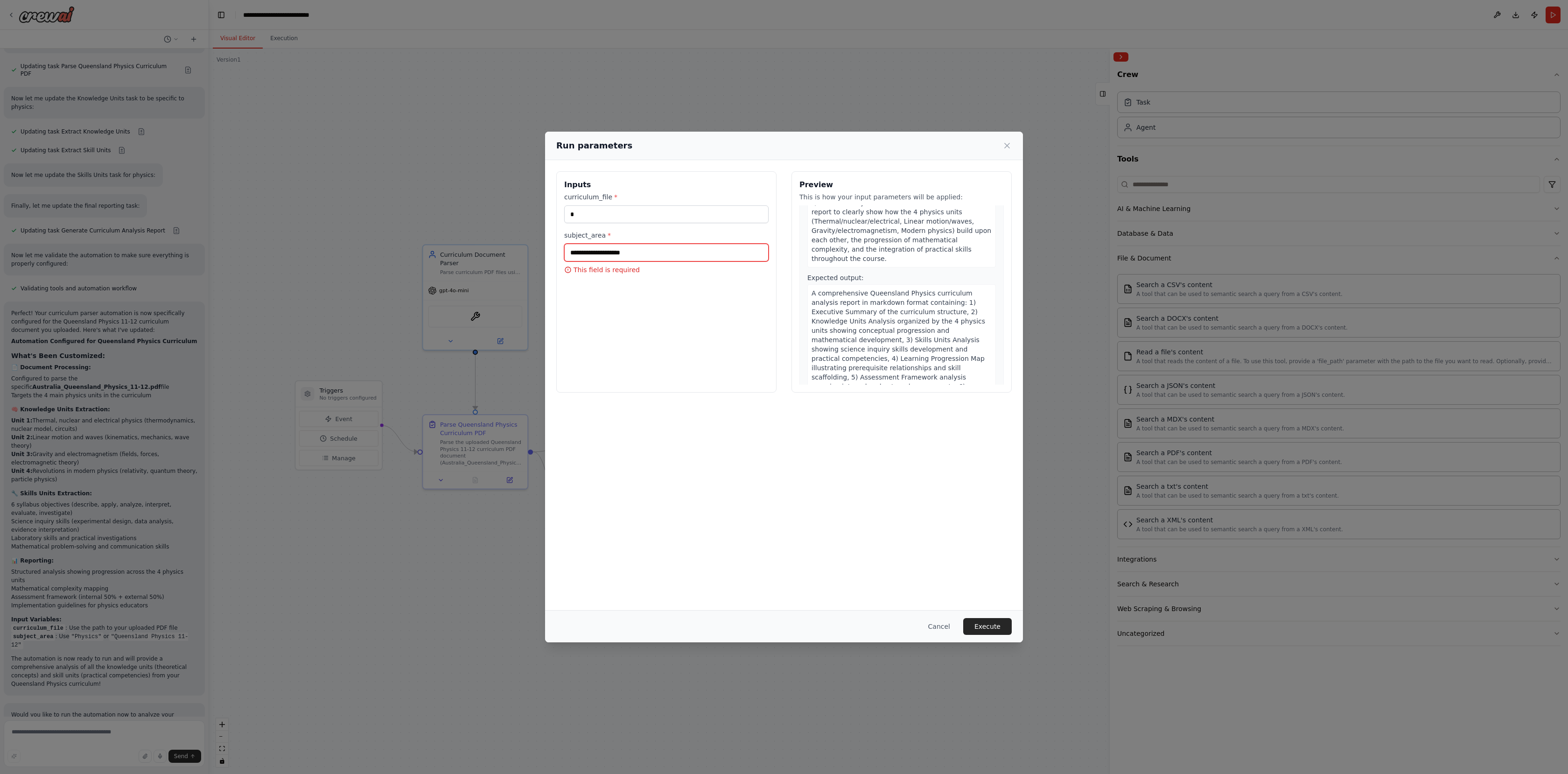
type input "*"
type input "*******"
click at [999, 624] on button "Execute" at bounding box center [988, 626] width 49 height 17
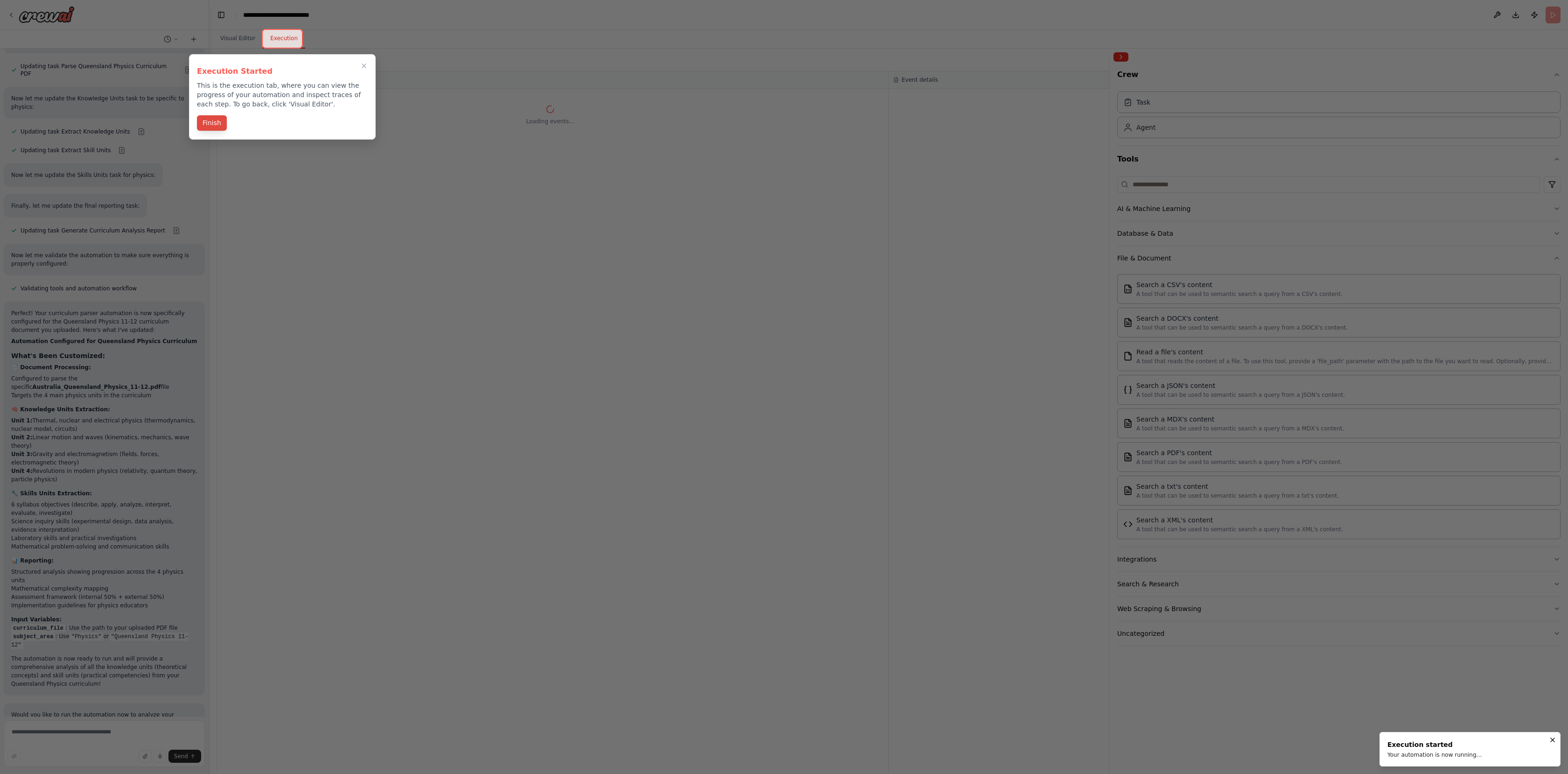
click at [217, 123] on button "Finish" at bounding box center [212, 123] width 30 height 15
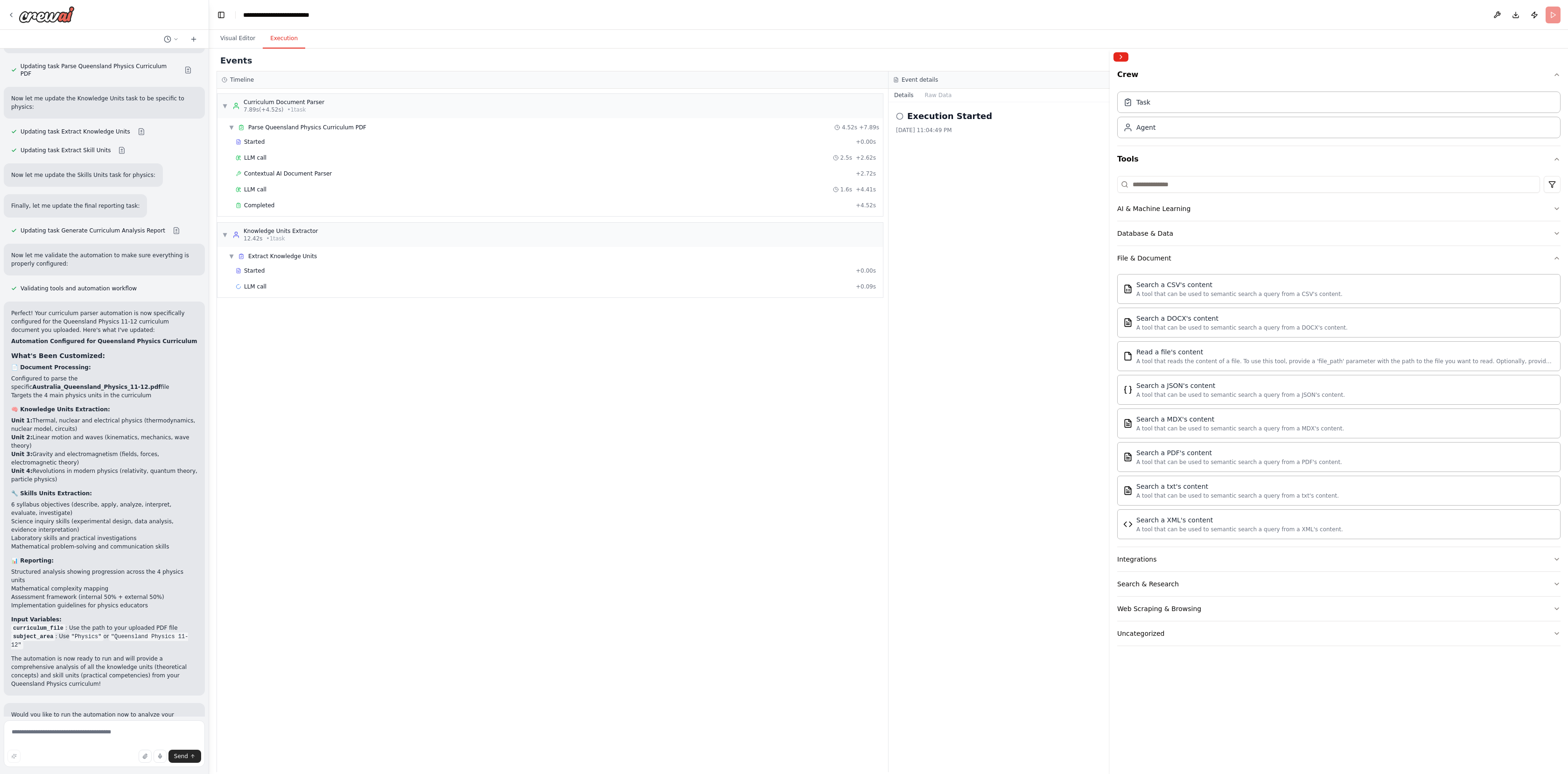
scroll to position [1737, 0]
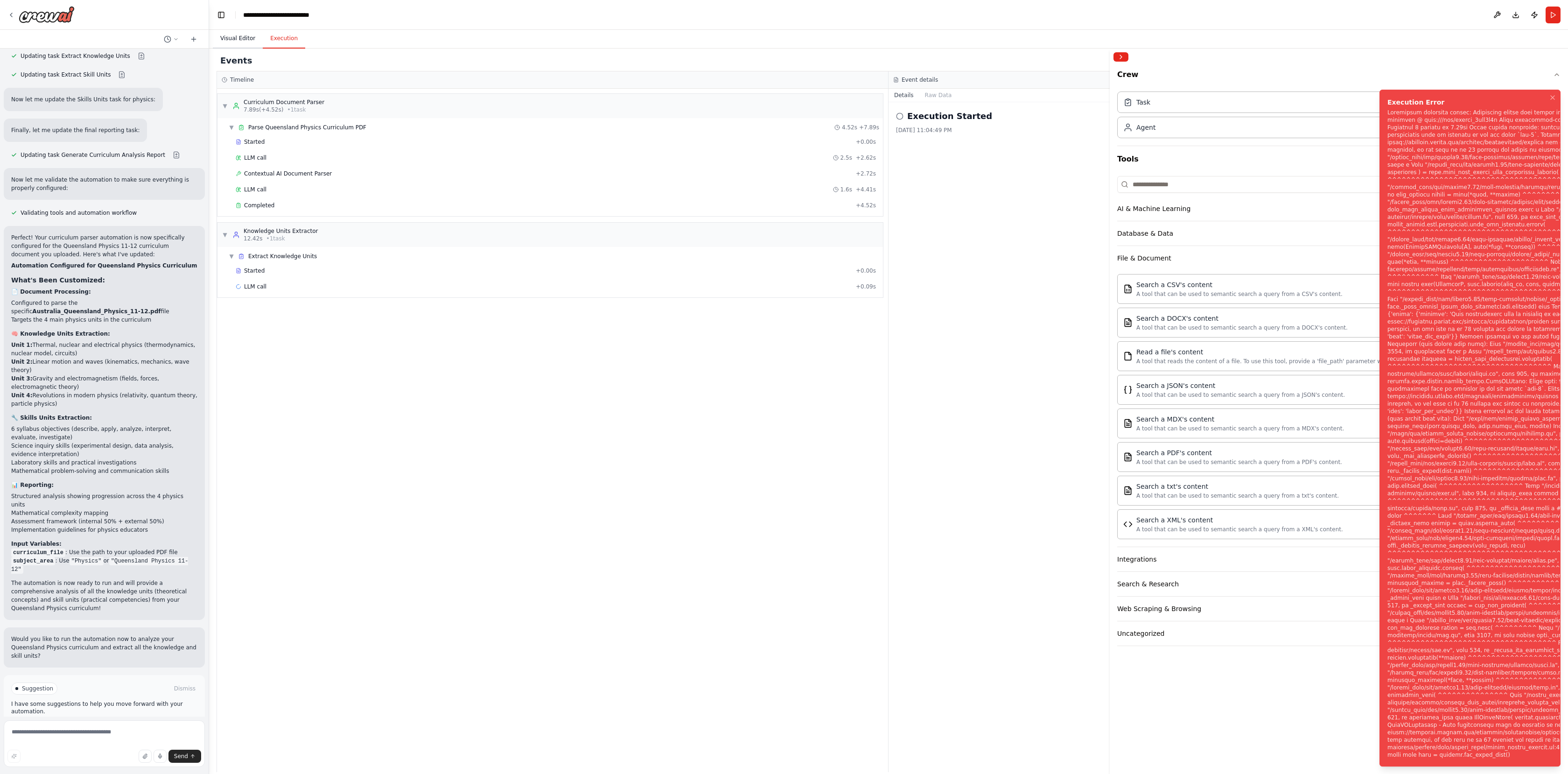
click at [230, 37] on button "Visual Editor" at bounding box center [237, 39] width 50 height 20
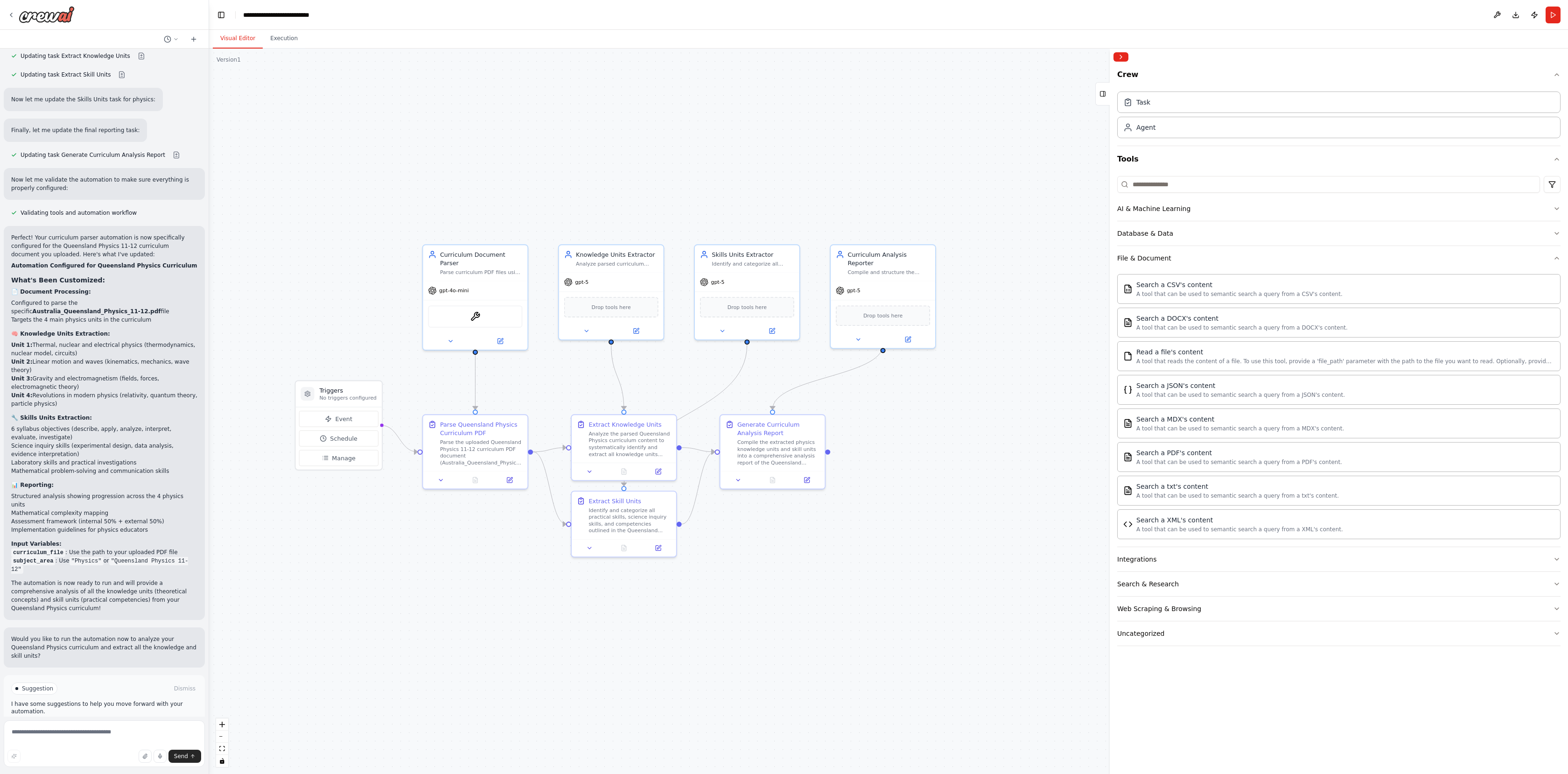
click at [117, 720] on button "Help fix error" at bounding box center [104, 728] width 186 height 15
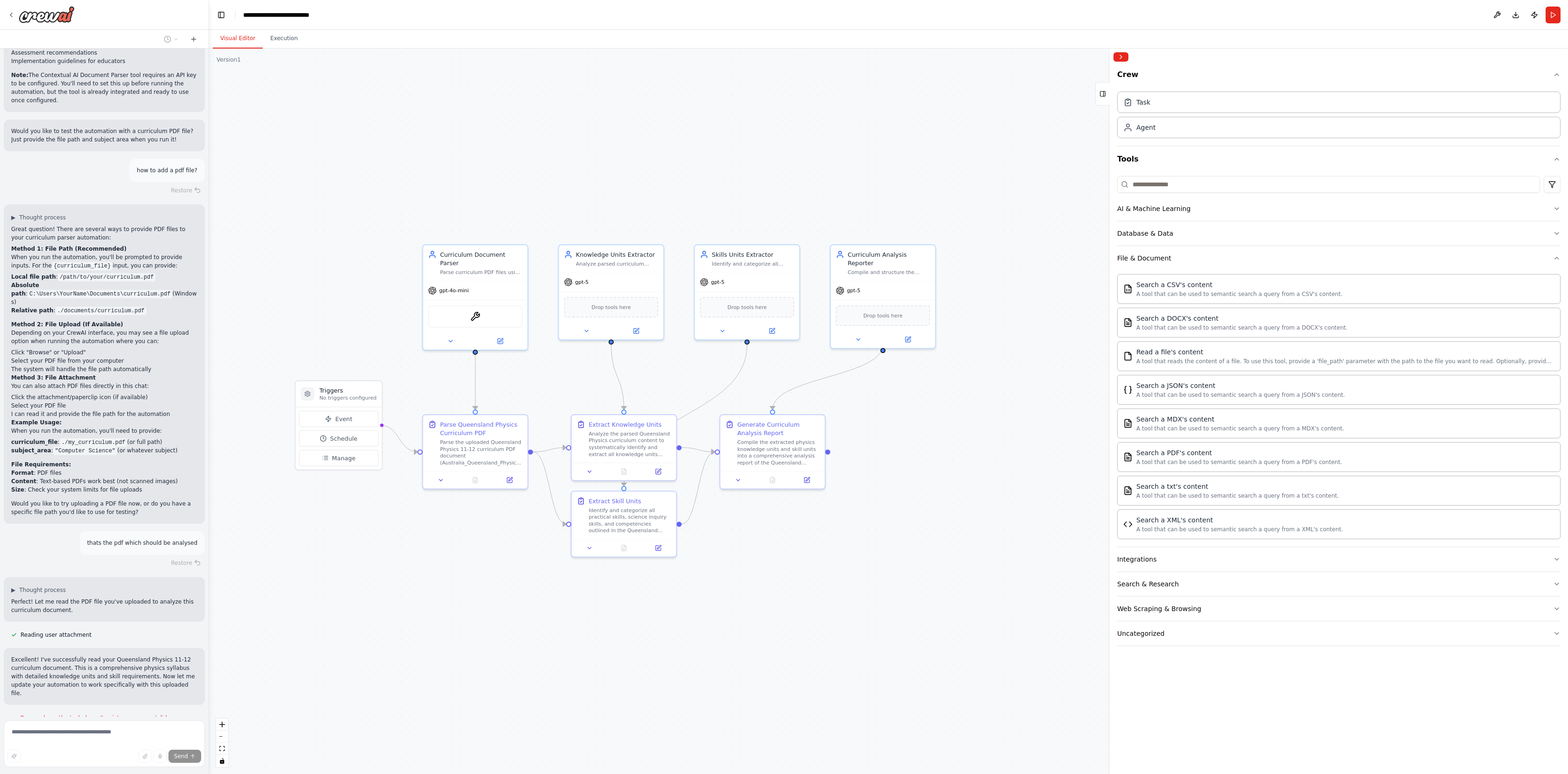
scroll to position [883, 0]
click at [701, 99] on div ".deletable-edge-delete-btn { width: 20px; height: 20px; border: 0px solid #ffff…" at bounding box center [888, 411] width 1359 height 725
click at [1519, 16] on button "Download" at bounding box center [1516, 15] width 15 height 17
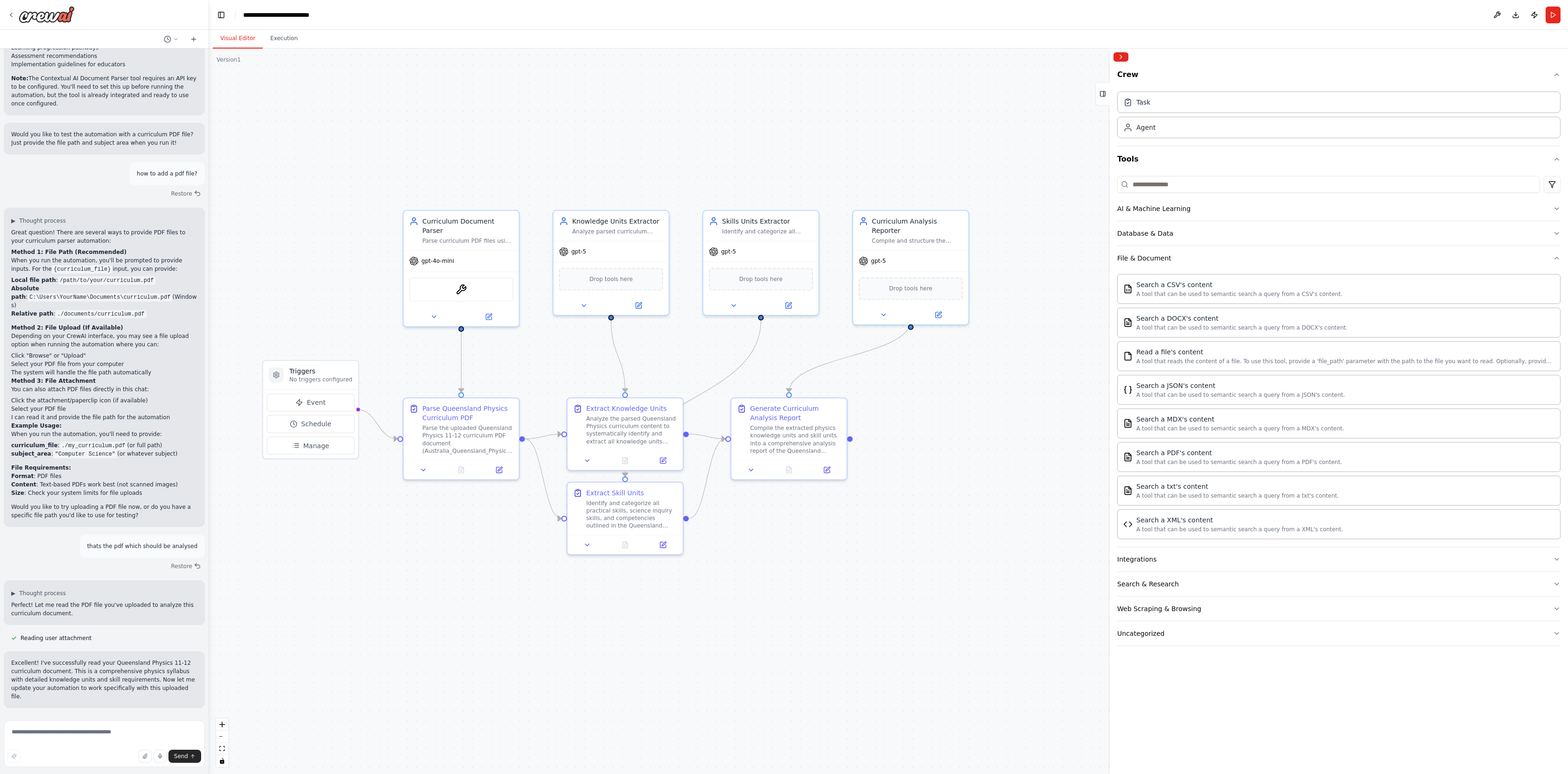
click at [459, 637] on div ".deletable-edge-delete-btn { width: 20px; height: 20px; border: 0px solid #ffff…" at bounding box center [888, 411] width 1359 height 725
click at [10, 726] on textarea at bounding box center [104, 744] width 201 height 47
type textarea "**********"
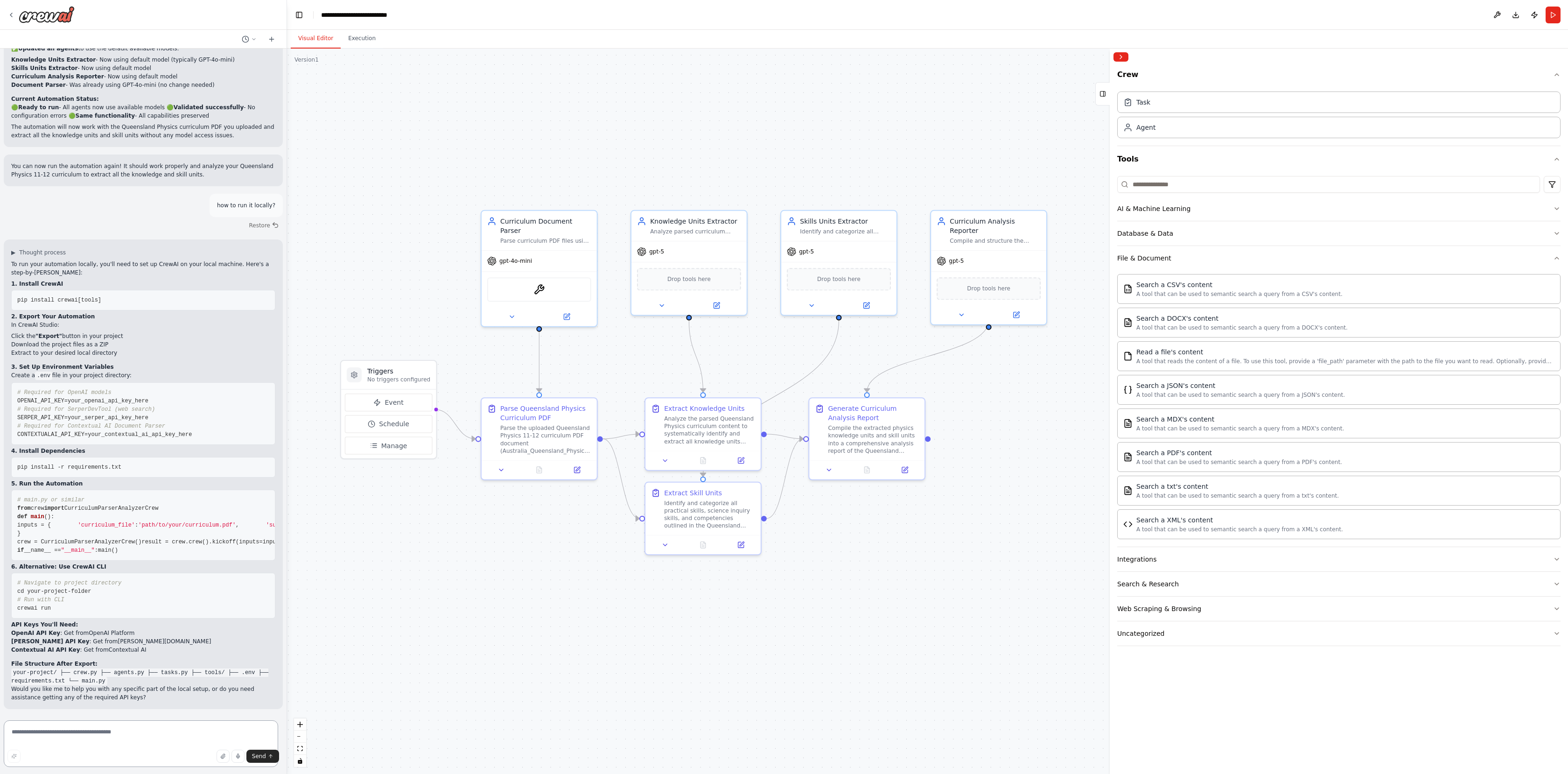
scroll to position [2414, 0]
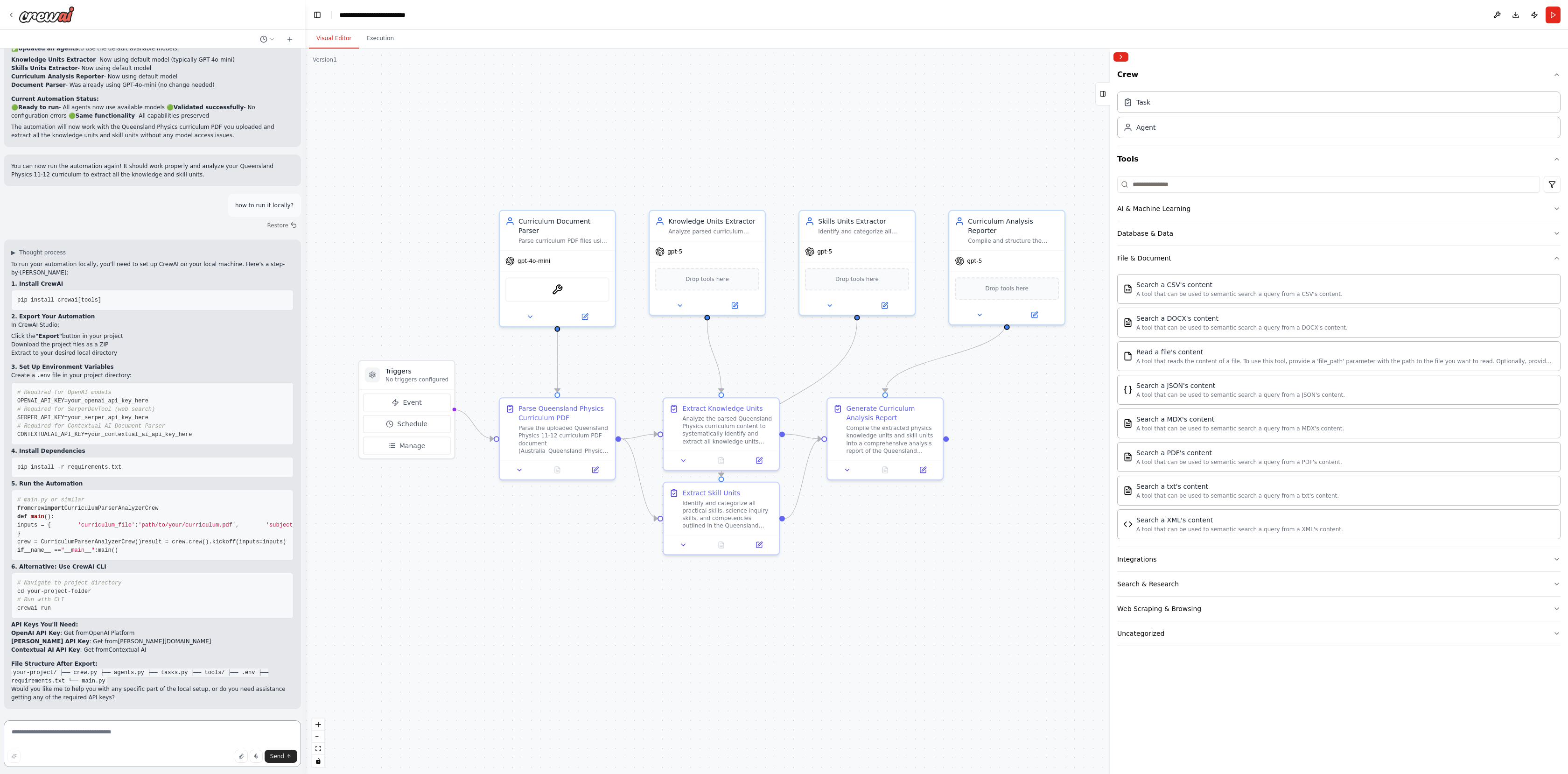
drag, startPoint x: 207, startPoint y: 553, endPoint x: 305, endPoint y: 550, distance: 98.0
click at [305, 550] on div "a curriculum parser. i will feed pdf files and want to get back information abo…" at bounding box center [784, 387] width 1568 height 774
click at [109, 647] on link "Contextual AI" at bounding box center [128, 649] width 38 height 7
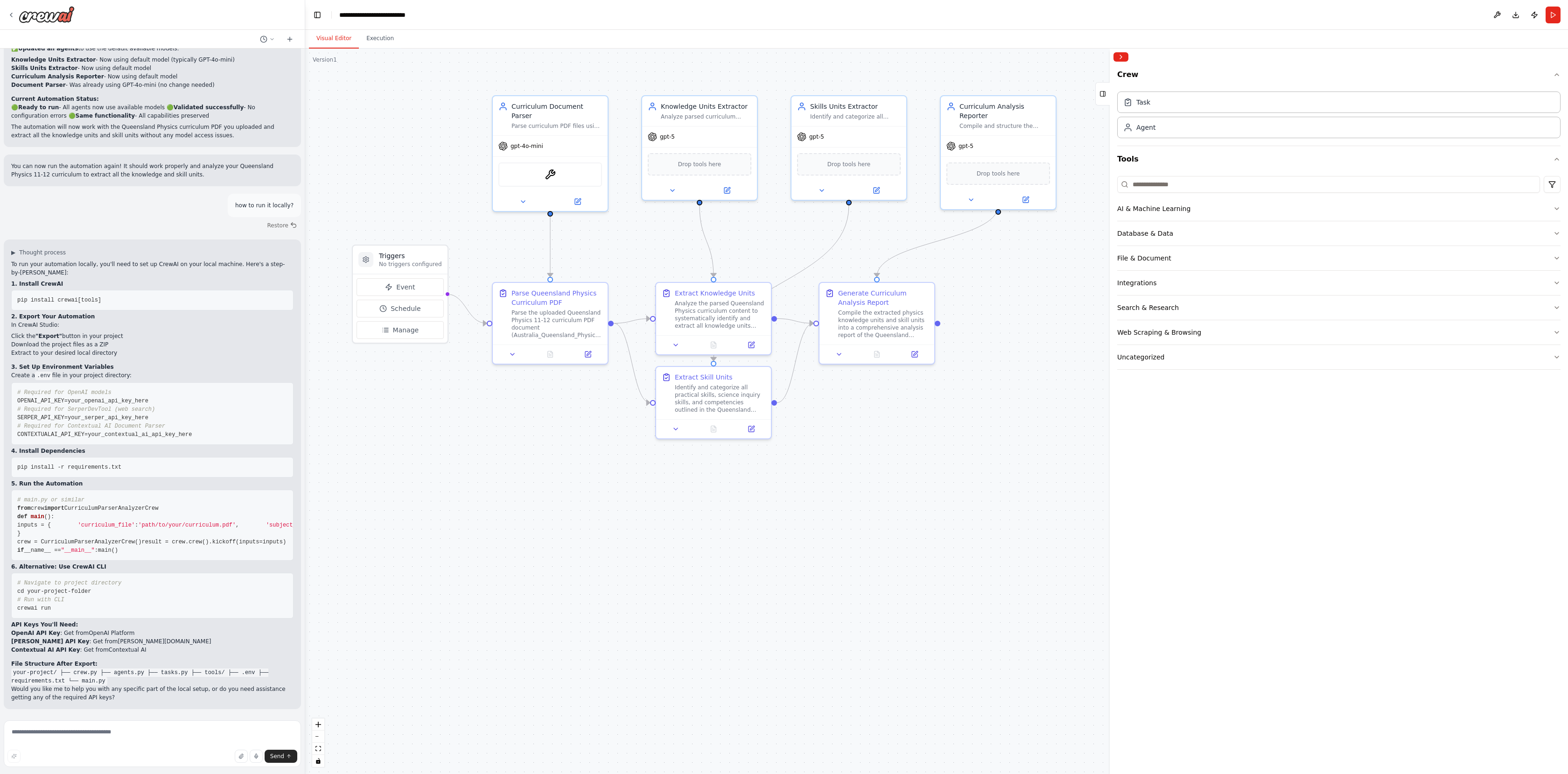
scroll to position [2414, 0]
click at [174, 742] on textarea at bounding box center [152, 744] width 297 height 47
type textarea "**********"
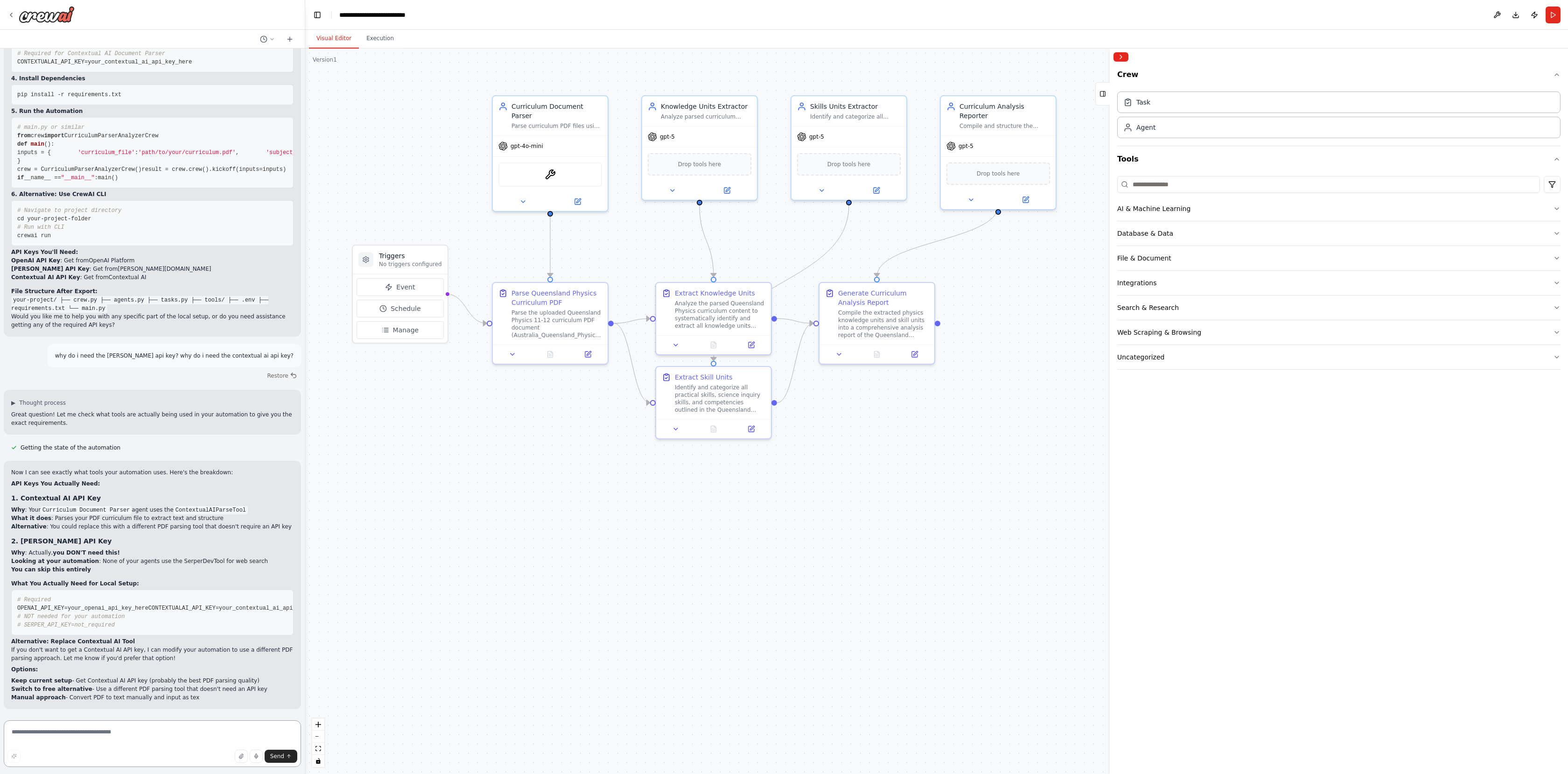
scroll to position [2812, 0]
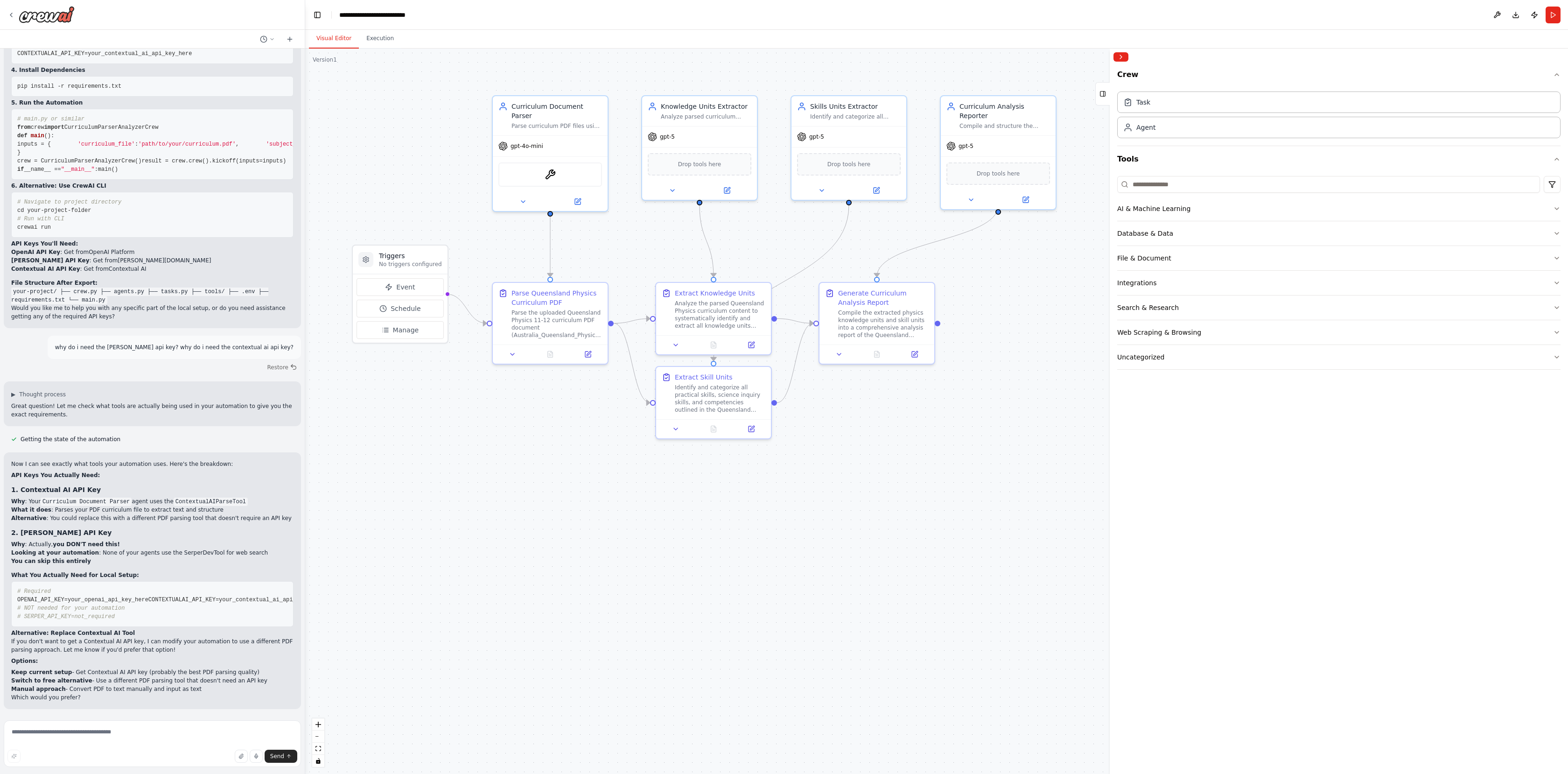
click at [154, 596] on span "CONTEXTUALAI_API_KEY=your_contextual_ai_api_key_here" at bounding box center [236, 599] width 175 height 7
click at [149, 596] on span "CONTEXTUALAI_API_KEY=your_contextual_ai_api_key_here" at bounding box center [236, 599] width 175 height 7
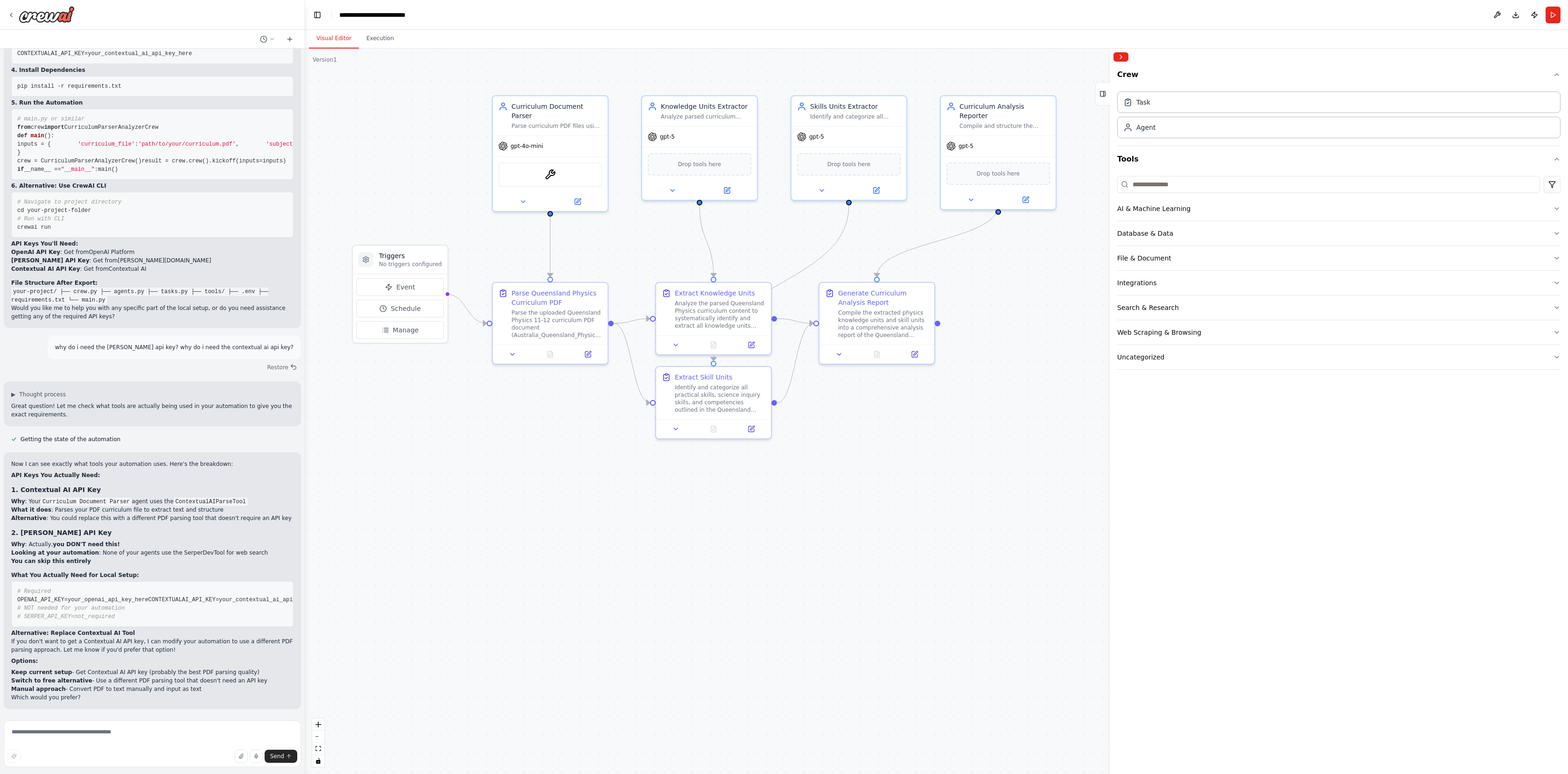
click at [157, 596] on span "CONTEXTUALAI_API_KEY=your_contextual_ai_api_key_here" at bounding box center [236, 599] width 175 height 7
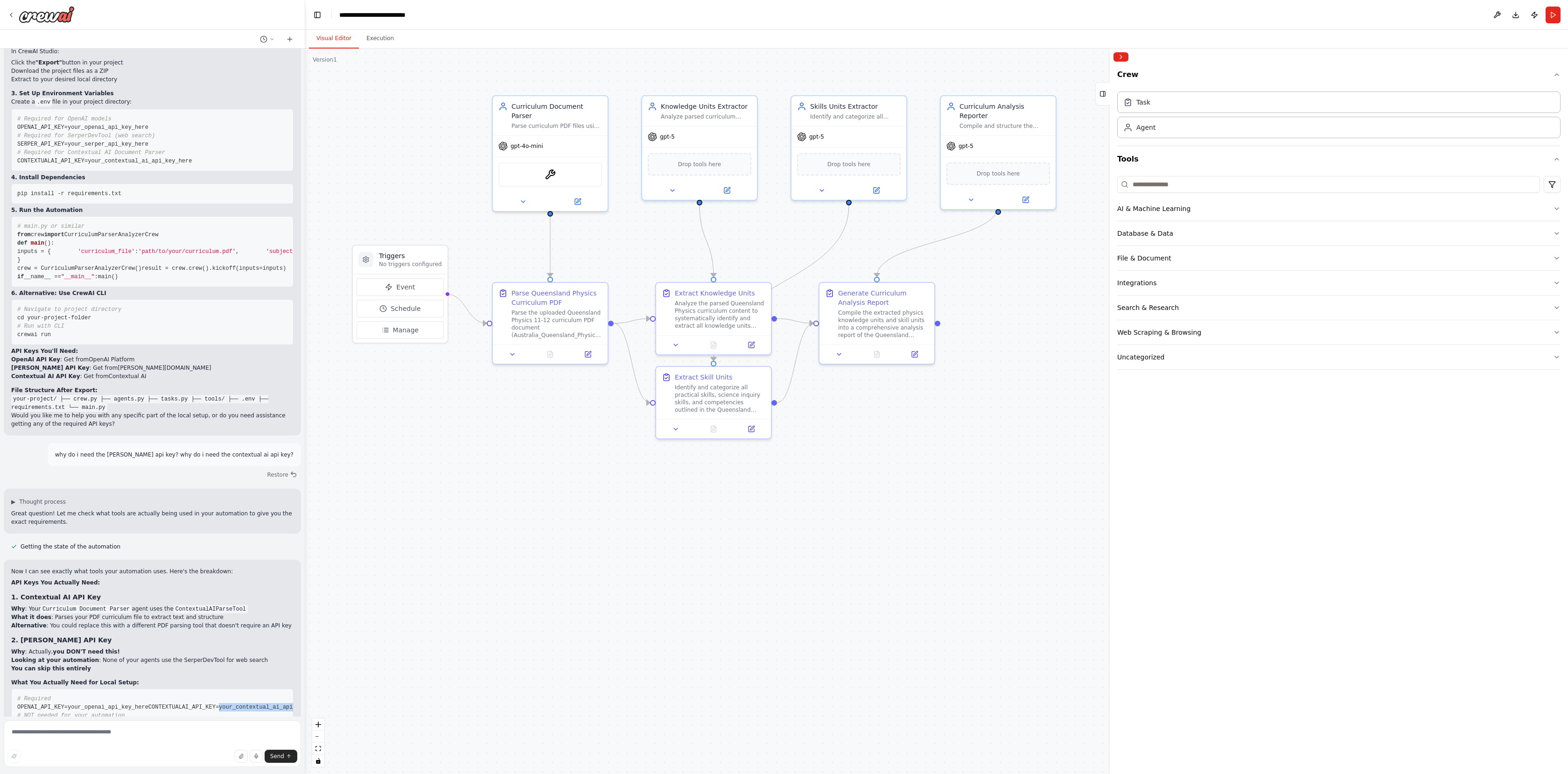
scroll to position [2480, 0]
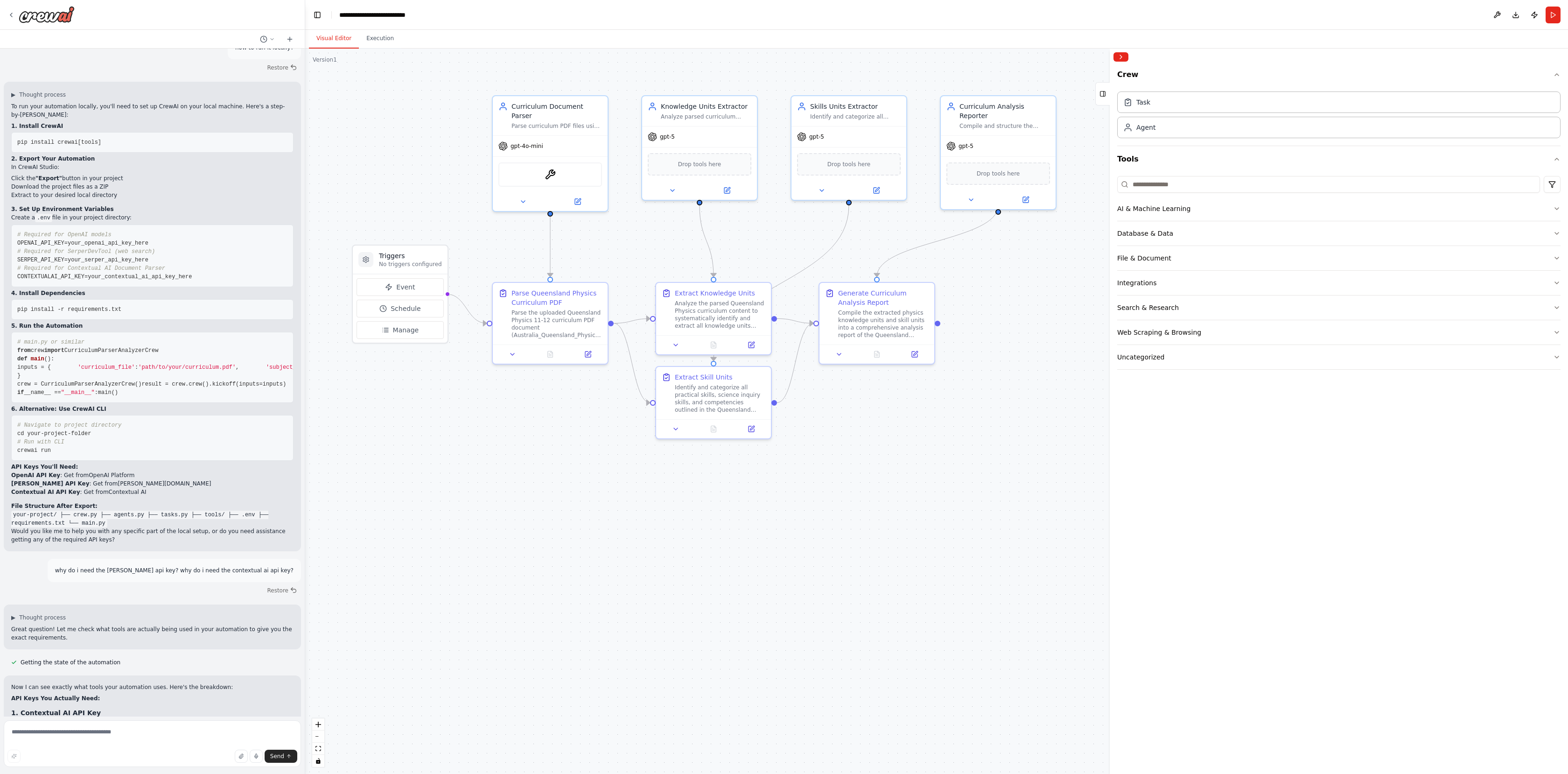
click at [59, 240] on span "OPENAI_API_KEY=your_openai_api_key_here" at bounding box center [82, 243] width 131 height 7
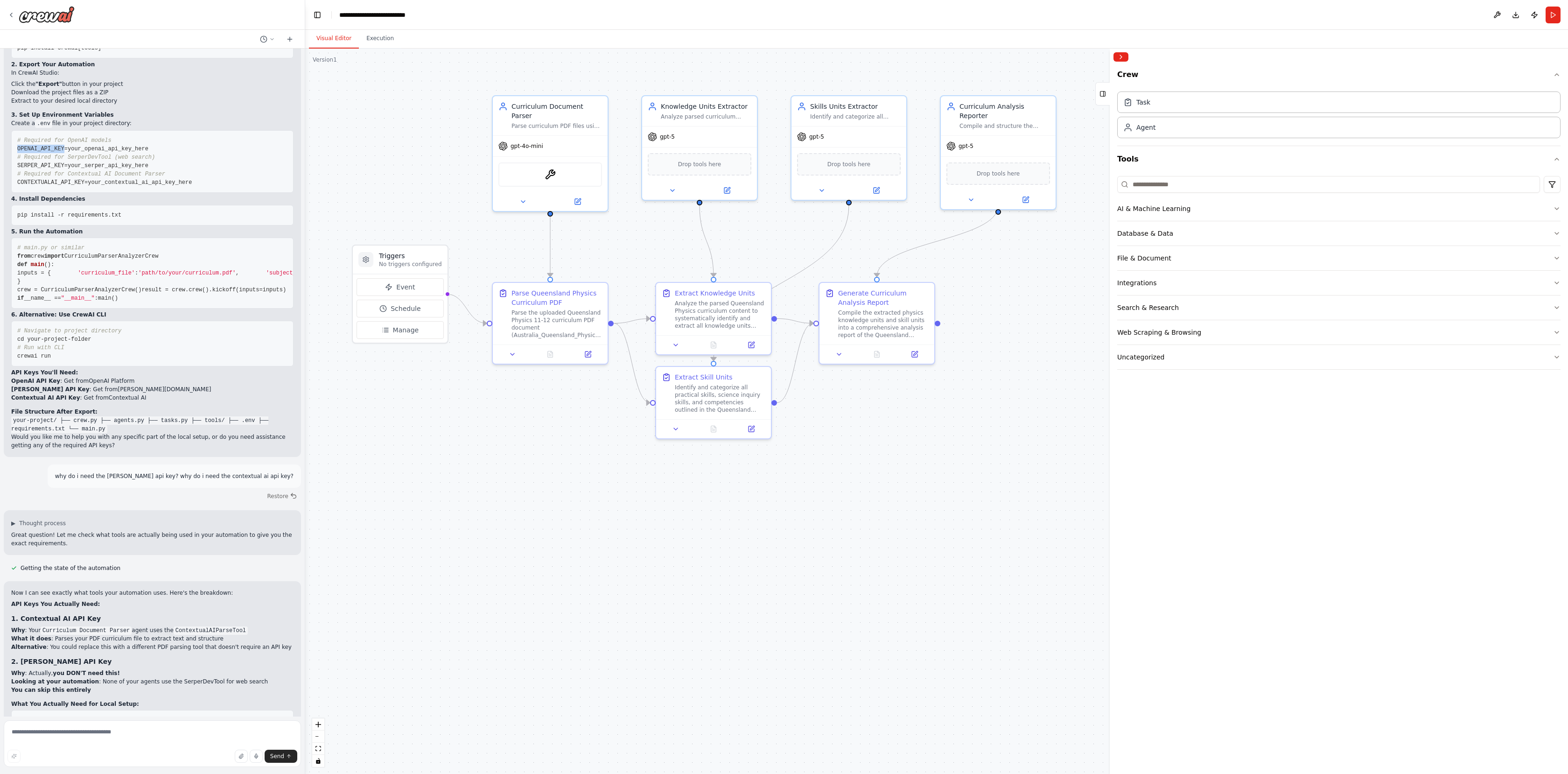
scroll to position [2738, 0]
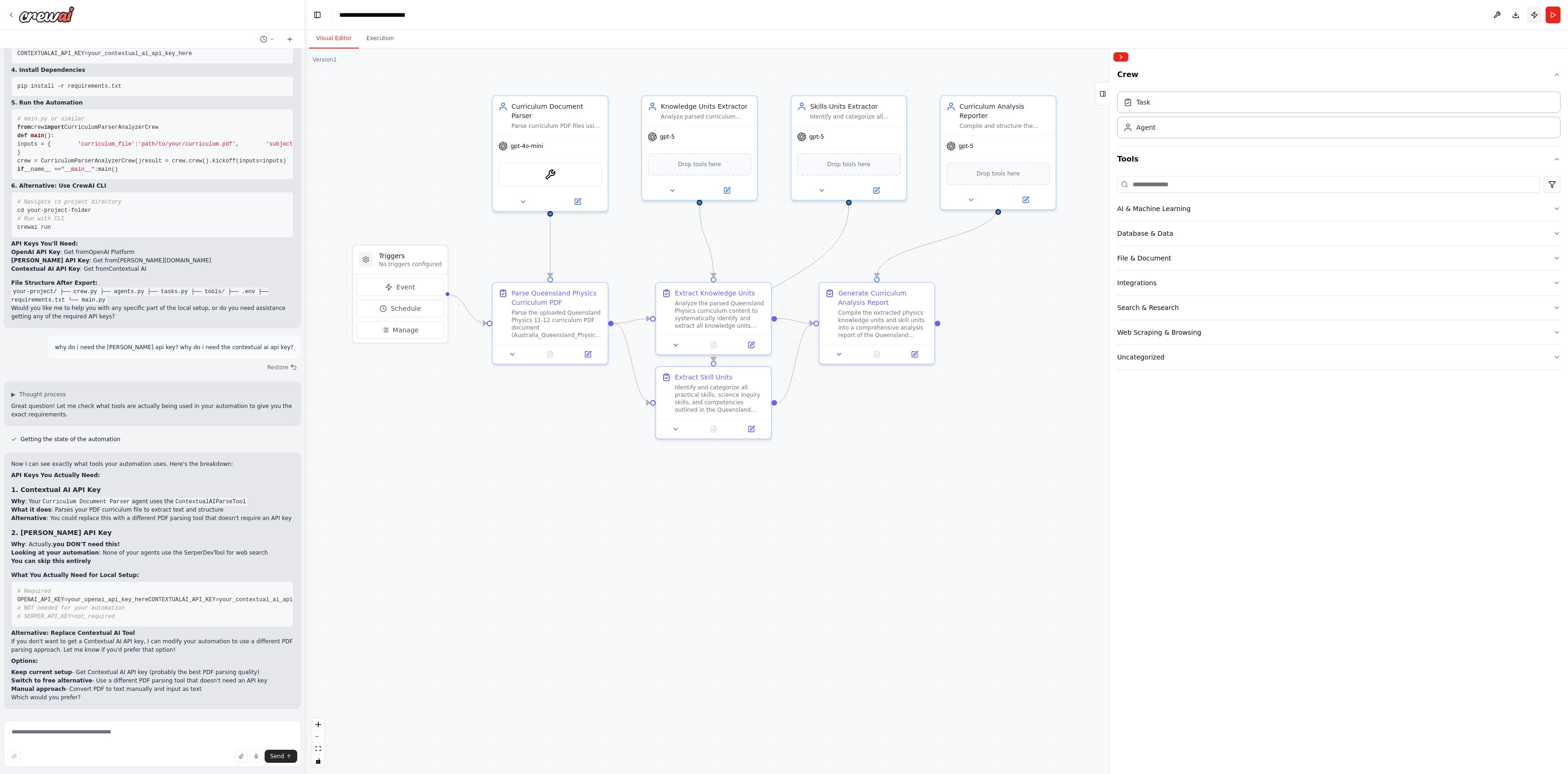
click at [1536, 9] on button "Publish" at bounding box center [1534, 15] width 15 height 17
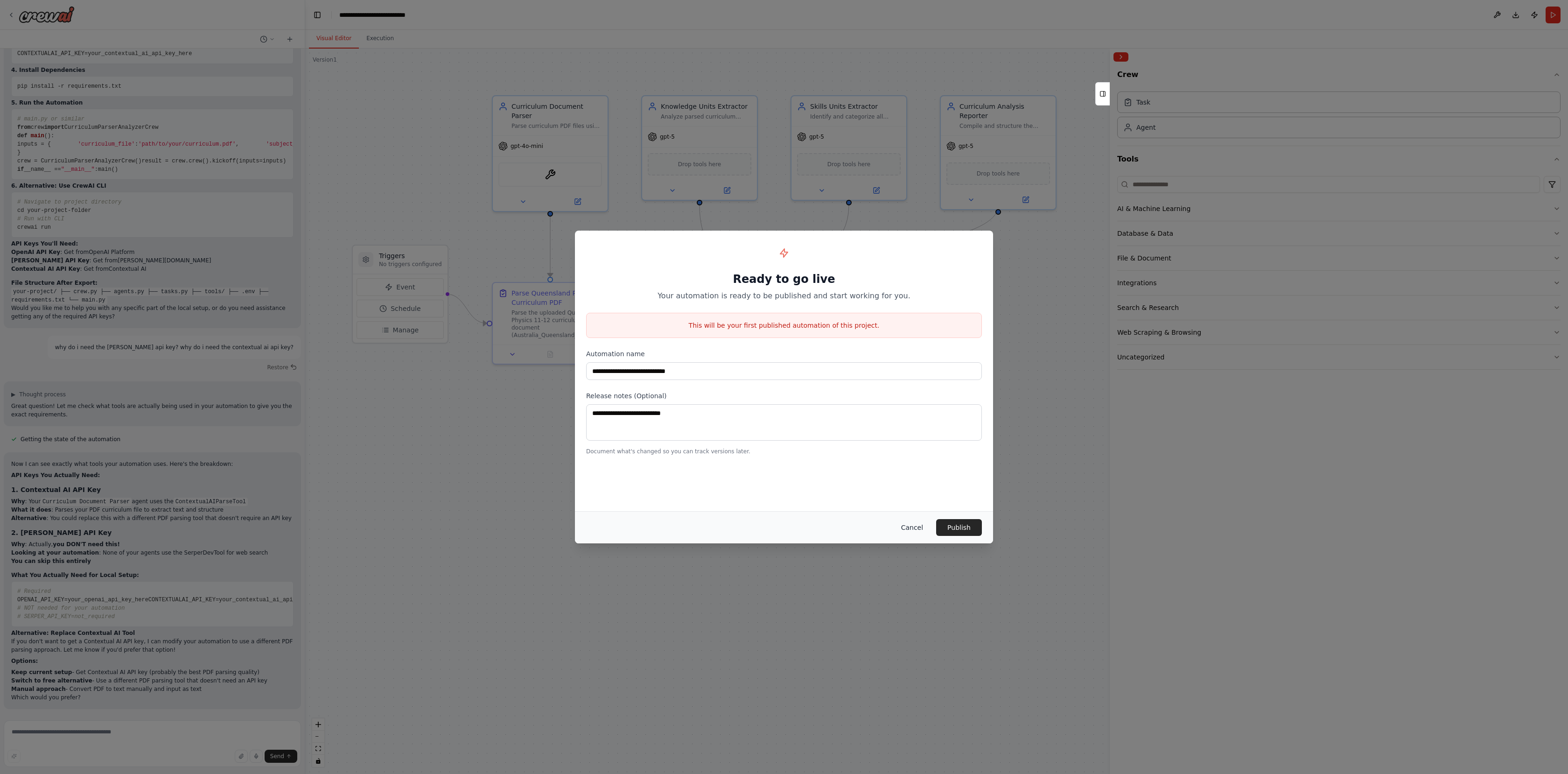
click at [913, 529] on button "Cancel" at bounding box center [911, 528] width 37 height 17
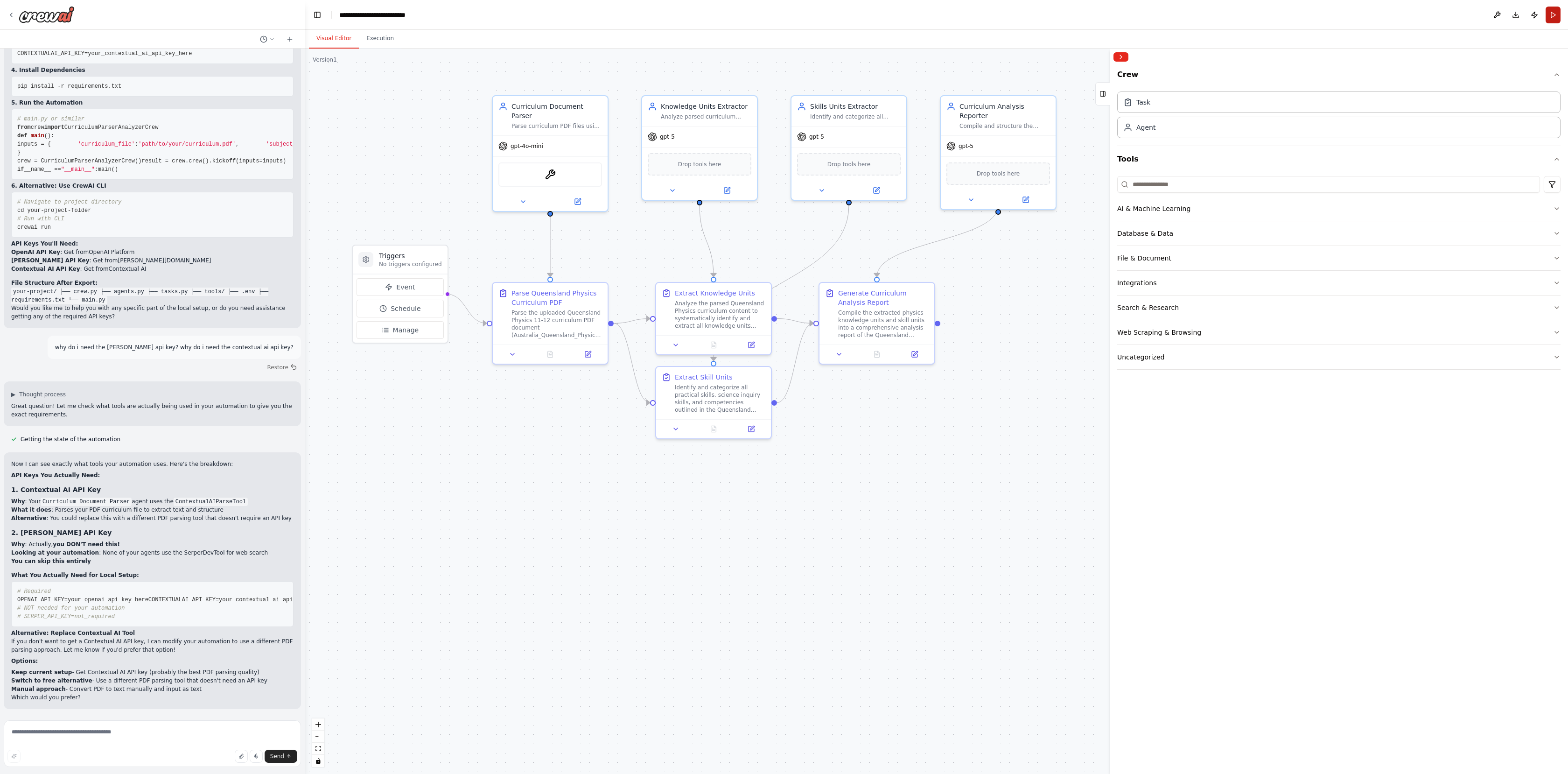
click at [1552, 17] on button "Run" at bounding box center [1553, 15] width 15 height 17
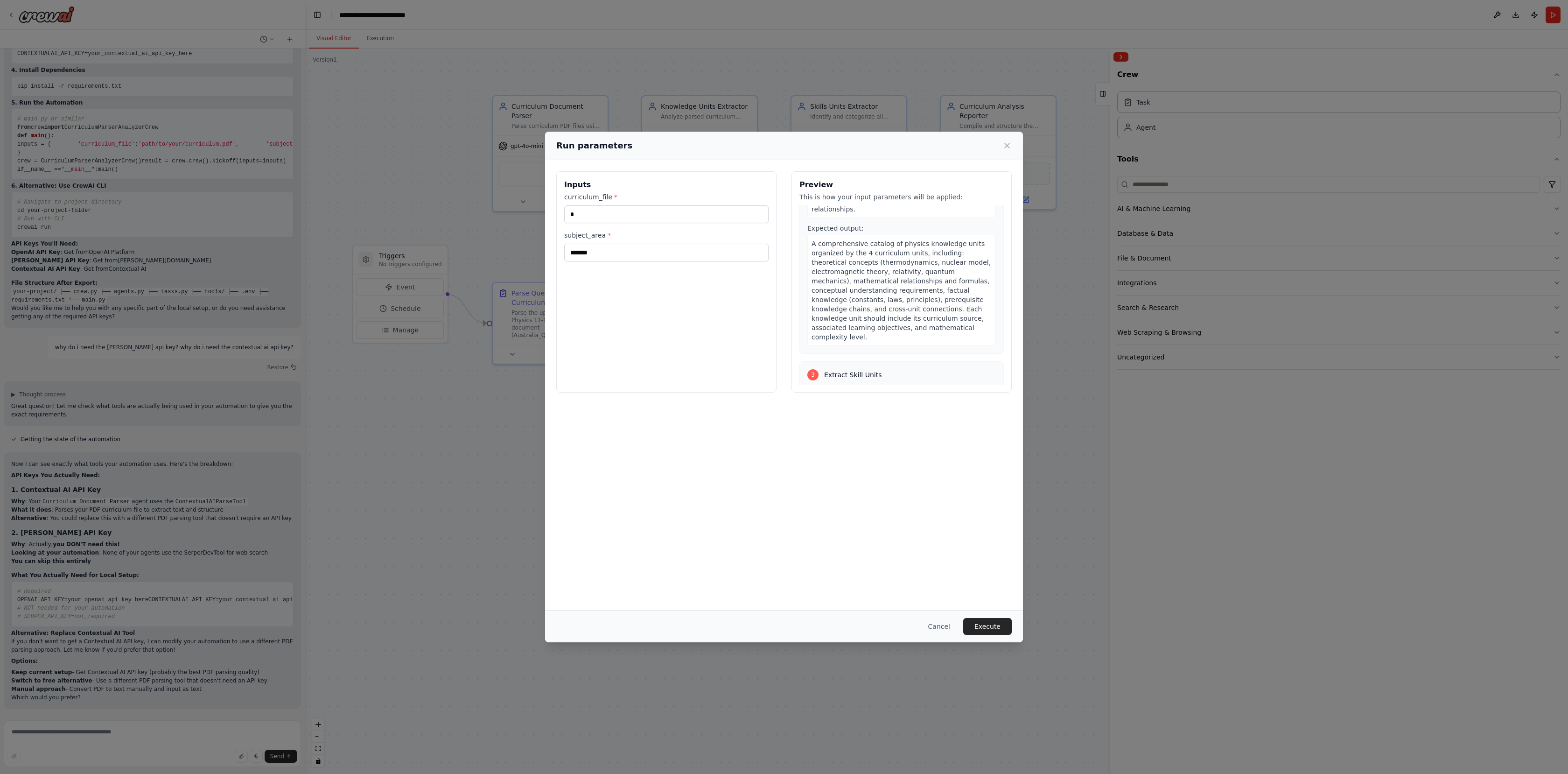
scroll to position [324, 0]
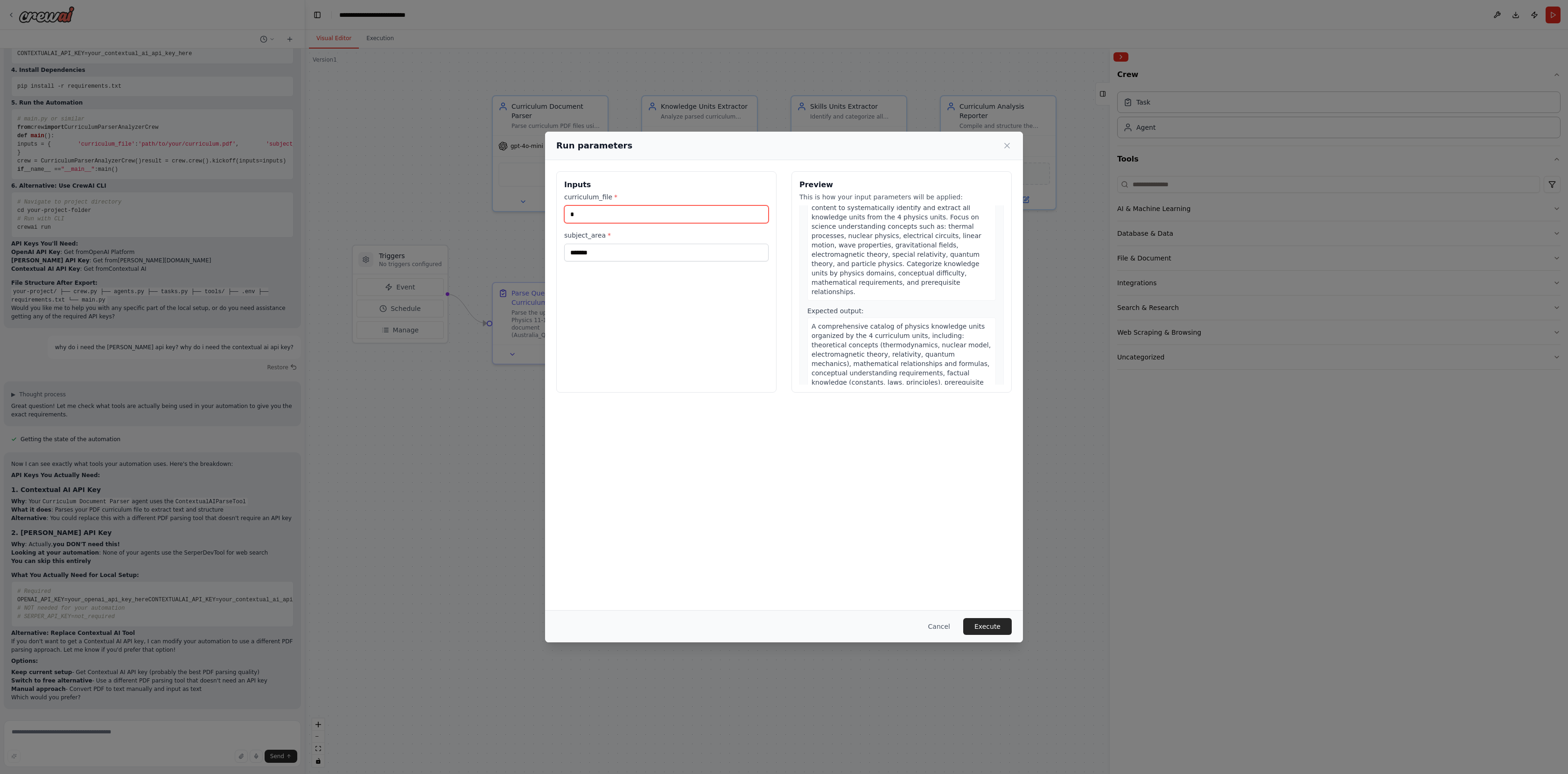
click at [582, 216] on input "*" at bounding box center [666, 213] width 204 height 18
click at [716, 213] on input "**********" at bounding box center [666, 213] width 204 height 18
paste input "**********"
type input "**********"
click at [994, 632] on button "Execute" at bounding box center [988, 626] width 49 height 17
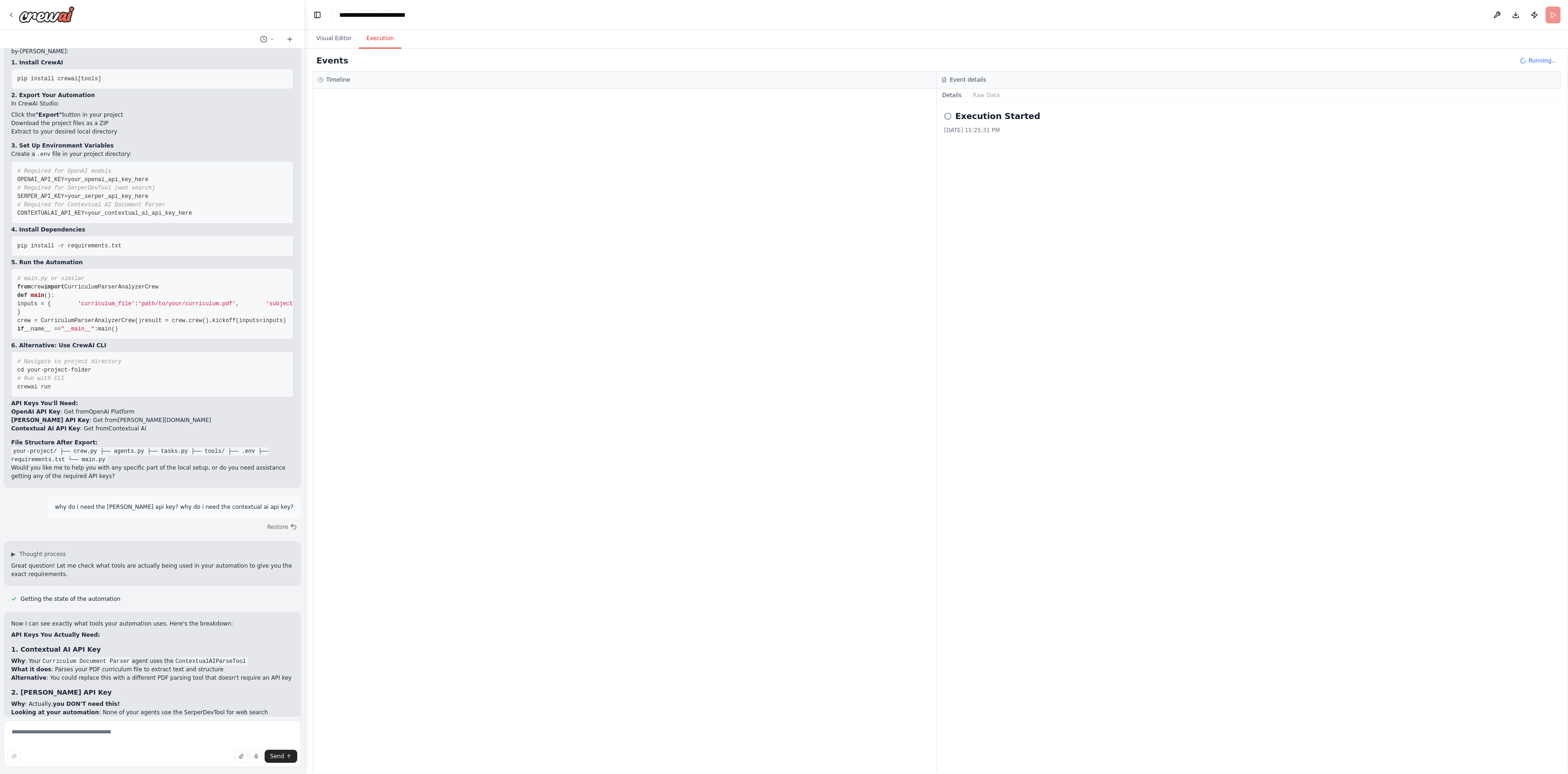
scroll to position [2533, 0]
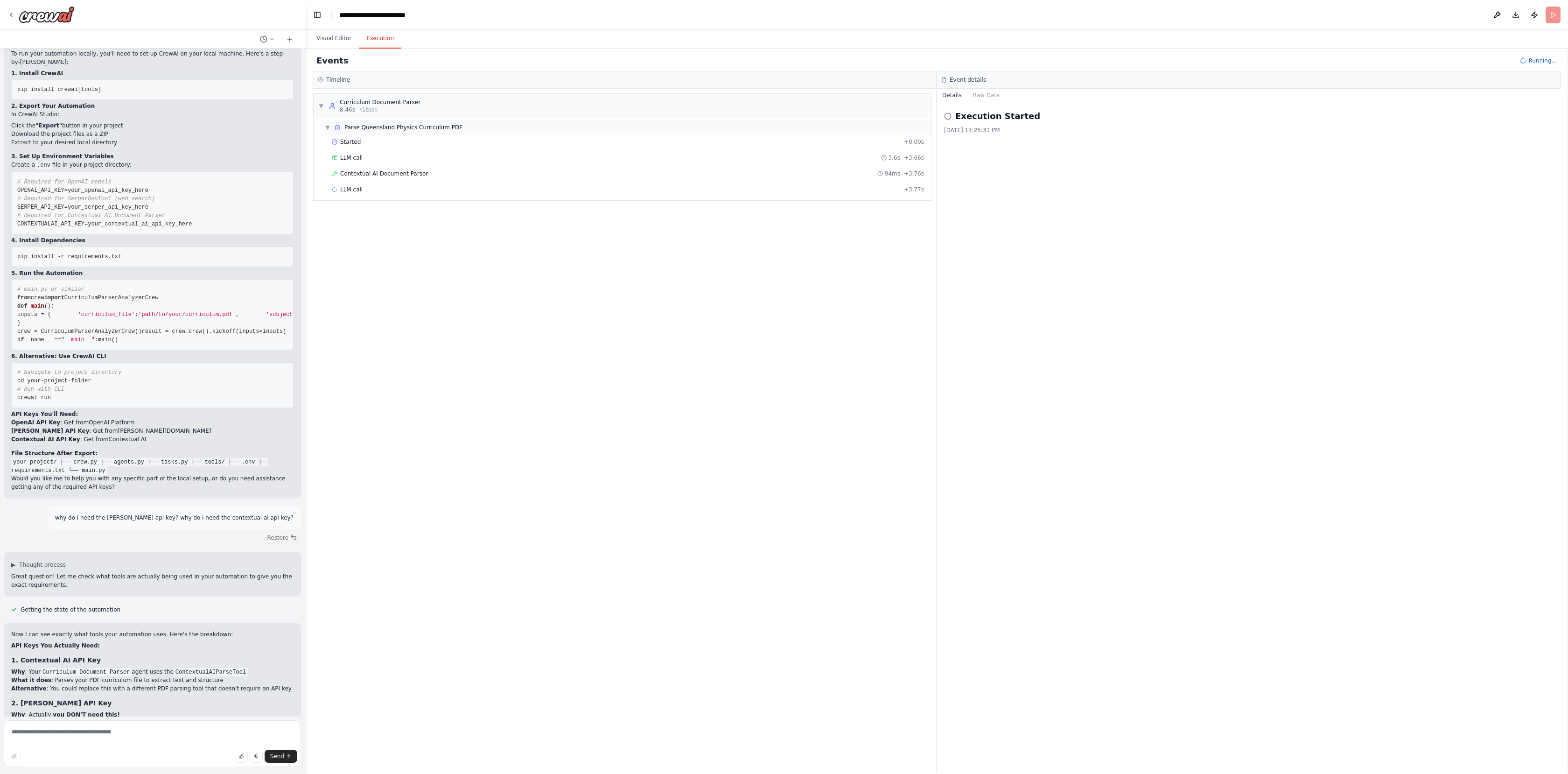
click at [399, 129] on span "Parse Queensland Physics Curriculum PDF" at bounding box center [404, 127] width 119 height 8
click at [326, 128] on span "▶" at bounding box center [327, 127] width 6 height 8
click at [418, 173] on span "Contextual AI Document Parser" at bounding box center [384, 174] width 87 height 8
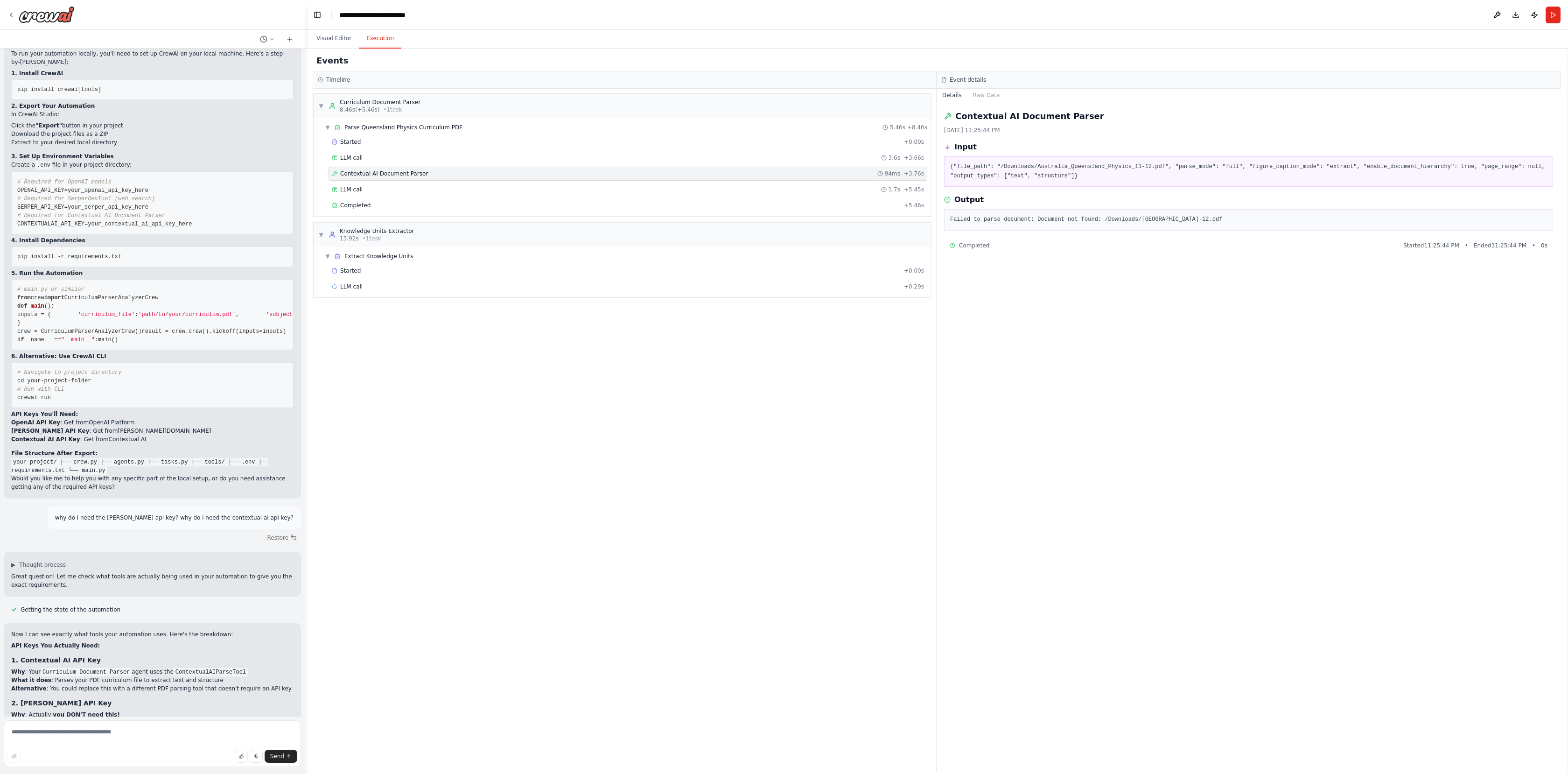
drag, startPoint x: 1291, startPoint y: 219, endPoint x: 1027, endPoint y: 221, distance: 264.0
click at [1027, 221] on pre "Failed to parse document: Document not found: /Downloads/Australia_Queensland_P…" at bounding box center [1248, 220] width 597 height 9
click at [1029, 246] on div "Completed Started 11:25:44 PM • Ended 11:25:44 PM • 0 s" at bounding box center [1249, 245] width 598 height 8
click at [394, 260] on span "Extract Knowledge Units" at bounding box center [378, 256] width 69 height 8
click at [380, 260] on span "Extract Knowledge Units" at bounding box center [378, 256] width 69 height 8
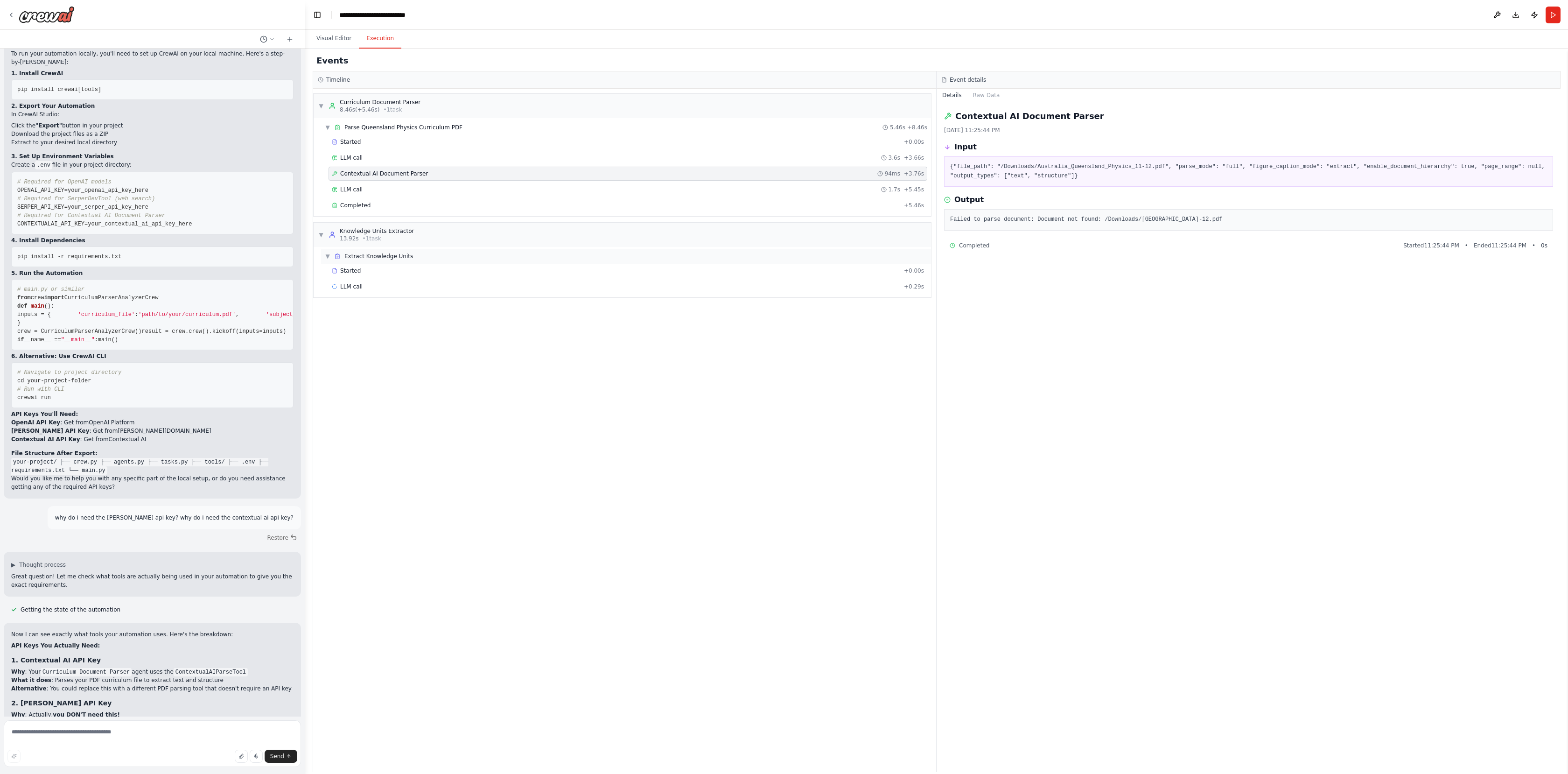
click at [329, 258] on span "▼" at bounding box center [327, 256] width 6 height 8
click at [326, 250] on div "▶ Extract Knowledge Units" at bounding box center [626, 256] width 610 height 15
click at [348, 283] on span "LLM call" at bounding box center [352, 287] width 23 height 8
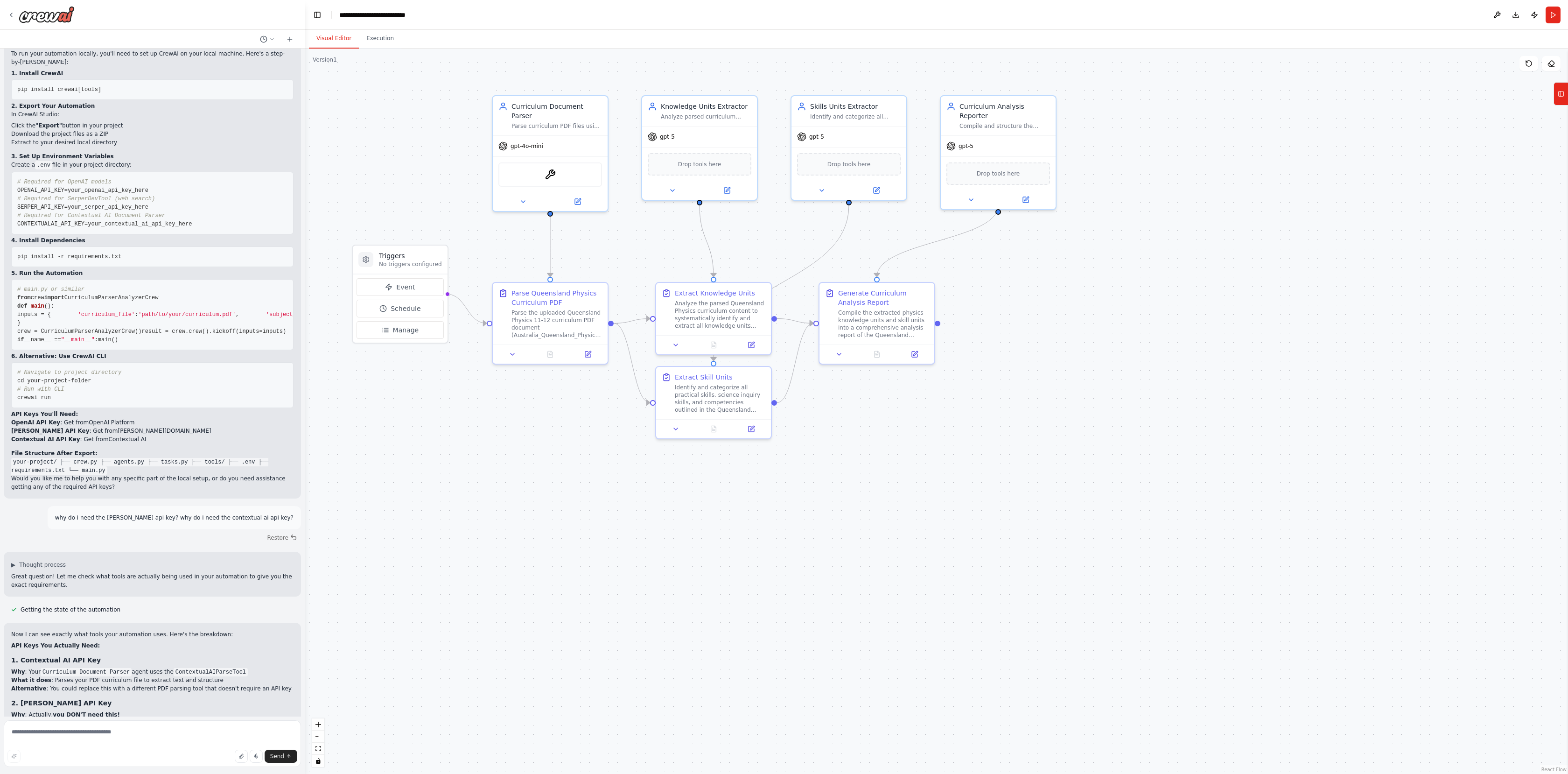
click at [318, 34] on button "Visual Editor" at bounding box center [333, 39] width 50 height 20
click at [429, 335] on button "Manage" at bounding box center [400, 329] width 87 height 18
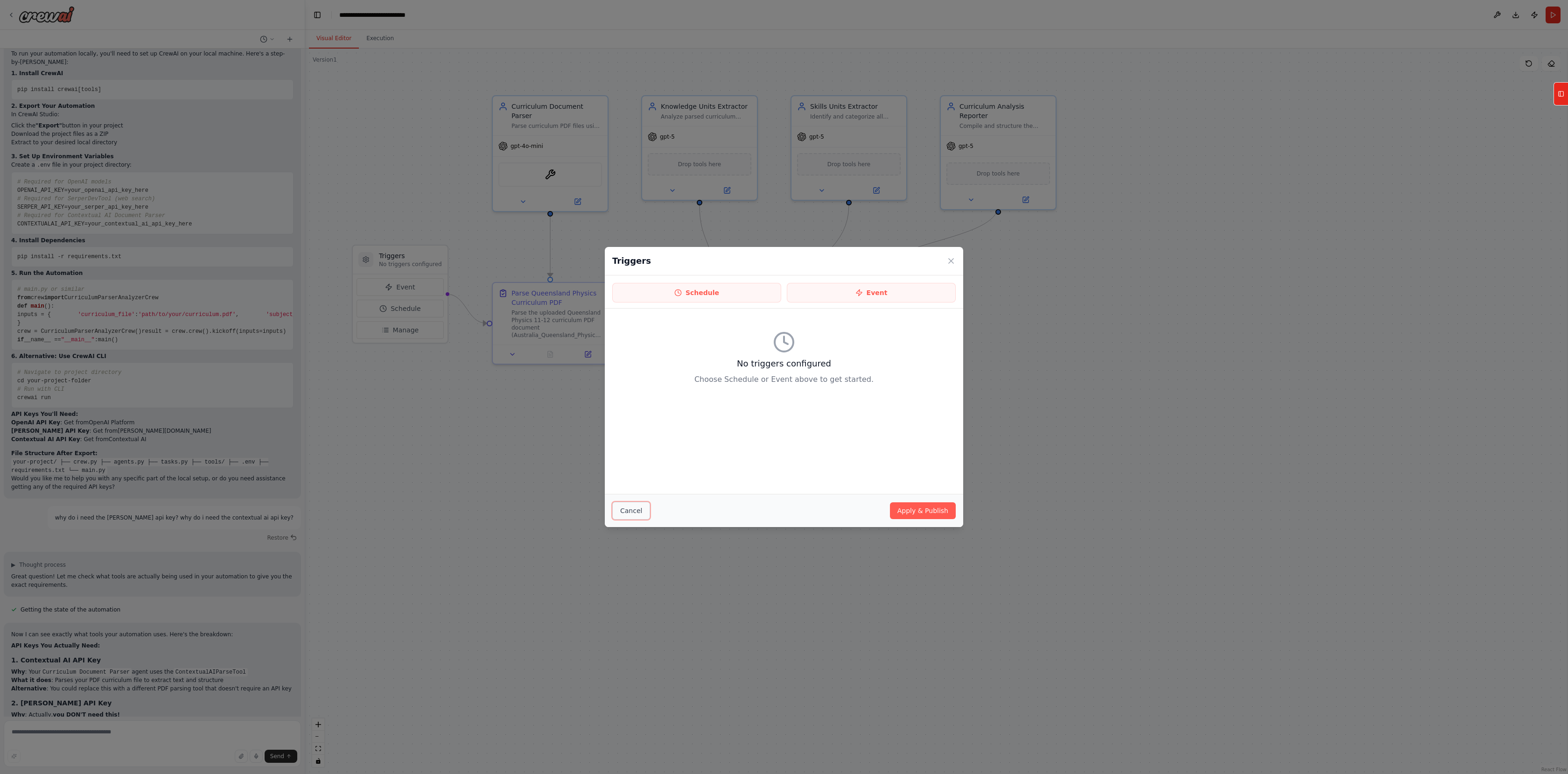
click at [629, 513] on button "Cancel" at bounding box center [631, 510] width 38 height 18
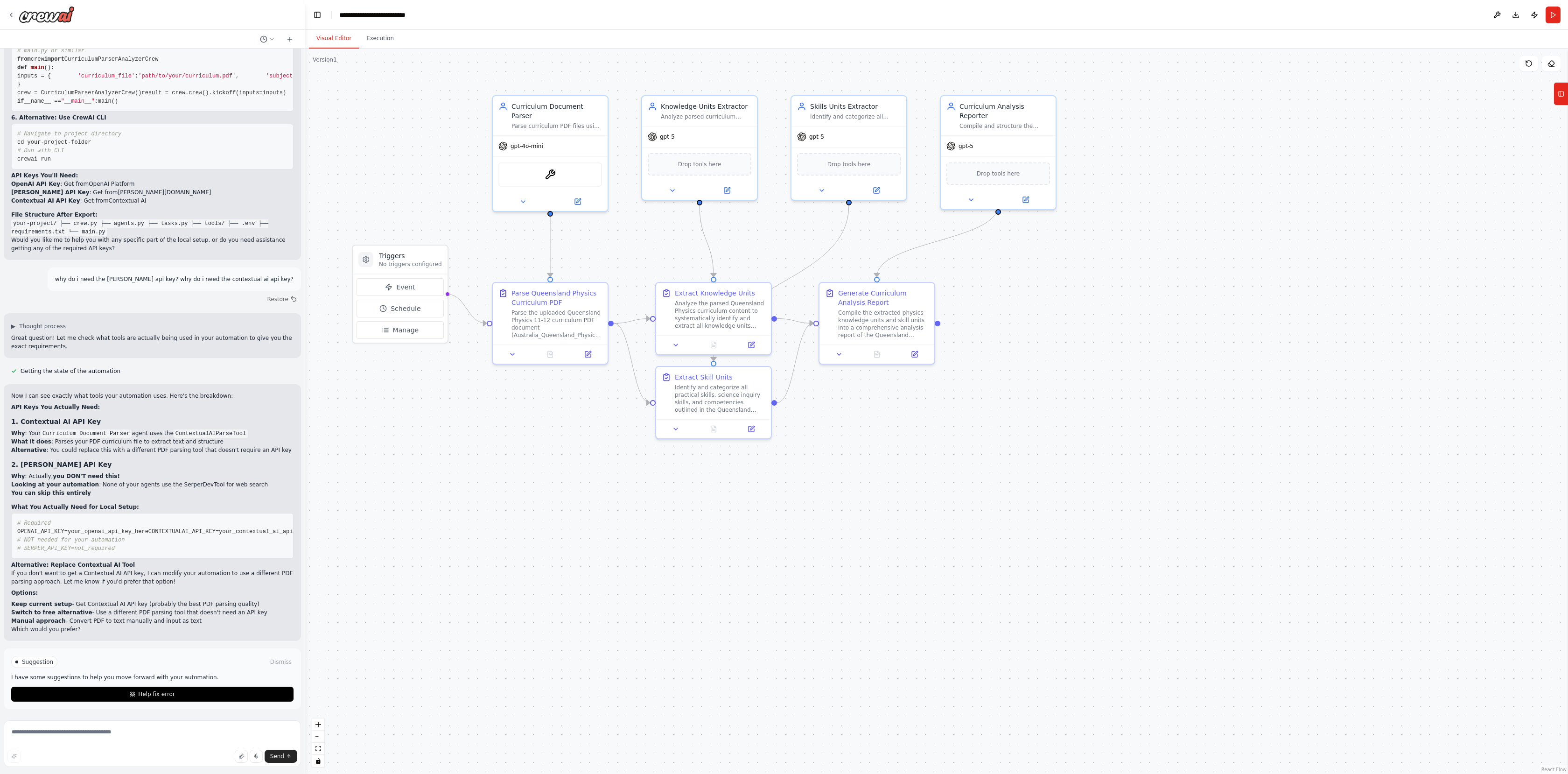
scroll to position [2880, 0]
click at [637, 450] on div ".deletable-edge-delete-btn { width: 20px; height: 20px; border: 0px solid #ffff…" at bounding box center [936, 411] width 1263 height 725
click at [103, 727] on textarea at bounding box center [152, 744] width 297 height 47
type textarea "**********"
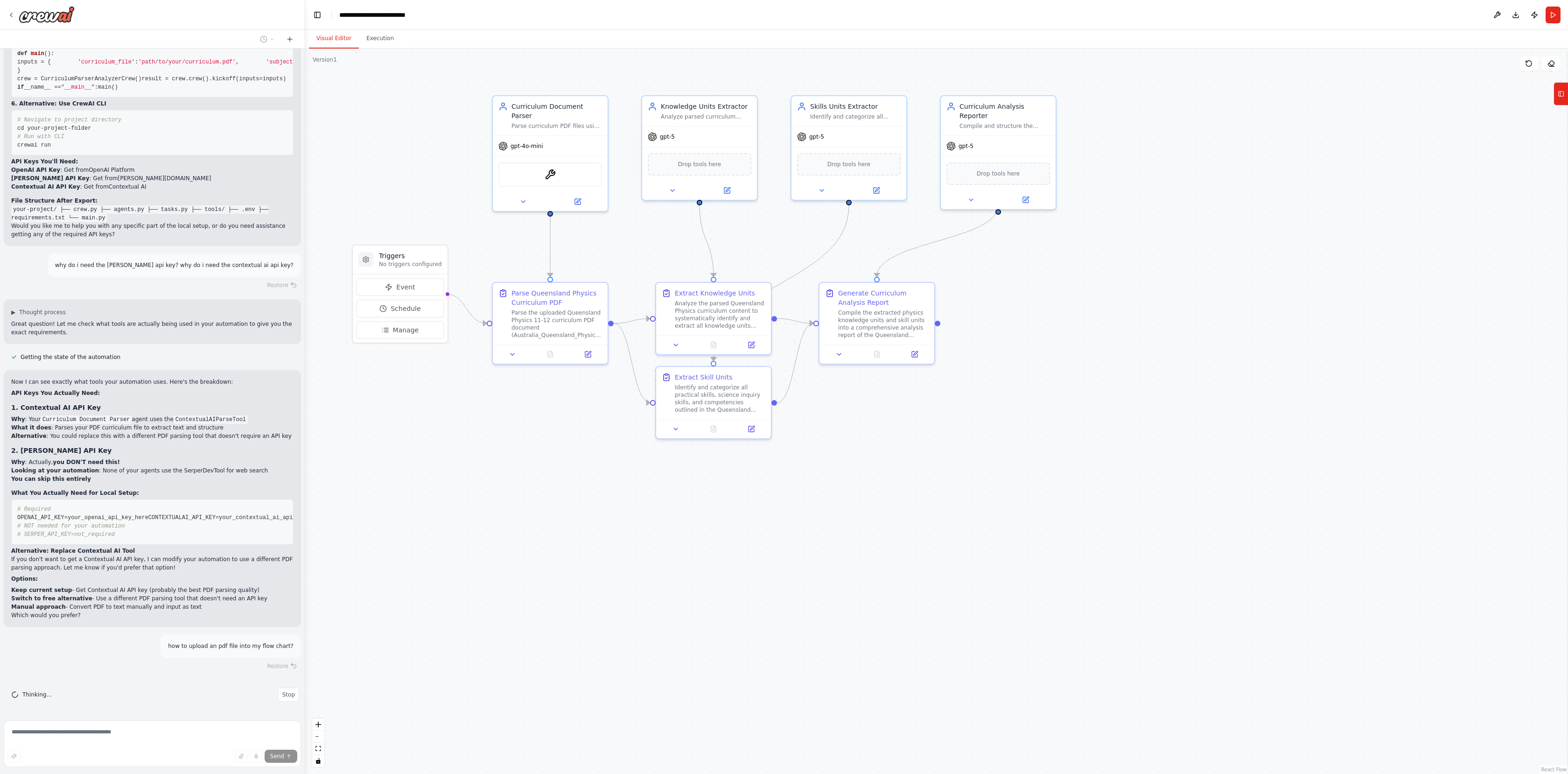
scroll to position [2894, 0]
click at [105, 669] on div "Restore" at bounding box center [152, 666] width 297 height 13
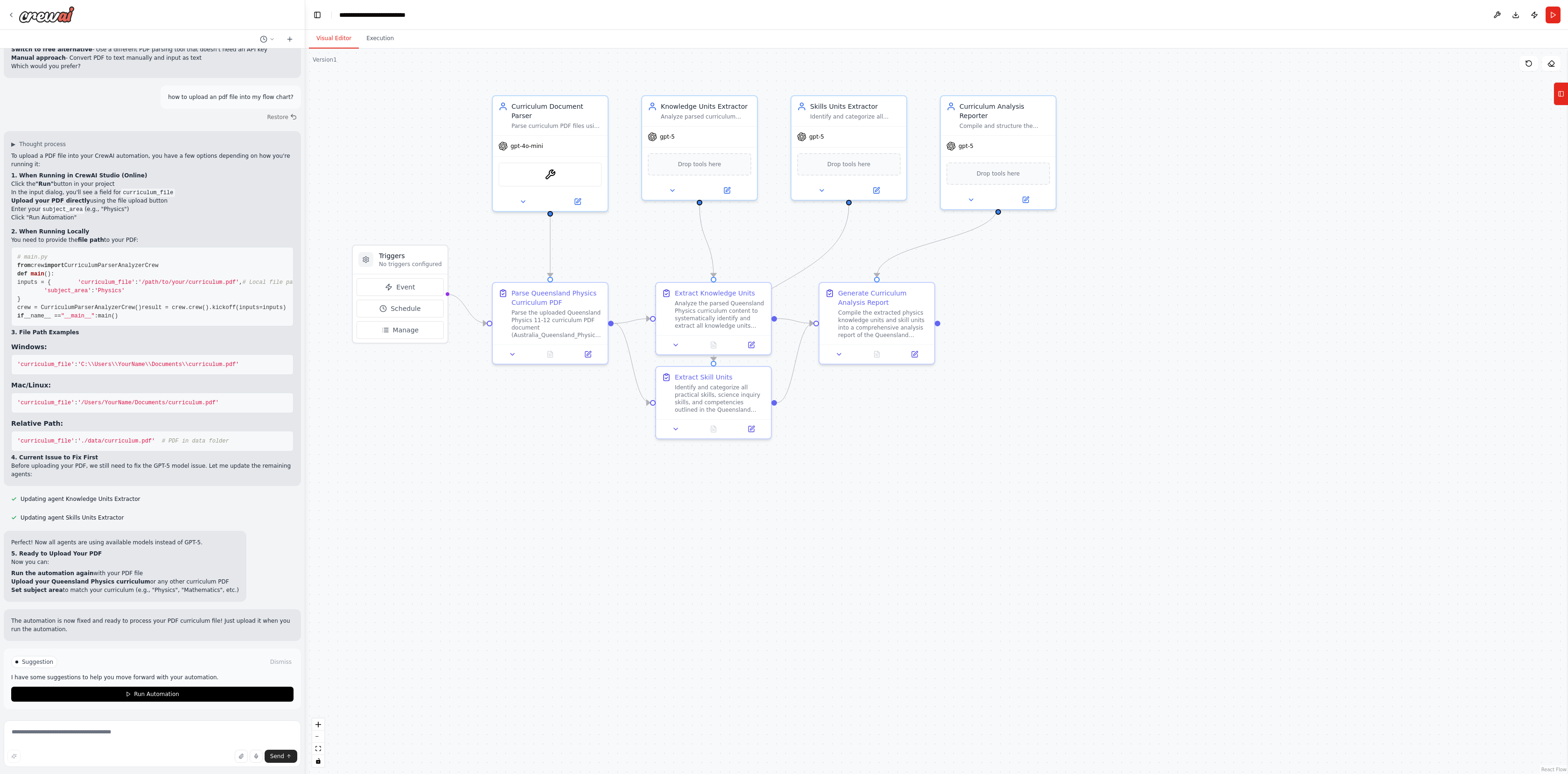
scroll to position [3501, 0]
type textarea "**********"
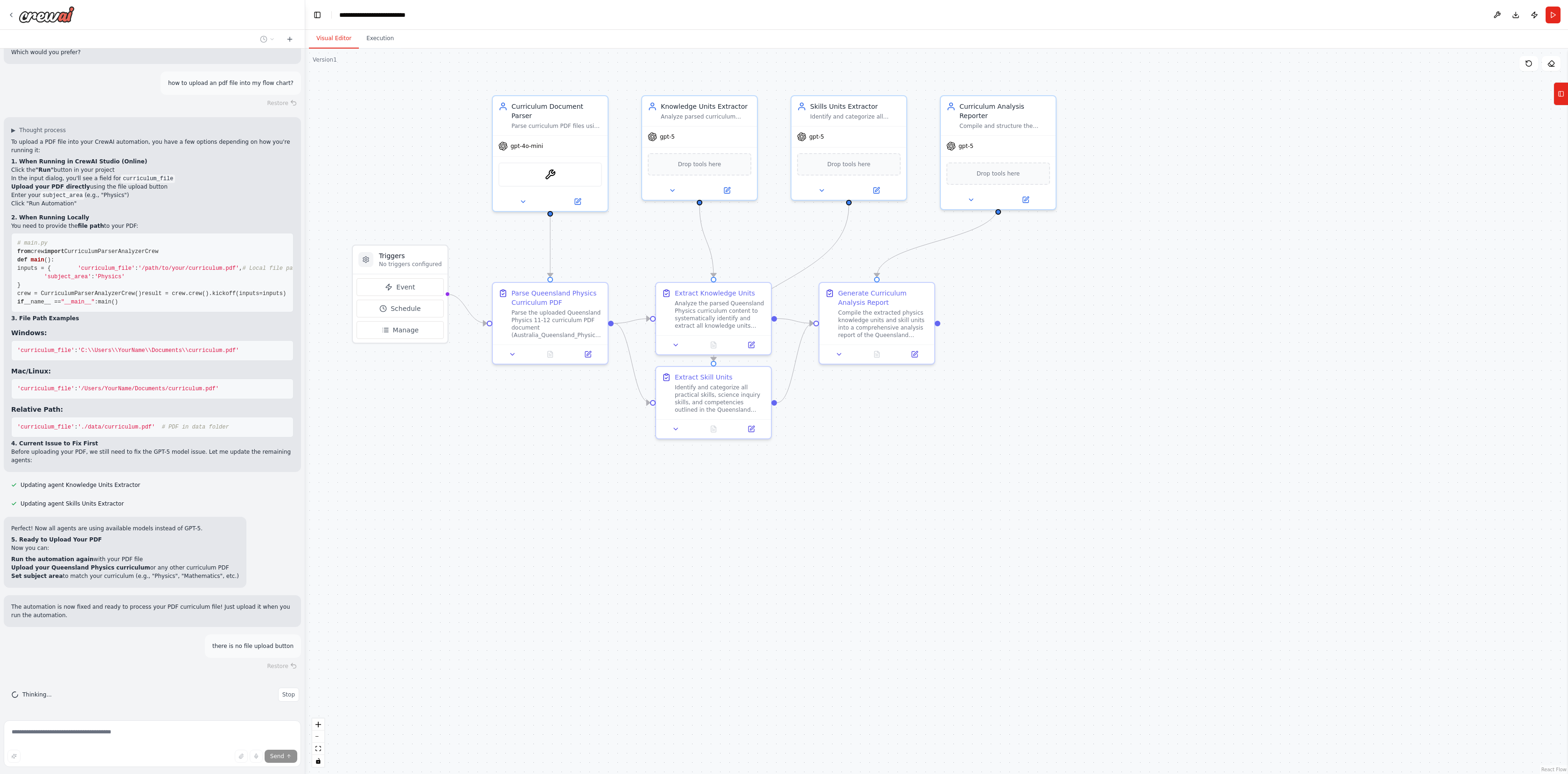
scroll to position [3510, 0]
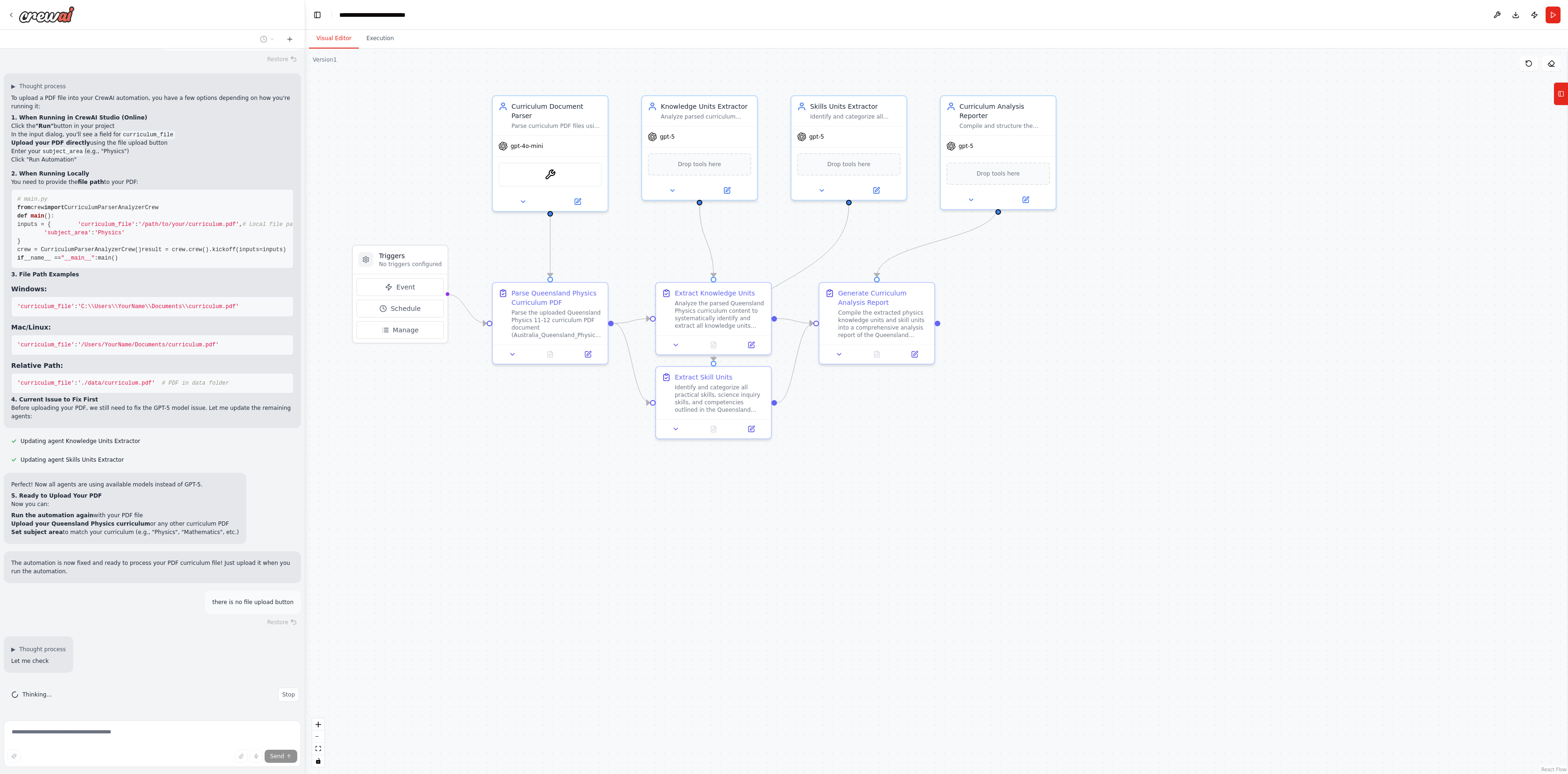
click at [451, 545] on div ".deletable-edge-delete-btn { width: 20px; height: 20px; border: 0px solid #ffff…" at bounding box center [936, 411] width 1263 height 725
click at [1561, 97] on icon at bounding box center [1560, 94] width 7 height 15
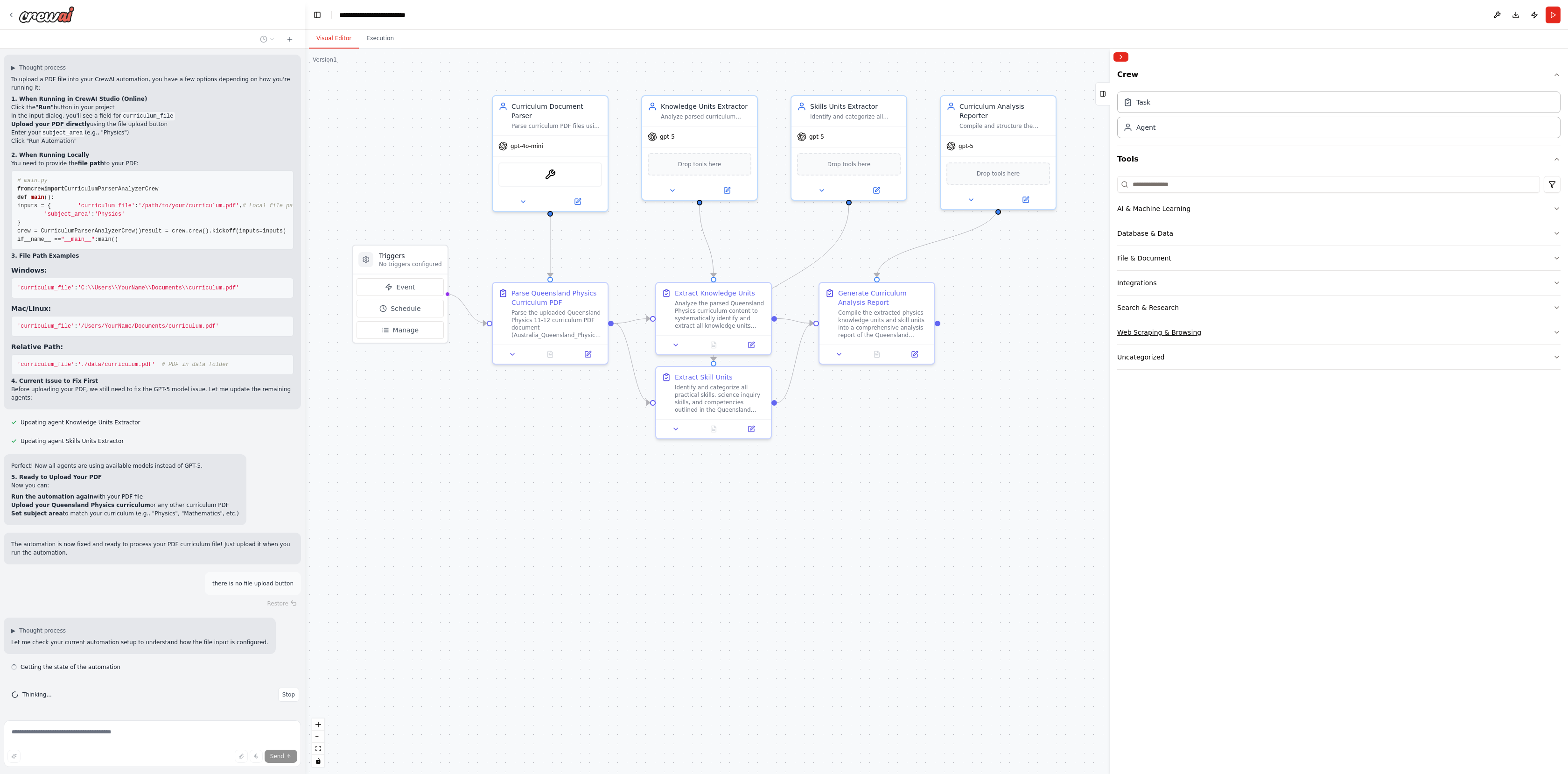
scroll to position [3578, 0]
click at [1162, 258] on div "File & Document" at bounding box center [1145, 258] width 55 height 9
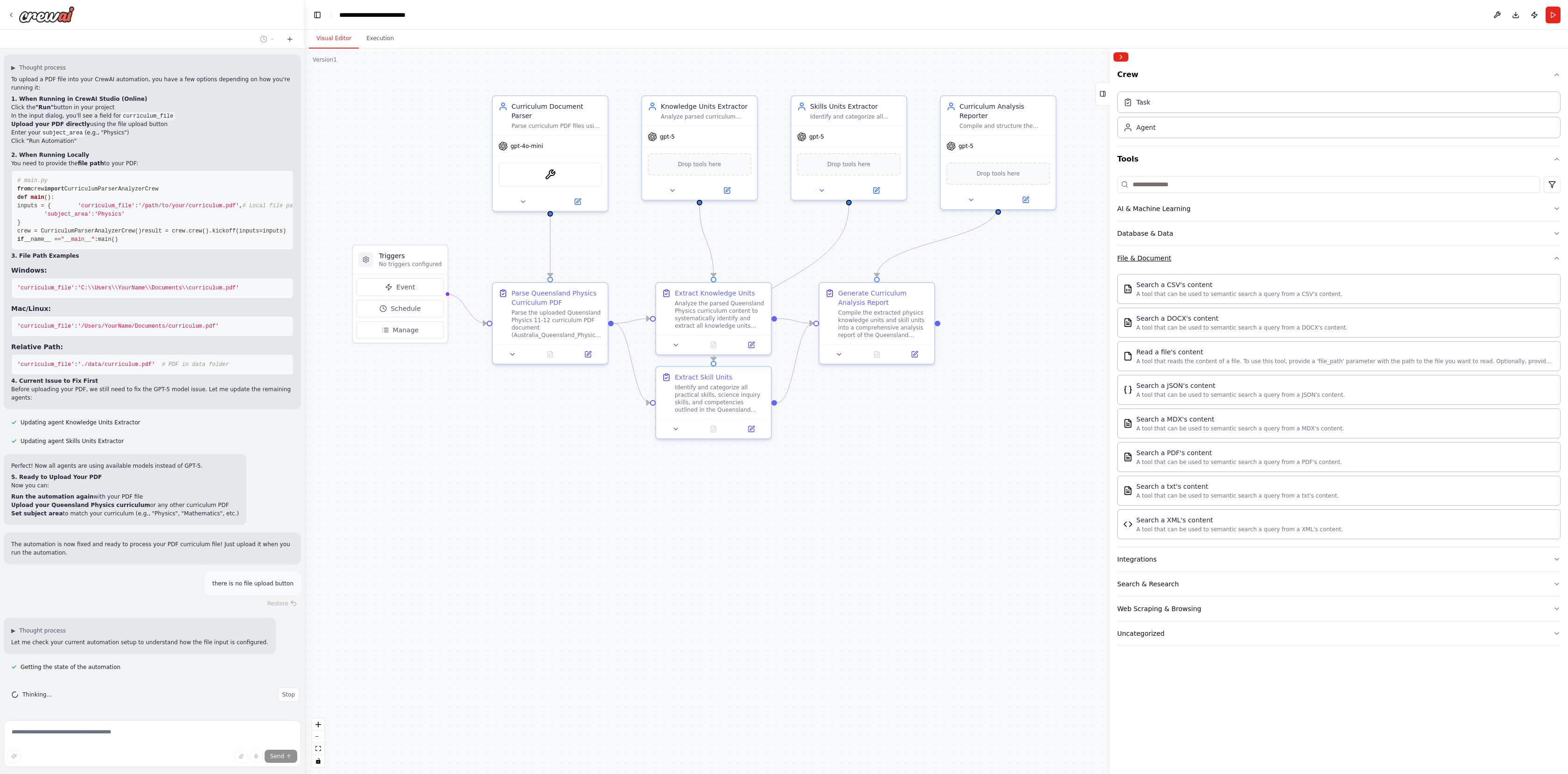
click at [1162, 258] on div "File & Document" at bounding box center [1145, 258] width 55 height 9
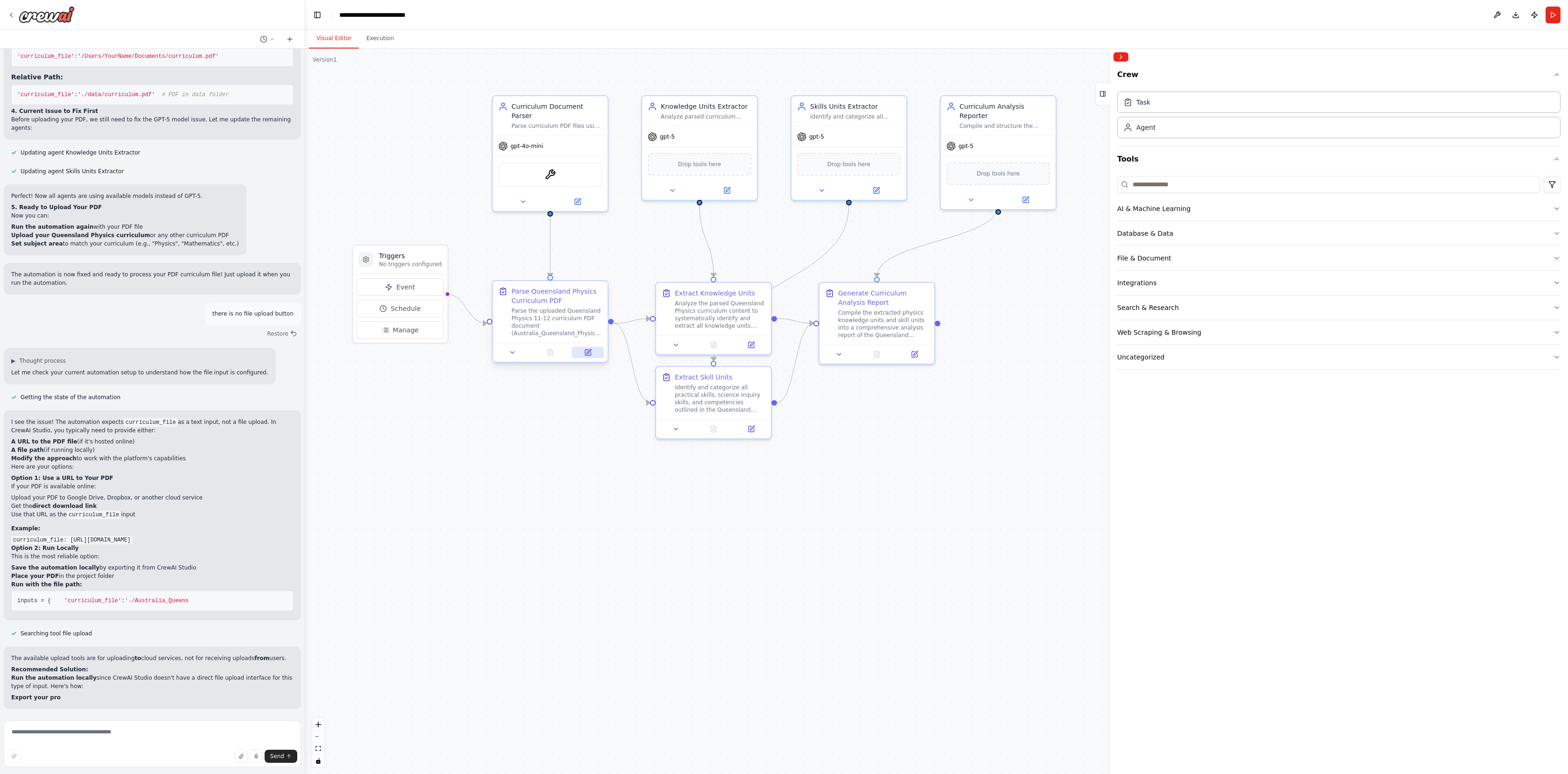
click at [591, 354] on icon at bounding box center [588, 353] width 6 height 6
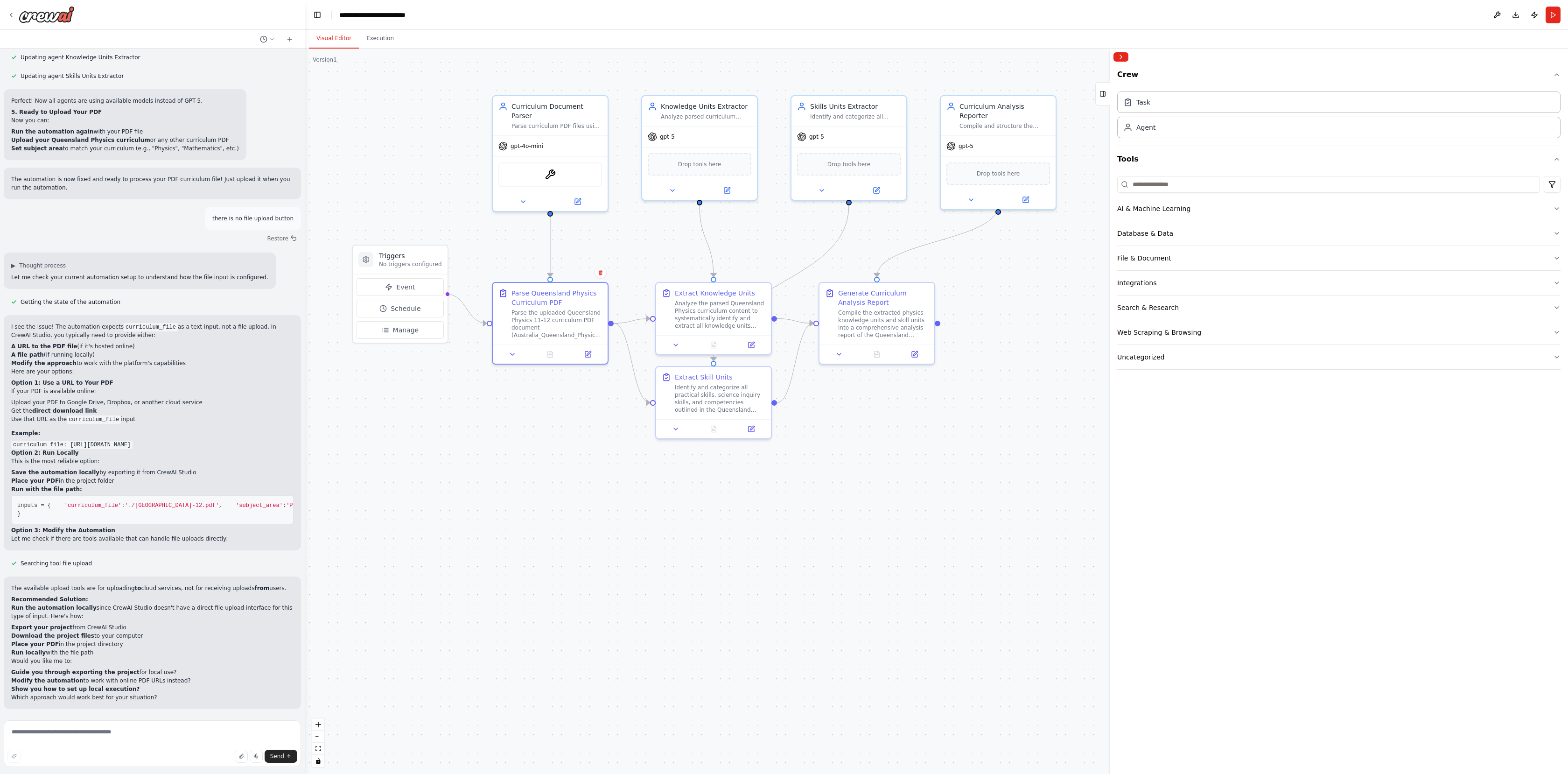
scroll to position [3878, 0]
click at [1553, 17] on button "Run" at bounding box center [1553, 15] width 15 height 17
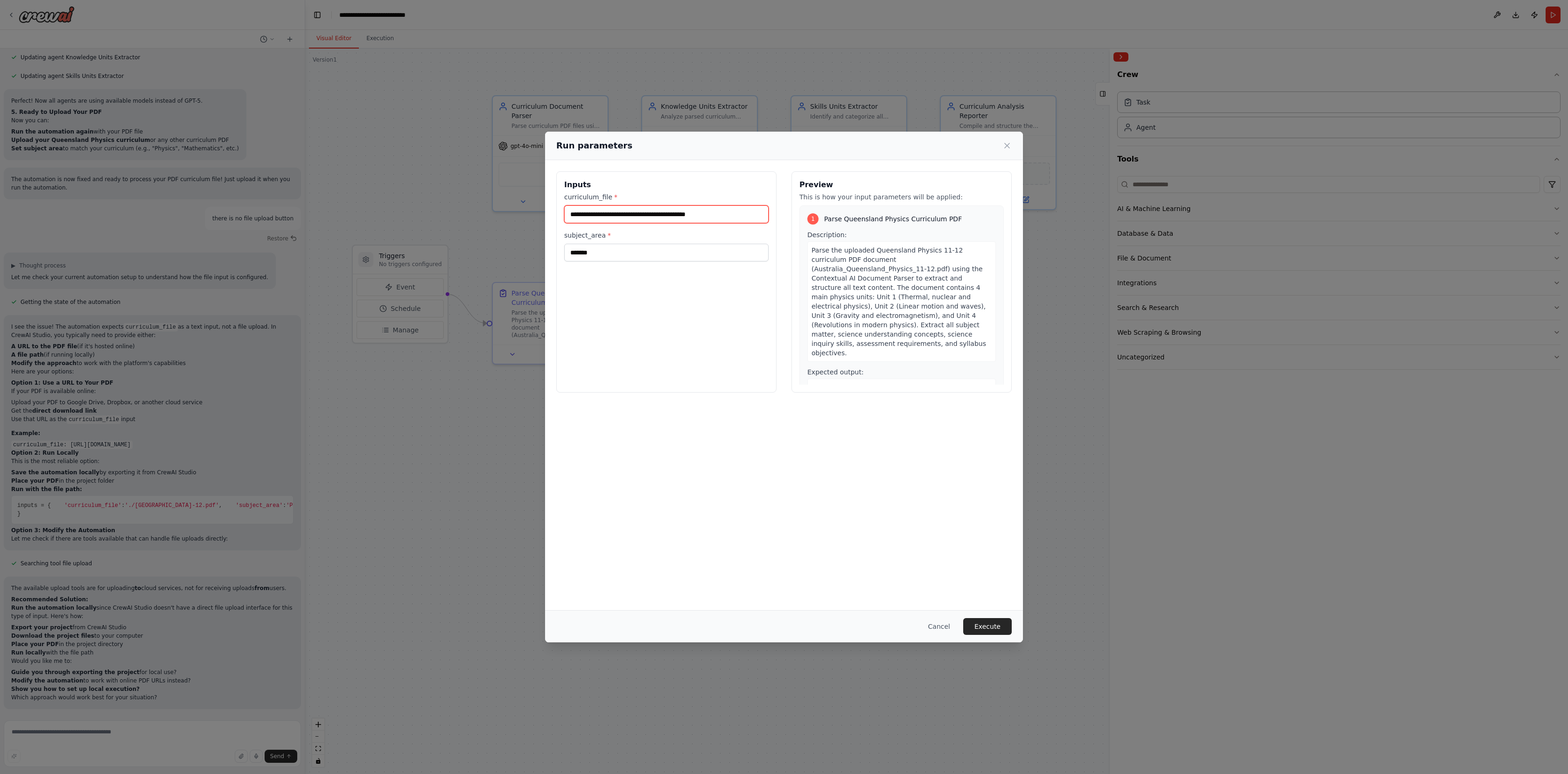
drag, startPoint x: 740, startPoint y: 214, endPoint x: 111, endPoint y: 182, distance: 629.8
click at [327, 188] on div "**********" at bounding box center [784, 387] width 1568 height 774
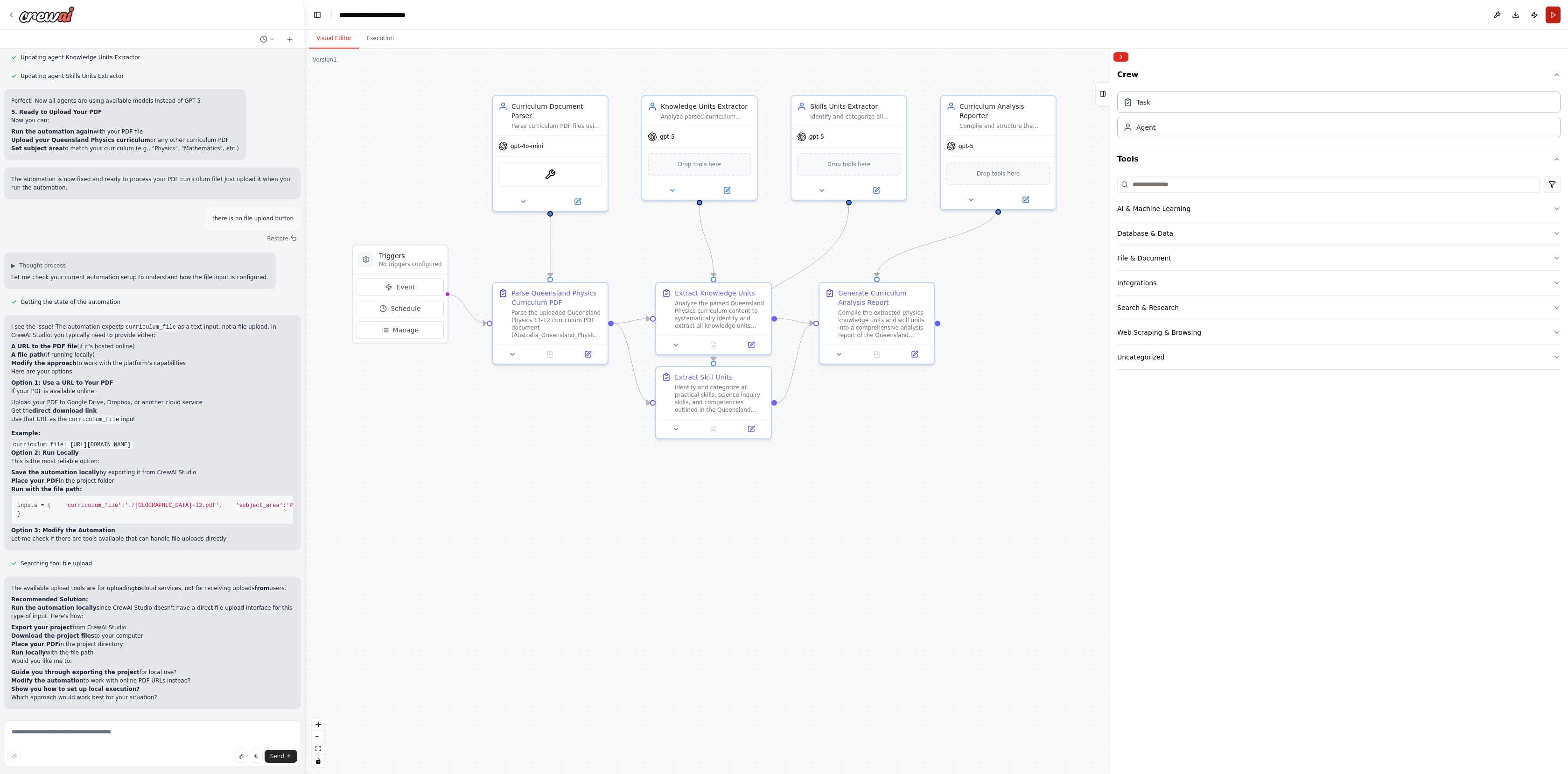
click at [1557, 15] on button "Run" at bounding box center [1553, 15] width 15 height 17
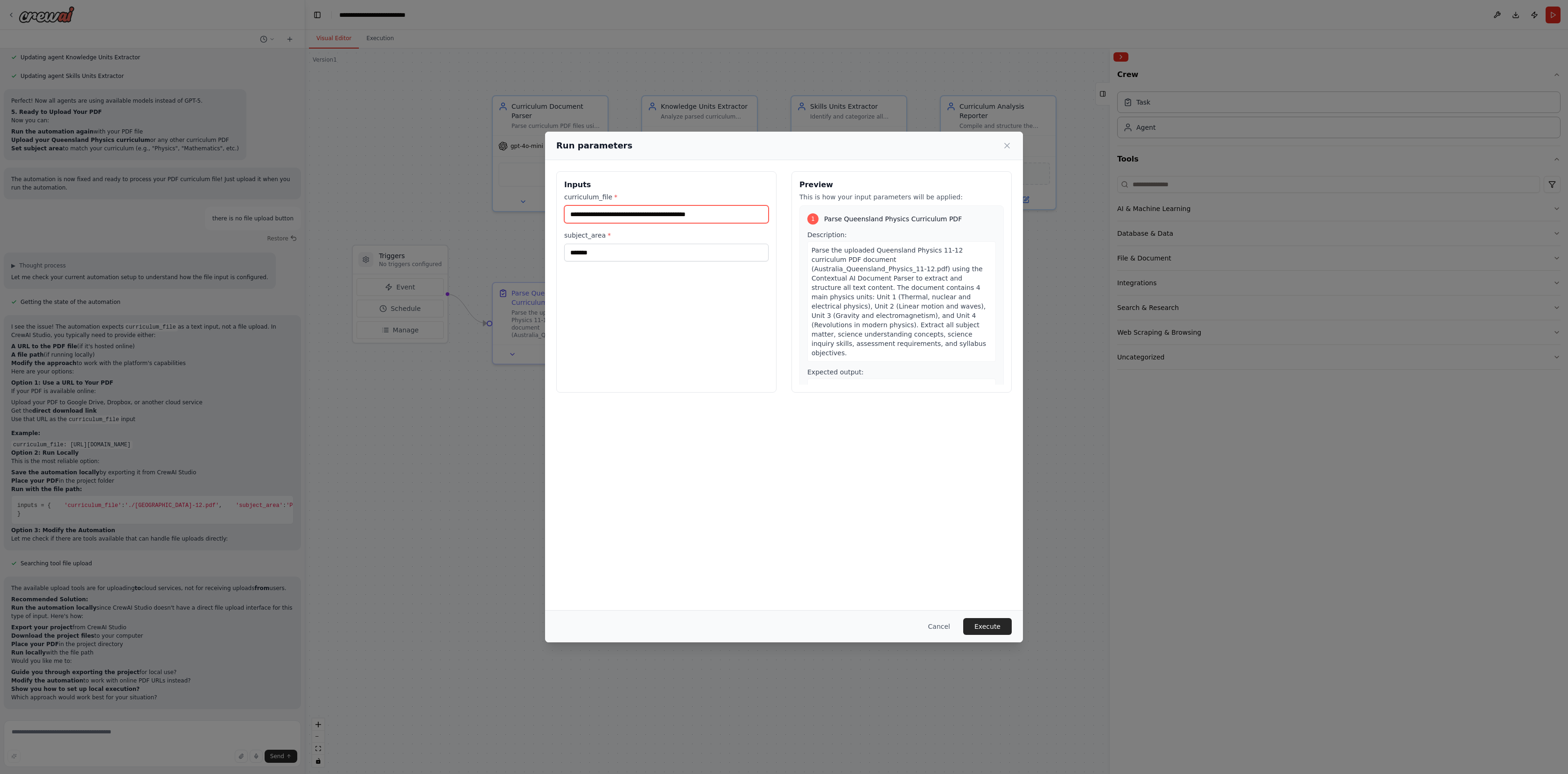
click at [636, 212] on input "**********" at bounding box center [666, 213] width 204 height 18
paste input "**********"
type input "**********"
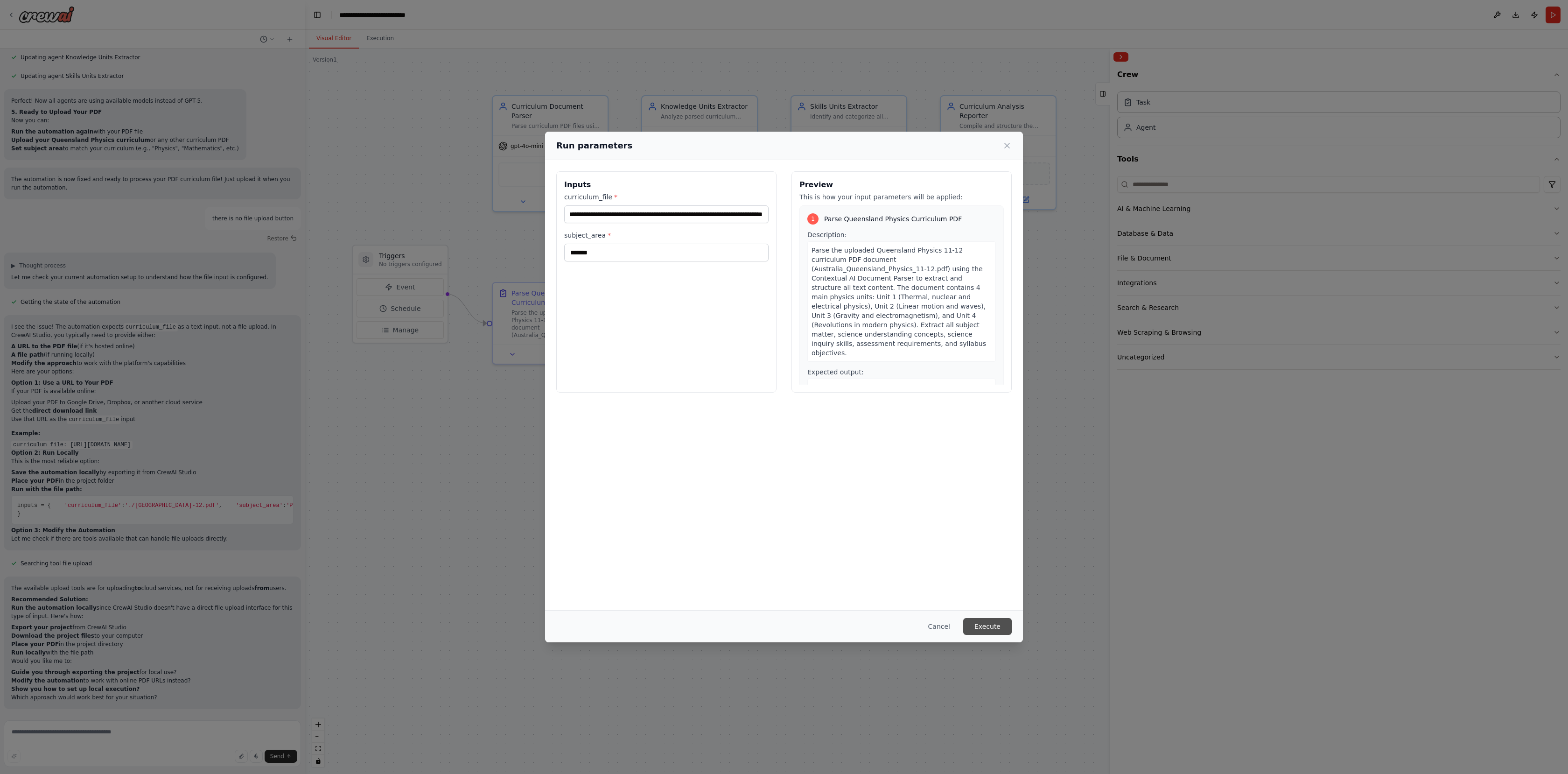
click at [993, 625] on button "Execute" at bounding box center [988, 626] width 49 height 17
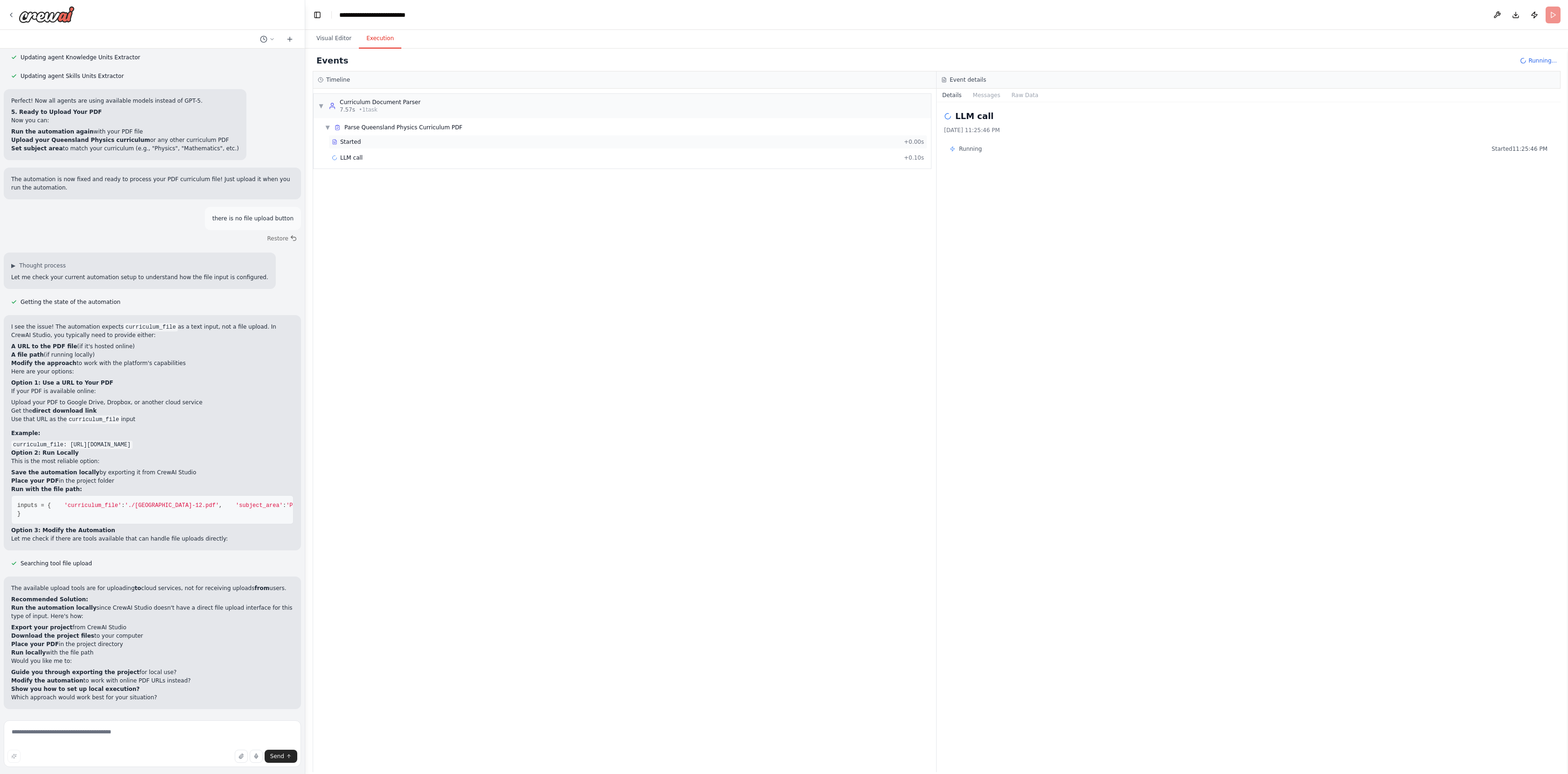
click at [363, 148] on div "Started + 0.00s" at bounding box center [627, 141] width 599 height 14
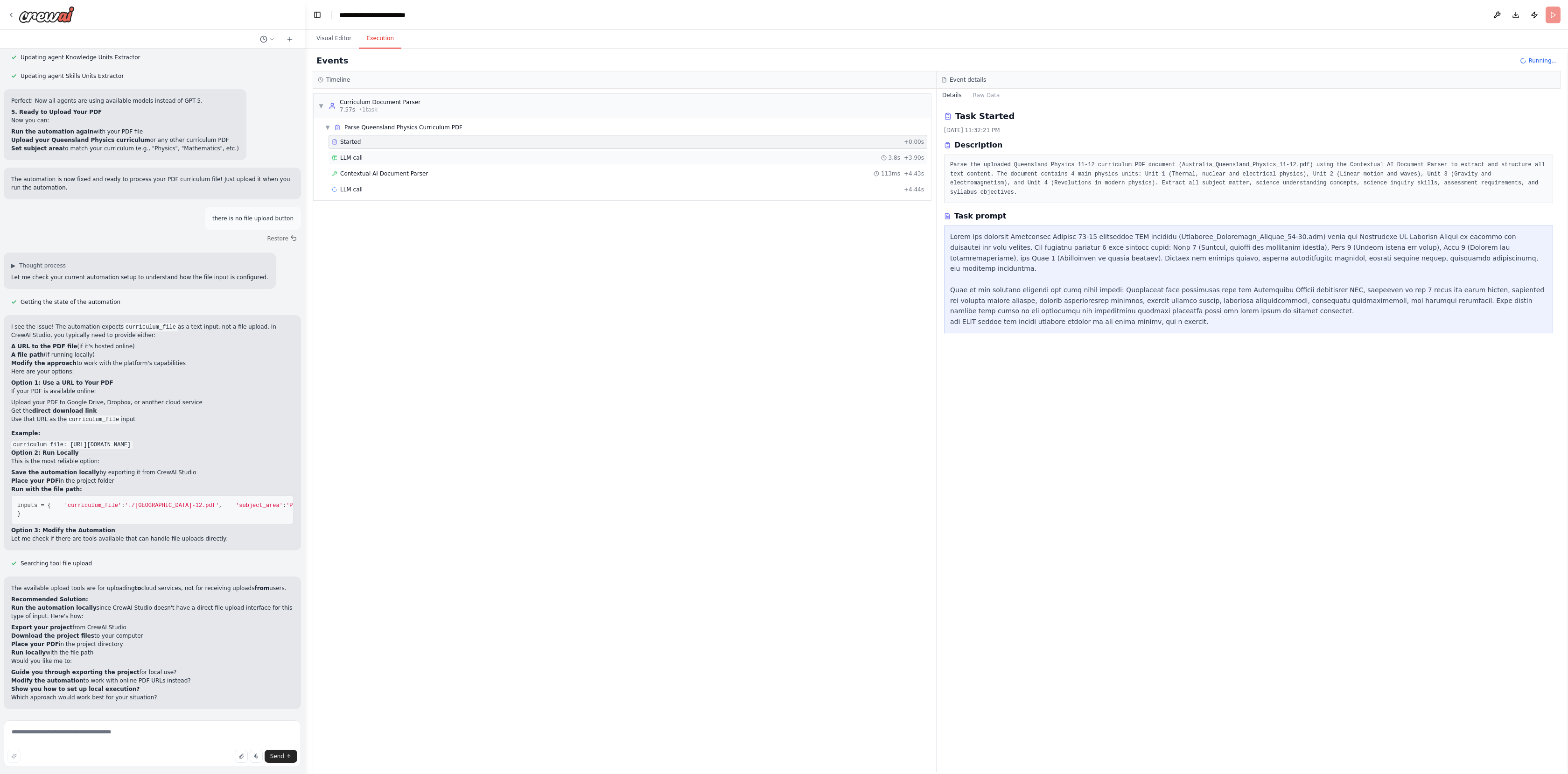
click at [361, 161] on span "LLM call" at bounding box center [352, 158] width 23 height 8
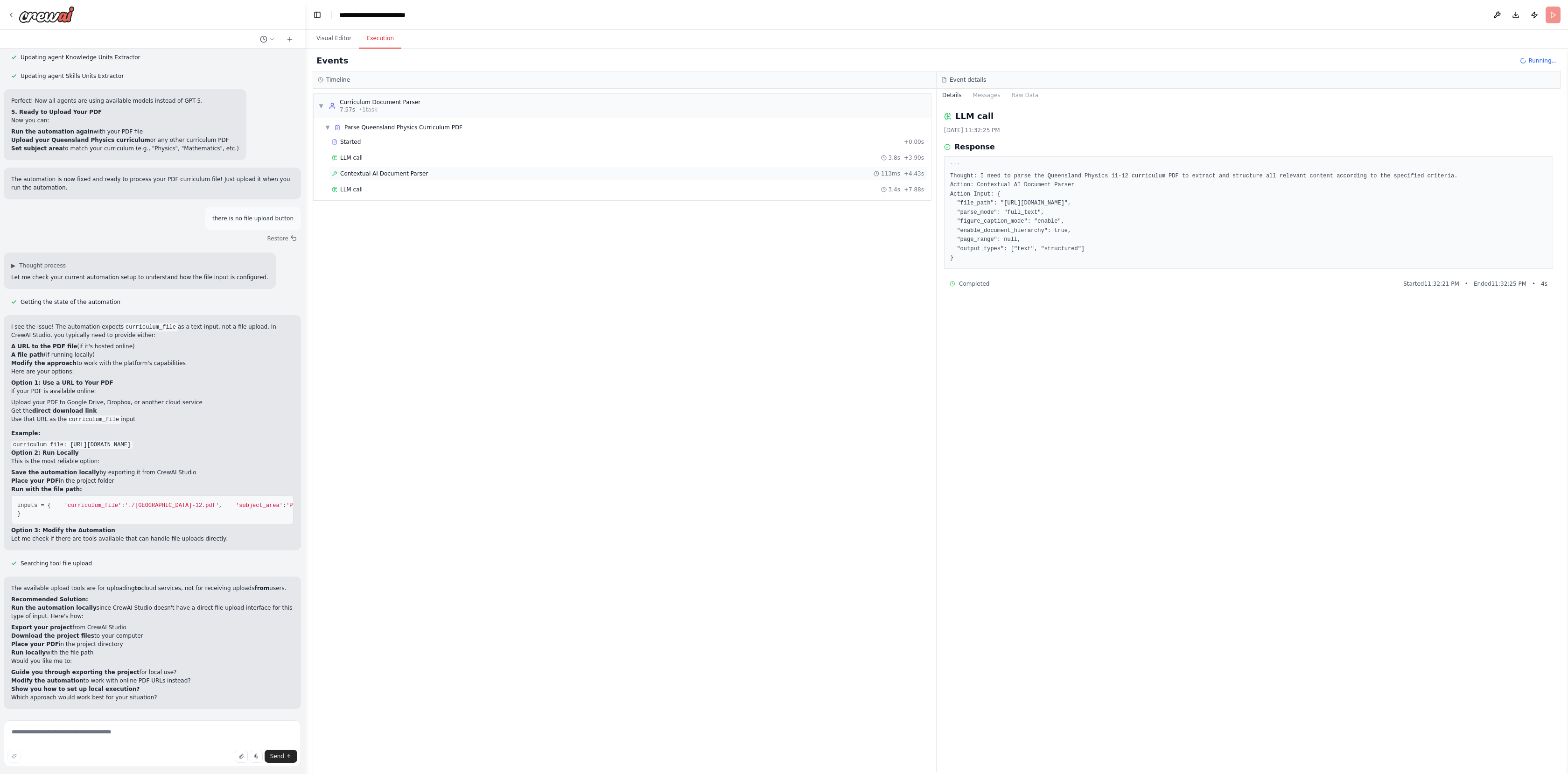
click at [378, 176] on span "Contextual AI Document Parser" at bounding box center [384, 174] width 87 height 8
click at [375, 164] on div "LLM call 3.8s + 3.90s" at bounding box center [627, 157] width 599 height 14
click at [379, 174] on span "Contextual AI Document Parser" at bounding box center [384, 174] width 87 height 8
drag, startPoint x: 1066, startPoint y: 219, endPoint x: 1448, endPoint y: 242, distance: 382.7
click at [1311, 238] on div "Contextual AI Document Parser 10/14/2025, 11:32:25 PM Input {"file_path": "http…" at bounding box center [1248, 437] width 624 height 670
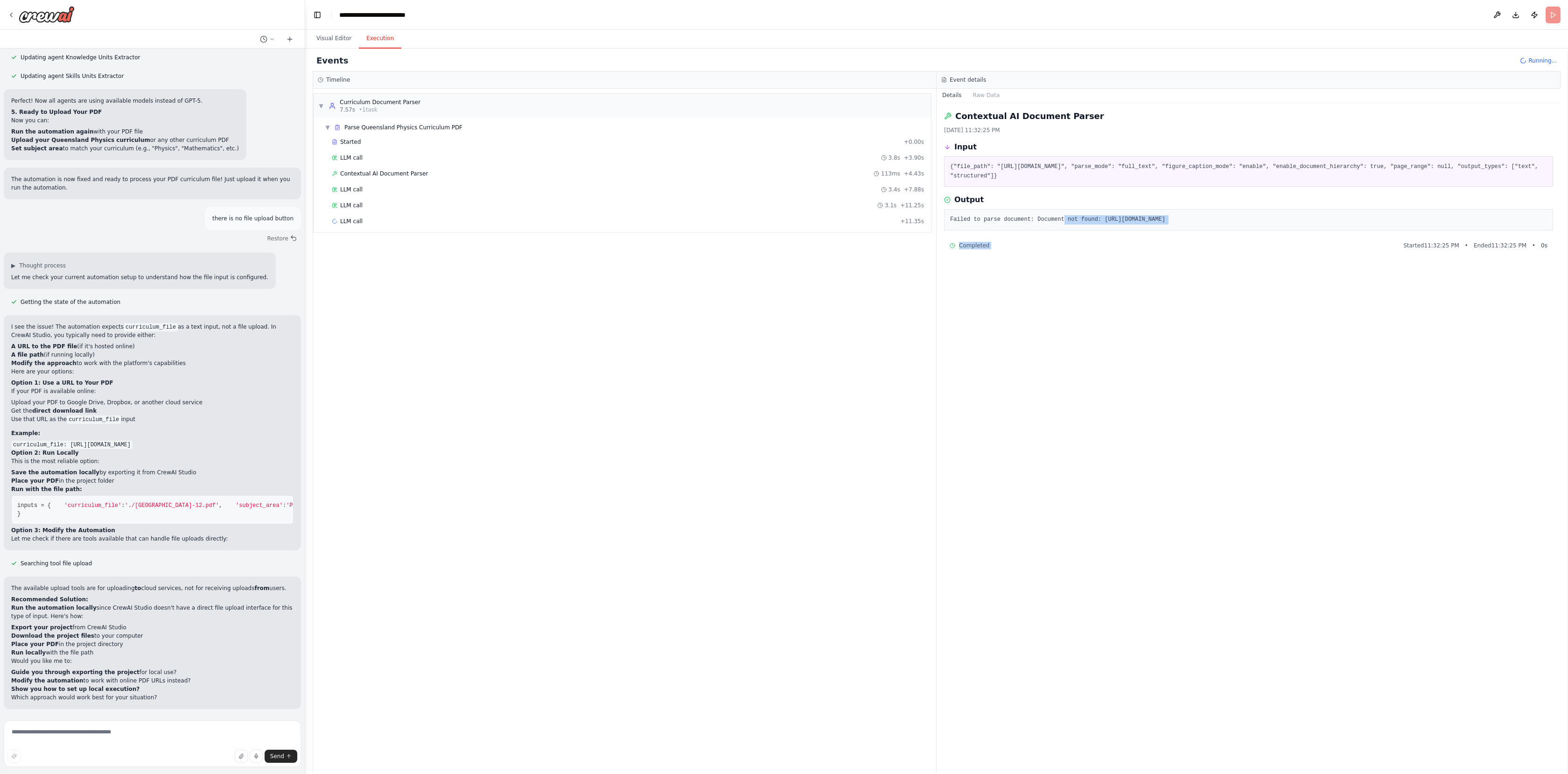
click at [1107, 478] on div "Contextual AI Document Parser 10/14/2025, 11:32:25 PM Input {"file_path": "http…" at bounding box center [1248, 437] width 624 height 670
click at [369, 182] on div "LLM call 3.4s + 7.88s" at bounding box center [627, 189] width 599 height 14
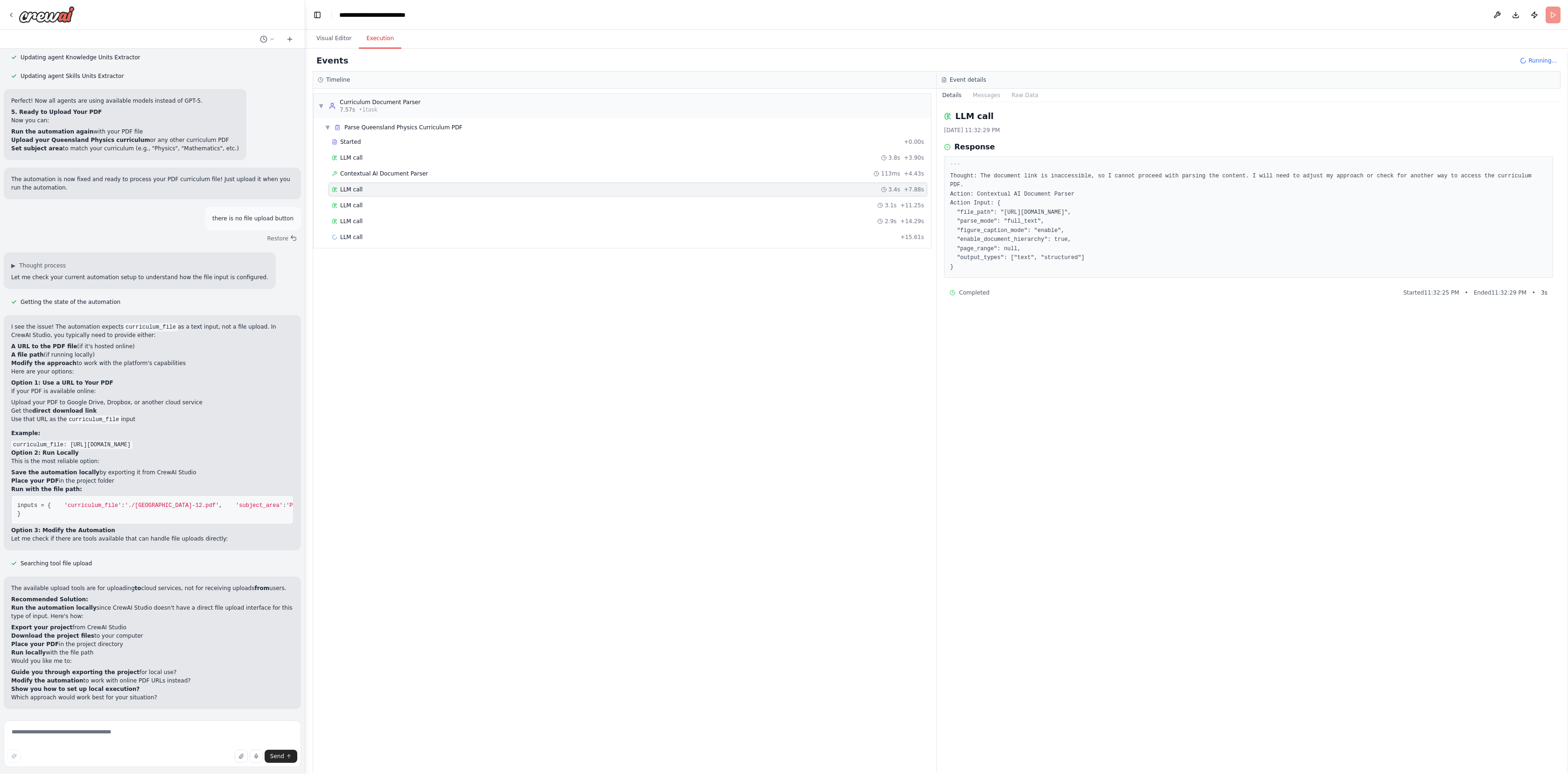
click at [368, 197] on div "Started + 0.00s LLM call 3.8s + 3.90s Contextual AI Document Parser 113ms + 4.4…" at bounding box center [626, 190] width 610 height 111
click at [380, 197] on div "Started + 0.00s LLM call 3.8s + 3.90s Contextual AI Document Parser 113ms + 4.4…" at bounding box center [626, 206] width 610 height 143
click at [373, 210] on div "LLM call 3.1s + 11.25s" at bounding box center [627, 205] width 599 height 14
click at [372, 218] on div "LLM call 2.9s + 14.29s" at bounding box center [628, 221] width 593 height 8
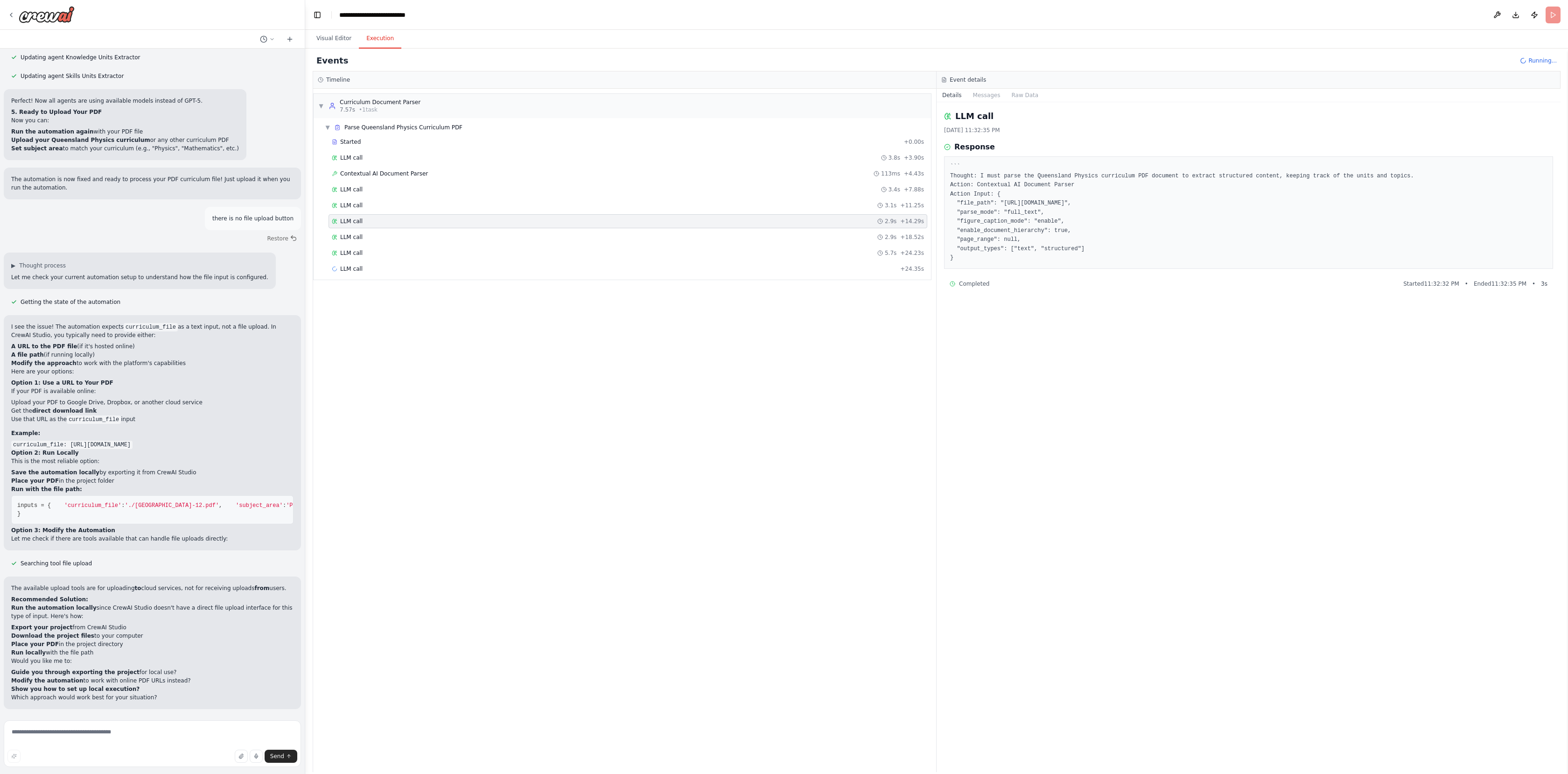
click at [379, 228] on div "LLM call 2.9s + 14.29s" at bounding box center [627, 221] width 599 height 14
click at [385, 239] on div "LLM call 2.9s + 18.52s" at bounding box center [628, 237] width 593 height 8
click at [388, 245] on div "LLM call 5.7s + 24.23s" at bounding box center [627, 252] width 599 height 14
click at [383, 250] on div "LLM call 5.7s + 24.23s" at bounding box center [628, 253] width 593 height 8
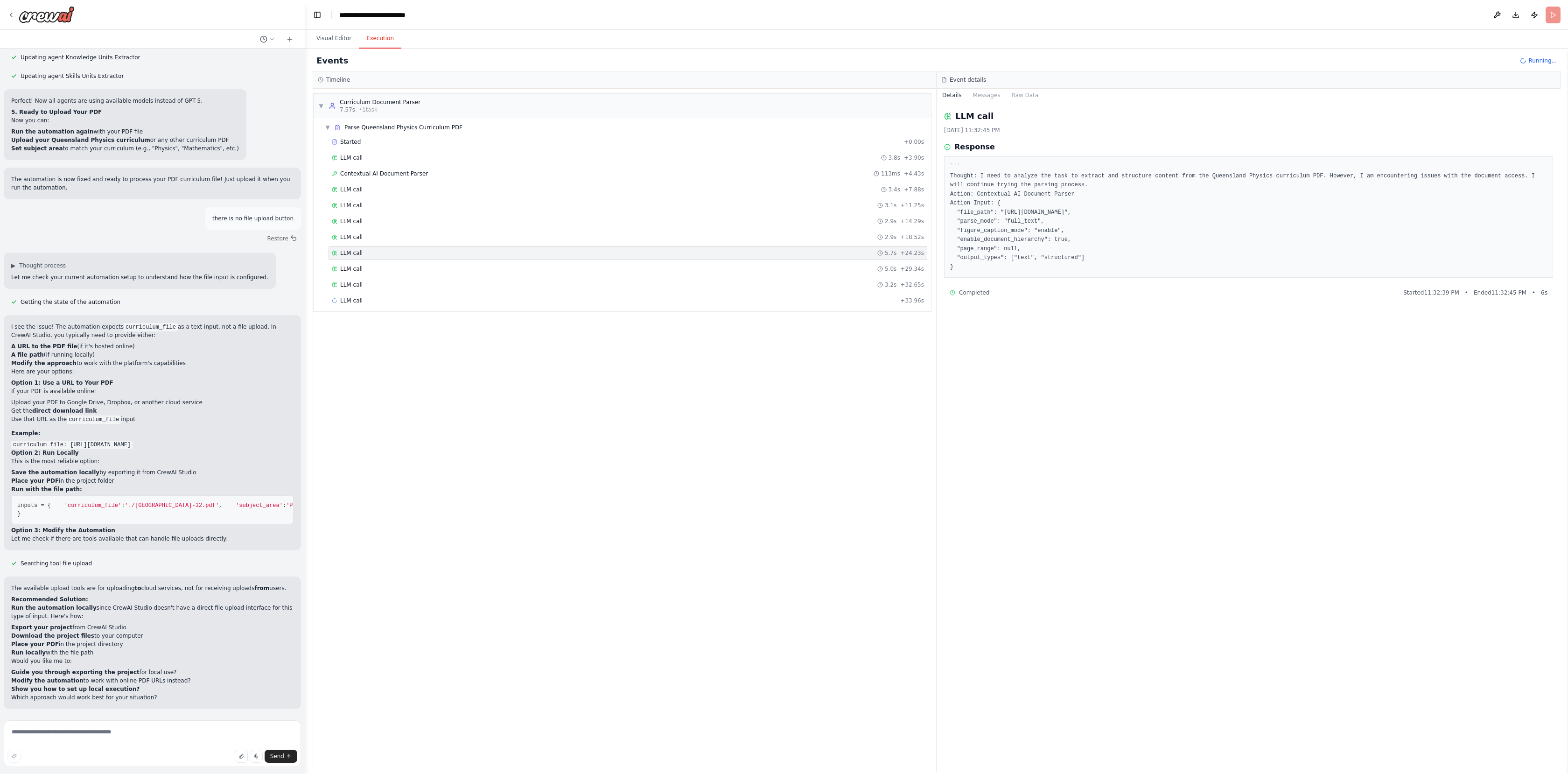
click at [388, 261] on div "Started + 0.00s LLM call 3.8s + 3.90s Contextual AI Document Parser 113ms + 4.4…" at bounding box center [626, 222] width 610 height 175
click at [395, 267] on div "LLM call 5.0s + 29.34s" at bounding box center [628, 269] width 593 height 8
click at [415, 286] on div "LLM call 3.2s + 32.65s" at bounding box center [628, 285] width 593 height 8
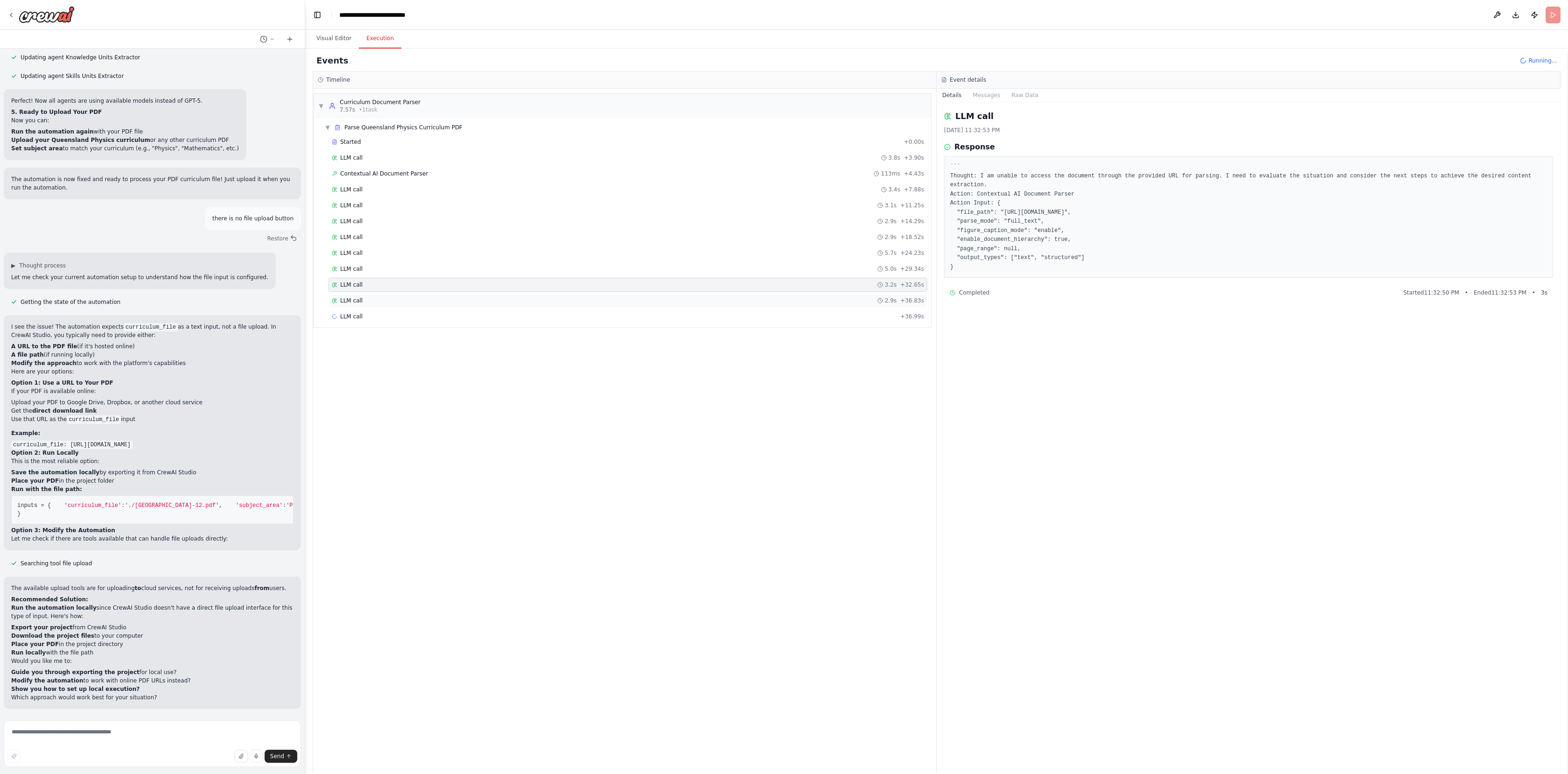
click at [422, 302] on div "LLM call 2.9s + 36.83s" at bounding box center [628, 301] width 593 height 8
click at [395, 314] on div "LLM call 2.9s + 39.88s" at bounding box center [628, 316] width 593 height 8
click at [363, 336] on div "LLM call 3.1s + 43.12s" at bounding box center [628, 332] width 593 height 8
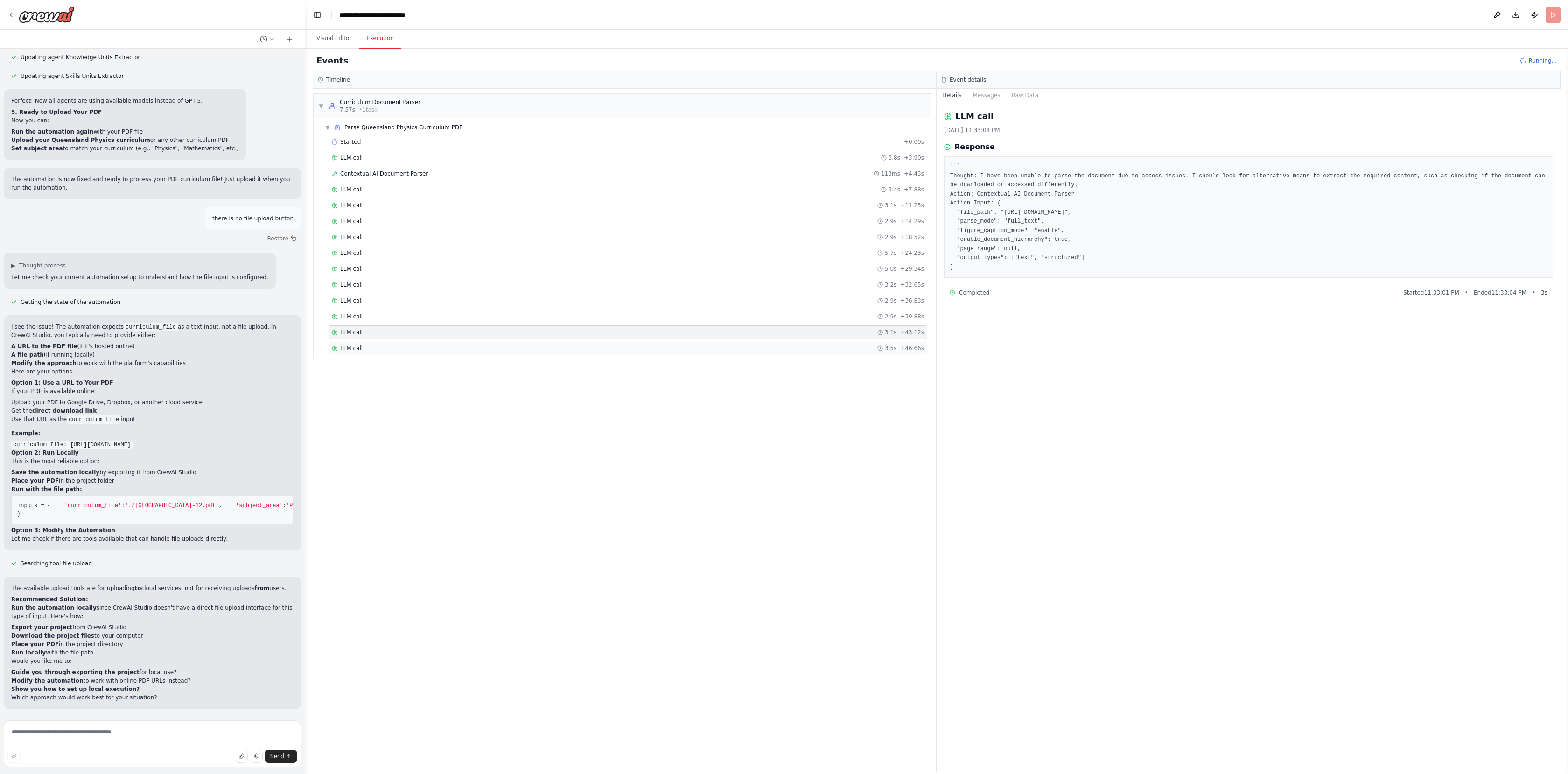
click at [377, 346] on div "LLM call 3.5s + 46.66s" at bounding box center [628, 348] width 593 height 8
click at [373, 366] on div "LLM call + 50.85s" at bounding box center [628, 364] width 593 height 8
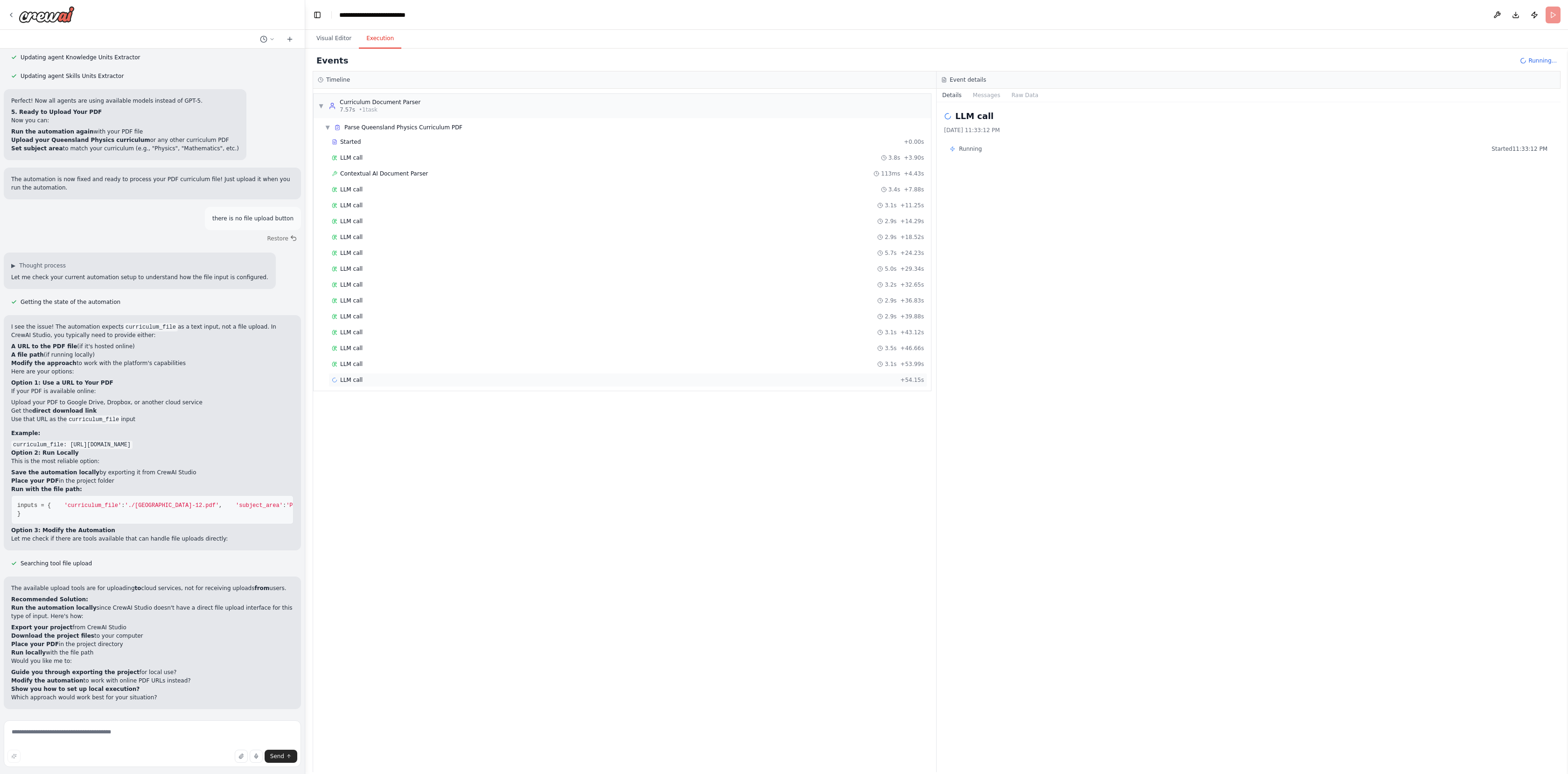
click at [383, 384] on div "LLM call + 54.15s" at bounding box center [627, 379] width 599 height 14
click at [385, 380] on div "LLM call + 54.15s" at bounding box center [628, 380] width 593 height 8
click at [384, 368] on div "LLM call 3.1s + 53.99s" at bounding box center [627, 364] width 599 height 14
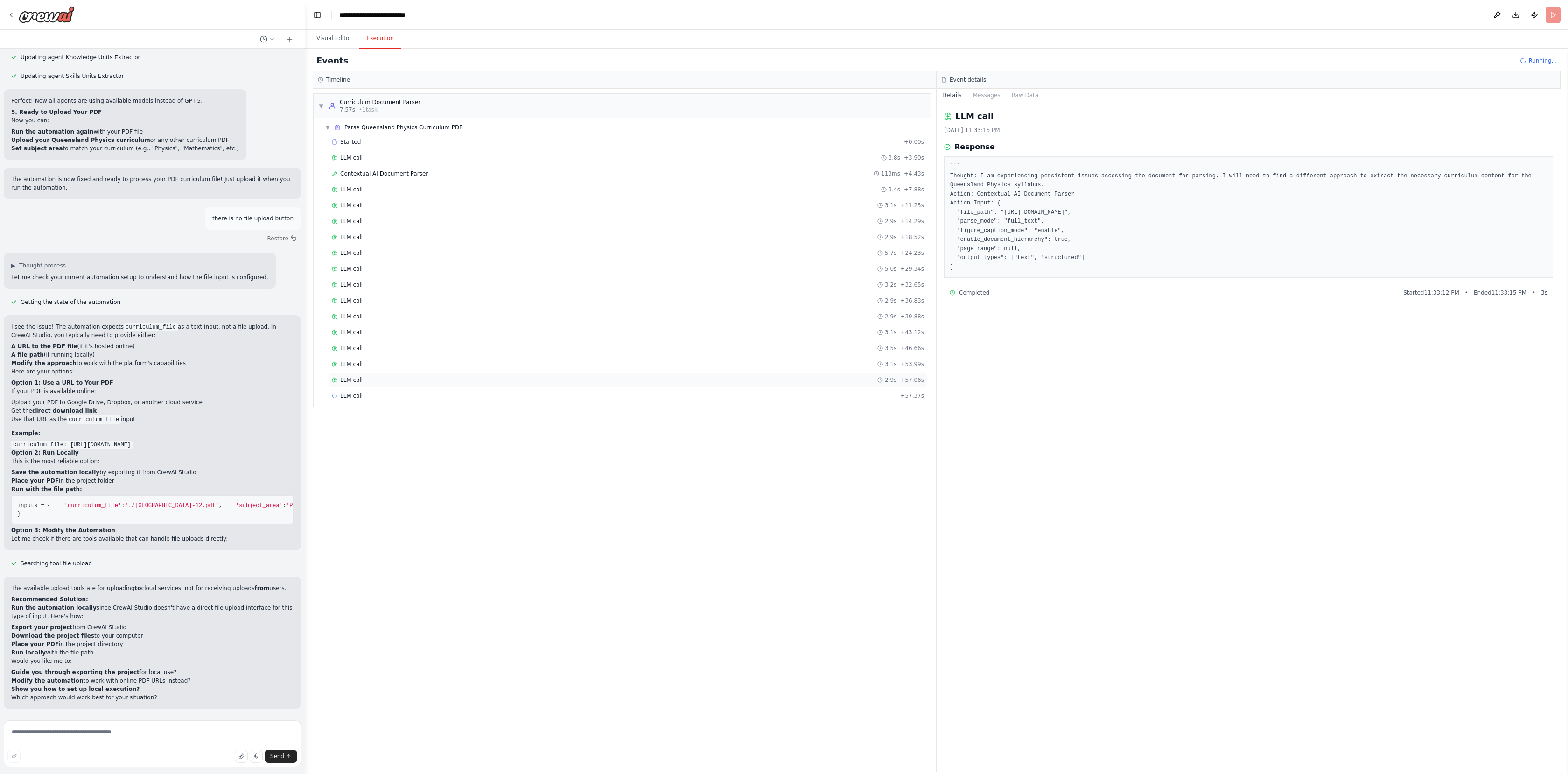
click at [384, 383] on div "LLM call 2.9s + 57.06s" at bounding box center [628, 380] width 593 height 8
click at [401, 408] on div "LLM call + 60.58s" at bounding box center [628, 412] width 593 height 8
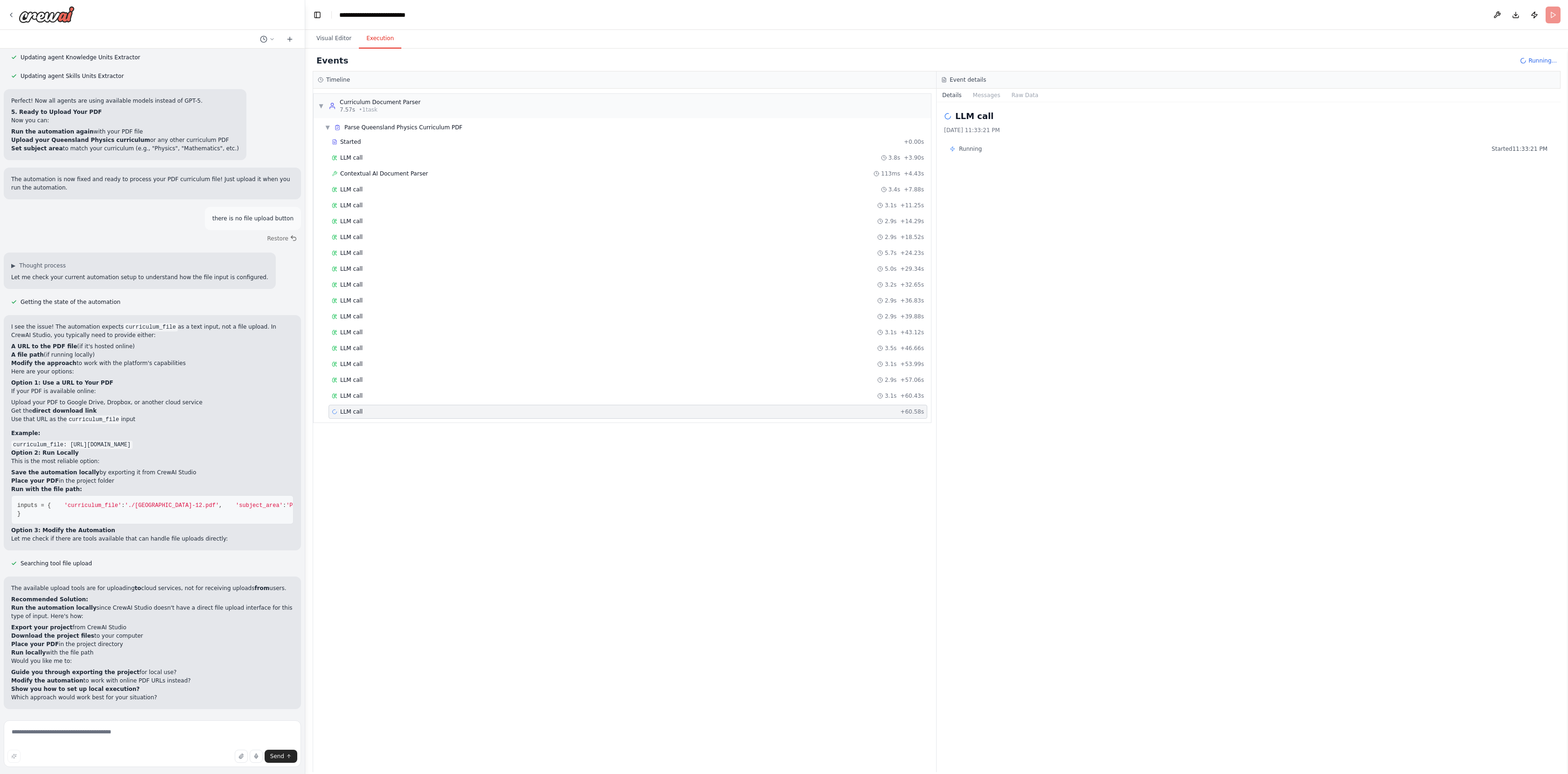
click at [401, 408] on div "LLM call + 60.58s" at bounding box center [628, 412] width 593 height 8
click at [404, 401] on div "LLM call 3.1s + 60.43s" at bounding box center [627, 395] width 599 height 14
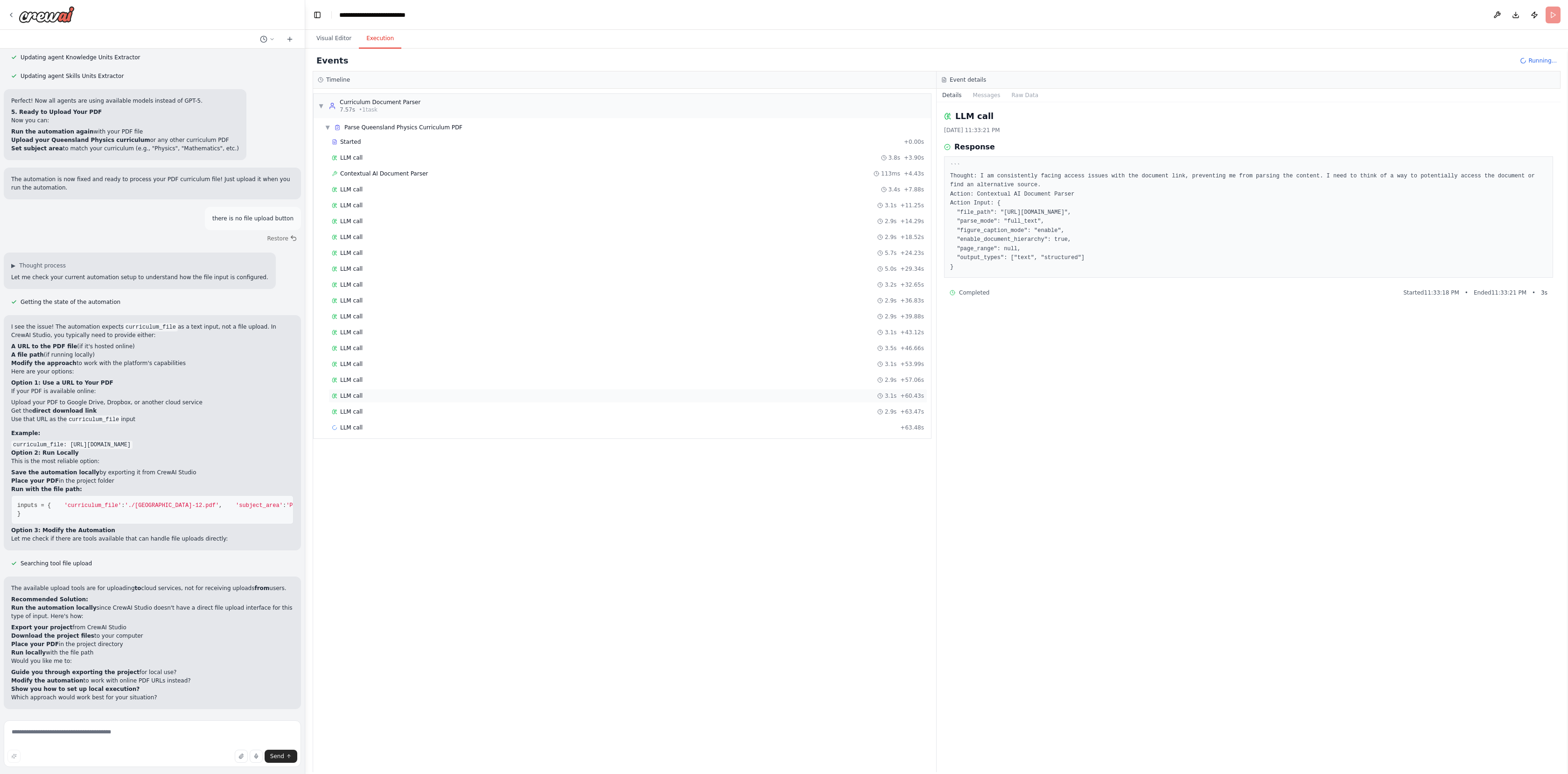
click at [653, 392] on div "LLM call 3.1s + 60.43s" at bounding box center [628, 396] width 593 height 8
click at [1015, 434] on div "LLM call 10/14/2025, 11:33:21 PM Response ``` Thought: I am consistently facing…" at bounding box center [1248, 437] width 624 height 670
click at [985, 94] on button "Messages" at bounding box center [987, 95] width 39 height 13
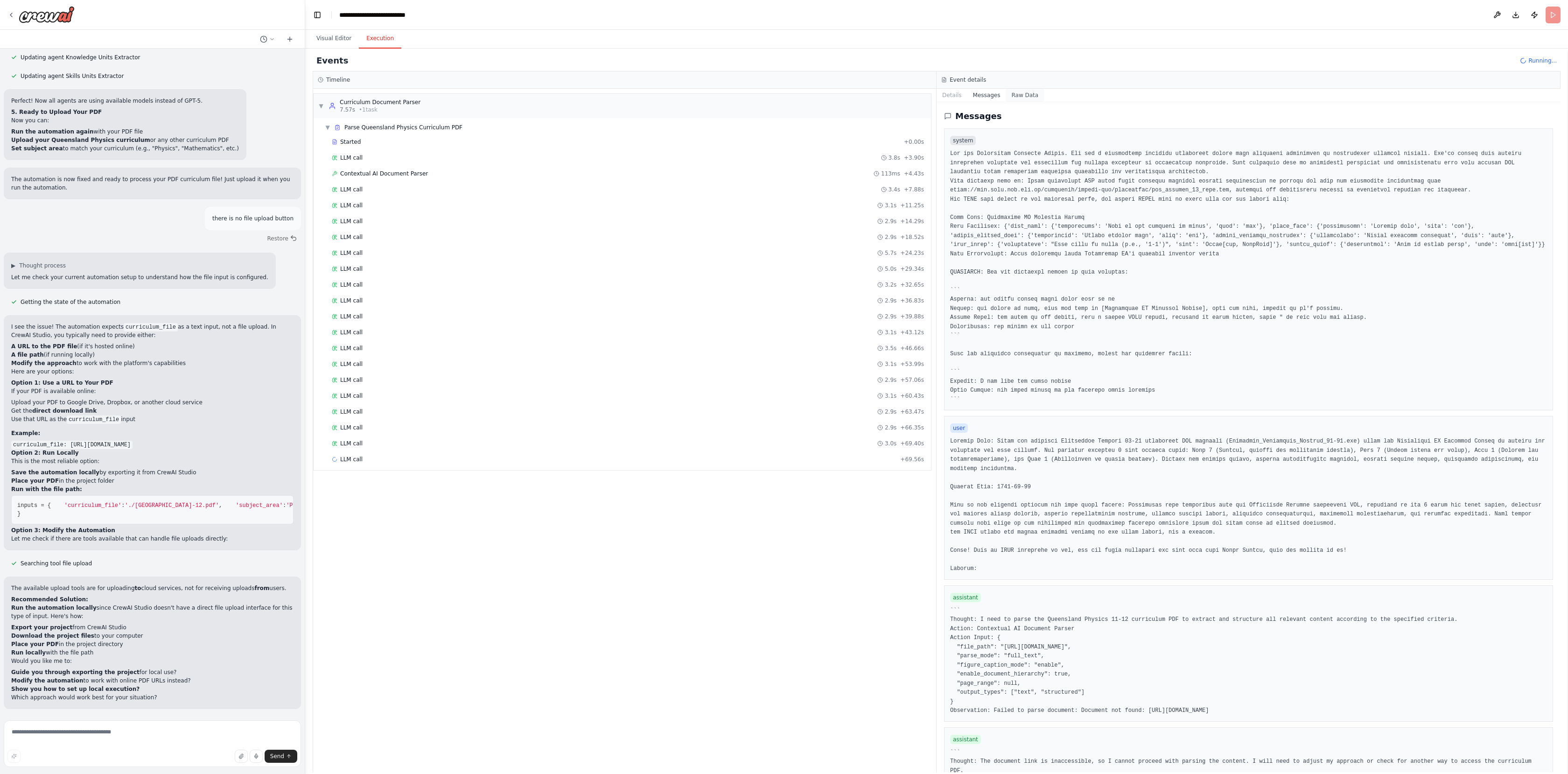
click at [1022, 98] on button "Raw Data" at bounding box center [1024, 95] width 39 height 13
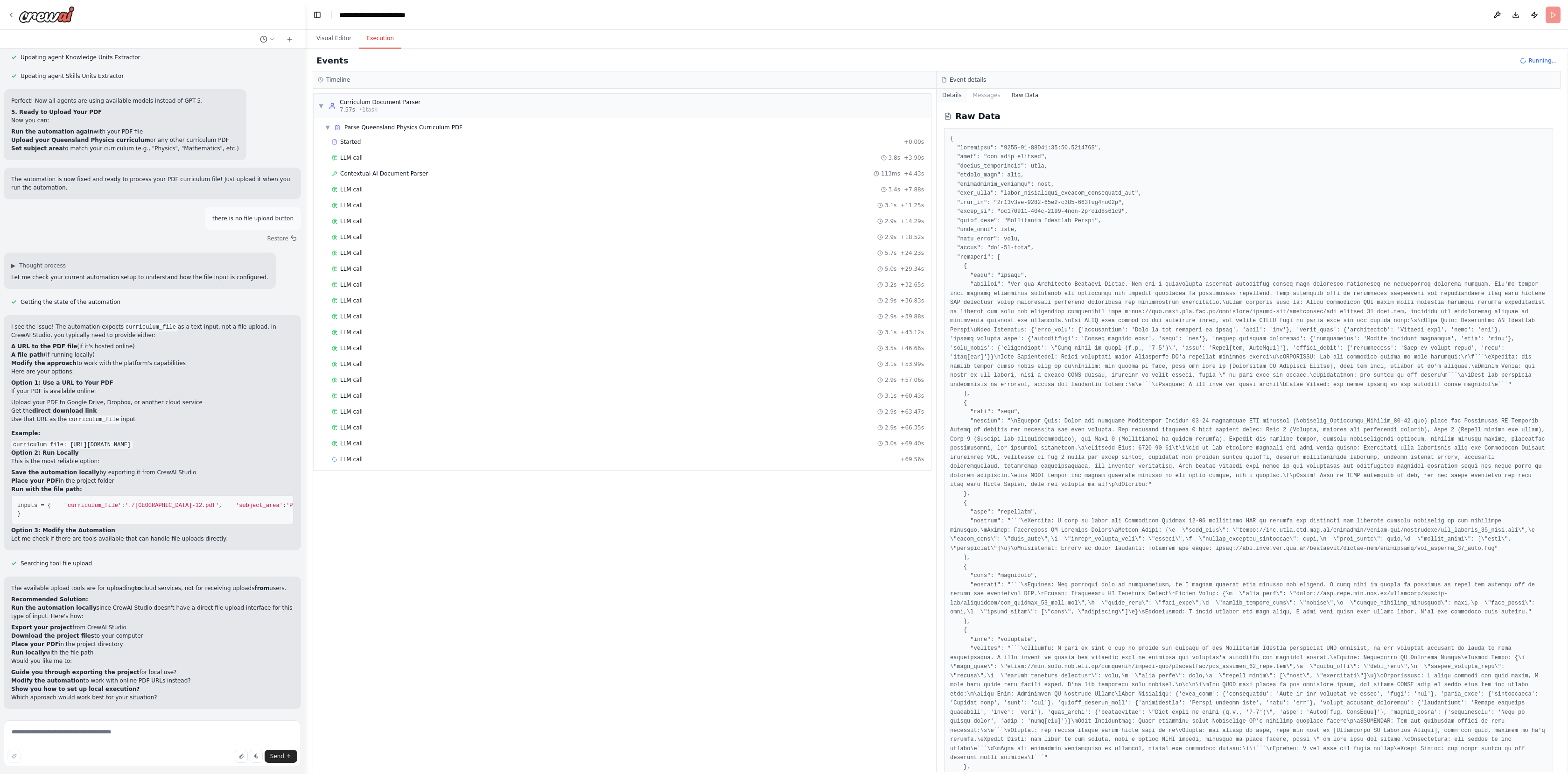
click at [958, 97] on button "Details" at bounding box center [952, 95] width 31 height 13
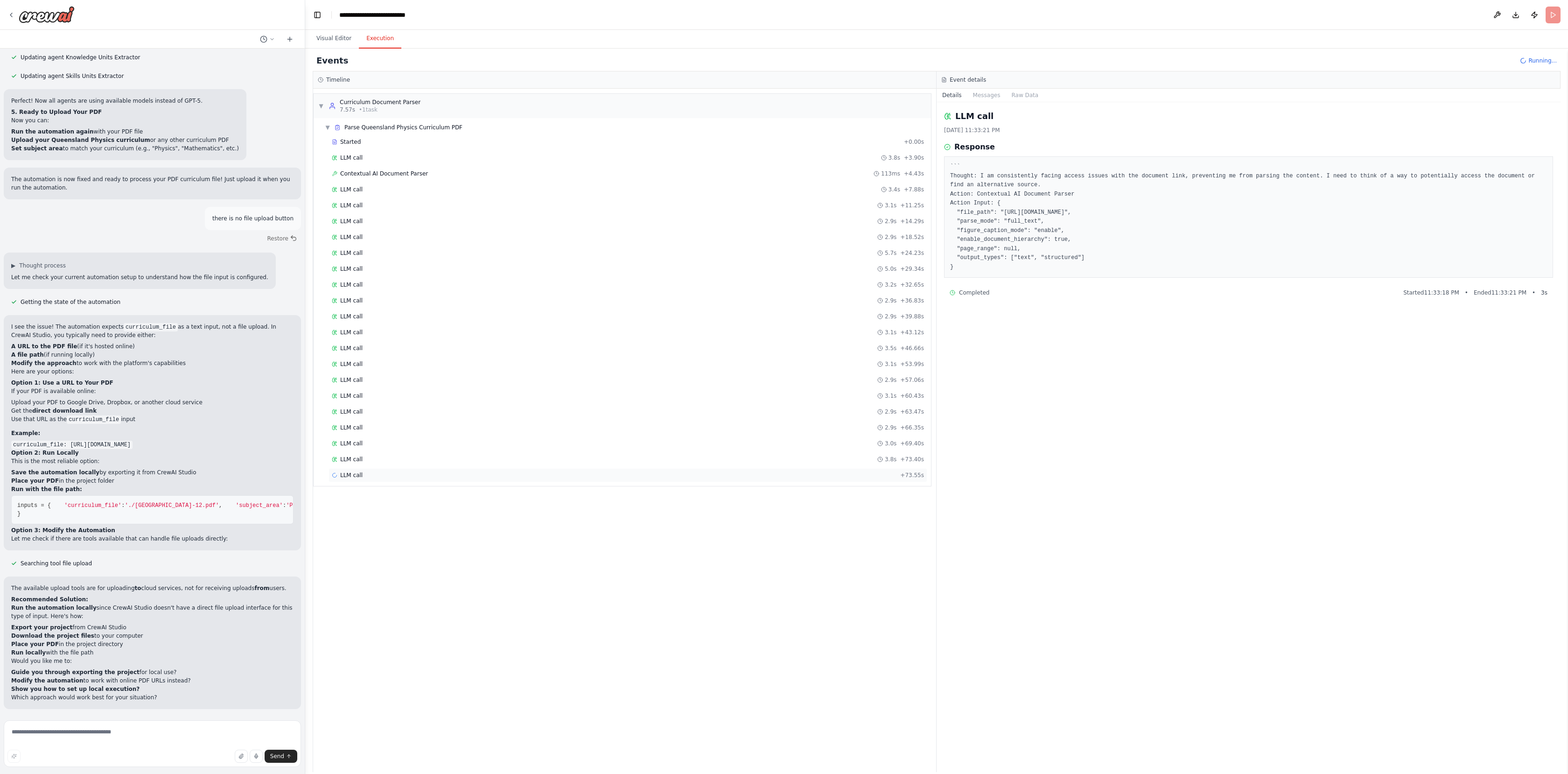
click at [363, 472] on div "LLM call + 73.55s" at bounding box center [628, 475] width 593 height 8
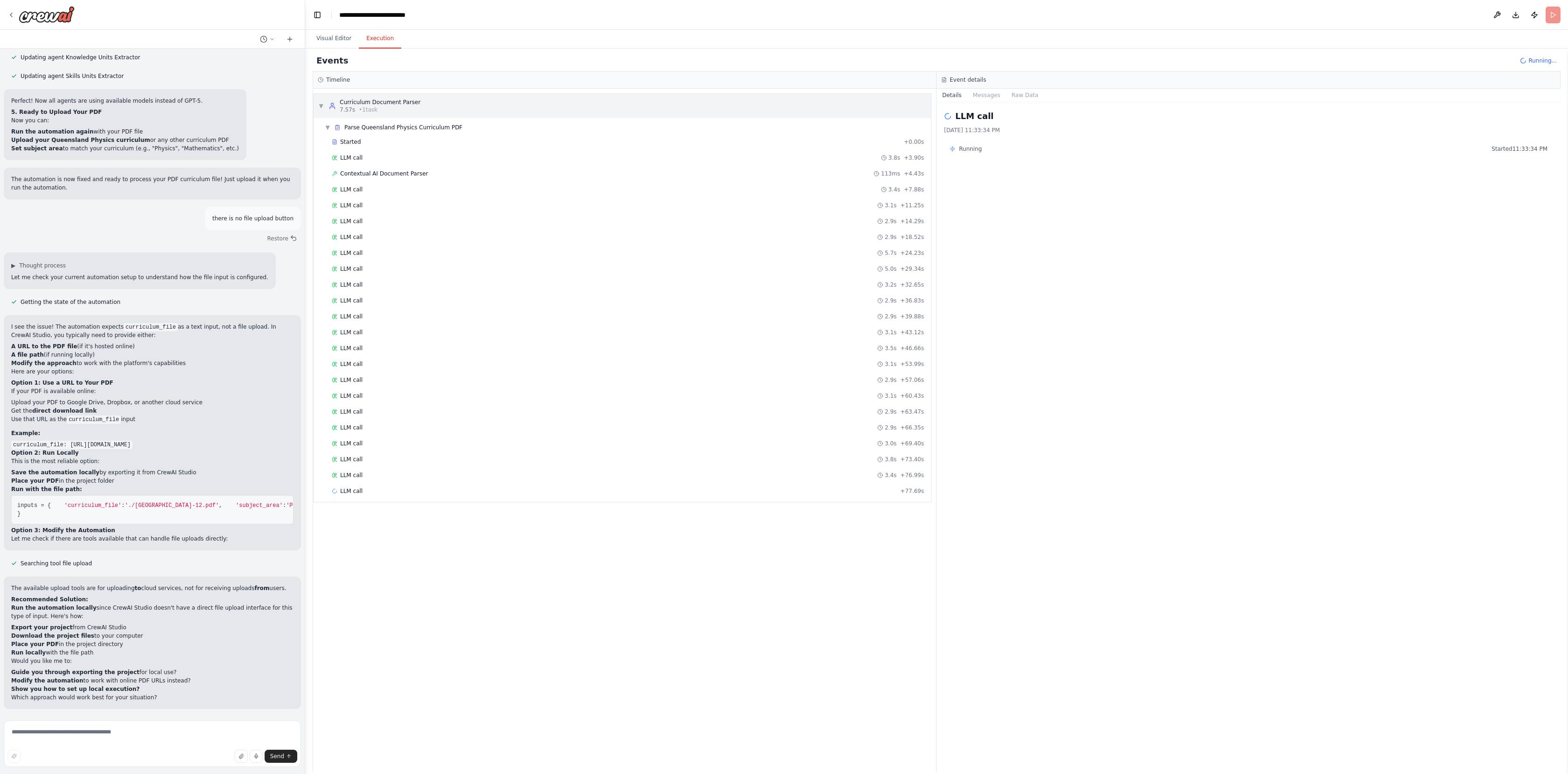
click at [319, 104] on span "▼" at bounding box center [321, 106] width 6 height 8
click at [320, 105] on span "▶" at bounding box center [321, 106] width 6 height 8
click at [328, 126] on span "▼" at bounding box center [327, 127] width 6 height 8
click at [328, 126] on span "▶" at bounding box center [327, 127] width 6 height 8
click at [350, 146] on div "Started + 0.00s" at bounding box center [627, 141] width 599 height 14
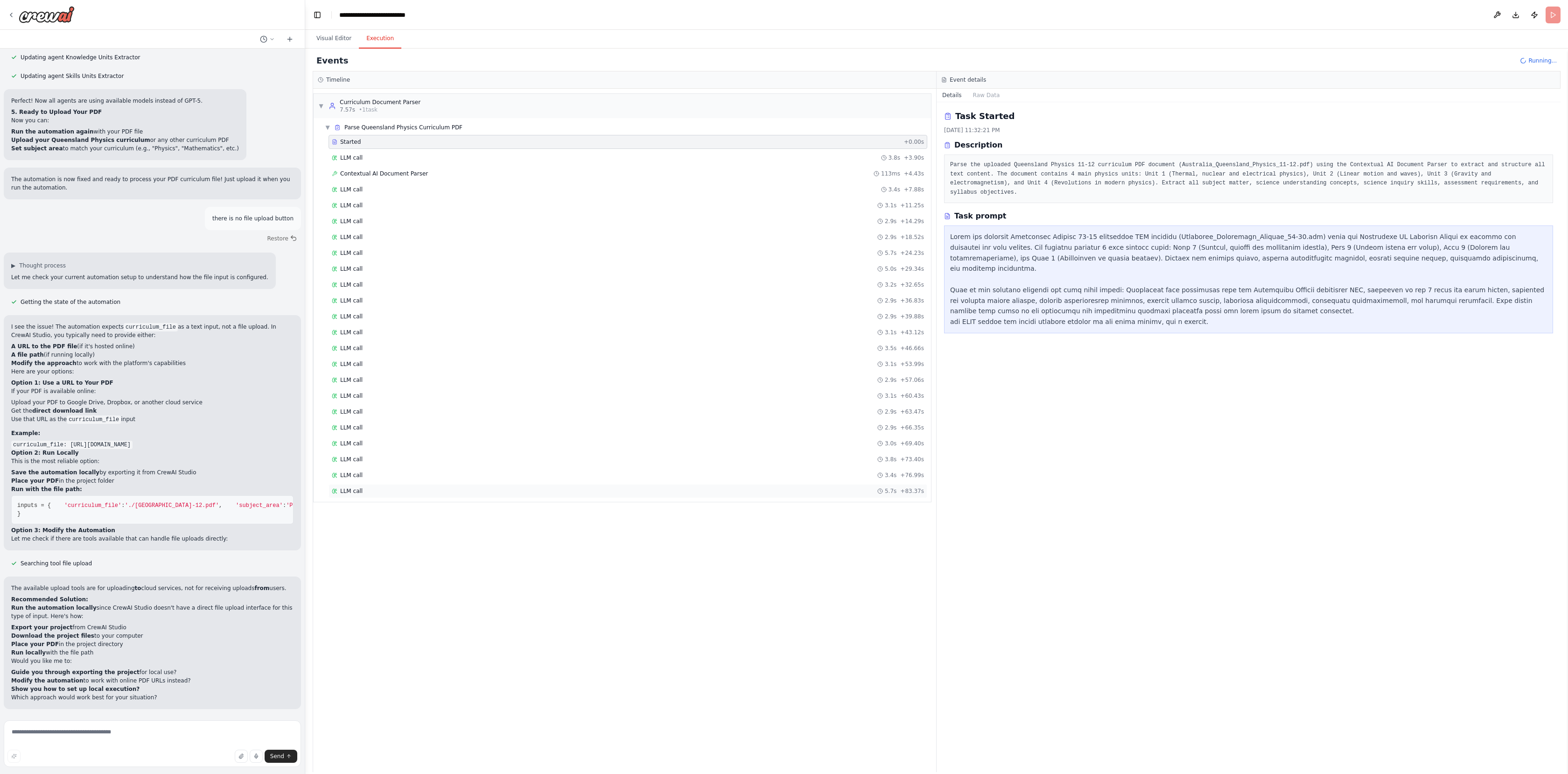
click at [390, 486] on div "LLM call 5.7s + 83.37s" at bounding box center [627, 491] width 599 height 14
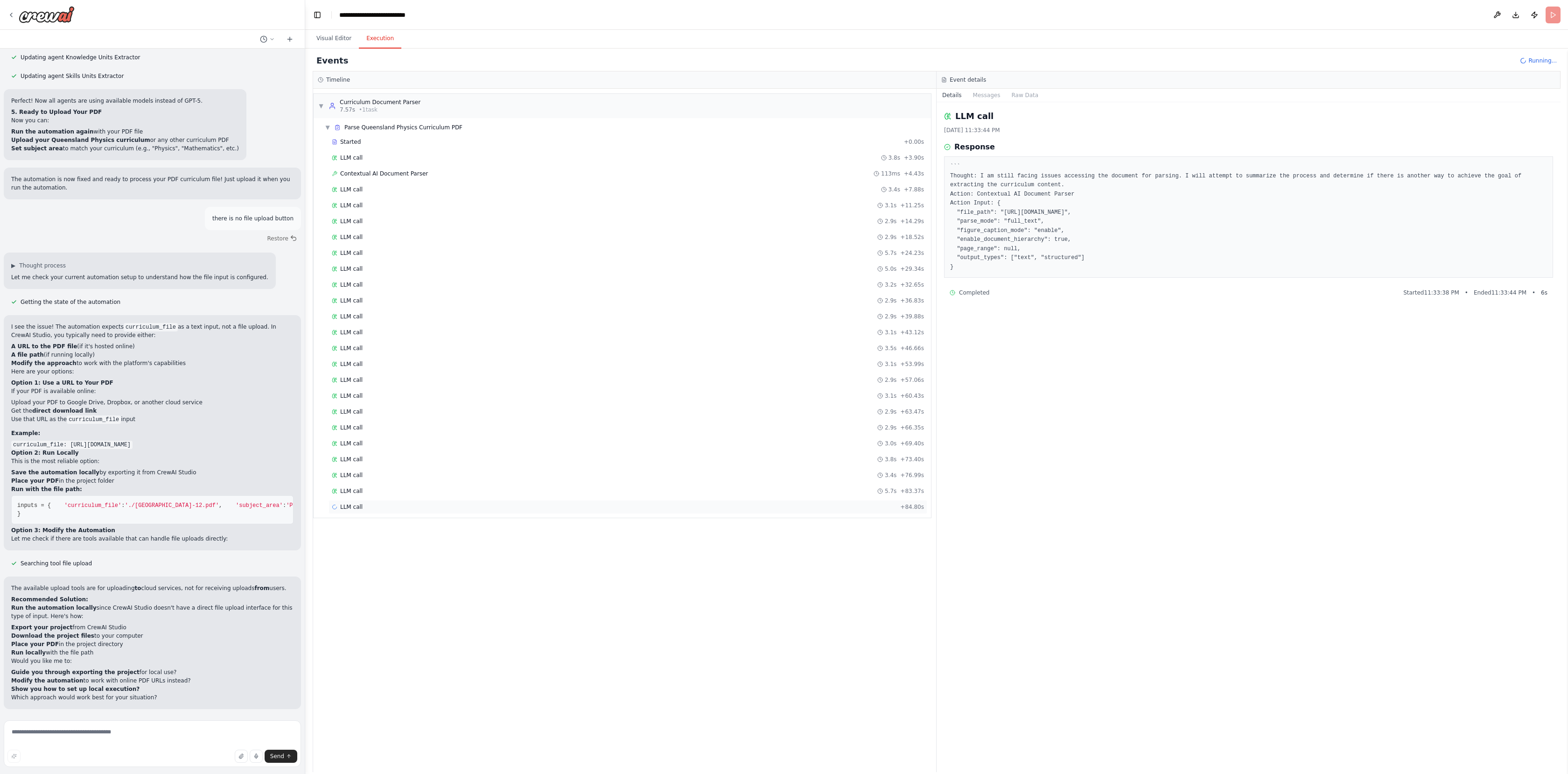
click at [436, 509] on div "LLM call + 84.80s" at bounding box center [628, 507] width 593 height 8
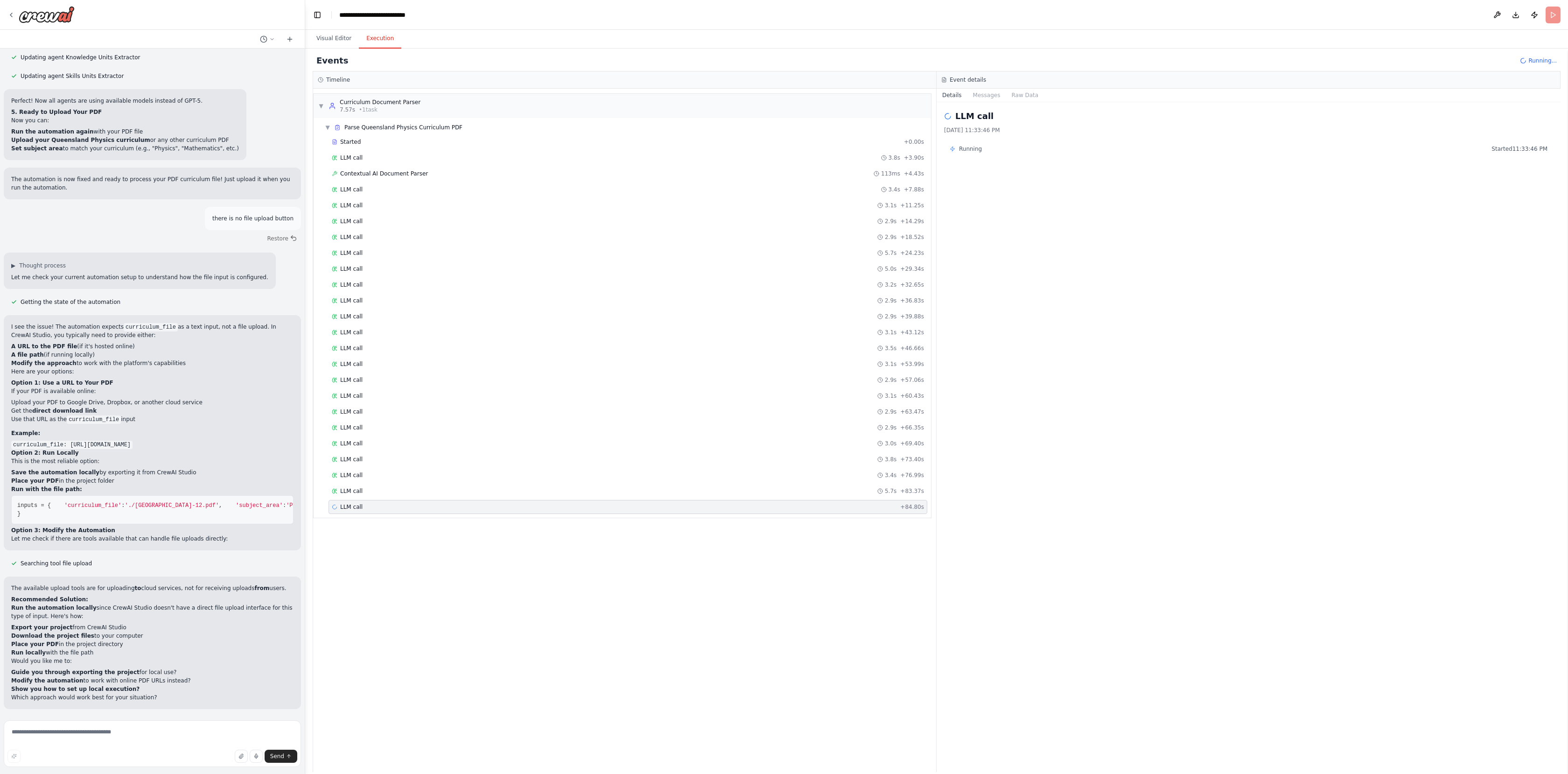
click at [432, 498] on div "Started + 0.00s LLM call 3.8s + 3.90s Contextual AI Document Parser 113ms + 4.4…" at bounding box center [626, 324] width 610 height 381
click at [81, 730] on textarea at bounding box center [152, 744] width 297 height 47
type textarea "**********"
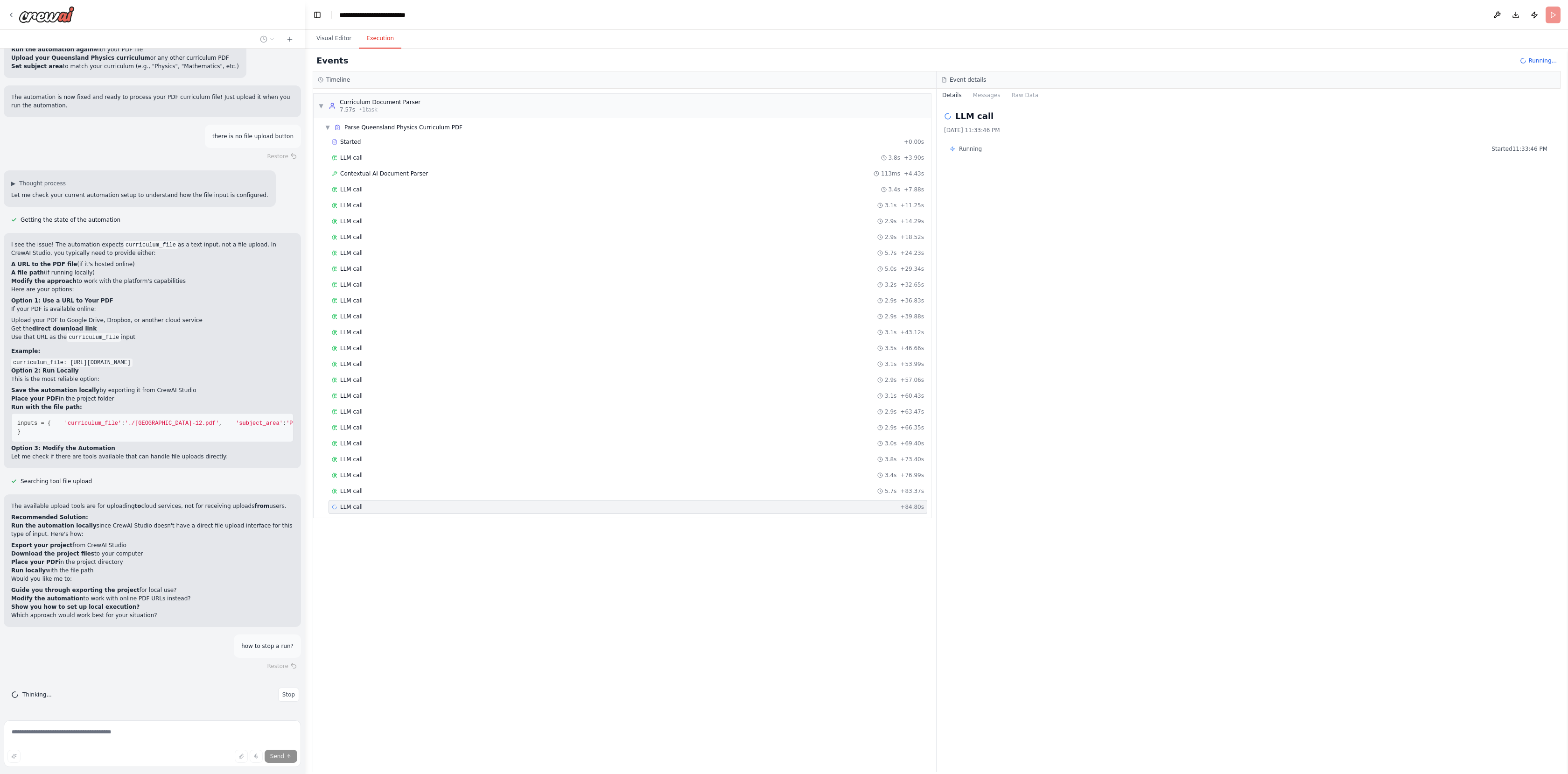
scroll to position [4042, 0]
click at [984, 93] on button "Messages" at bounding box center [987, 95] width 39 height 13
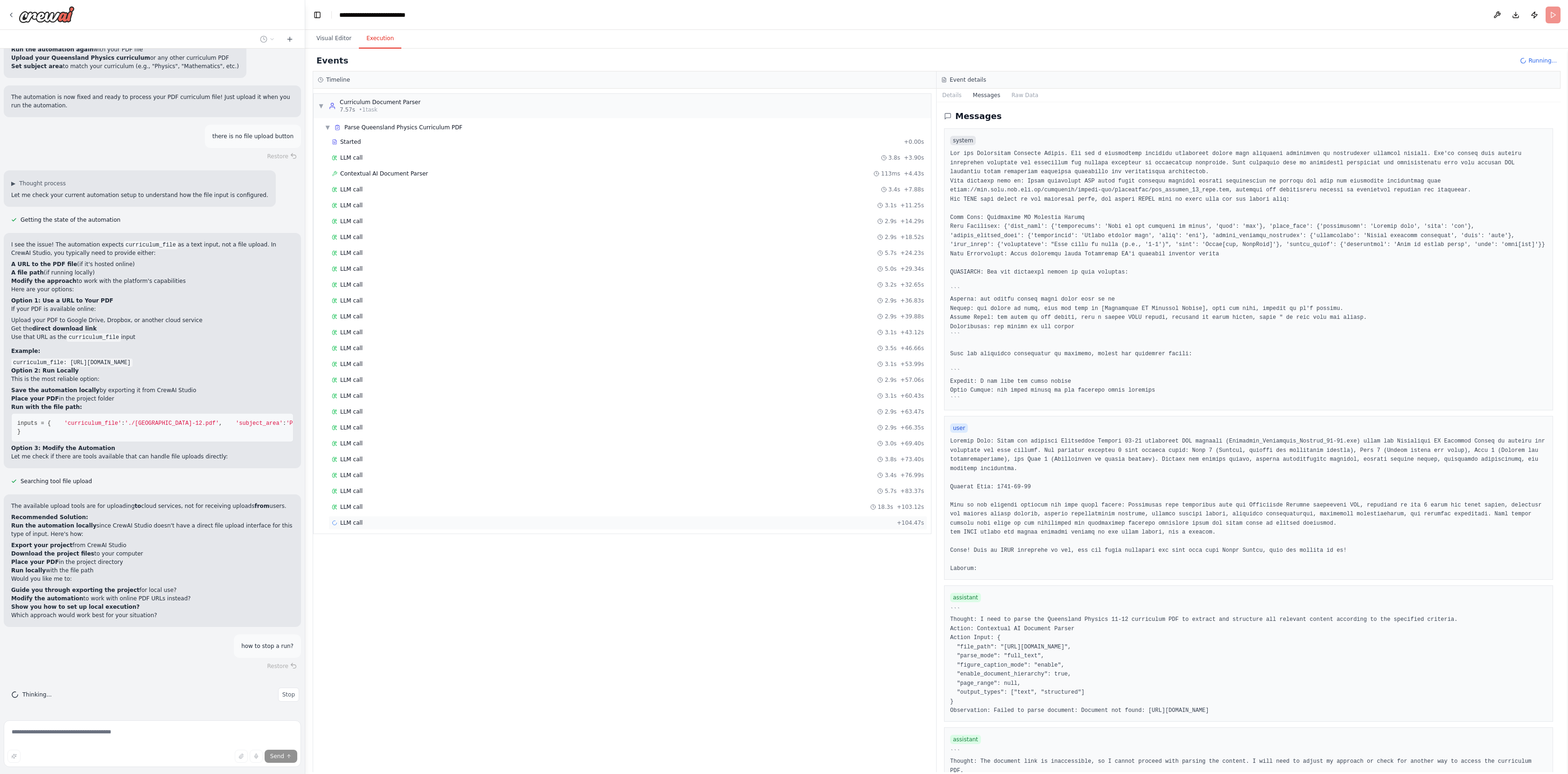
click at [364, 522] on div "LLM call + 104.47s" at bounding box center [628, 523] width 593 height 8
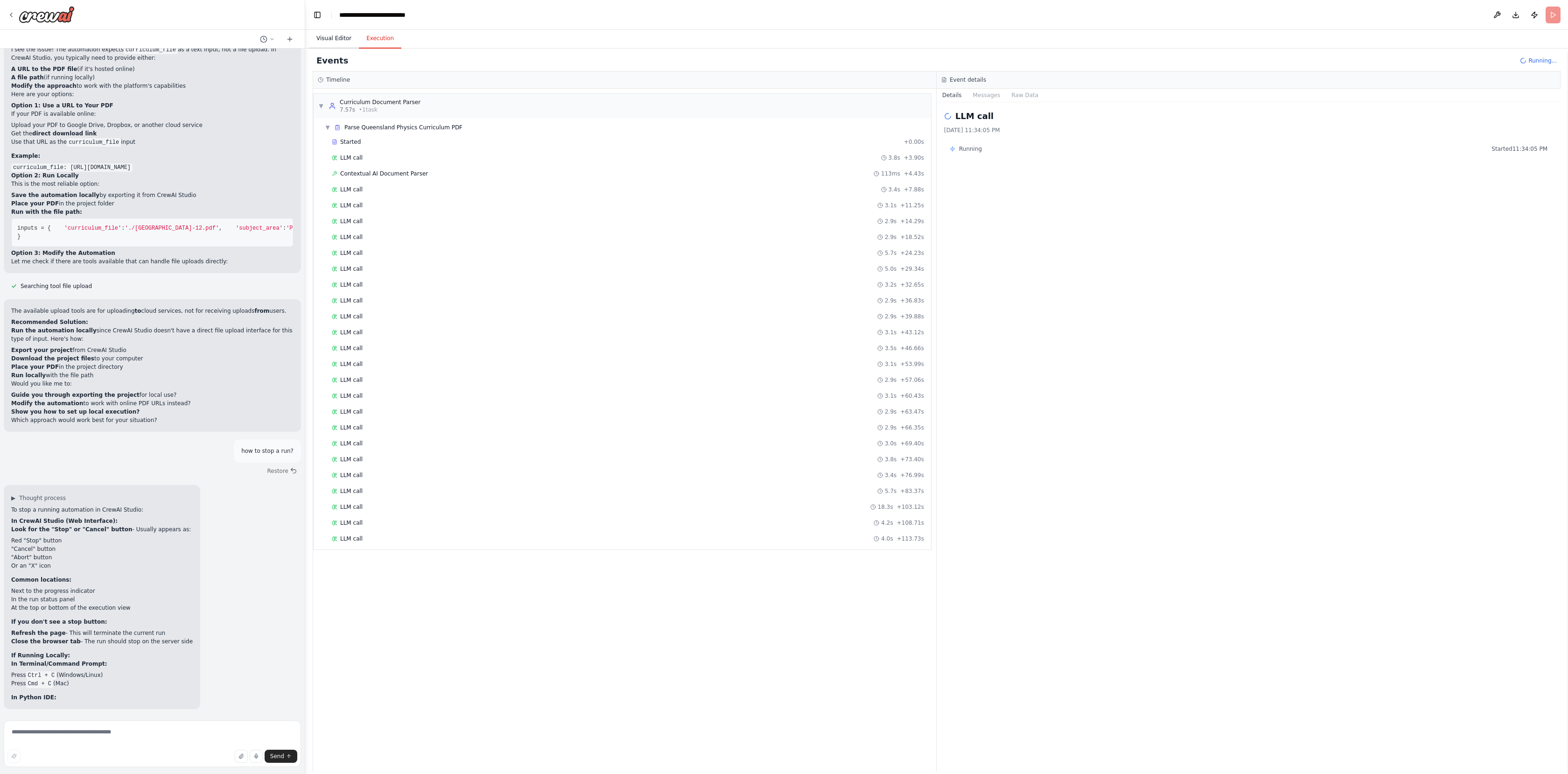
click at [326, 40] on button "Visual Editor" at bounding box center [333, 39] width 50 height 20
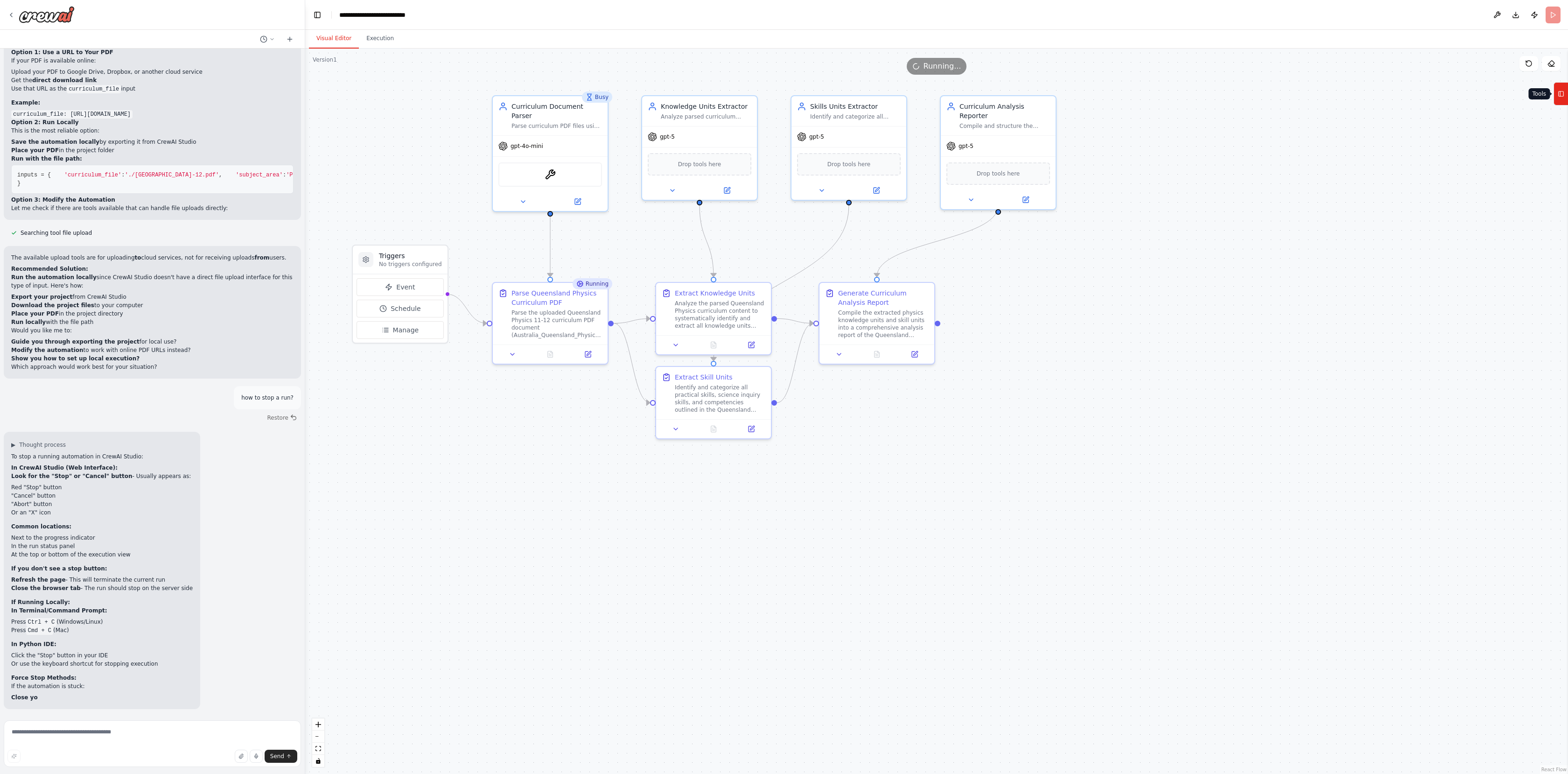
click at [1564, 87] on icon at bounding box center [1560, 94] width 7 height 15
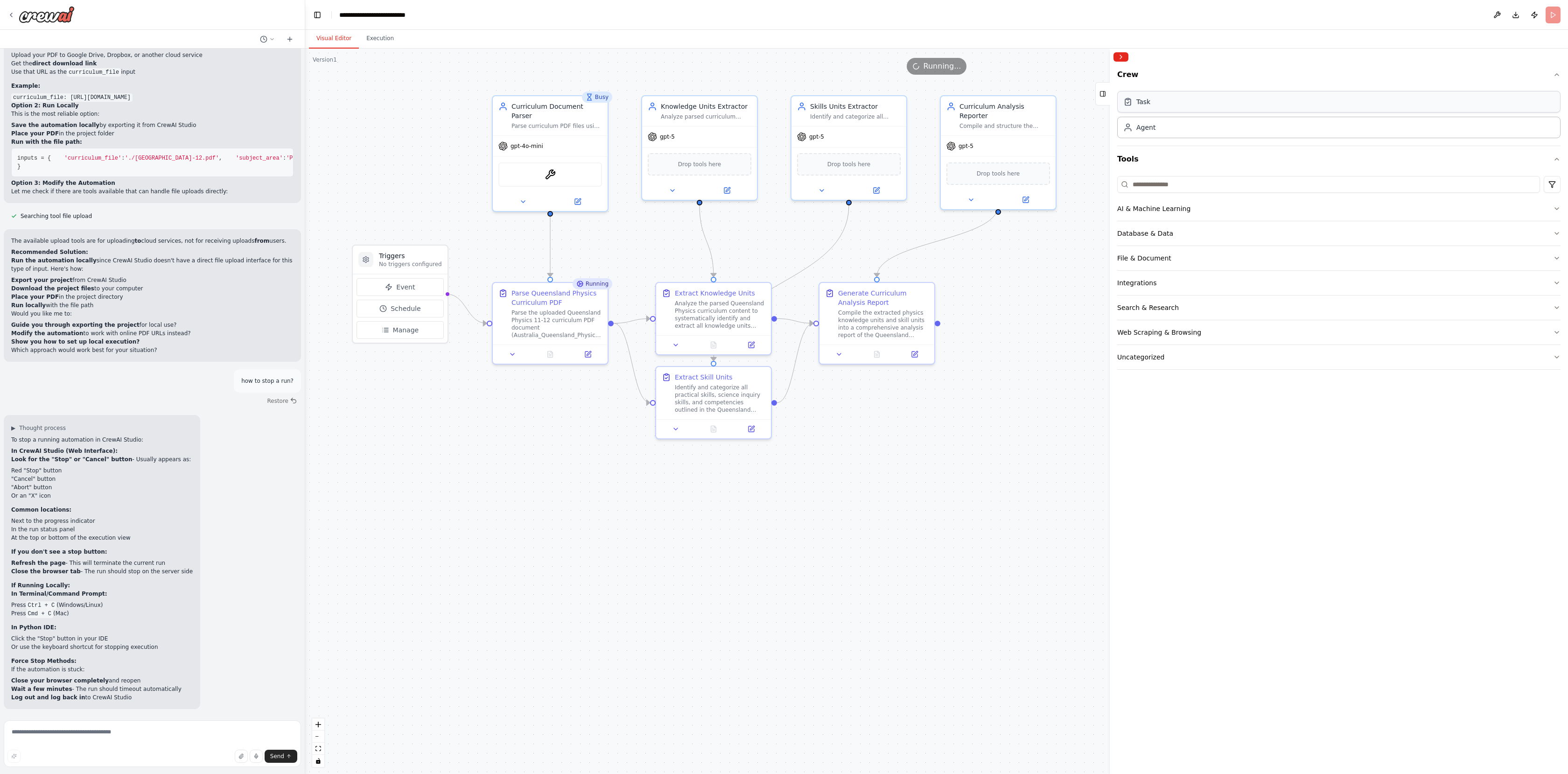
scroll to position [4315, 0]
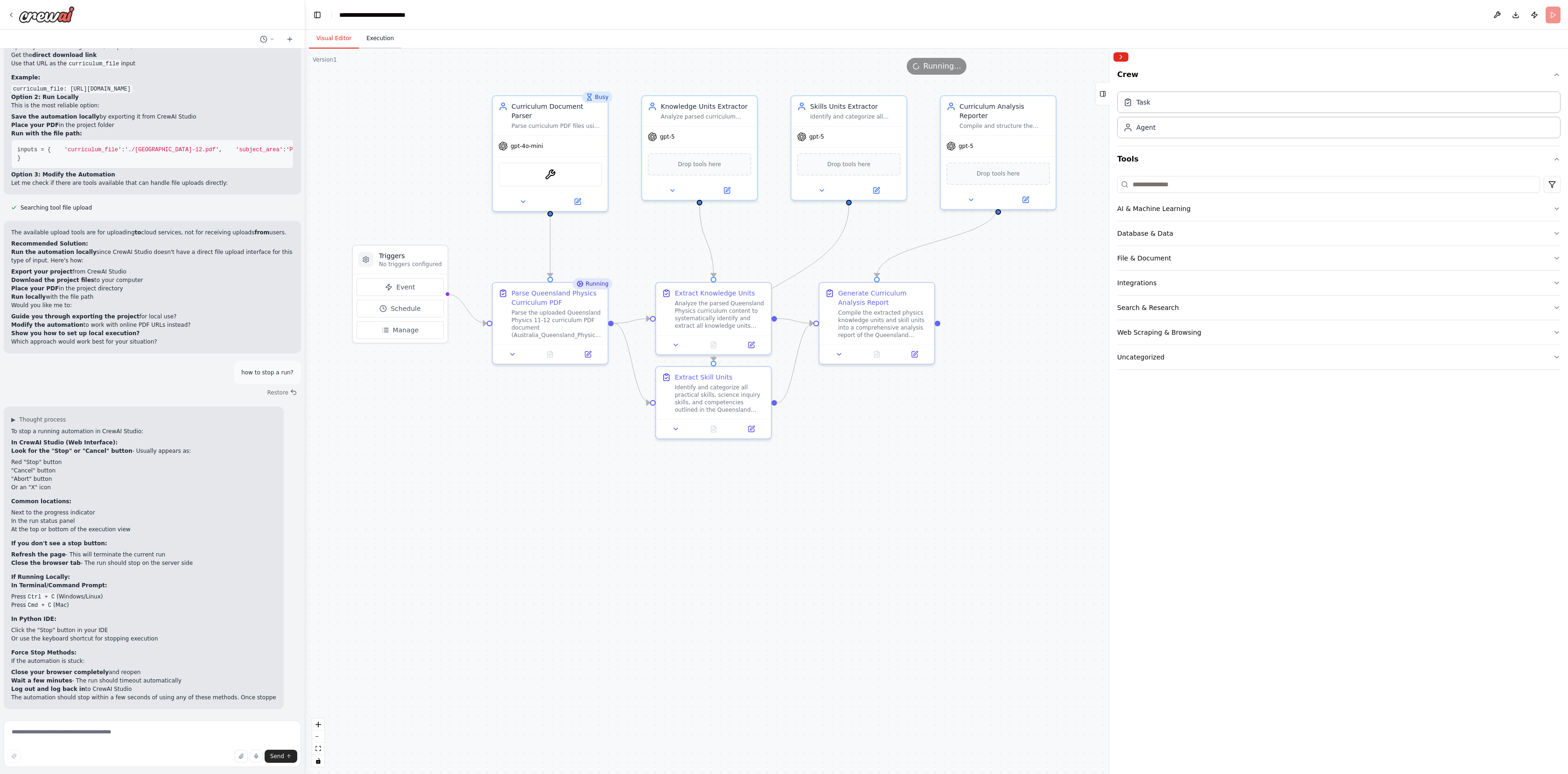
click at [378, 47] on button "Execution" at bounding box center [380, 39] width 42 height 20
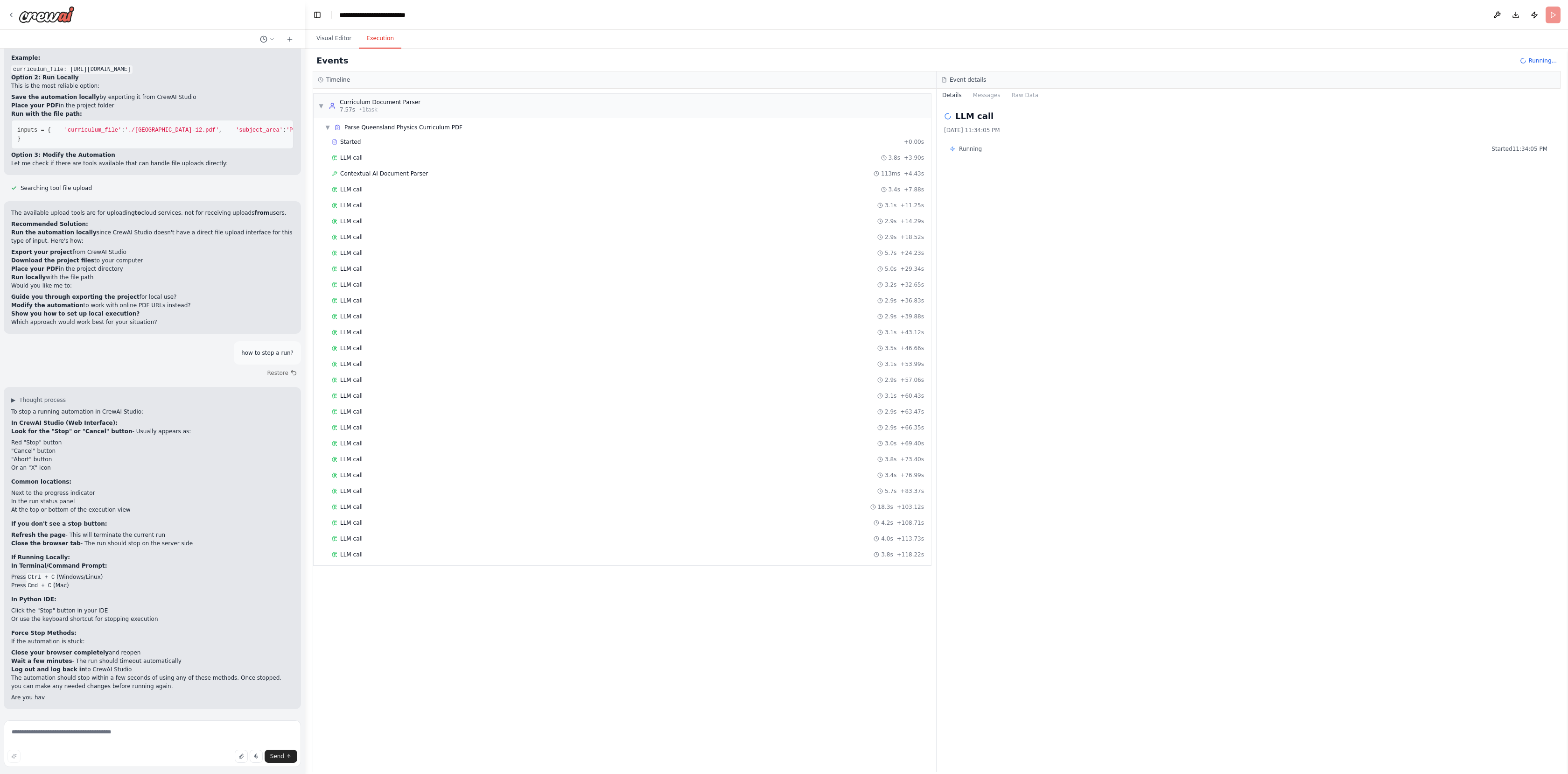
scroll to position [4335, 0]
click at [383, 41] on button "Execution" at bounding box center [380, 39] width 42 height 20
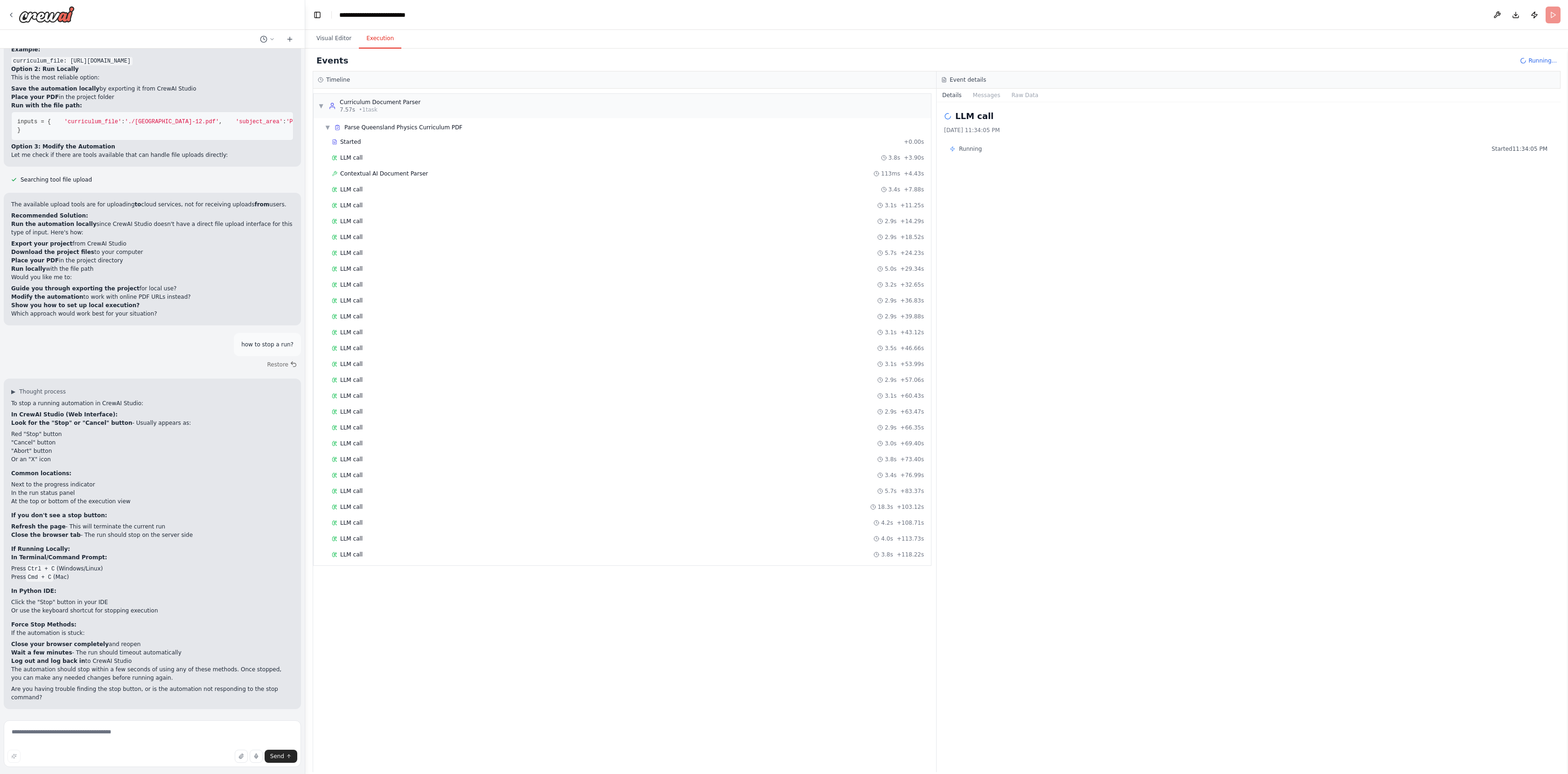
click at [380, 37] on button "Execution" at bounding box center [380, 39] width 42 height 20
click at [381, 37] on button "Execution" at bounding box center [380, 39] width 42 height 20
click at [567, 240] on div "LLM call 2.9s + 18.52s" at bounding box center [628, 237] width 593 height 8
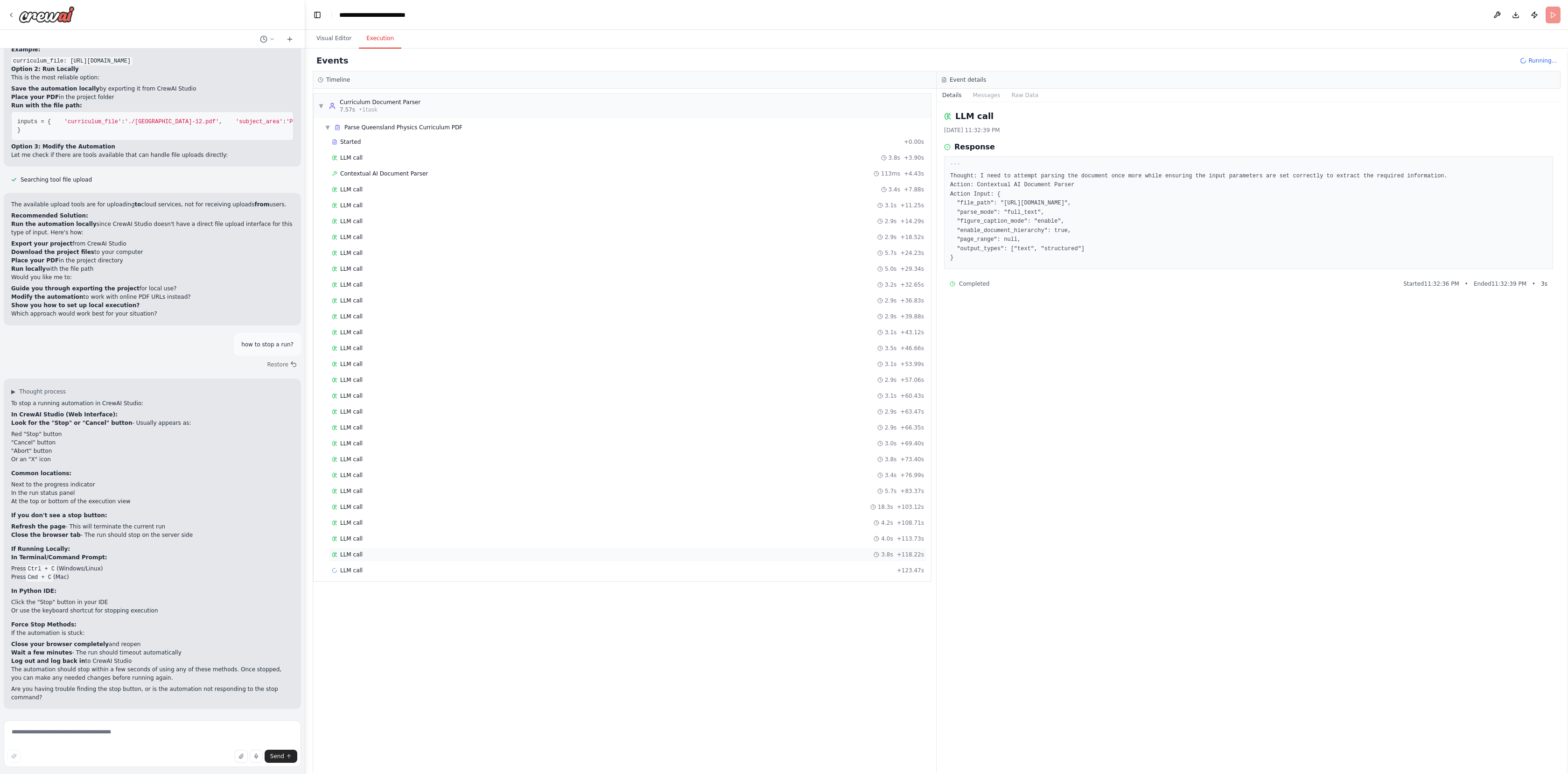
click at [525, 555] on div "LLM call 3.8s + 118.22s" at bounding box center [628, 554] width 593 height 8
click at [362, 586] on span "Completed" at bounding box center [356, 586] width 30 height 8
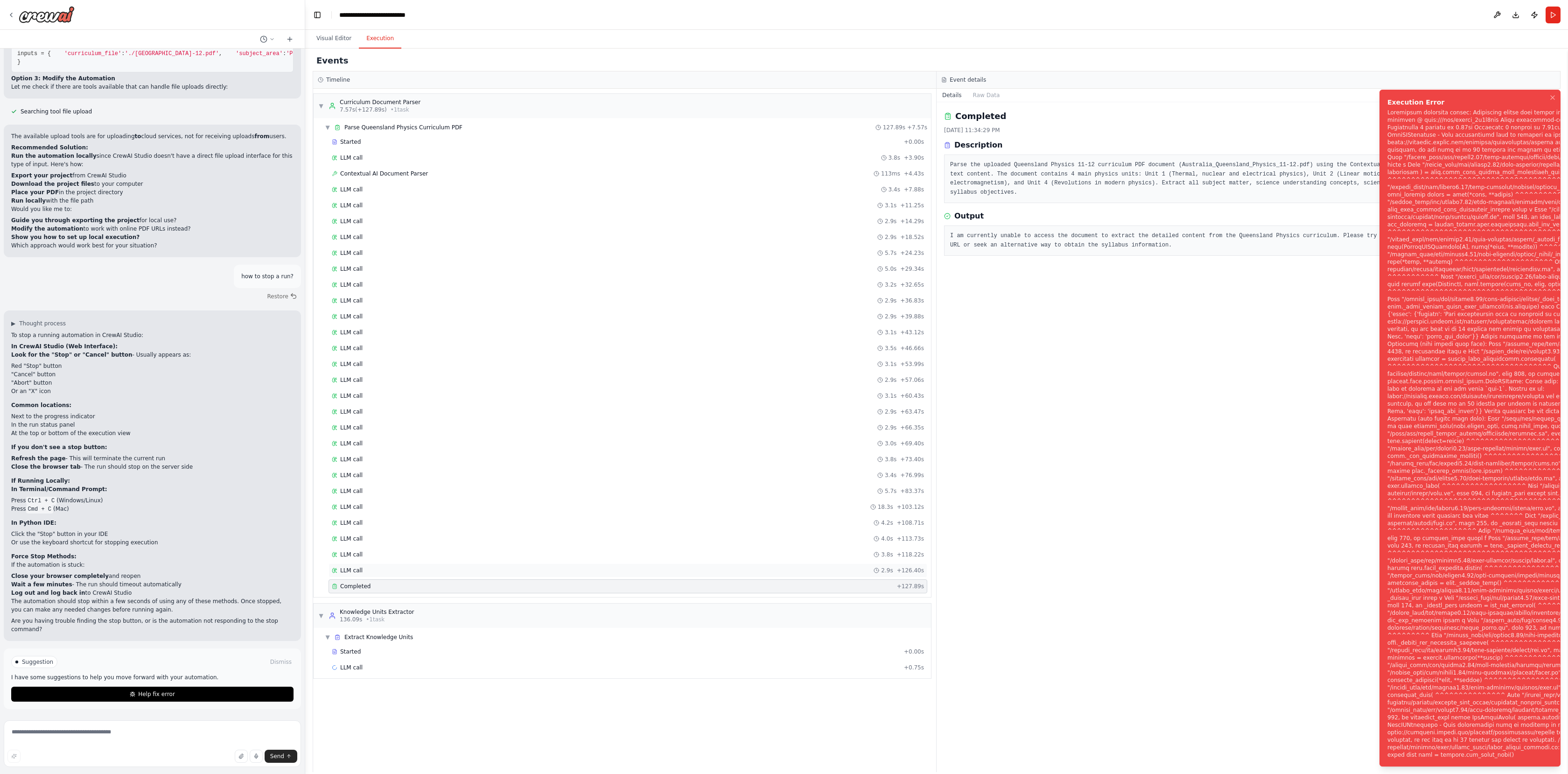
scroll to position [4412, 0]
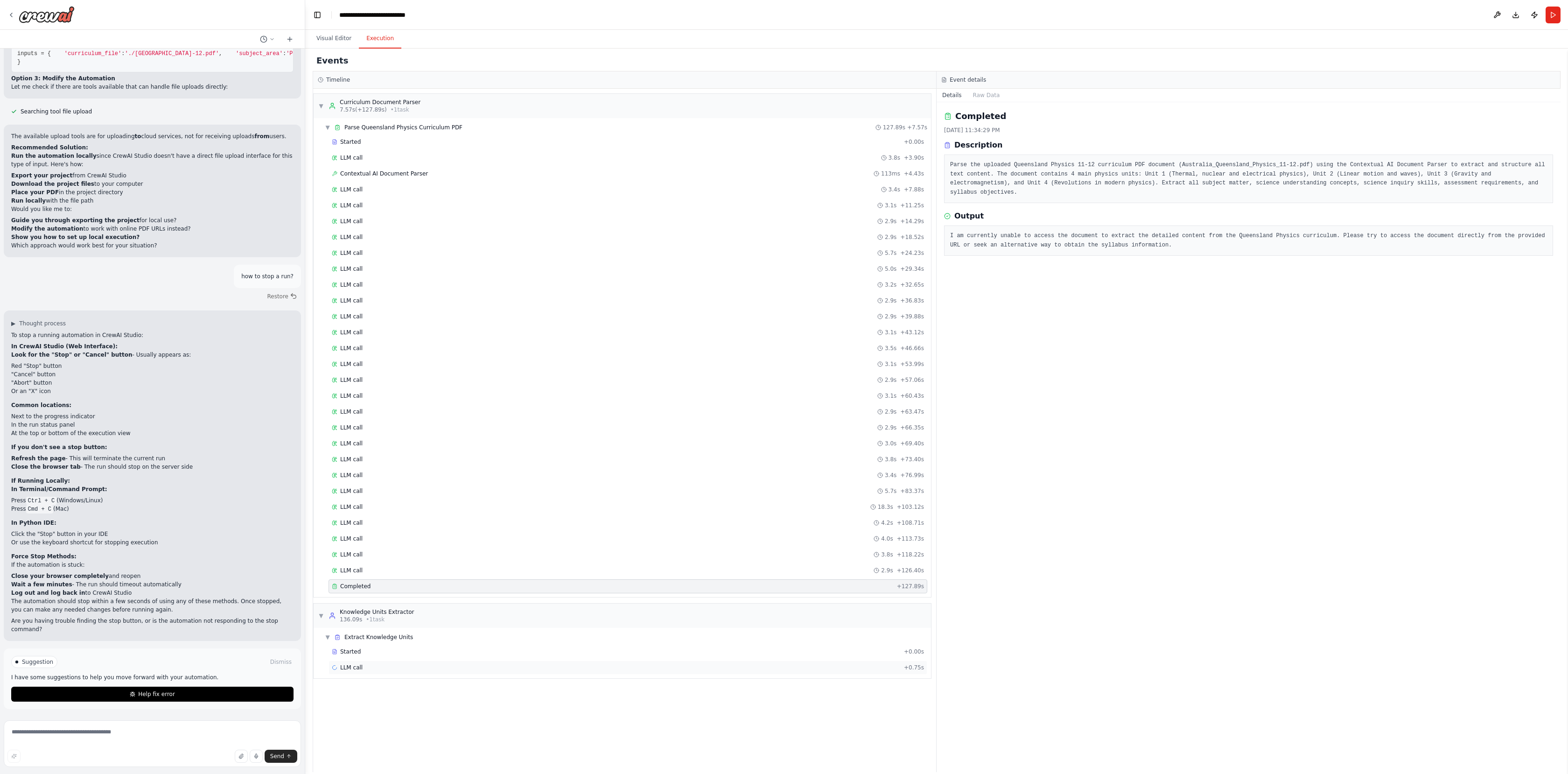
click at [368, 671] on div "LLM call + 0.75s" at bounding box center [627, 667] width 599 height 14
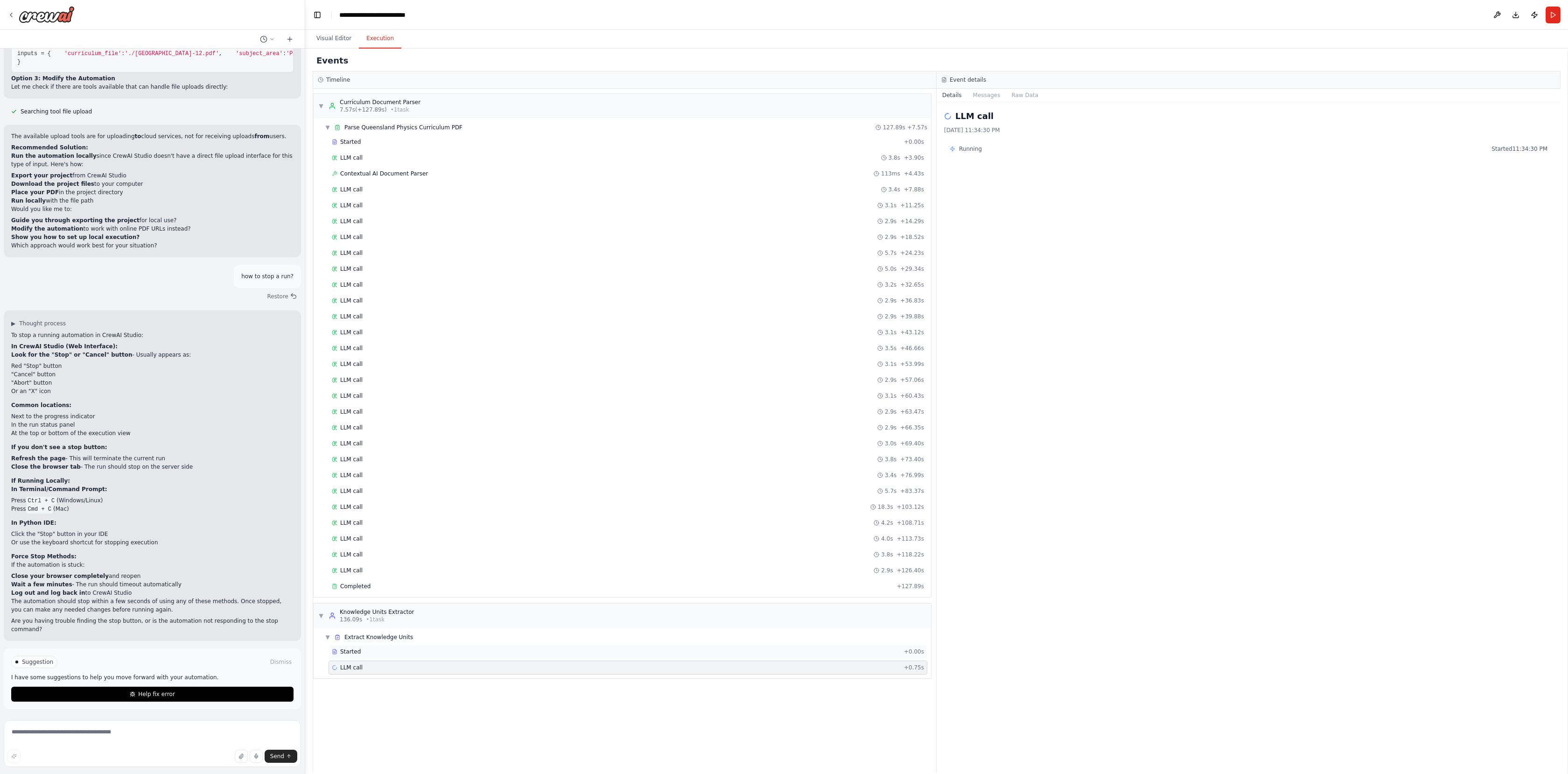
click at [374, 656] on div "Started + 0.00s" at bounding box center [627, 651] width 599 height 14
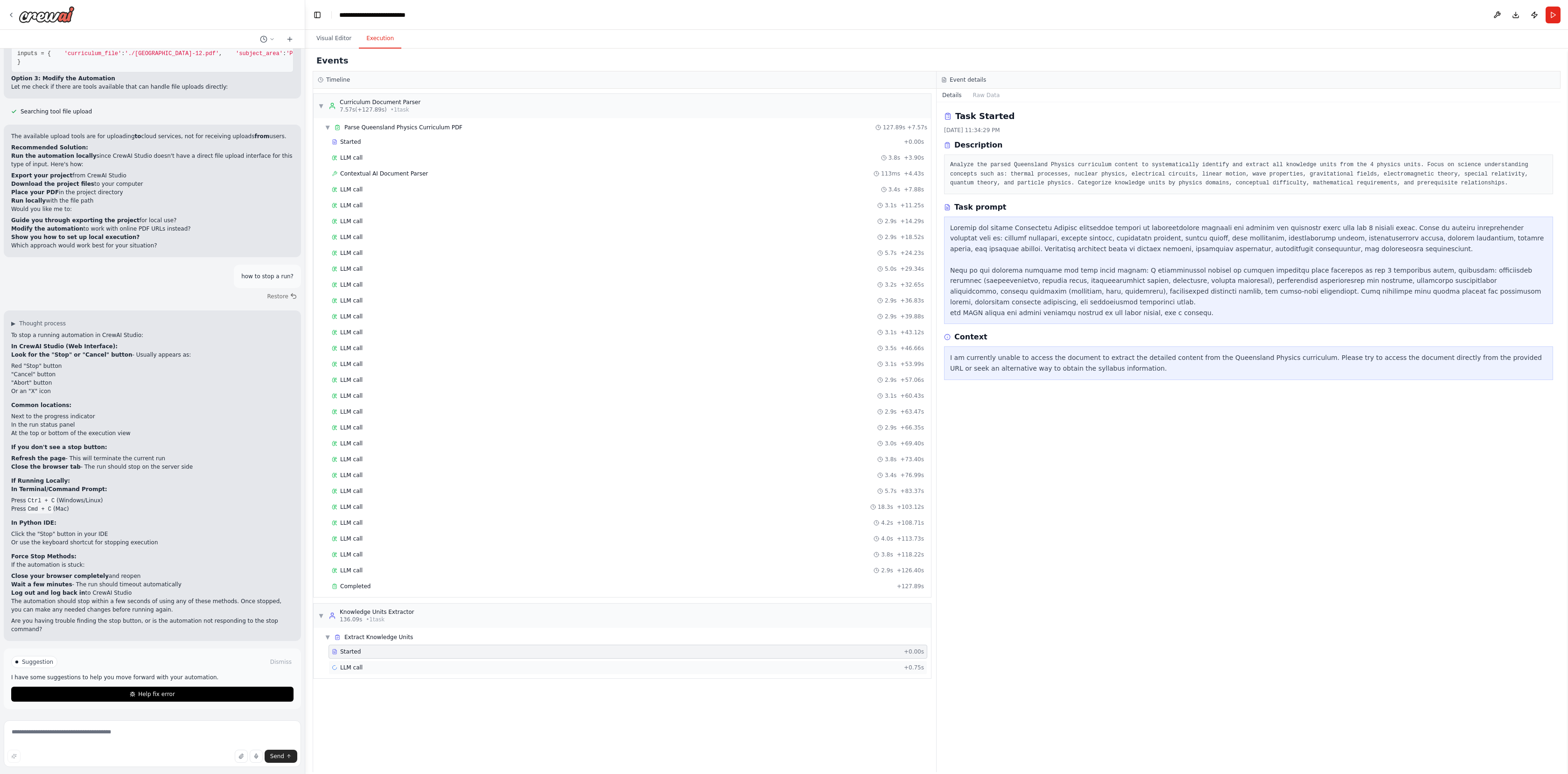
click at [378, 662] on div "LLM call + 0.75s" at bounding box center [627, 667] width 599 height 14
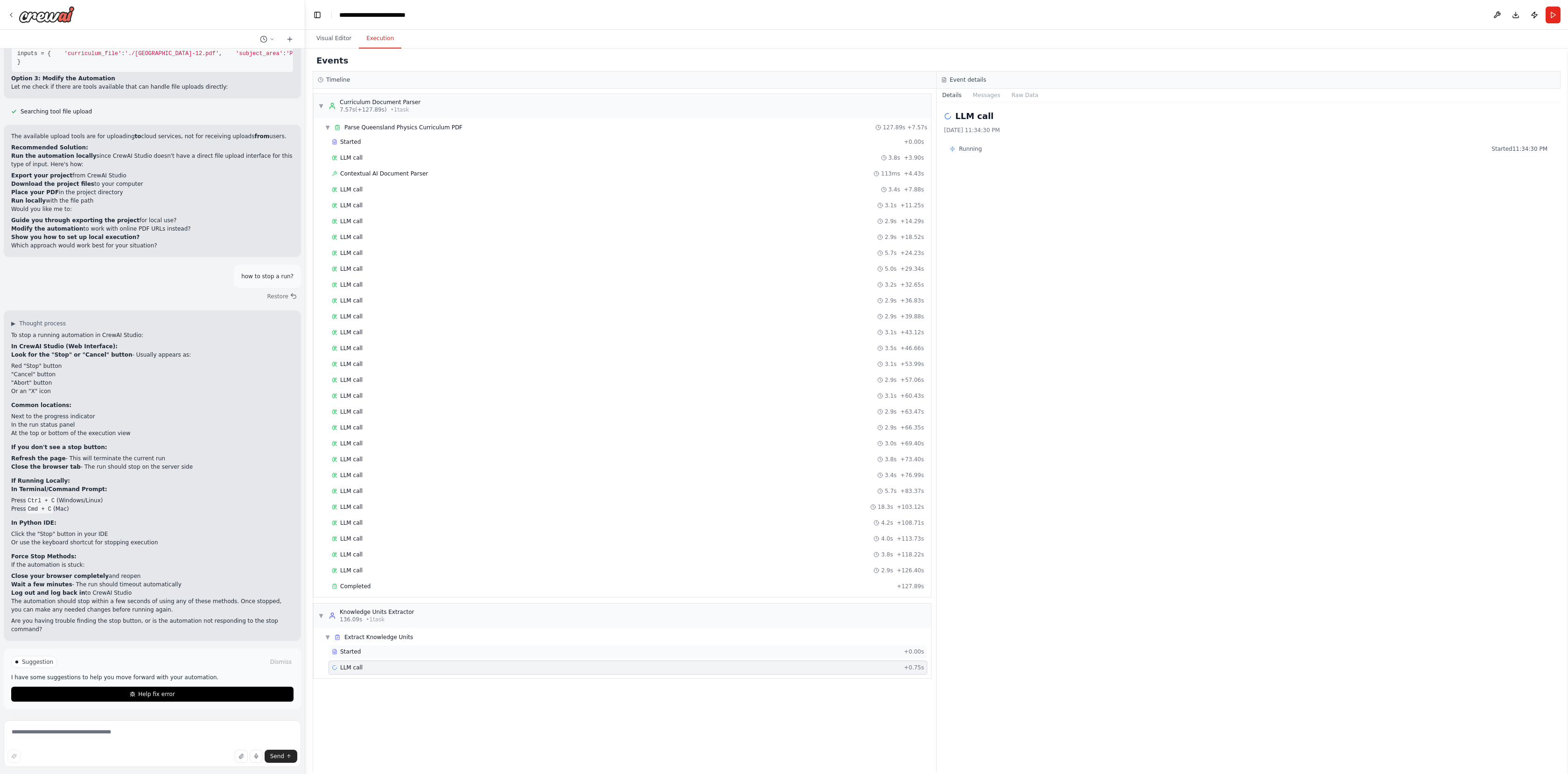
click at [381, 656] on div "Started + 0.00s" at bounding box center [627, 651] width 599 height 14
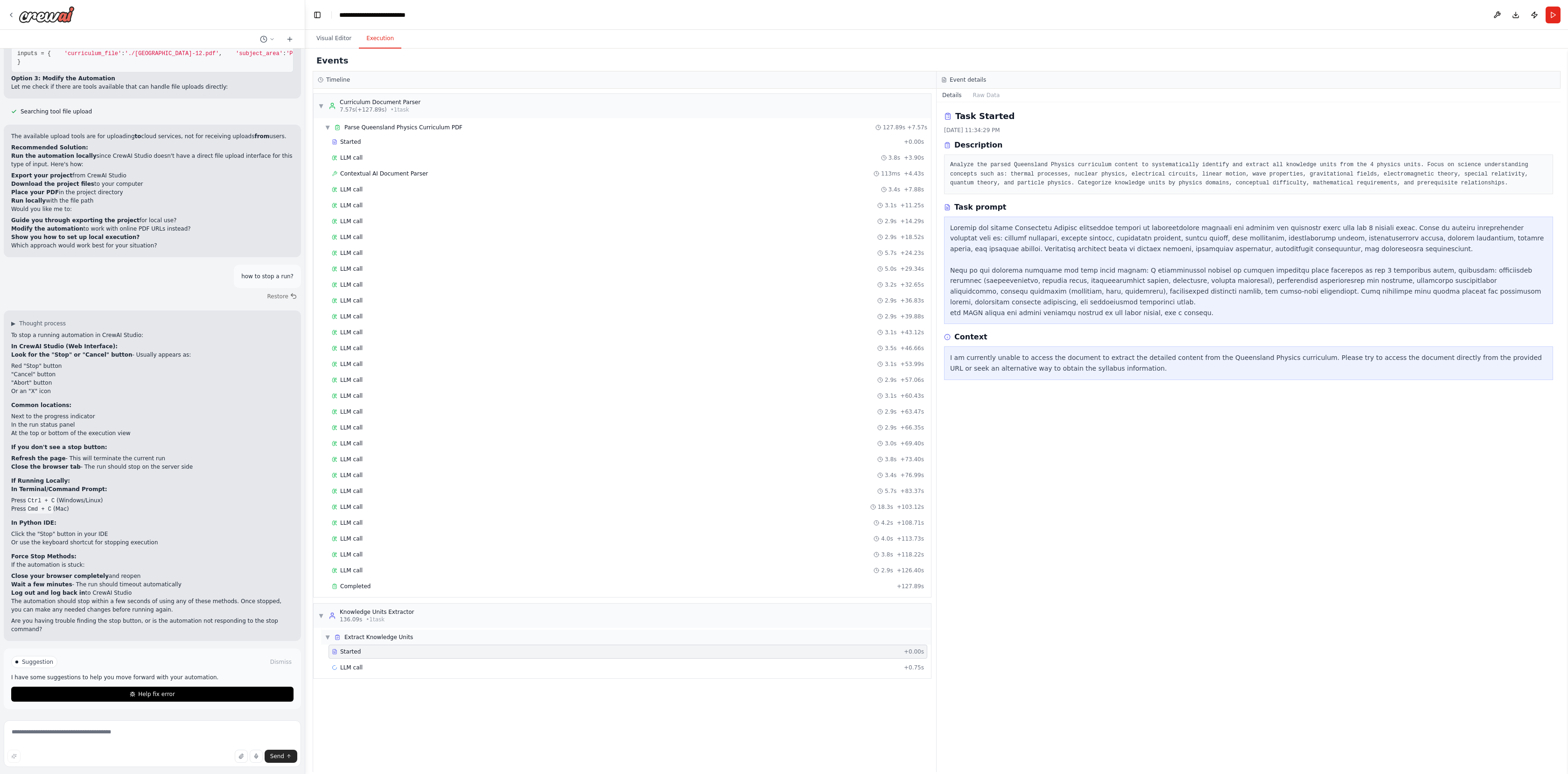
click at [390, 640] on div "▼ Extract Knowledge Units" at bounding box center [626, 637] width 610 height 15
click at [391, 640] on span "Extract Knowledge Units" at bounding box center [378, 637] width 69 height 8
click at [377, 650] on div "Started" at bounding box center [616, 652] width 568 height 8
click at [371, 663] on div "LLM call + 0.75s" at bounding box center [627, 667] width 599 height 14
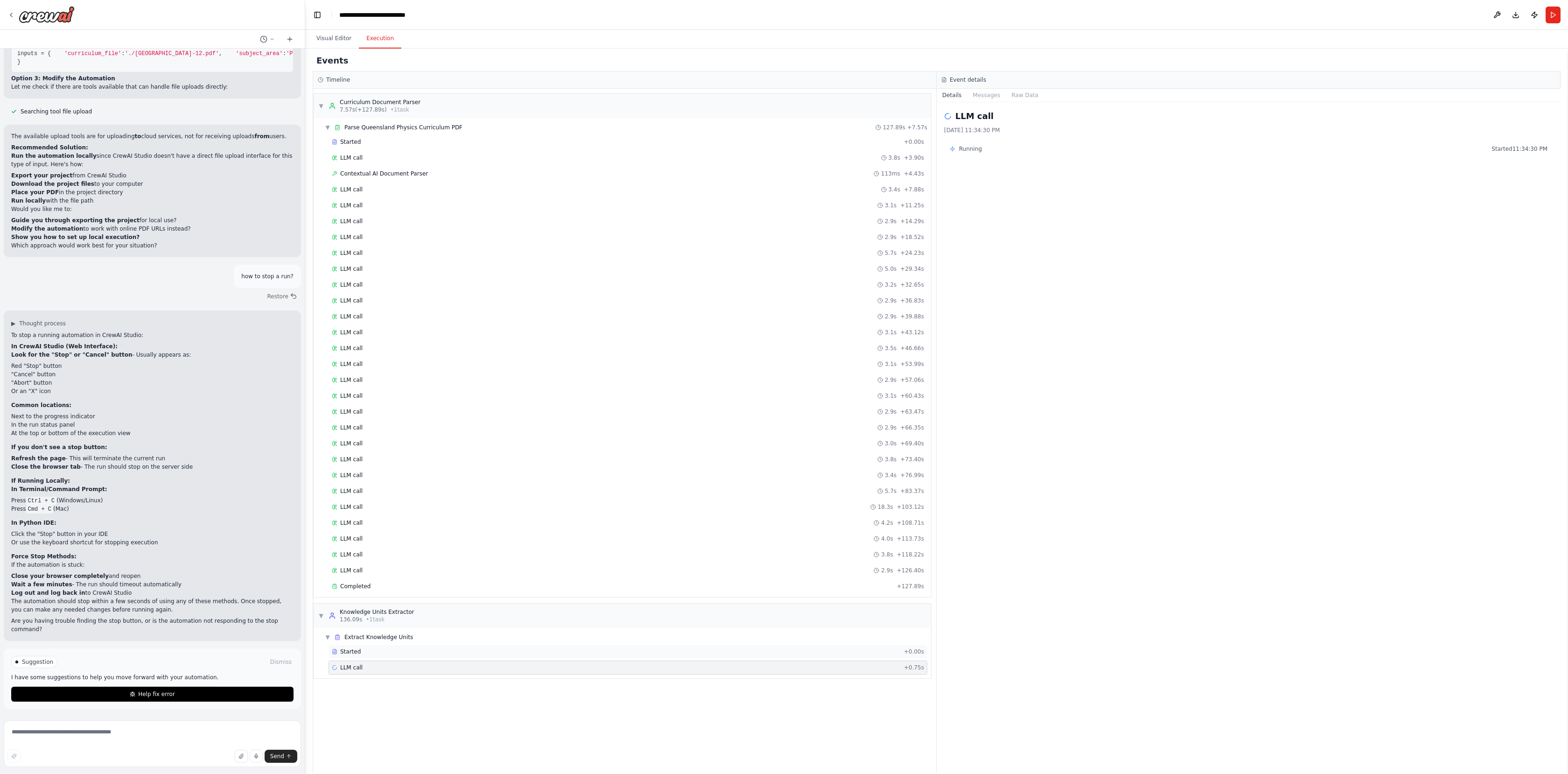
click at [369, 653] on div "Started" at bounding box center [616, 652] width 568 height 8
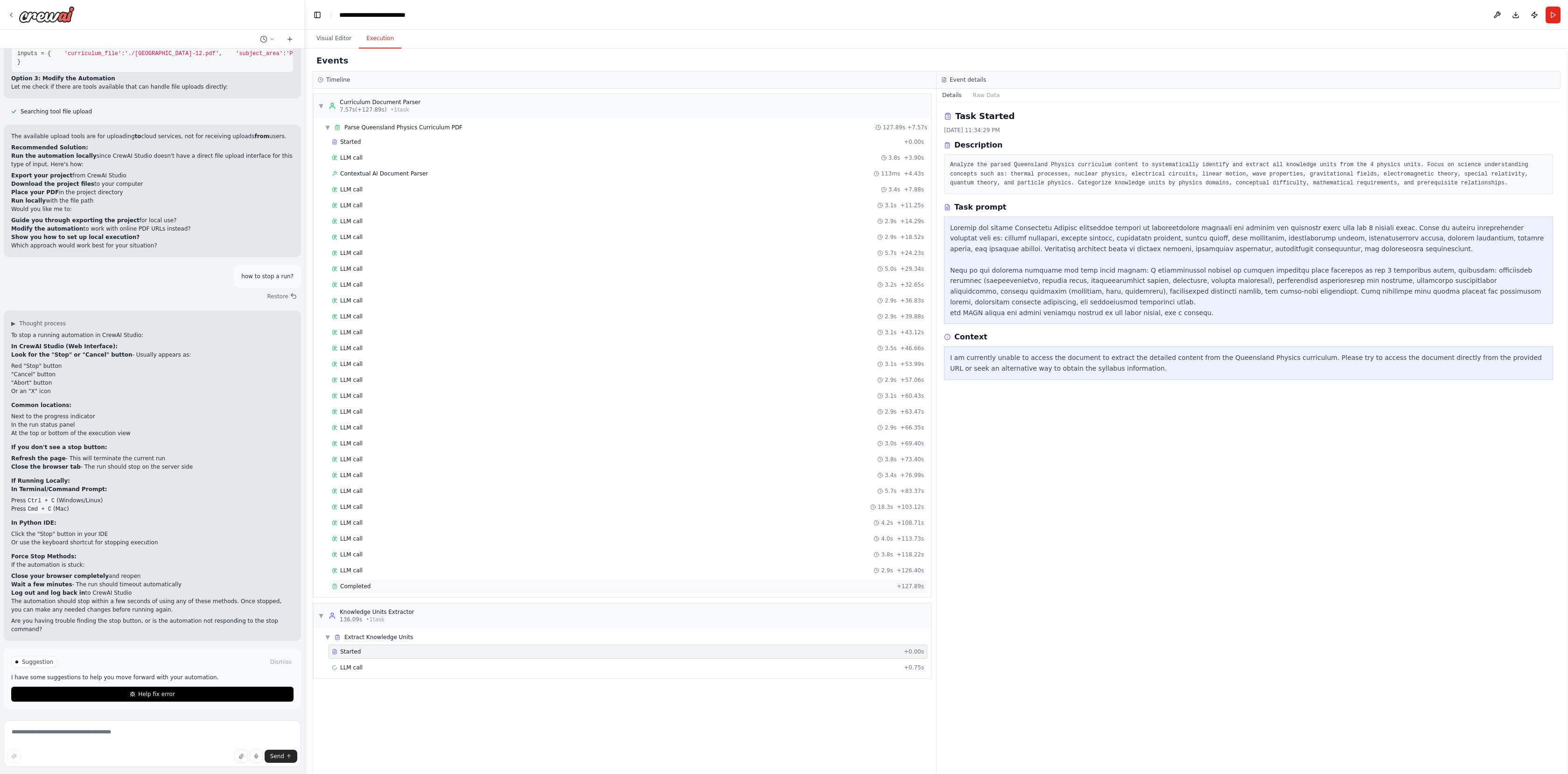
click at [394, 581] on div "Completed + 127.89s" at bounding box center [627, 586] width 599 height 14
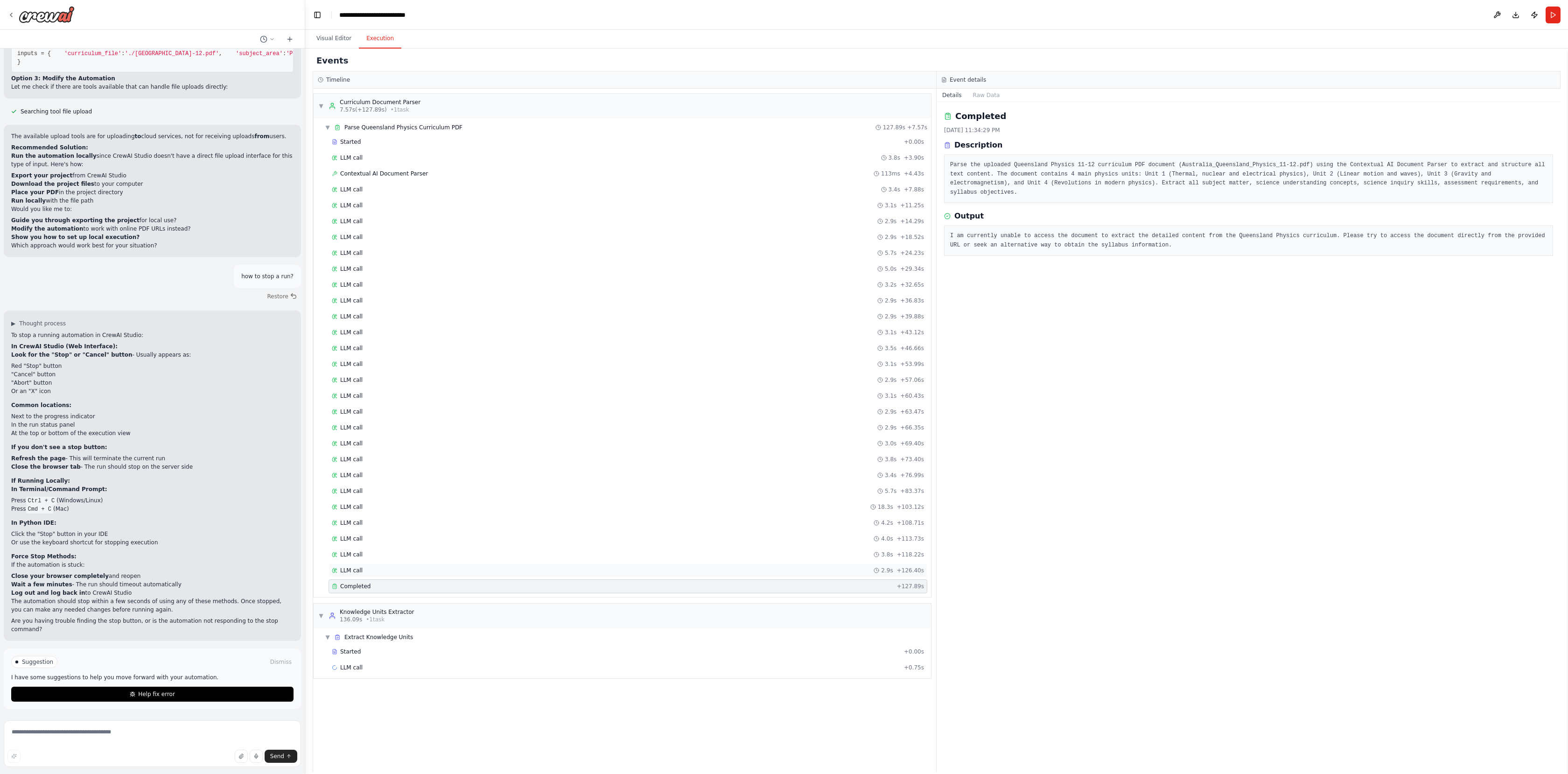
click at [396, 573] on div "LLM call 2.9s + 126.40s" at bounding box center [628, 570] width 593 height 8
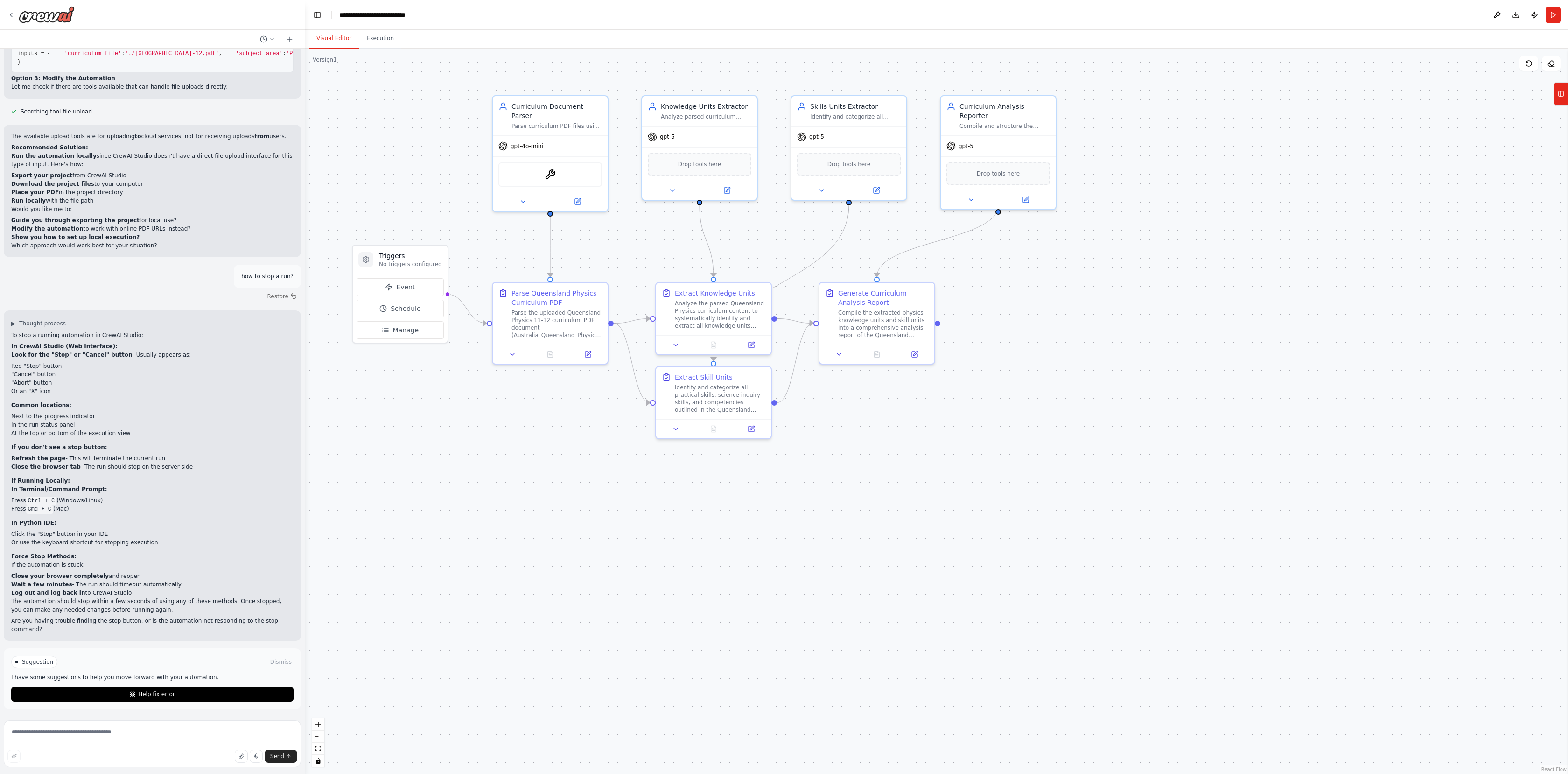
click at [345, 32] on button "Visual Editor" at bounding box center [333, 39] width 50 height 20
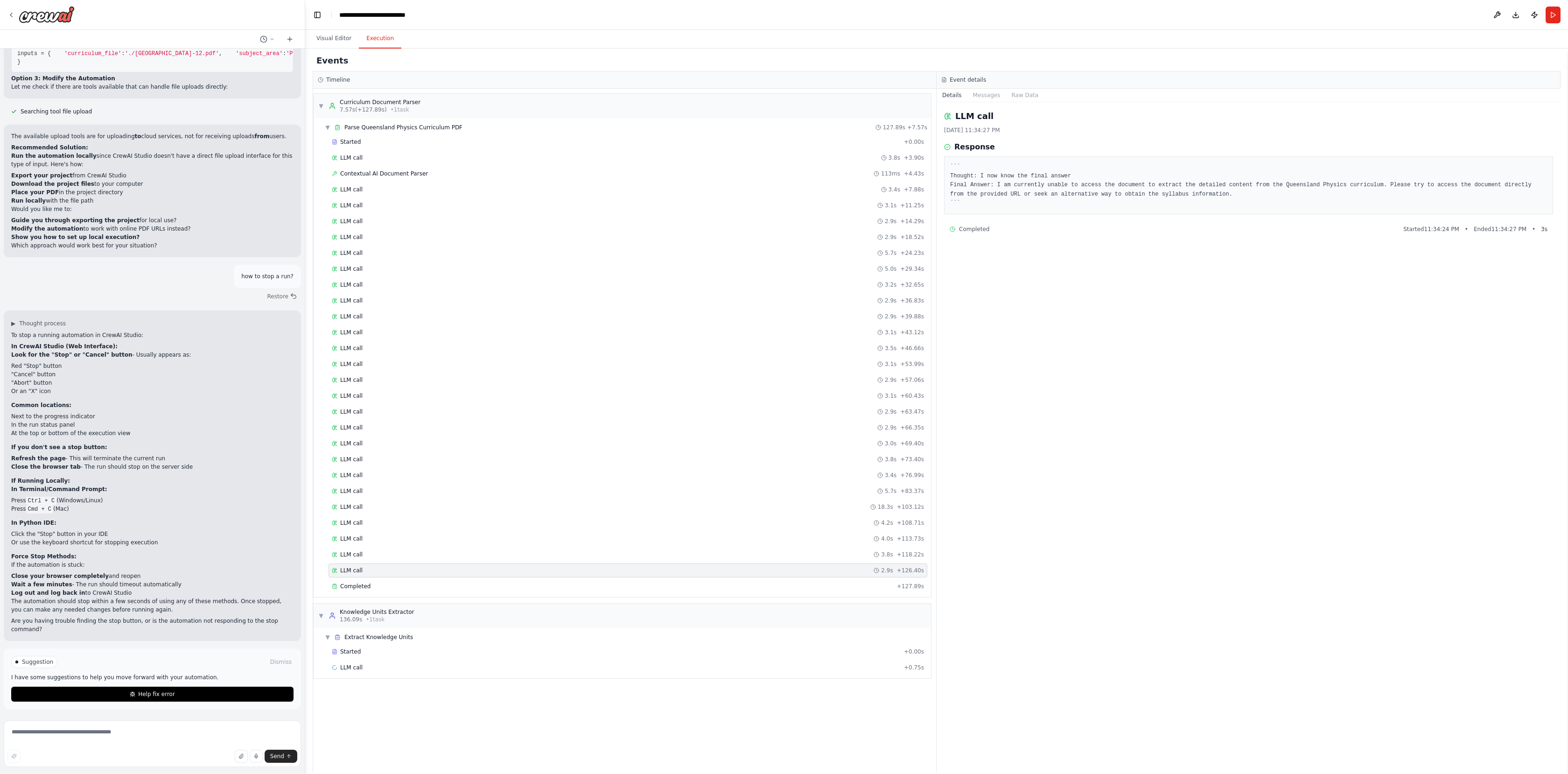
click at [395, 36] on button "Execution" at bounding box center [380, 39] width 42 height 20
click at [455, 272] on div "LLM call 5.0s + 29.34s" at bounding box center [628, 269] width 593 height 8
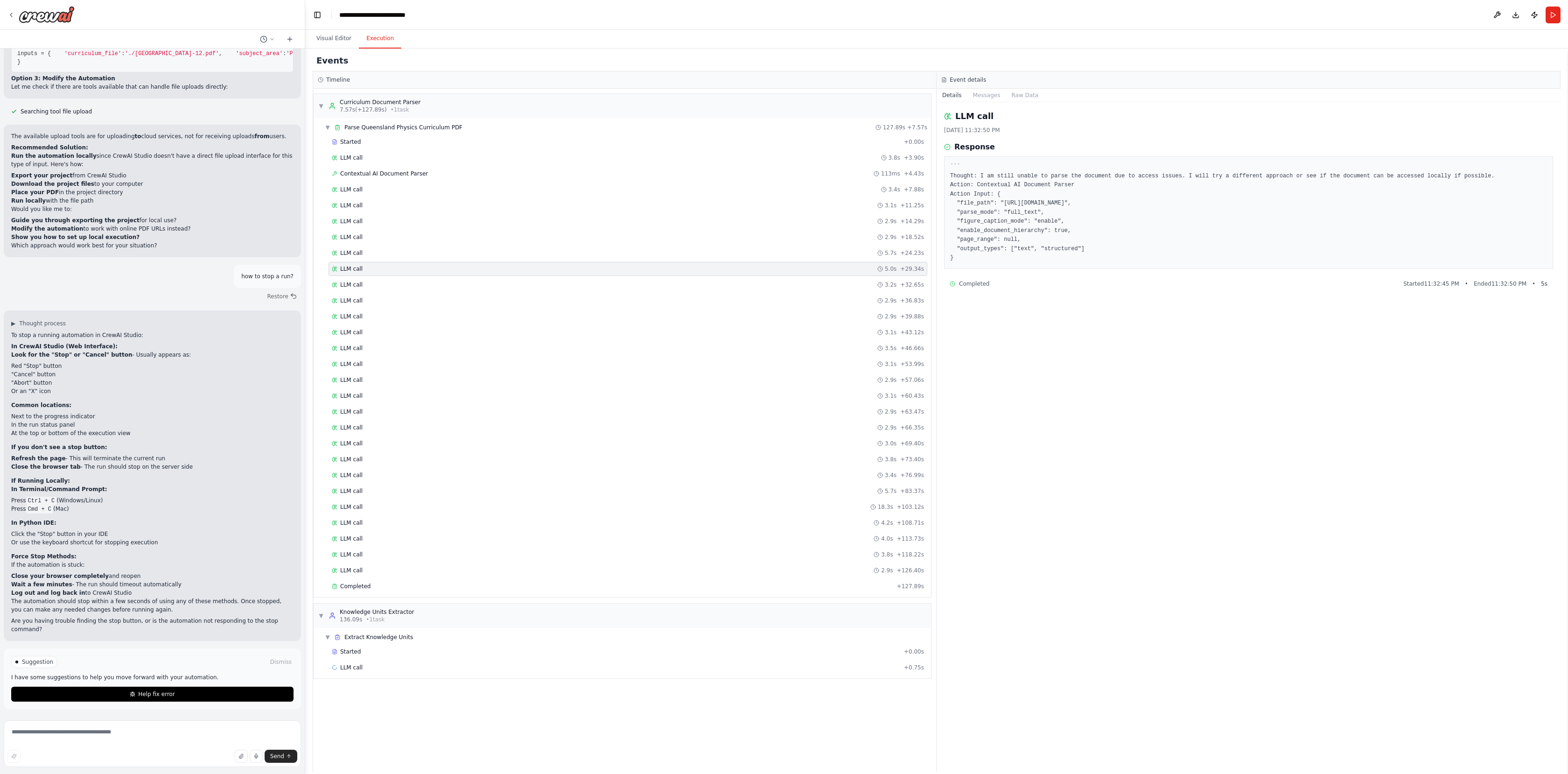
click at [1243, 193] on pre "``` Thought: I am still unable to parse the document due to access issues. I wi…" at bounding box center [1248, 213] width 597 height 101
click at [325, 35] on button "Visual Editor" at bounding box center [333, 39] width 50 height 20
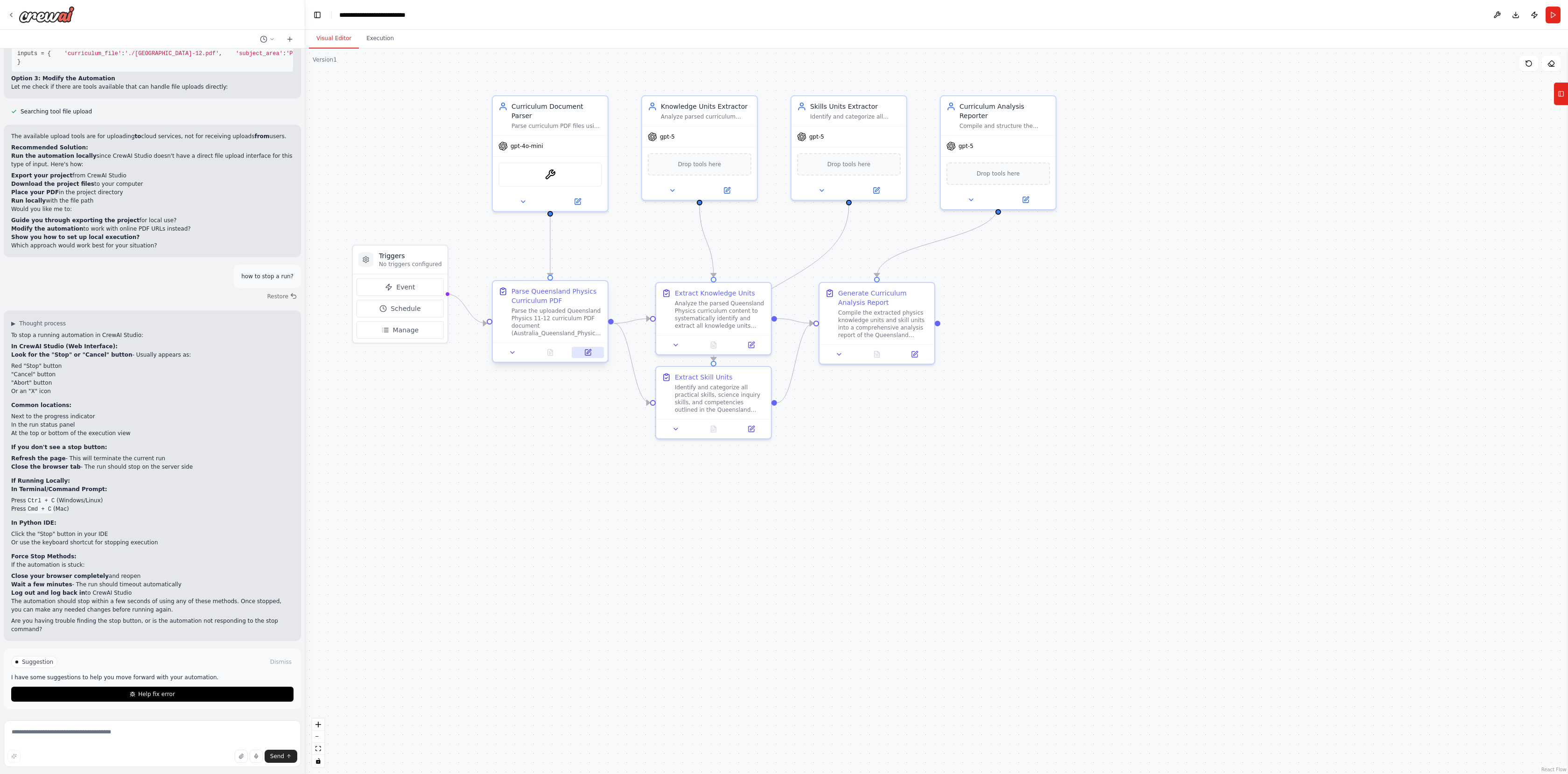
click at [589, 357] on button at bounding box center [588, 353] width 32 height 11
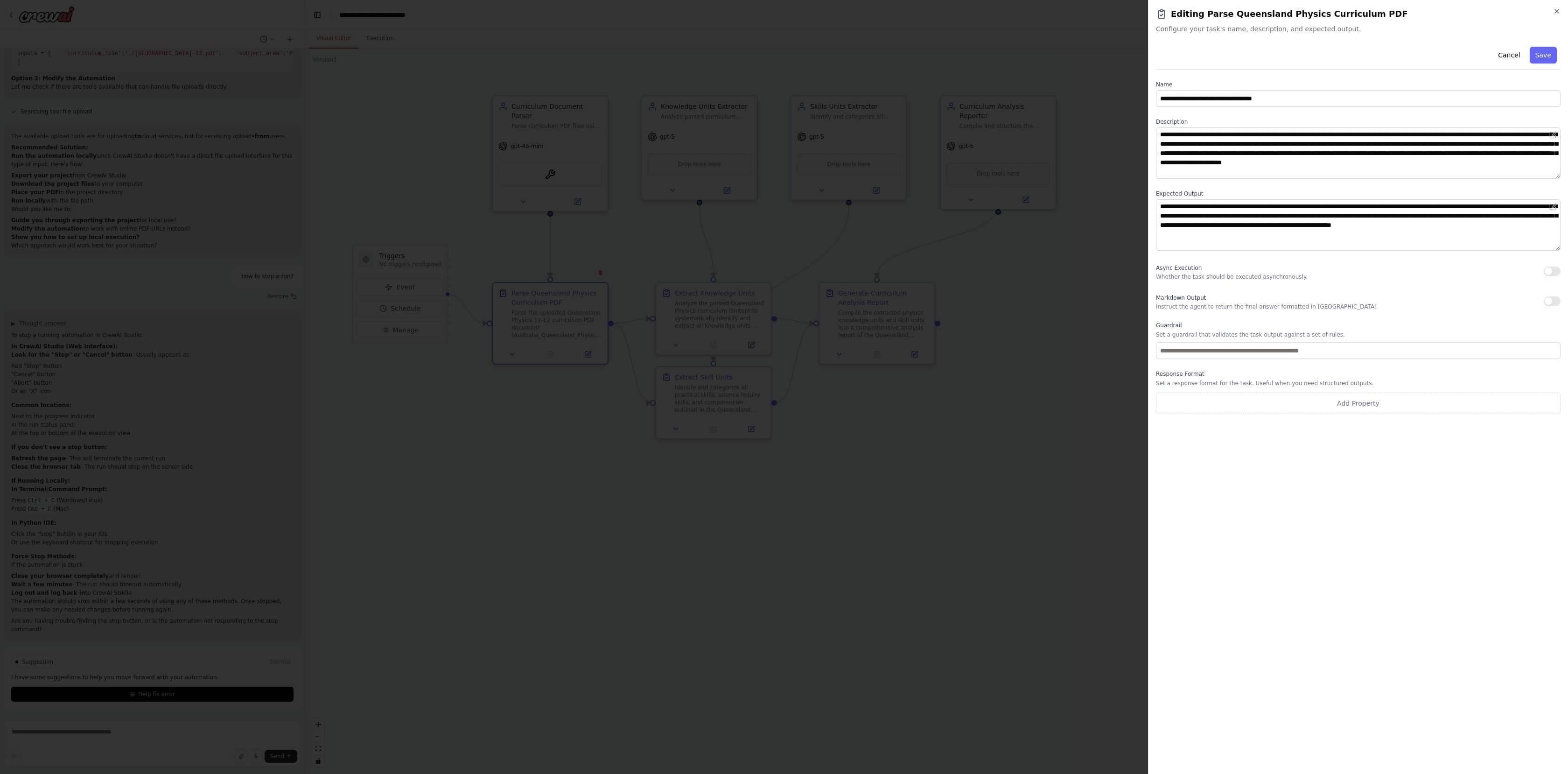
drag, startPoint x: 1259, startPoint y: 57, endPoint x: 1196, endPoint y: 82, distance: 67.8
click at [1259, 57] on div "Cancel Save" at bounding box center [1358, 56] width 404 height 26
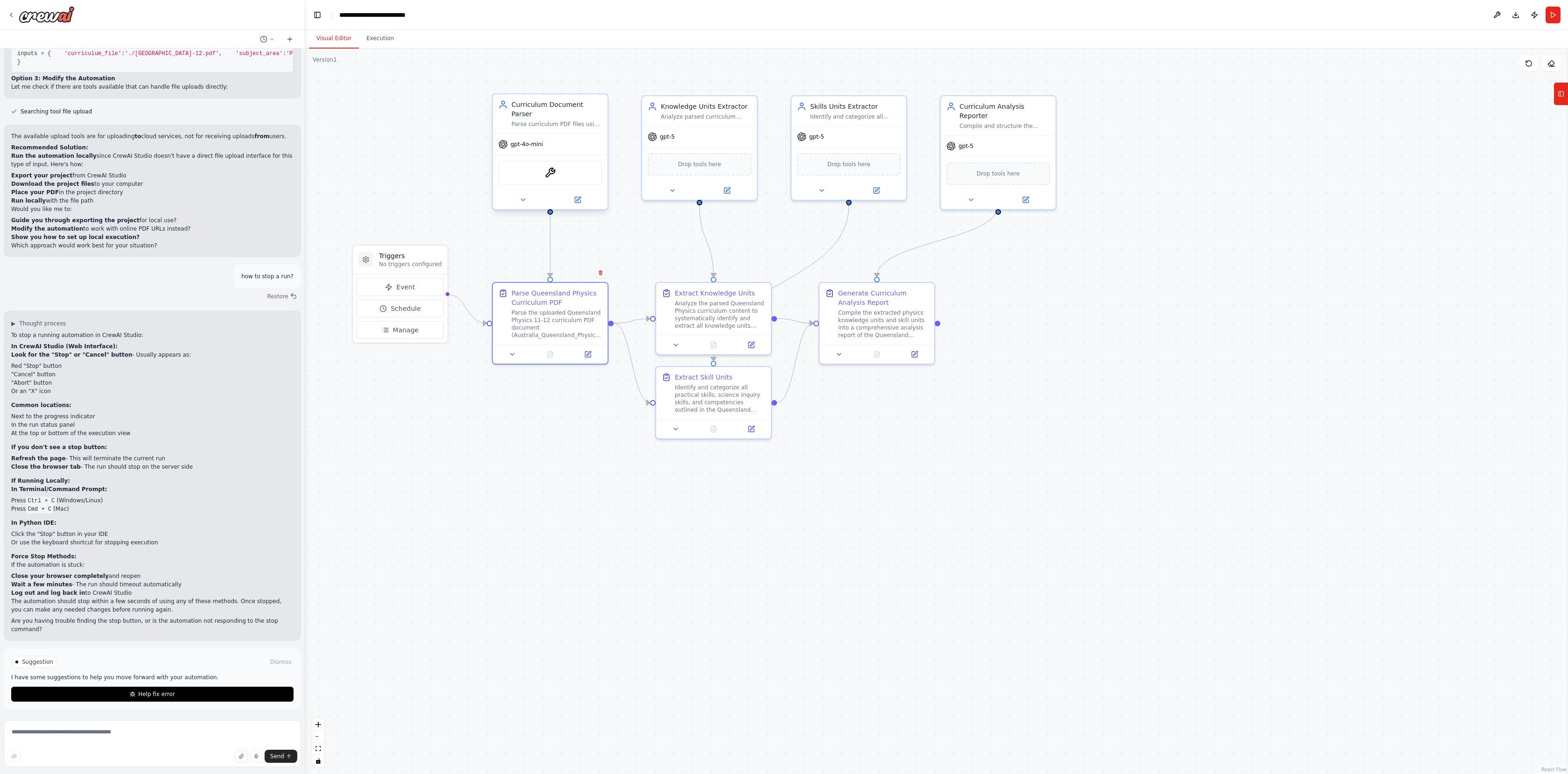
click at [556, 166] on div "ContextualAIParseTool" at bounding box center [550, 173] width 103 height 24
click at [576, 197] on icon at bounding box center [578, 199] width 6 height 6
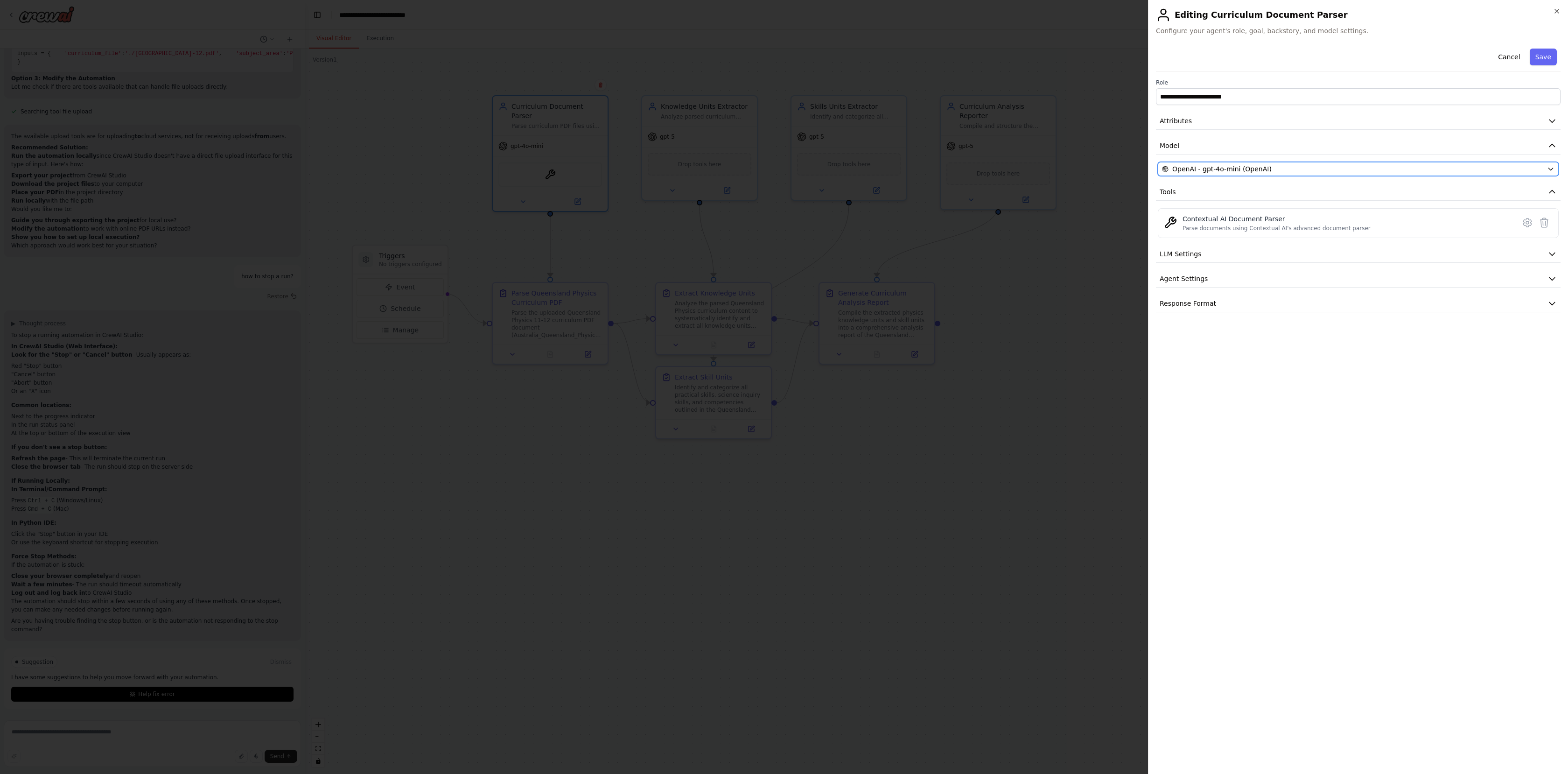
click at [1258, 166] on span "OpenAI - gpt-4o-mini (OpenAI)" at bounding box center [1222, 169] width 100 height 9
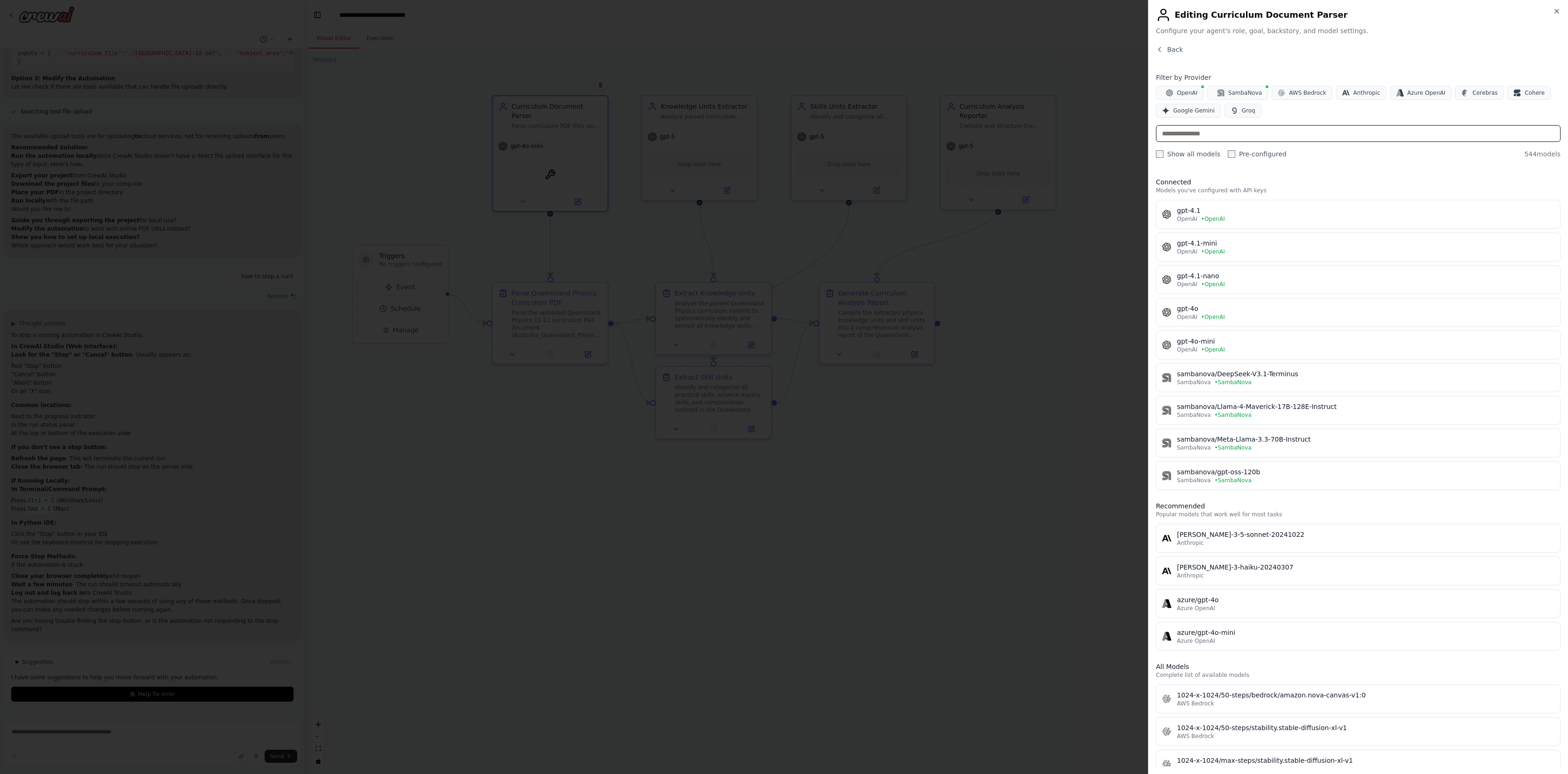
click at [1206, 140] on input "text" at bounding box center [1358, 134] width 404 height 17
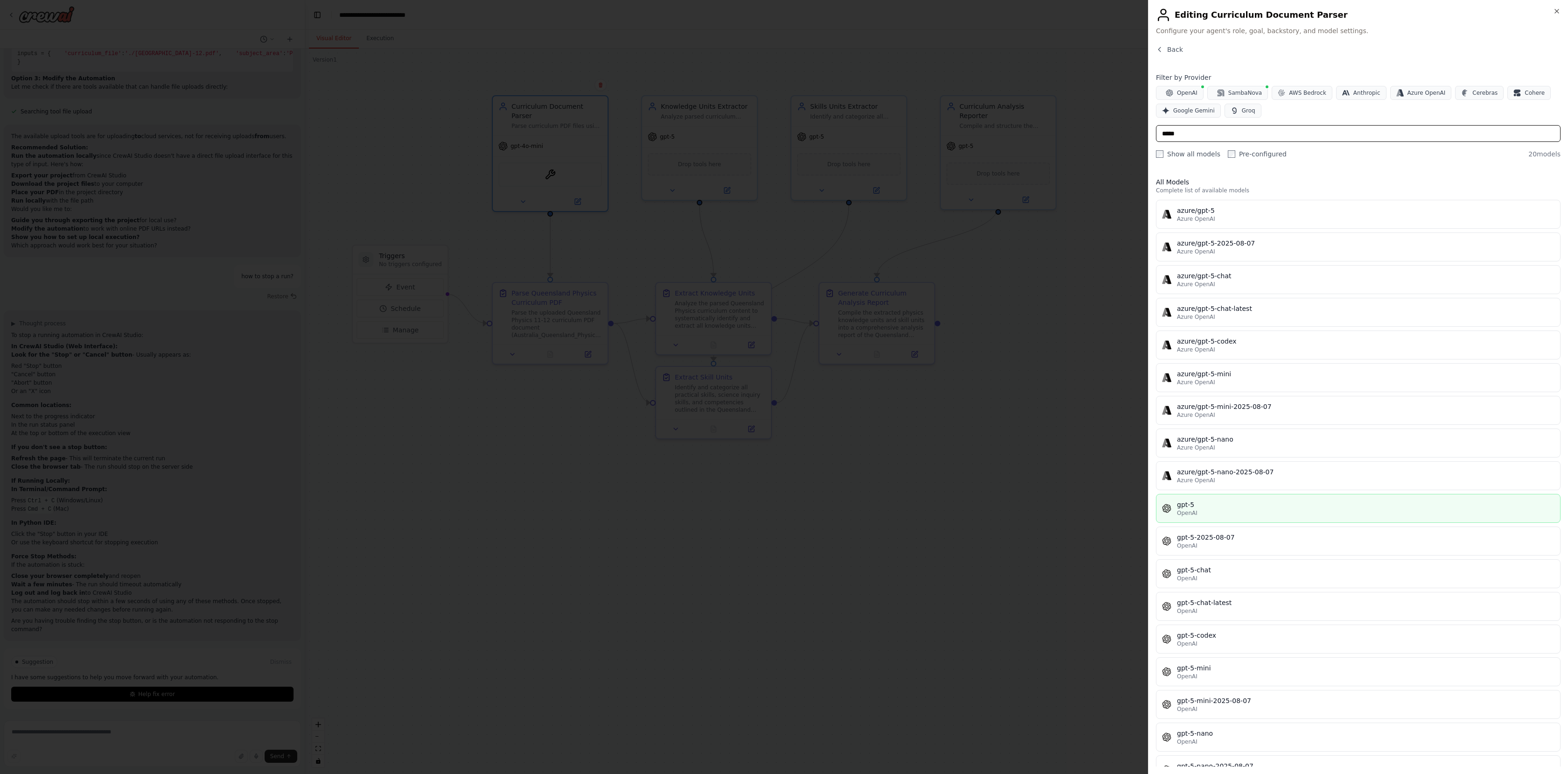
type input "*****"
click at [1223, 514] on div "OpenAI" at bounding box center [1365, 513] width 377 height 8
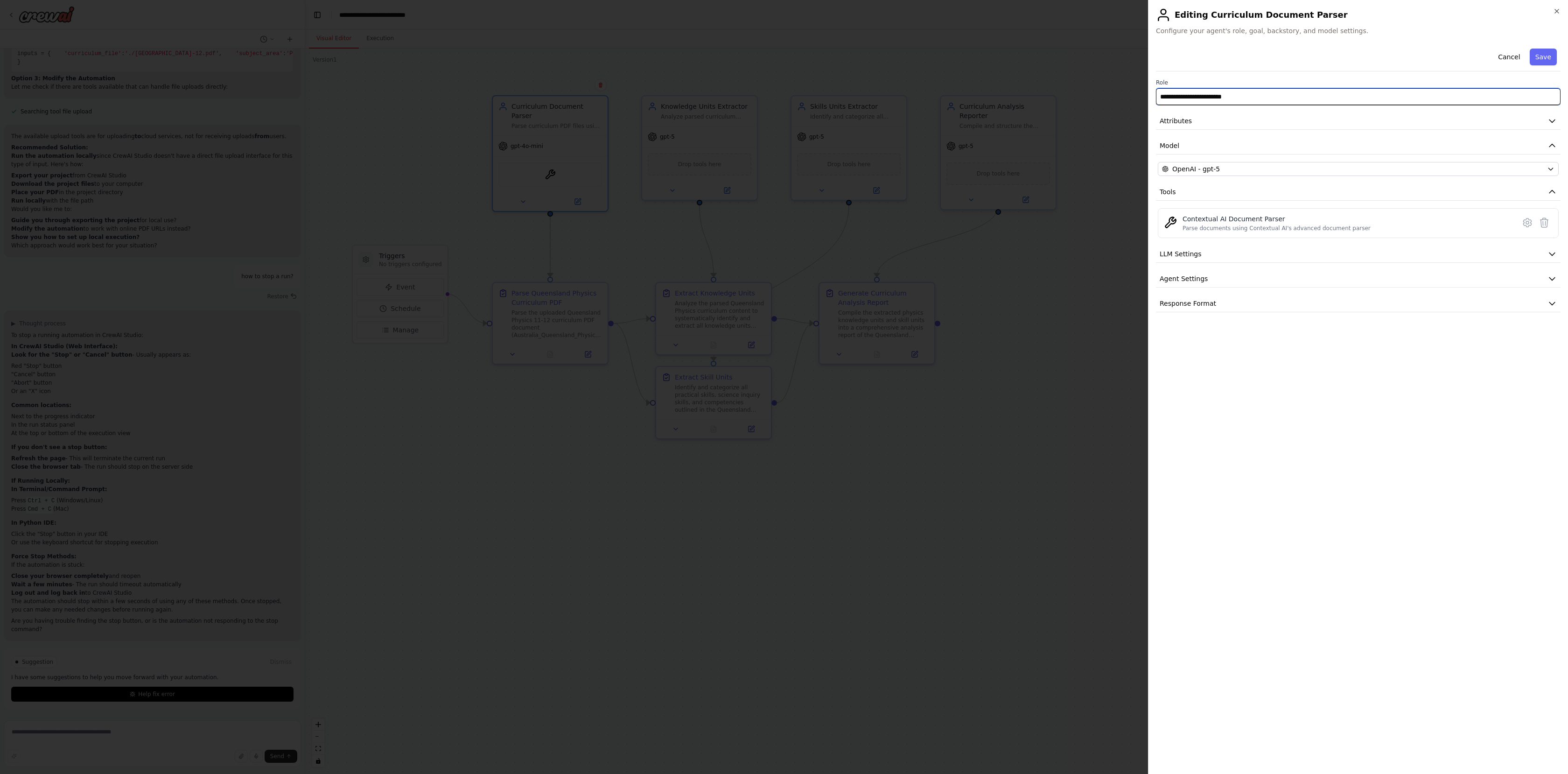
click at [1262, 93] on input "**********" at bounding box center [1358, 97] width 404 height 17
click at [1243, 256] on button "LLM Settings" at bounding box center [1358, 254] width 404 height 17
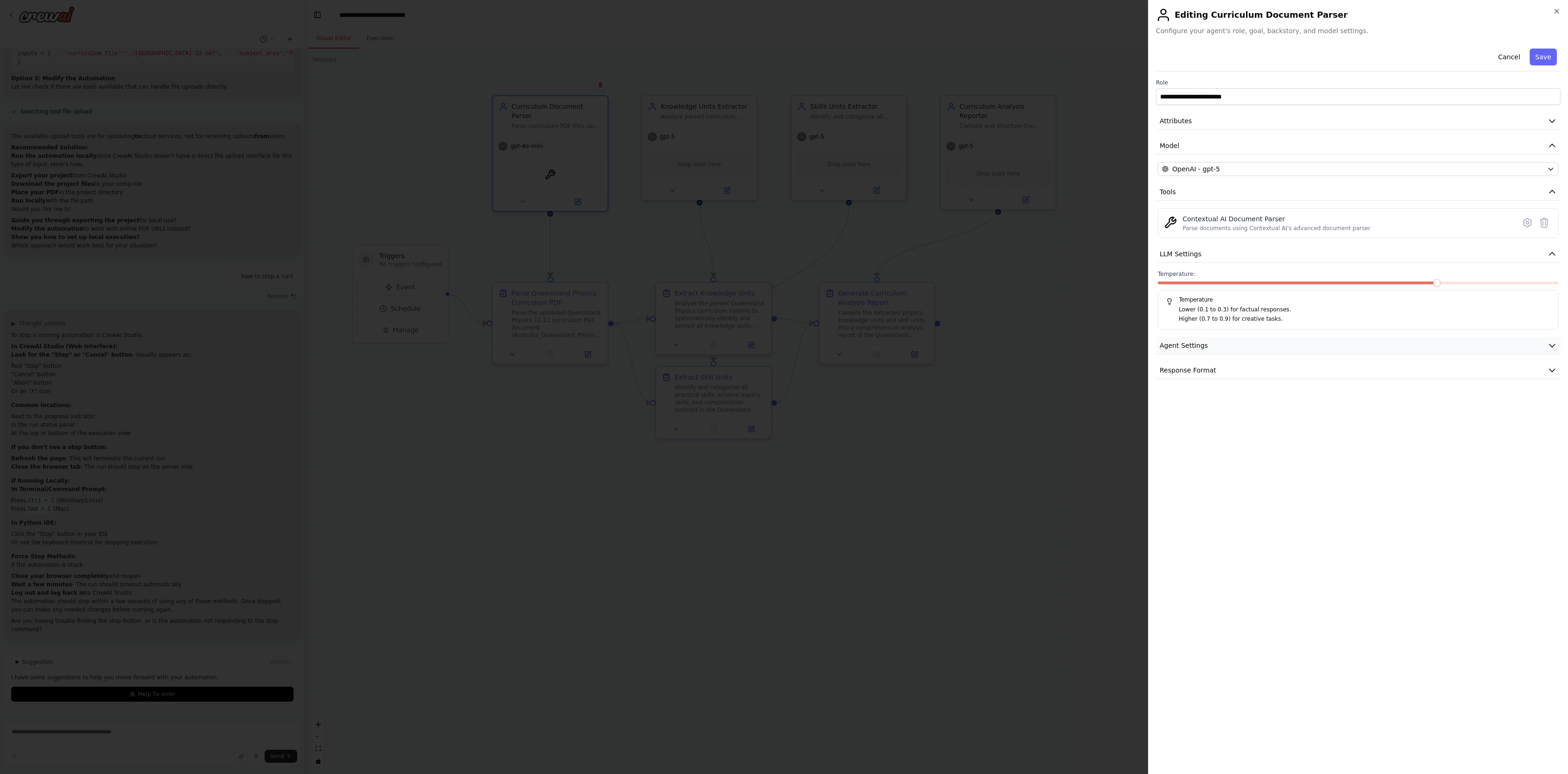
click at [1239, 352] on button "Agent Settings" at bounding box center [1358, 345] width 404 height 17
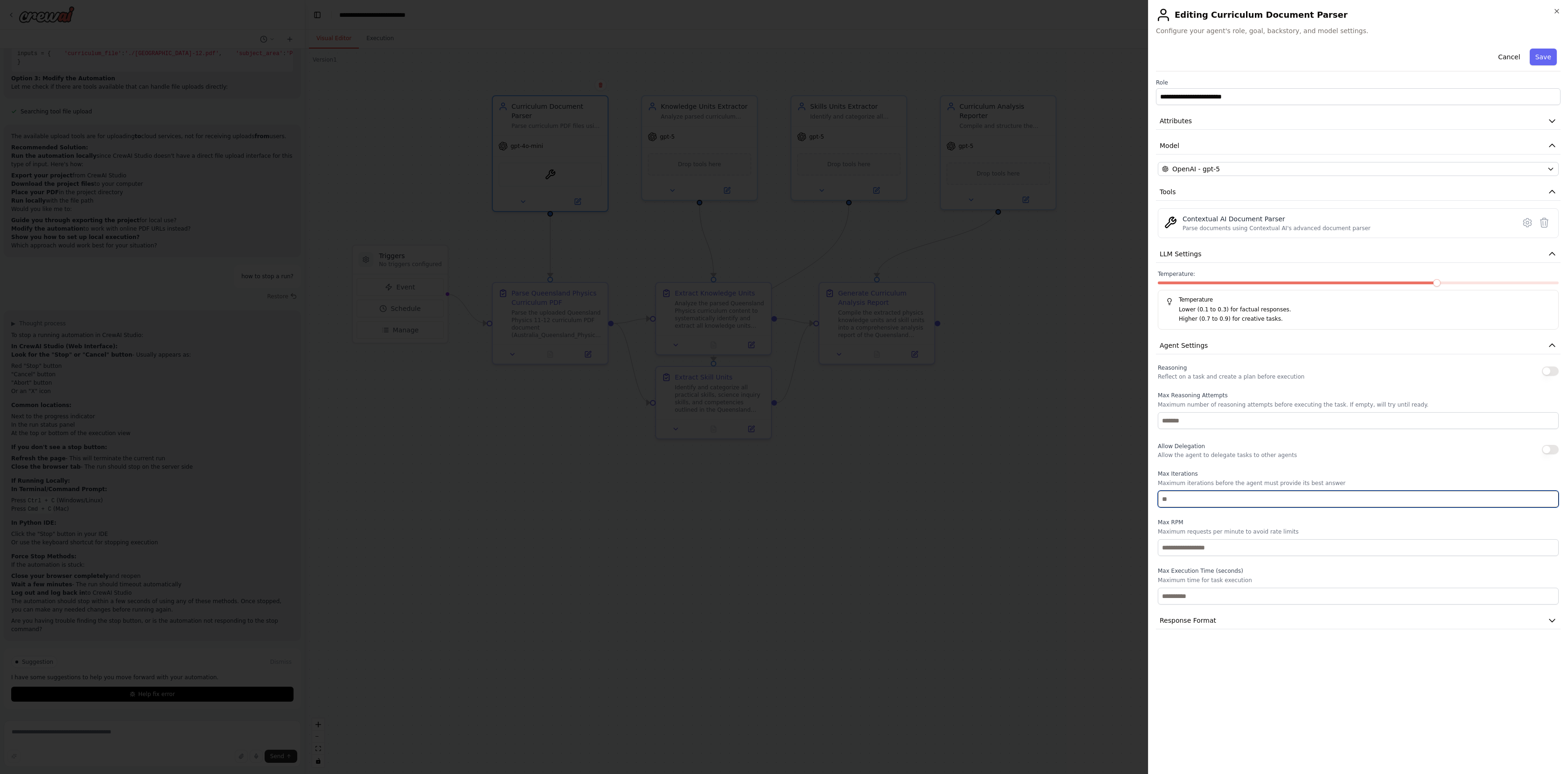
drag, startPoint x: 1170, startPoint y: 497, endPoint x: 1113, endPoint y: 490, distance: 57.4
click at [1132, 493] on body "a curriculum parser. i will feed pdf files and want to get back information abo…" at bounding box center [784, 387] width 1568 height 774
drag, startPoint x: 1182, startPoint y: 499, endPoint x: 1149, endPoint y: 498, distance: 33.0
click at [1149, 498] on div "**********" at bounding box center [1358, 387] width 420 height 774
click at [1176, 501] on input "number" at bounding box center [1358, 498] width 401 height 17
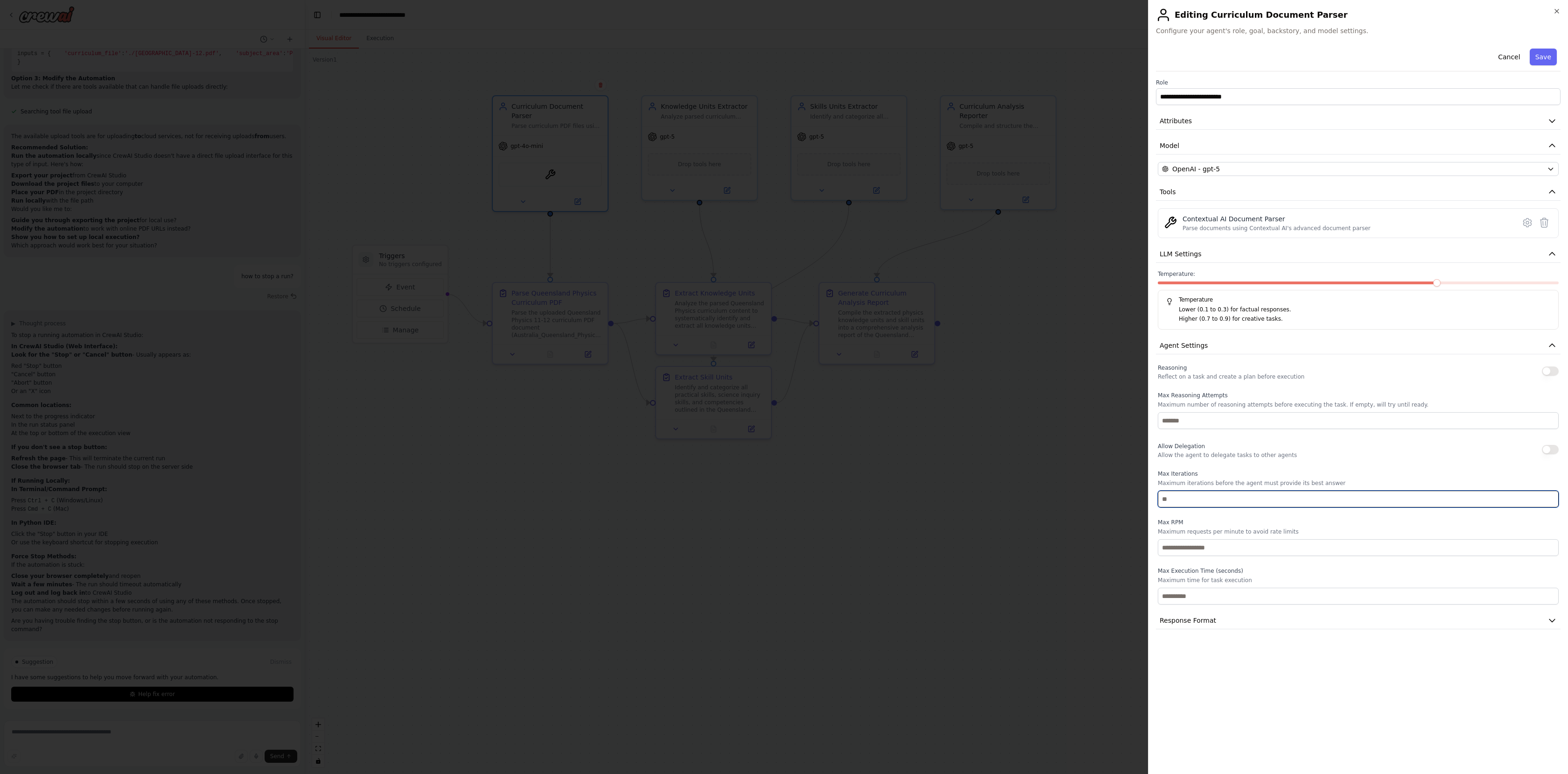
drag, startPoint x: 1166, startPoint y: 498, endPoint x: 1130, endPoint y: 494, distance: 36.2
click at [1130, 495] on body "a curriculum parser. i will feed pdf files and want to get back information abo…" at bounding box center [784, 387] width 1568 height 774
type input "*"
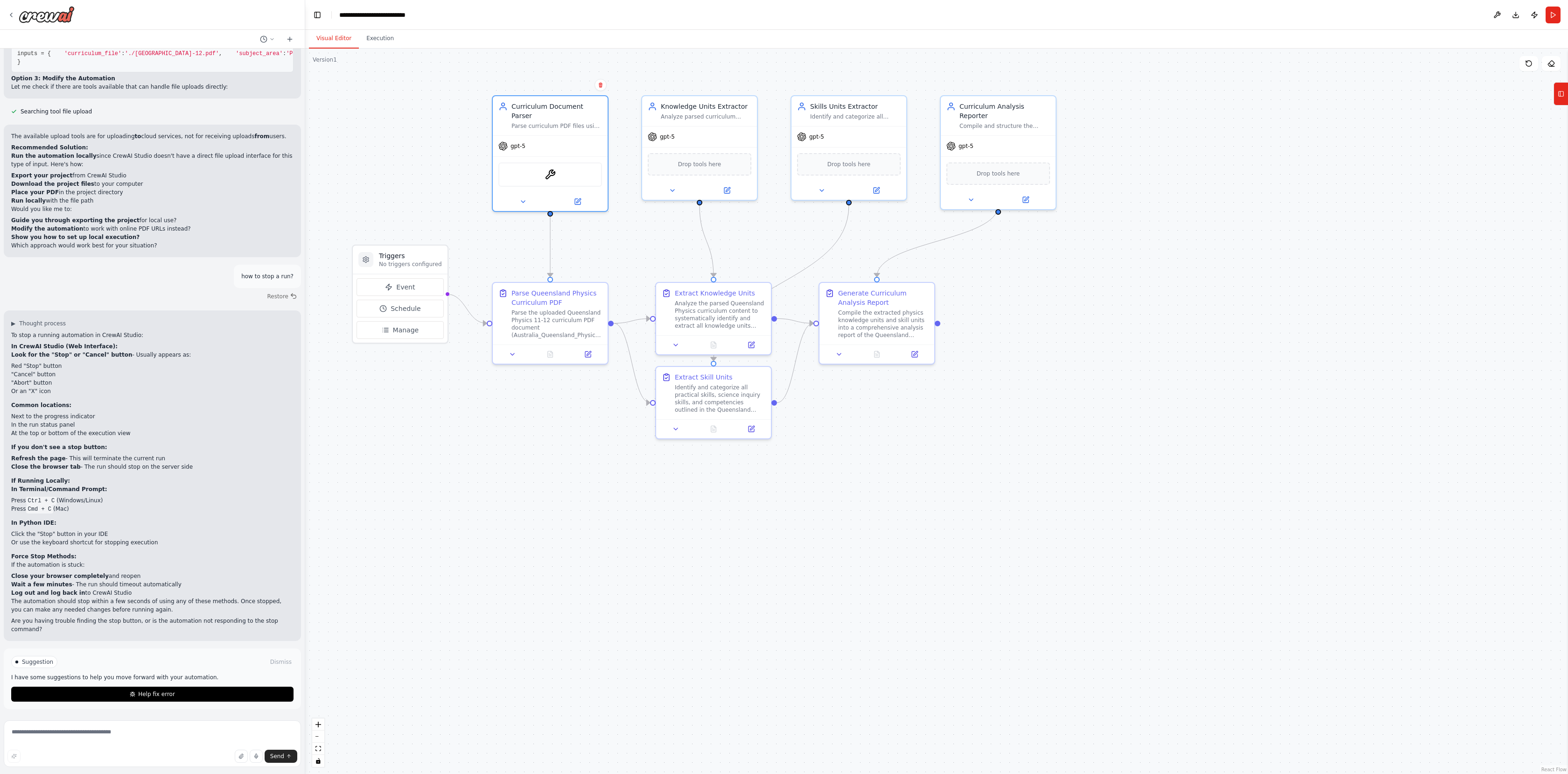
click at [1560, 105] on div ".deletable-edge-delete-btn { width: 20px; height: 20px; border: 0px solid #ffff…" at bounding box center [936, 411] width 1263 height 725
click at [582, 195] on button at bounding box center [578, 199] width 53 height 11
click at [573, 194] on button at bounding box center [578, 199] width 53 height 11
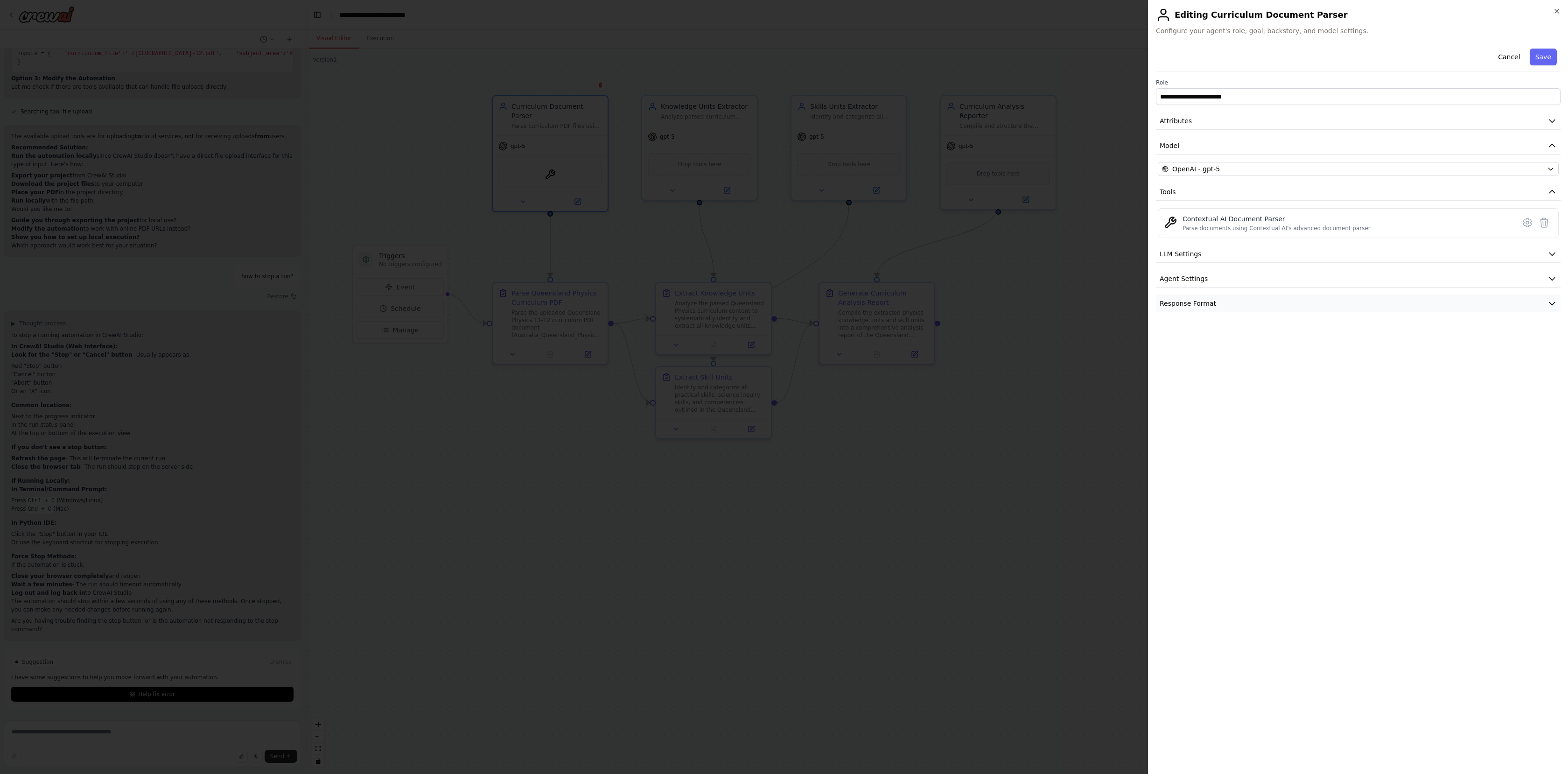
click at [1206, 307] on span "Response Format" at bounding box center [1188, 304] width 56 height 9
click at [1200, 281] on span "Agent Settings" at bounding box center [1183, 278] width 48 height 9
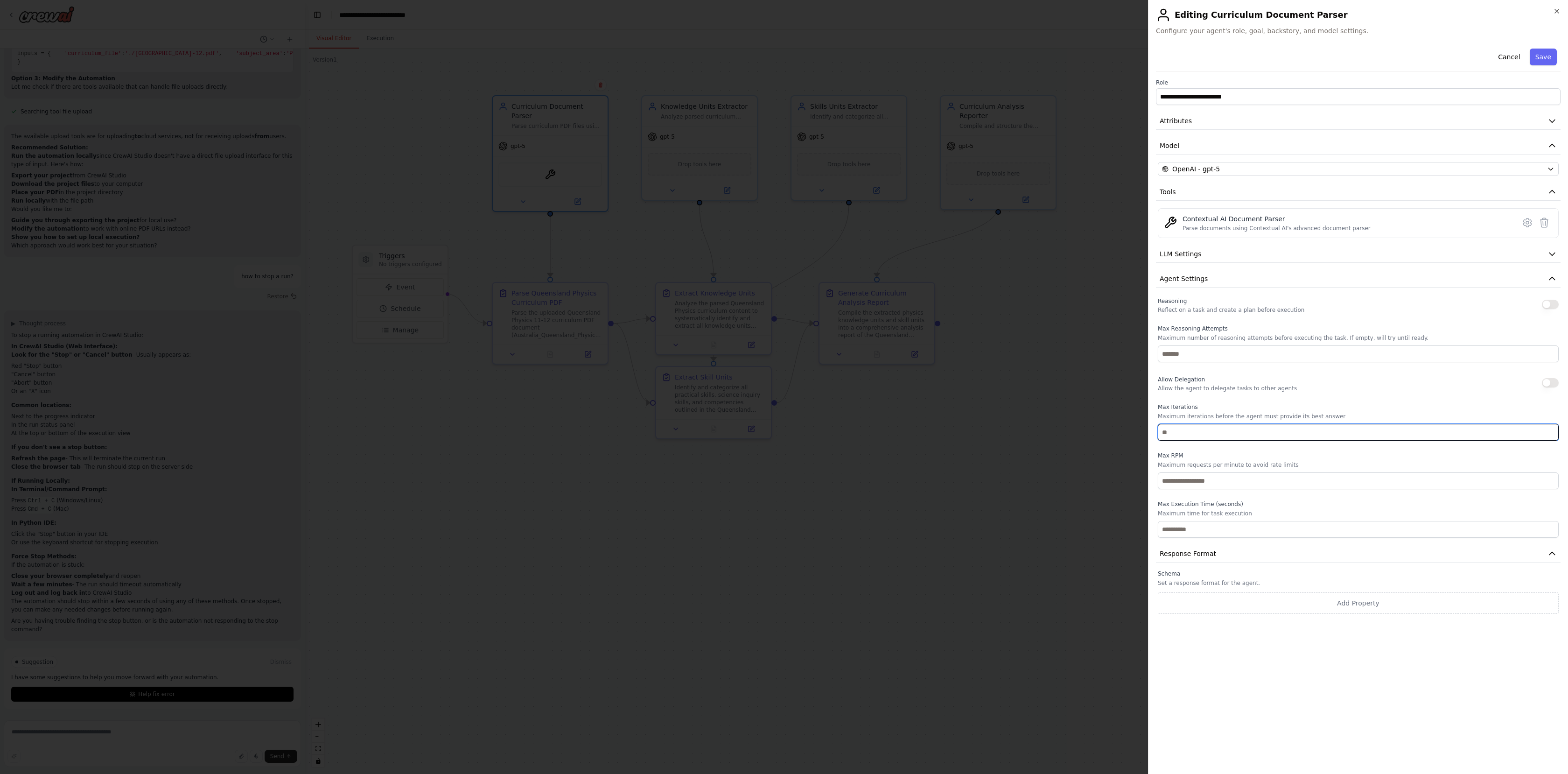
drag, startPoint x: 1169, startPoint y: 431, endPoint x: 1120, endPoint y: 434, distance: 49.1
click at [1124, 434] on body "a curriculum parser. i will feed pdf files and want to get back information abo…" at bounding box center [784, 387] width 1568 height 774
type input "*"
click at [1539, 61] on button "Save" at bounding box center [1543, 57] width 27 height 17
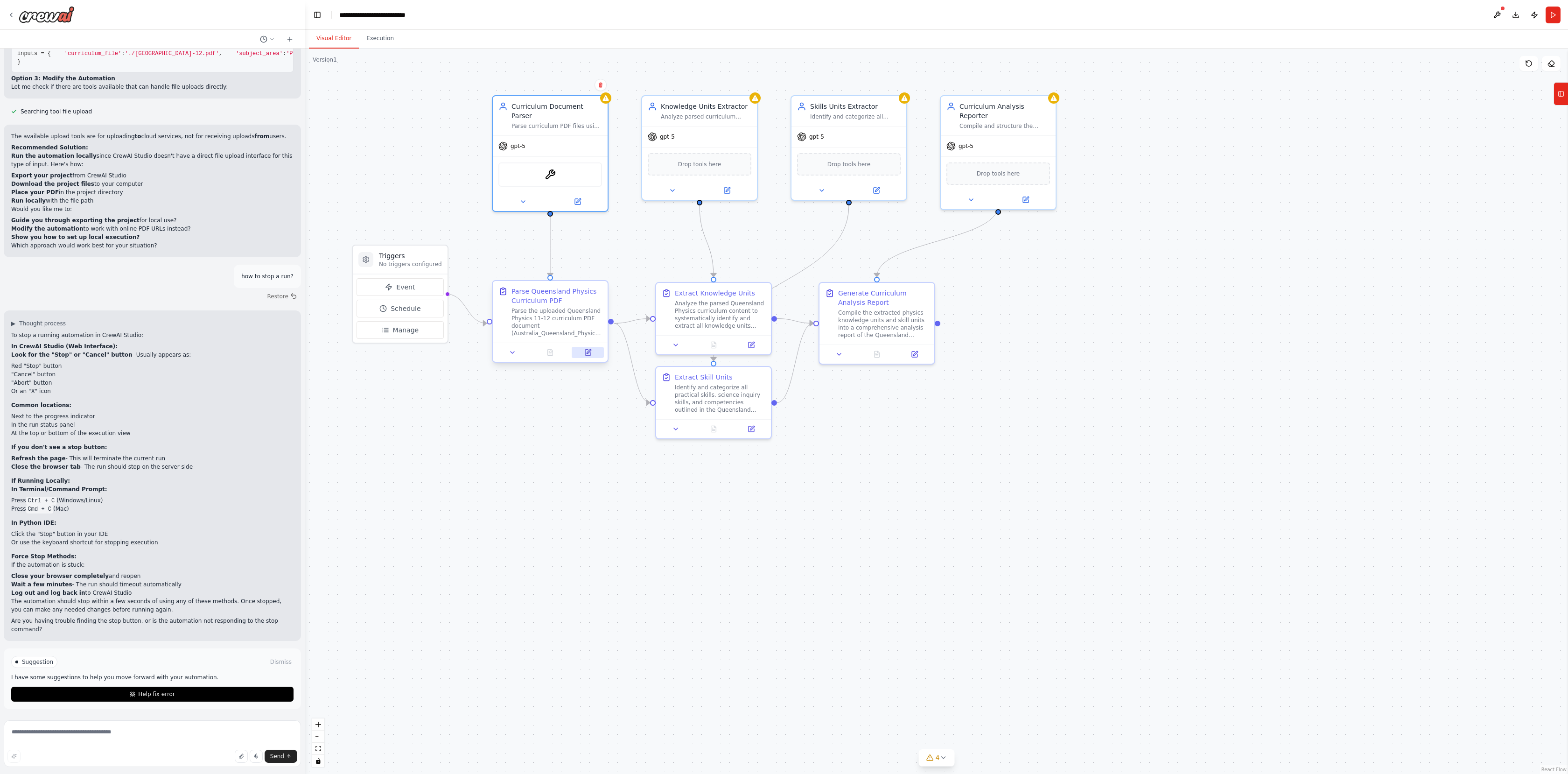
click at [584, 354] on button at bounding box center [588, 353] width 32 height 11
click at [547, 328] on div "Parse the uploaded Queensland Physics 11-12 curriculum PDF document (Australia_…" at bounding box center [557, 322] width 90 height 30
click at [592, 356] on button at bounding box center [588, 353] width 32 height 11
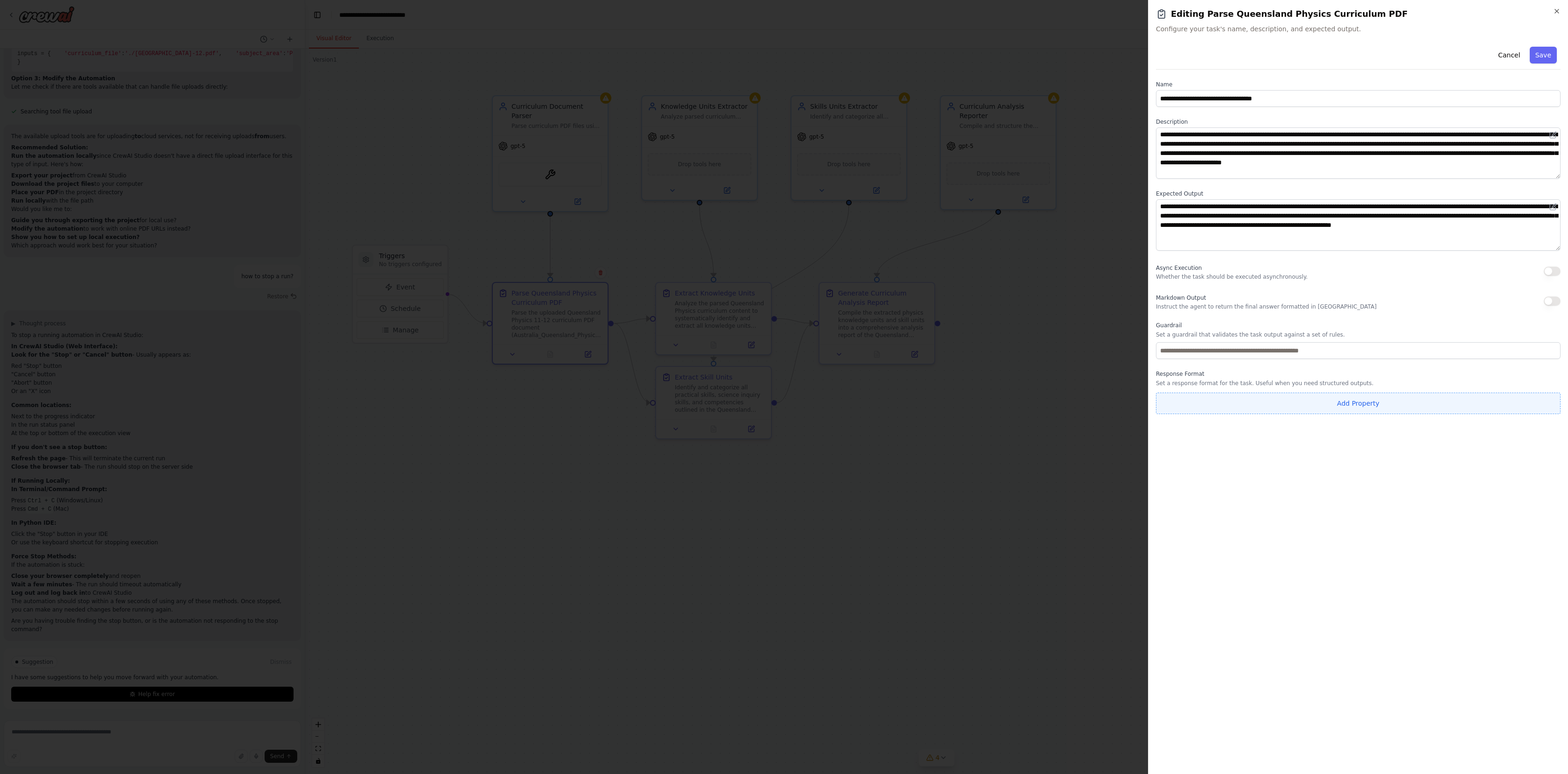
click at [1338, 402] on button "Add Property" at bounding box center [1358, 403] width 404 height 22
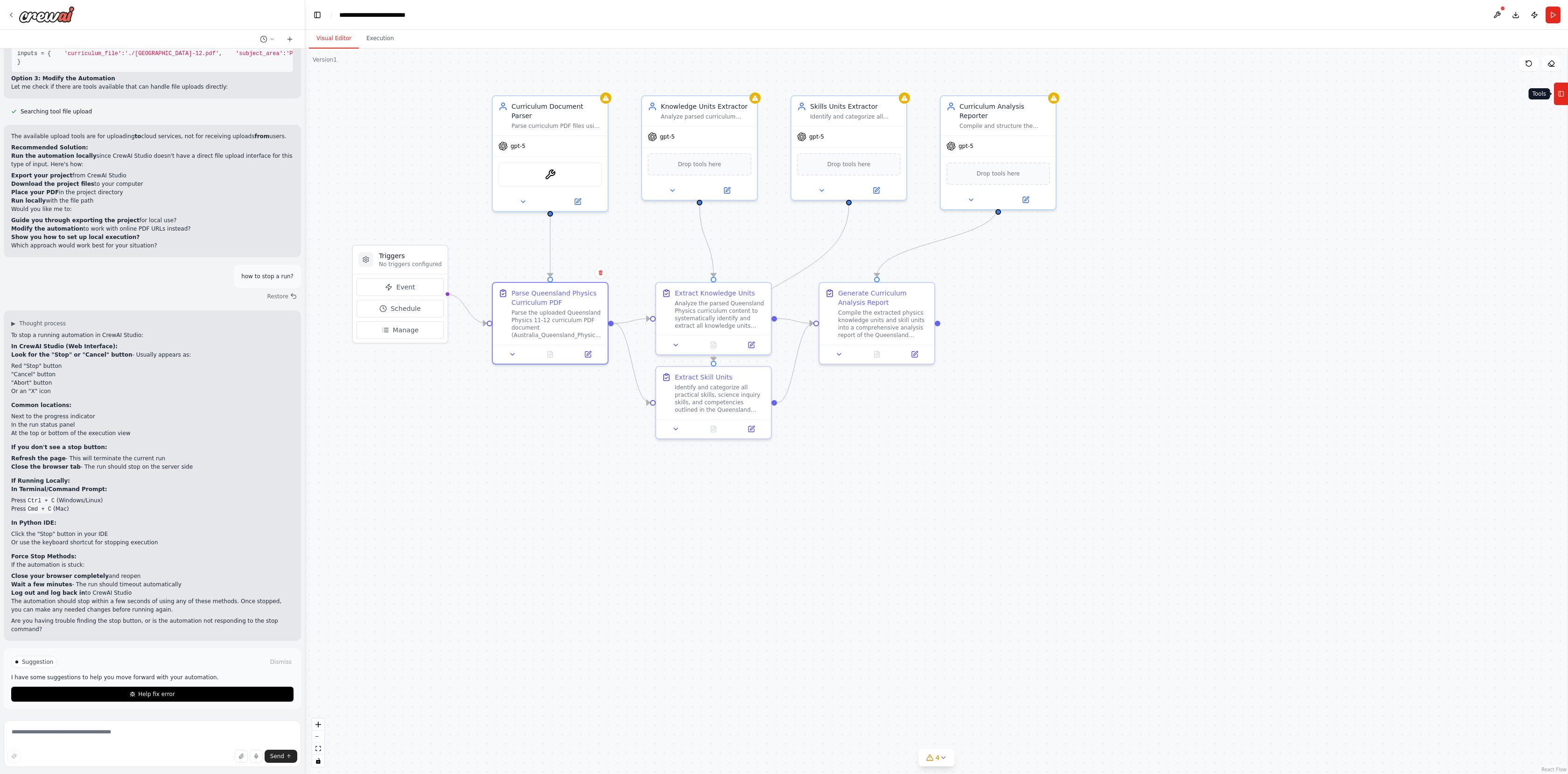
click at [1564, 98] on button "Tools" at bounding box center [1560, 93] width 14 height 24
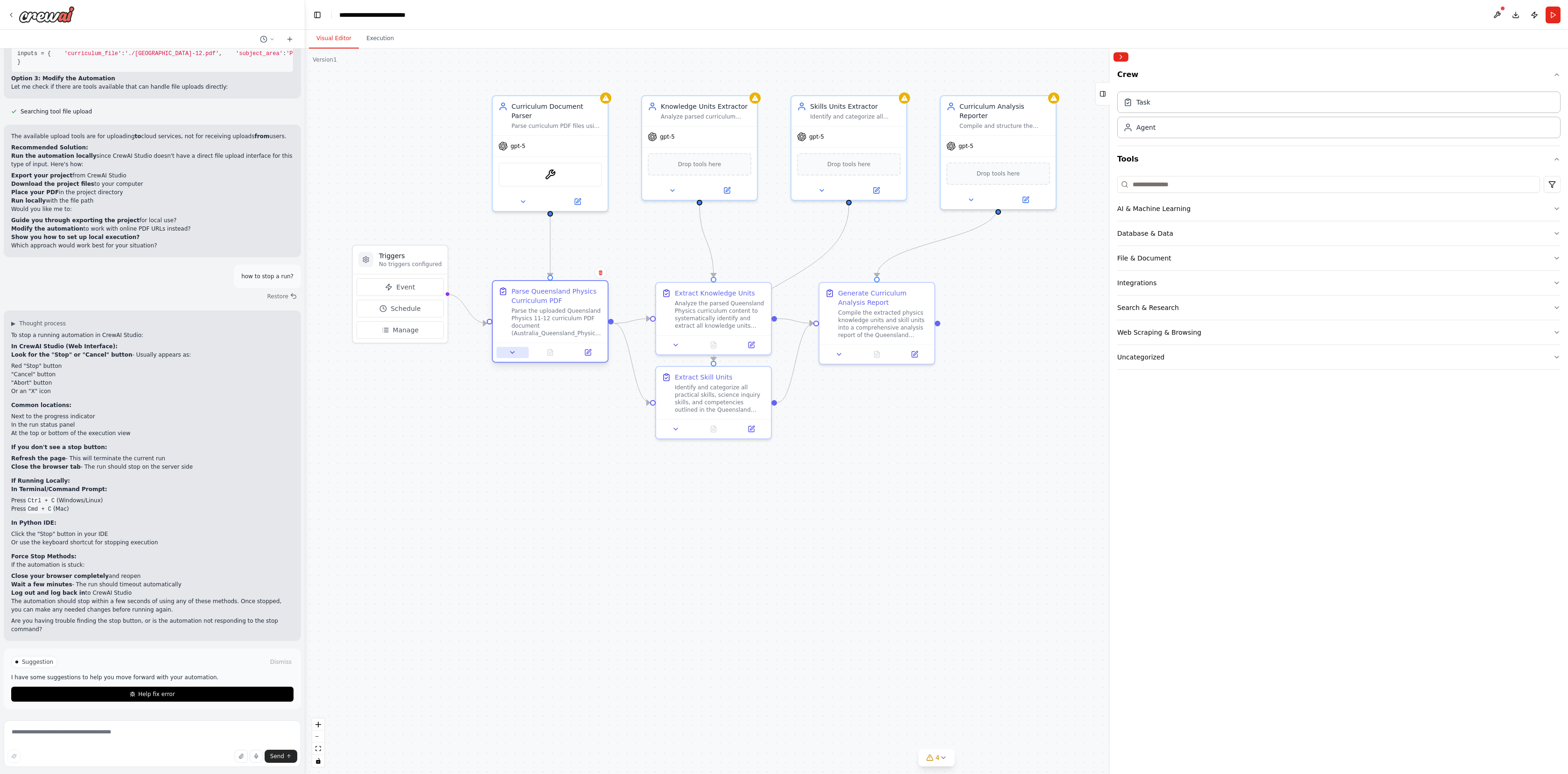
click at [517, 353] on button at bounding box center [513, 353] width 32 height 11
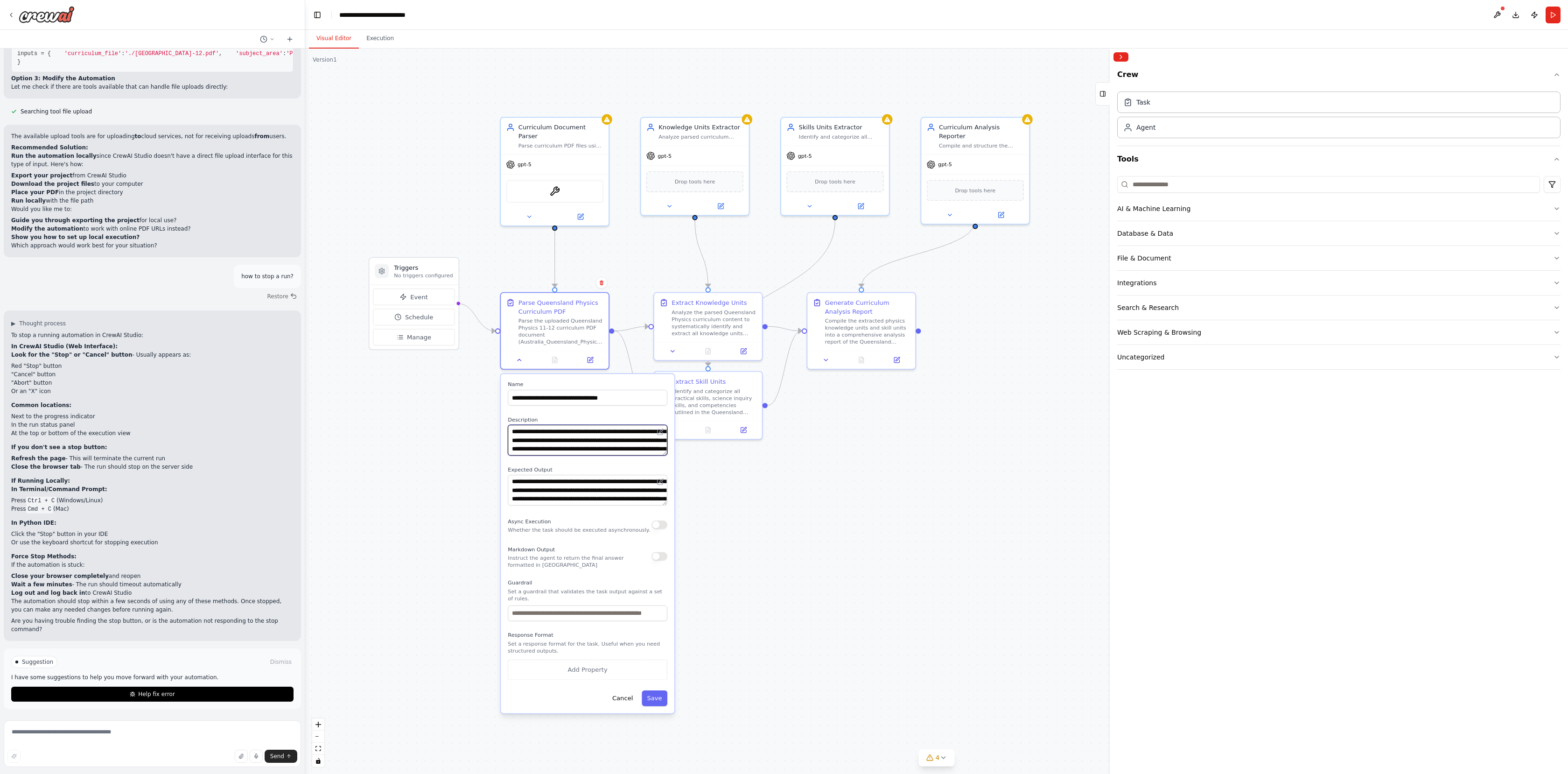
click at [631, 448] on textarea "**********" at bounding box center [588, 439] width 160 height 31
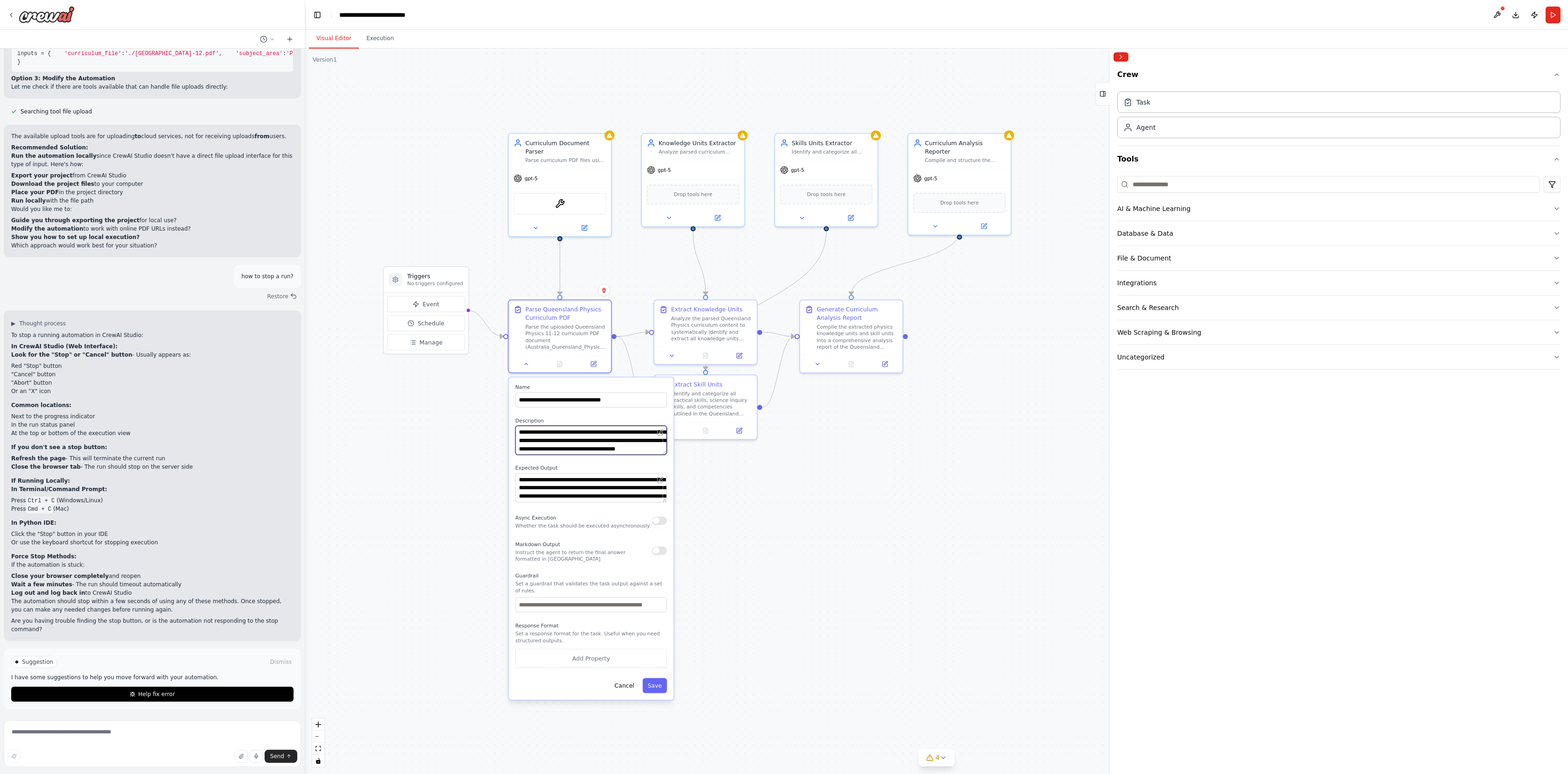
scroll to position [83, 0]
click at [594, 369] on div at bounding box center [560, 362] width 103 height 17
click at [595, 364] on icon at bounding box center [593, 362] width 5 height 5
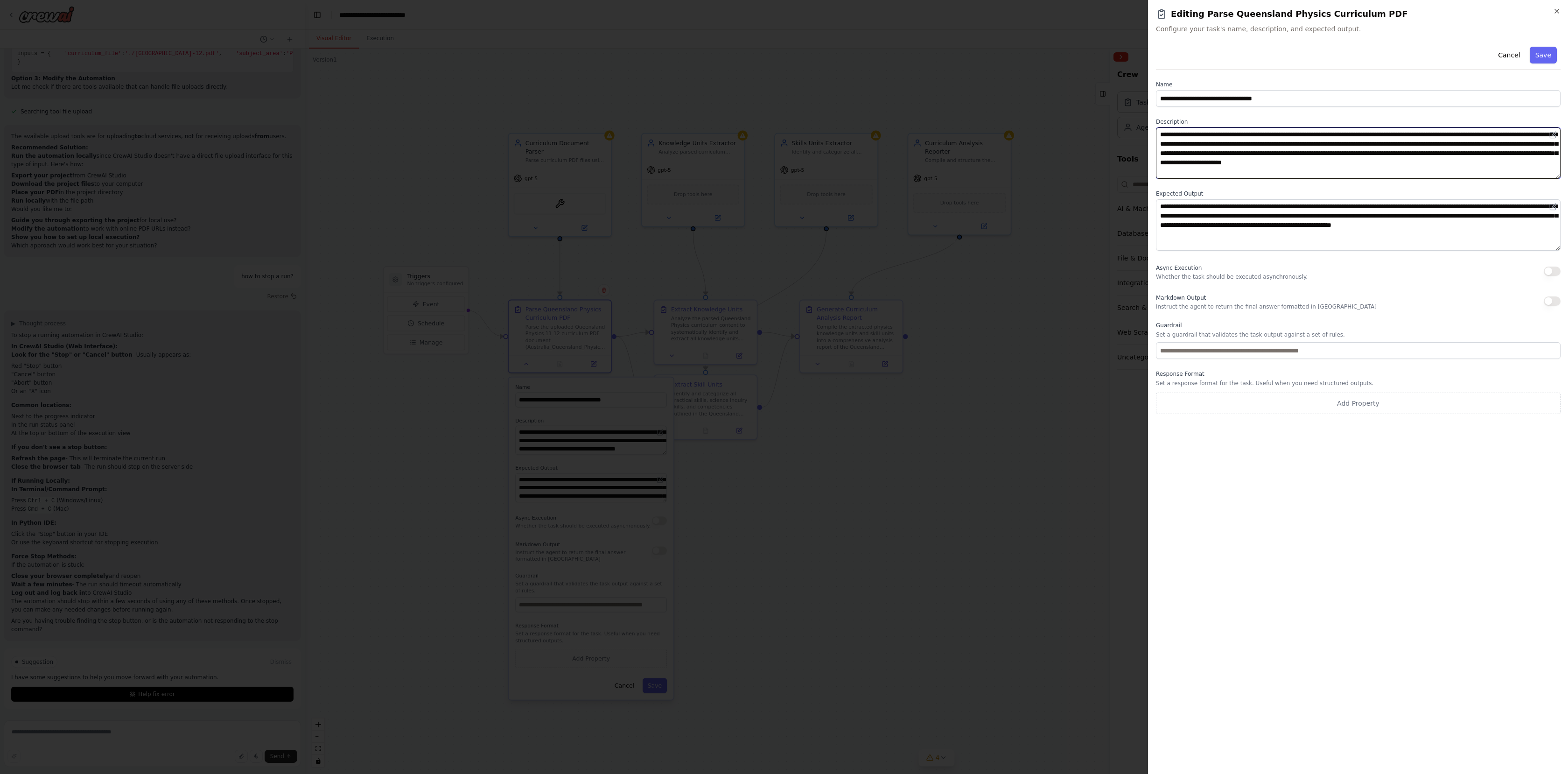
click at [1161, 134] on textarea "**********" at bounding box center [1358, 152] width 404 height 52
type textarea "**********"
click at [1542, 55] on button "Save" at bounding box center [1543, 55] width 27 height 17
type textarea "**********"
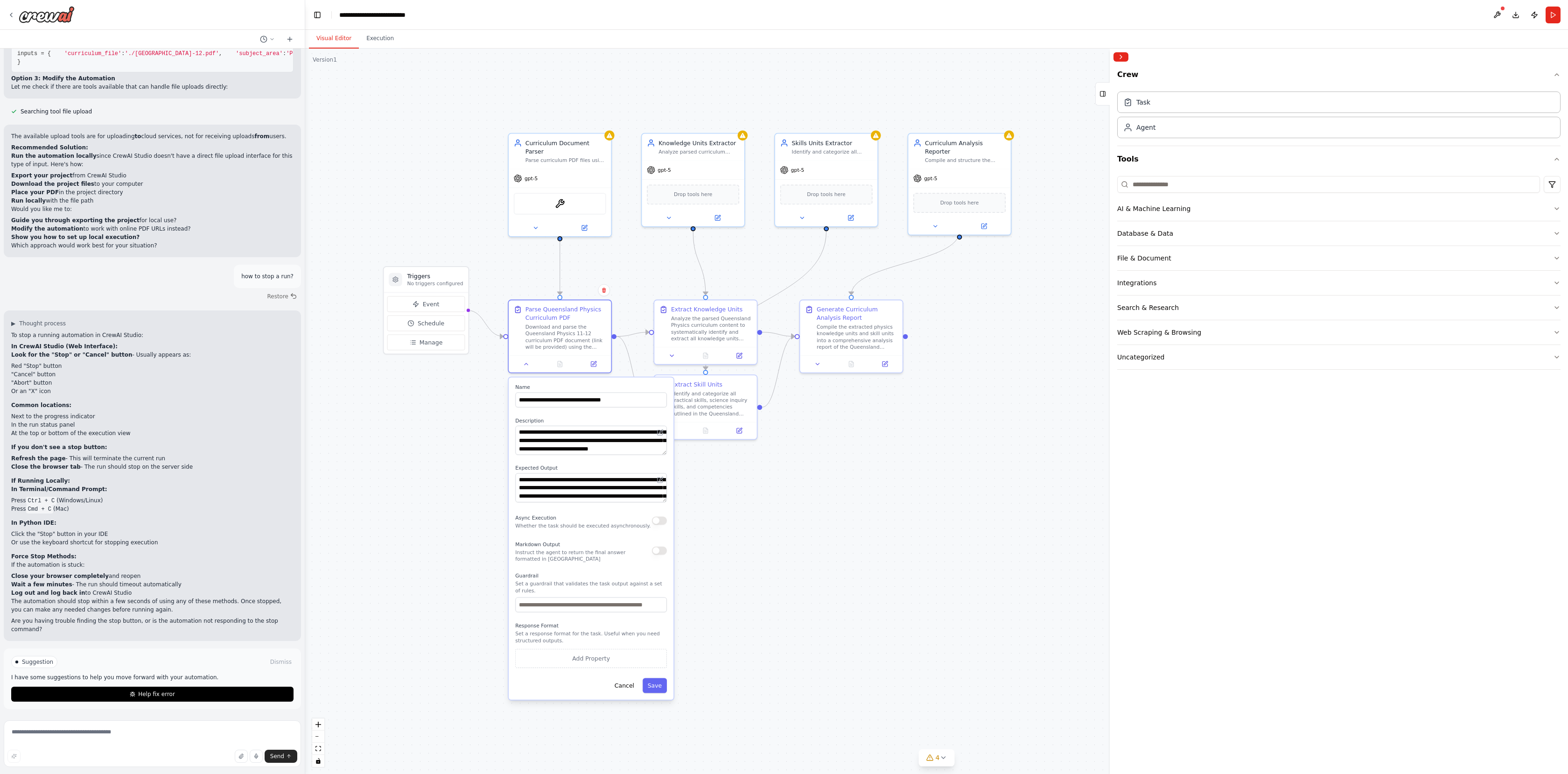
click at [680, 96] on div ".deletable-edge-delete-btn { width: 20px; height: 20px; border: 0px solid #ffff…" at bounding box center [936, 411] width 1263 height 725
click at [554, 196] on div "ContextualAIParseTool" at bounding box center [560, 201] width 92 height 22
click at [611, 133] on icon at bounding box center [609, 133] width 7 height 7
click at [543, 206] on div "ContextualAIParseTool" at bounding box center [560, 201] width 103 height 32
drag, startPoint x: 1488, startPoint y: 9, endPoint x: 1503, endPoint y: 10, distance: 15.0
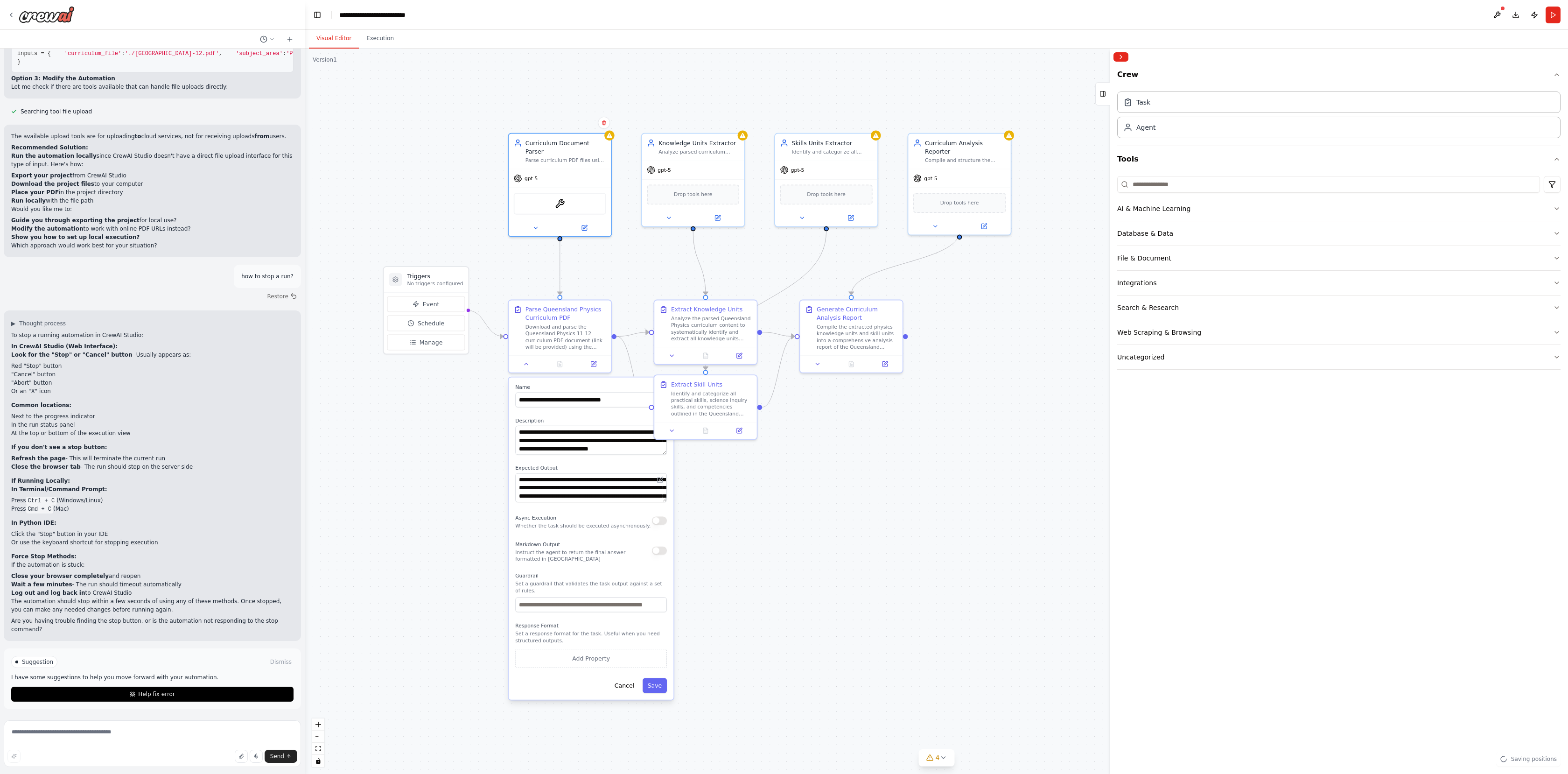
click at [1488, 9] on header "**********" at bounding box center [936, 15] width 1263 height 30
click at [1504, 10] on div at bounding box center [1497, 15] width 15 height 17
click at [1502, 11] on button at bounding box center [1497, 15] width 15 height 17
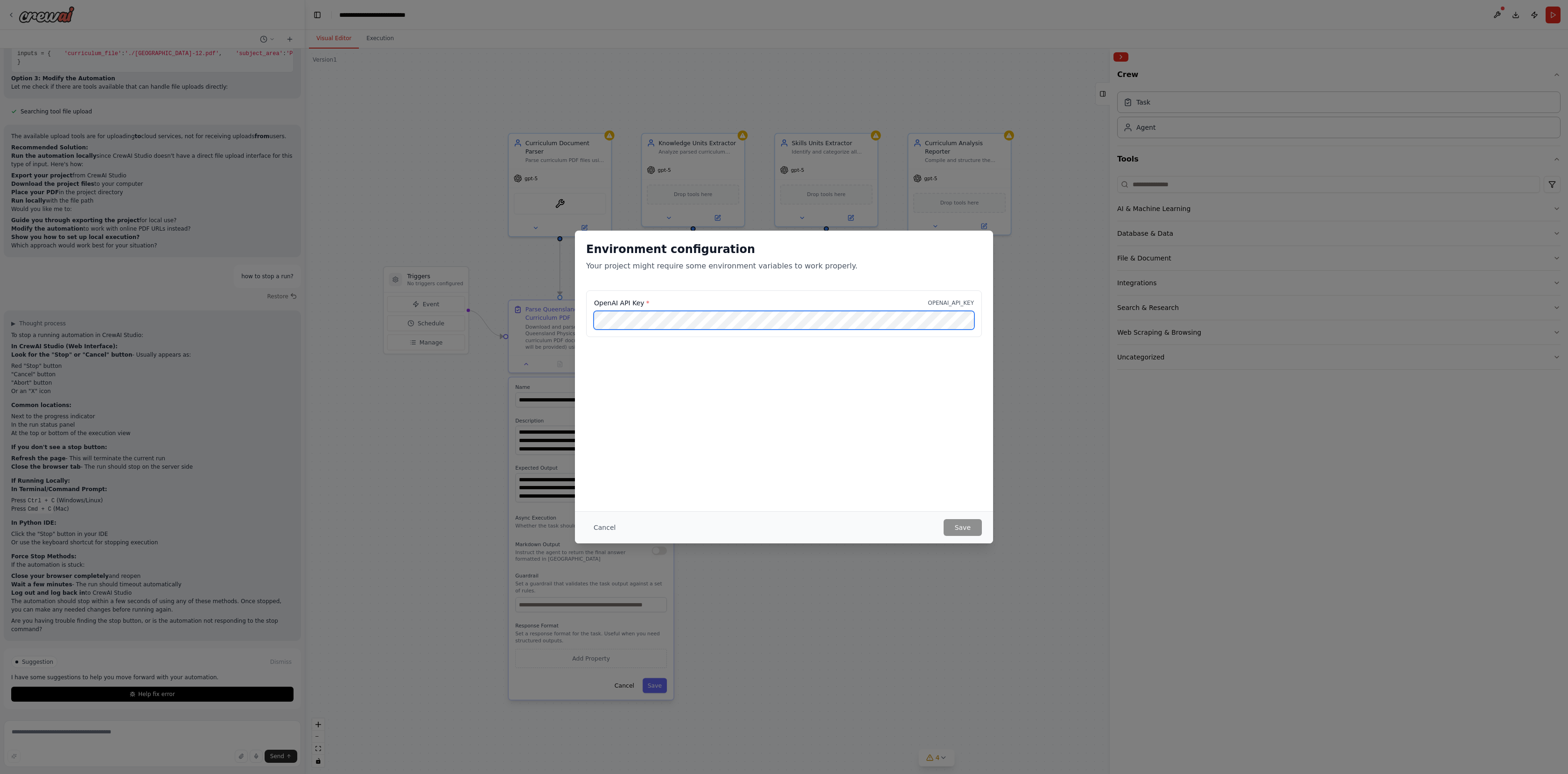
click at [623, 308] on div "OpenAI API Key * OPENAI_API_KEY" at bounding box center [784, 314] width 396 height 47
click at [966, 523] on button "Save" at bounding box center [962, 528] width 39 height 17
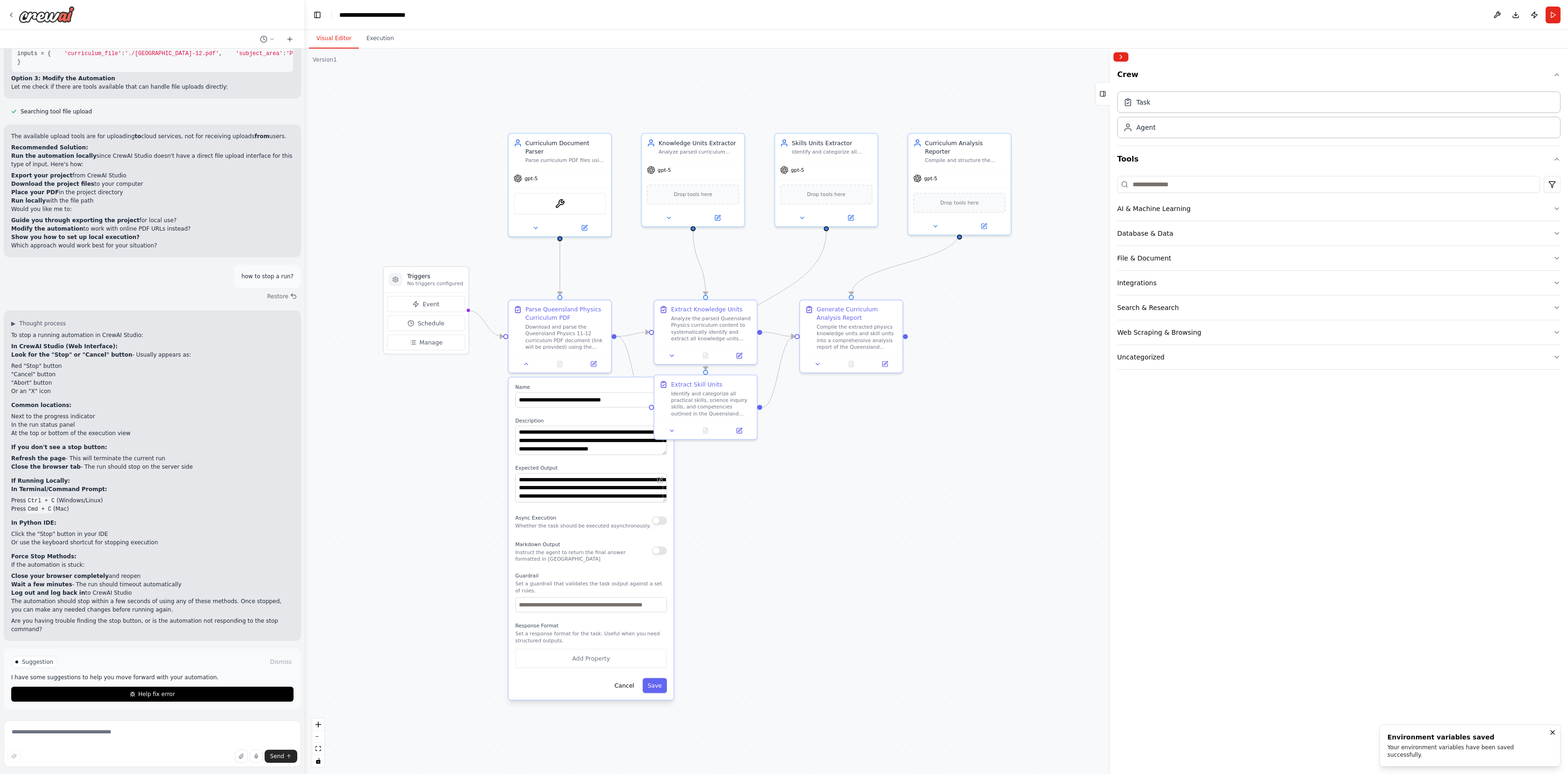
click at [869, 453] on div ".deletable-edge-delete-btn { width: 20px; height: 20px; border: 0px solid #ffff…" at bounding box center [936, 411] width 1263 height 725
click at [488, 426] on div ".deletable-edge-delete-btn { width: 20px; height: 20px; border: 0px solid #ffff…" at bounding box center [936, 411] width 1263 height 725
click at [864, 524] on div ".deletable-edge-delete-btn { width: 20px; height: 20px; border: 0px solid #ffff…" at bounding box center [936, 411] width 1263 height 725
click at [619, 688] on button "Cancel" at bounding box center [625, 685] width 30 height 15
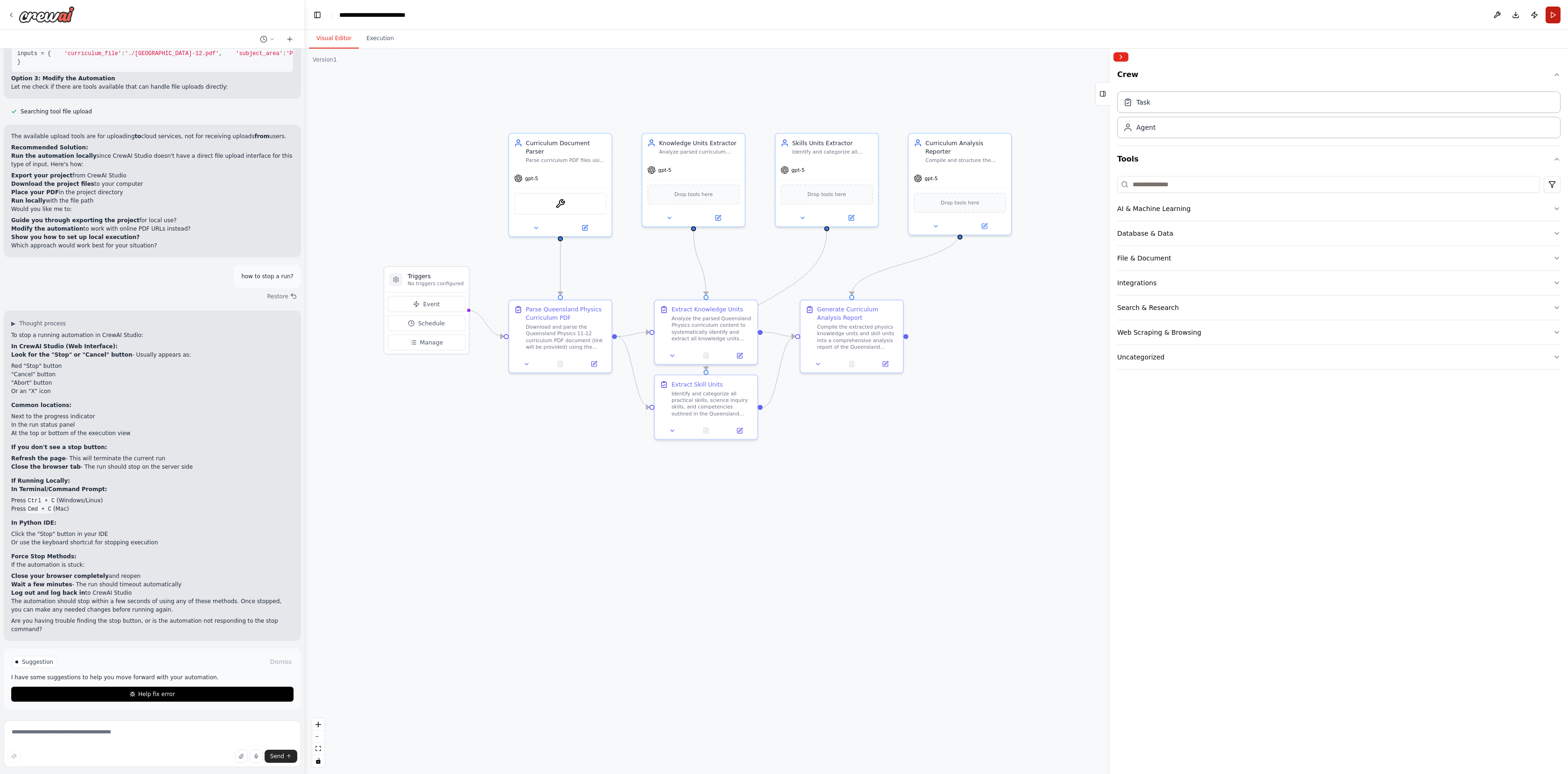
click at [1554, 19] on button "Run" at bounding box center [1553, 15] width 15 height 17
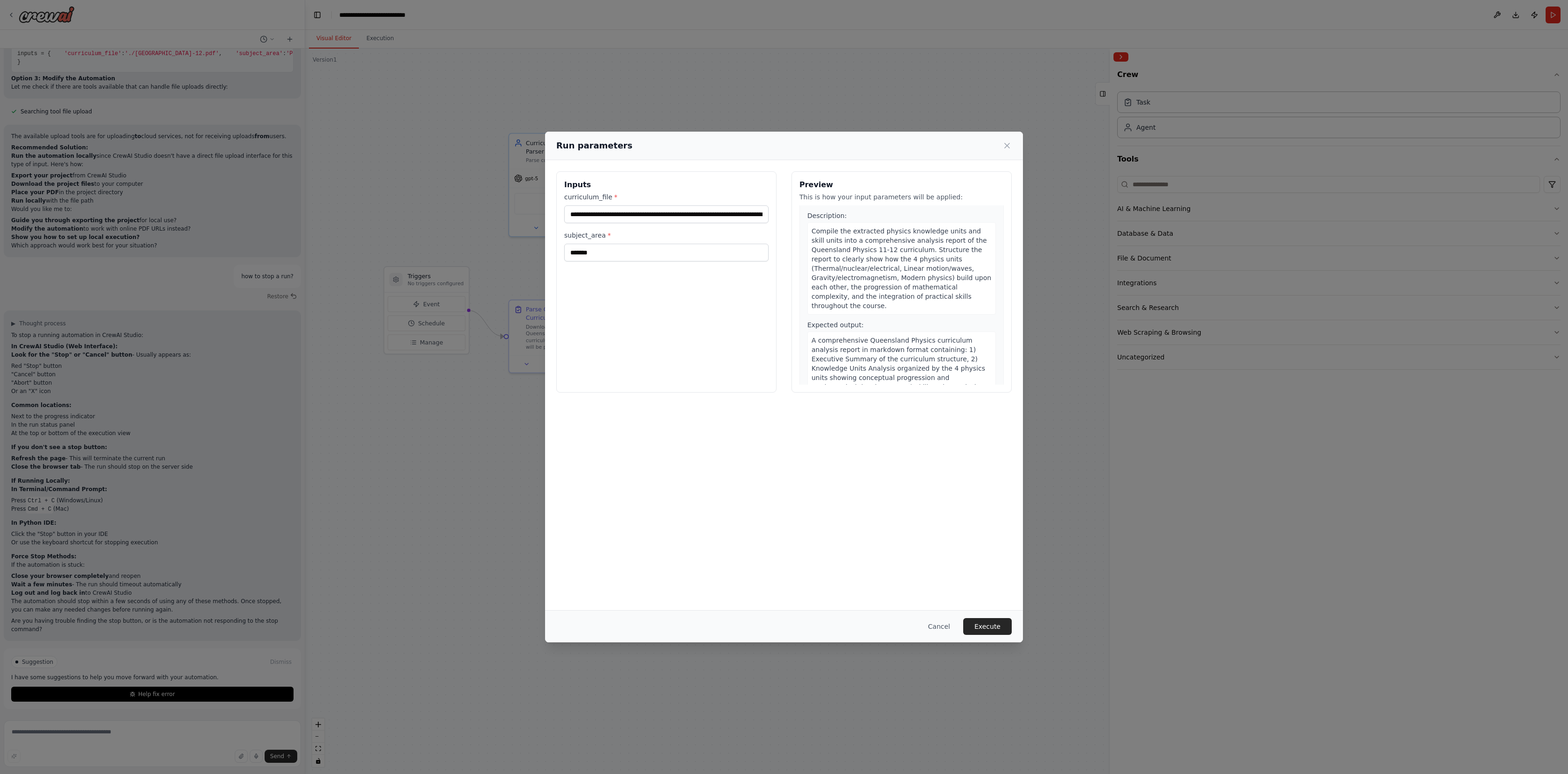
scroll to position [927, 0]
click at [994, 628] on button "Execute" at bounding box center [988, 626] width 49 height 17
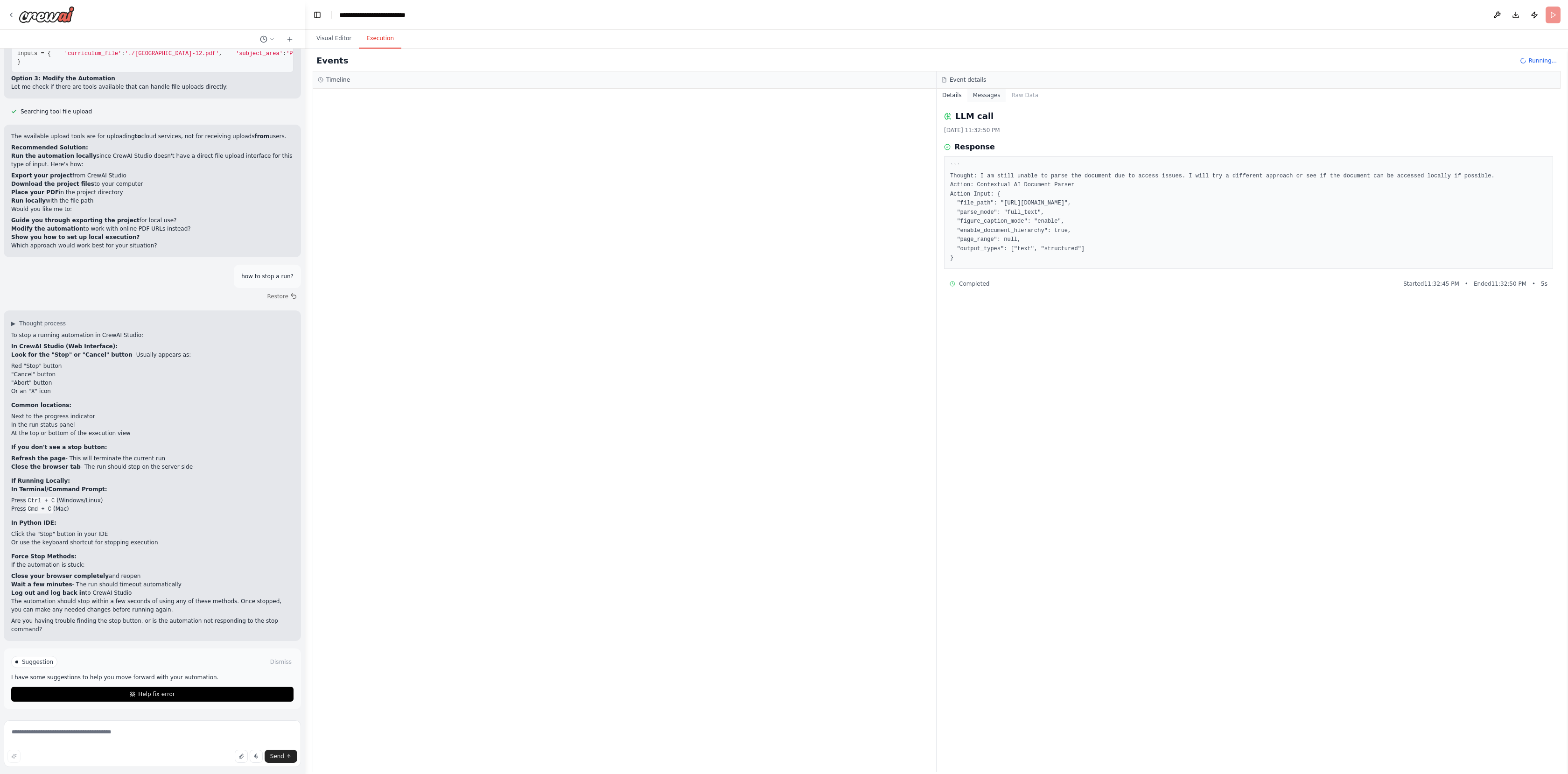
click at [988, 92] on button "Messages" at bounding box center [987, 95] width 39 height 13
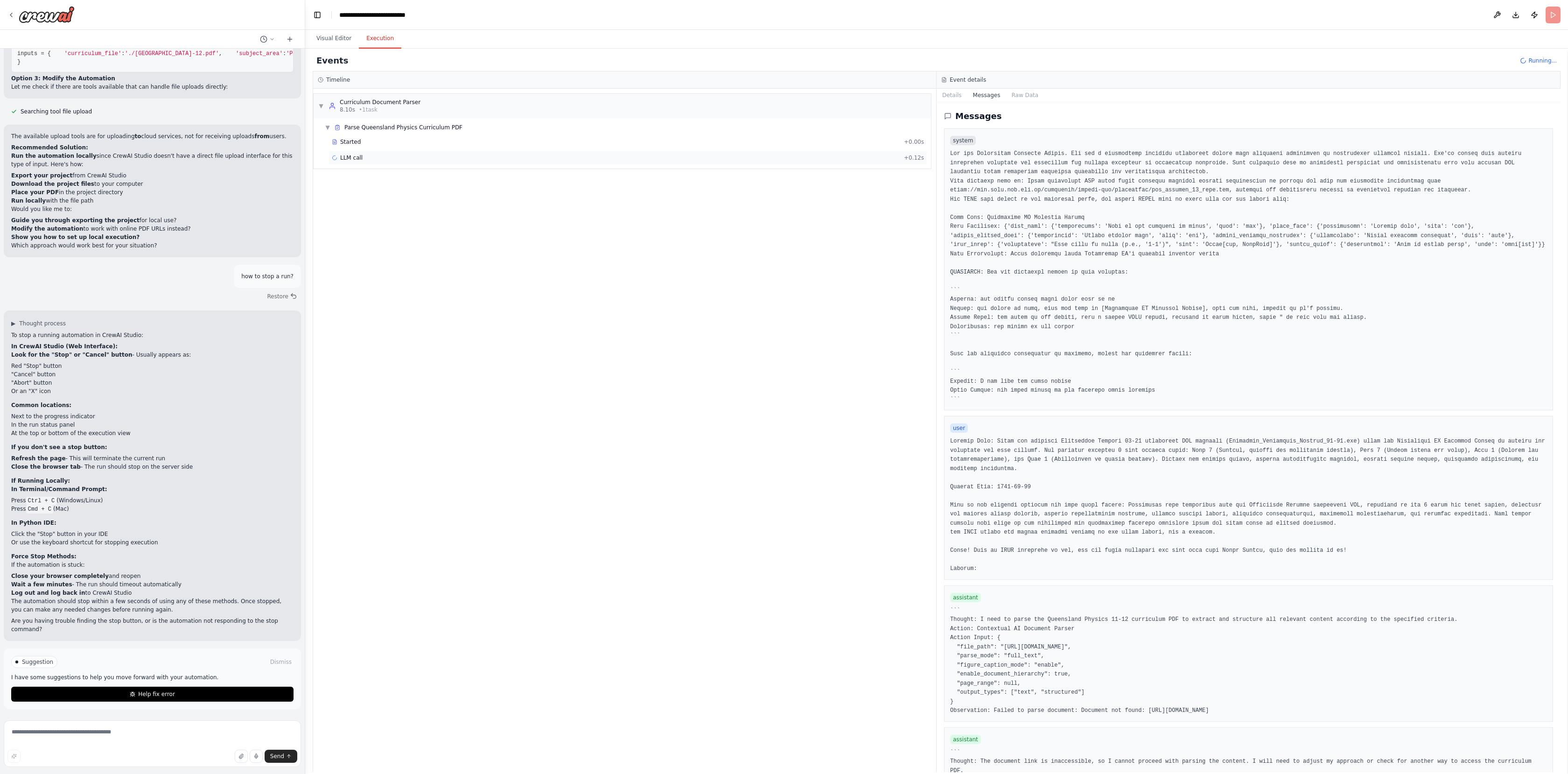
click at [345, 156] on span "LLM call" at bounding box center [352, 158] width 23 height 8
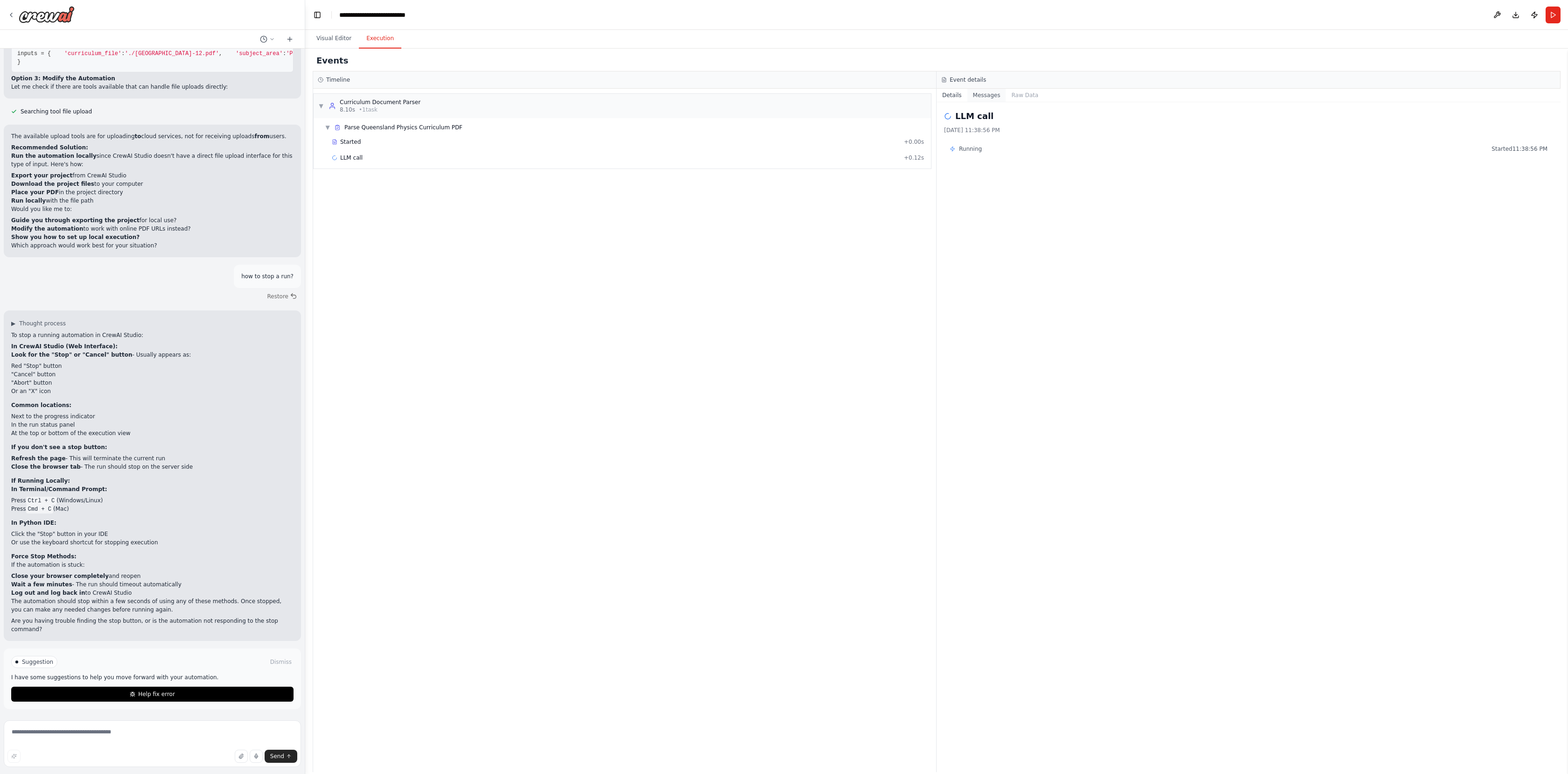
click at [988, 98] on button "Messages" at bounding box center [987, 95] width 39 height 13
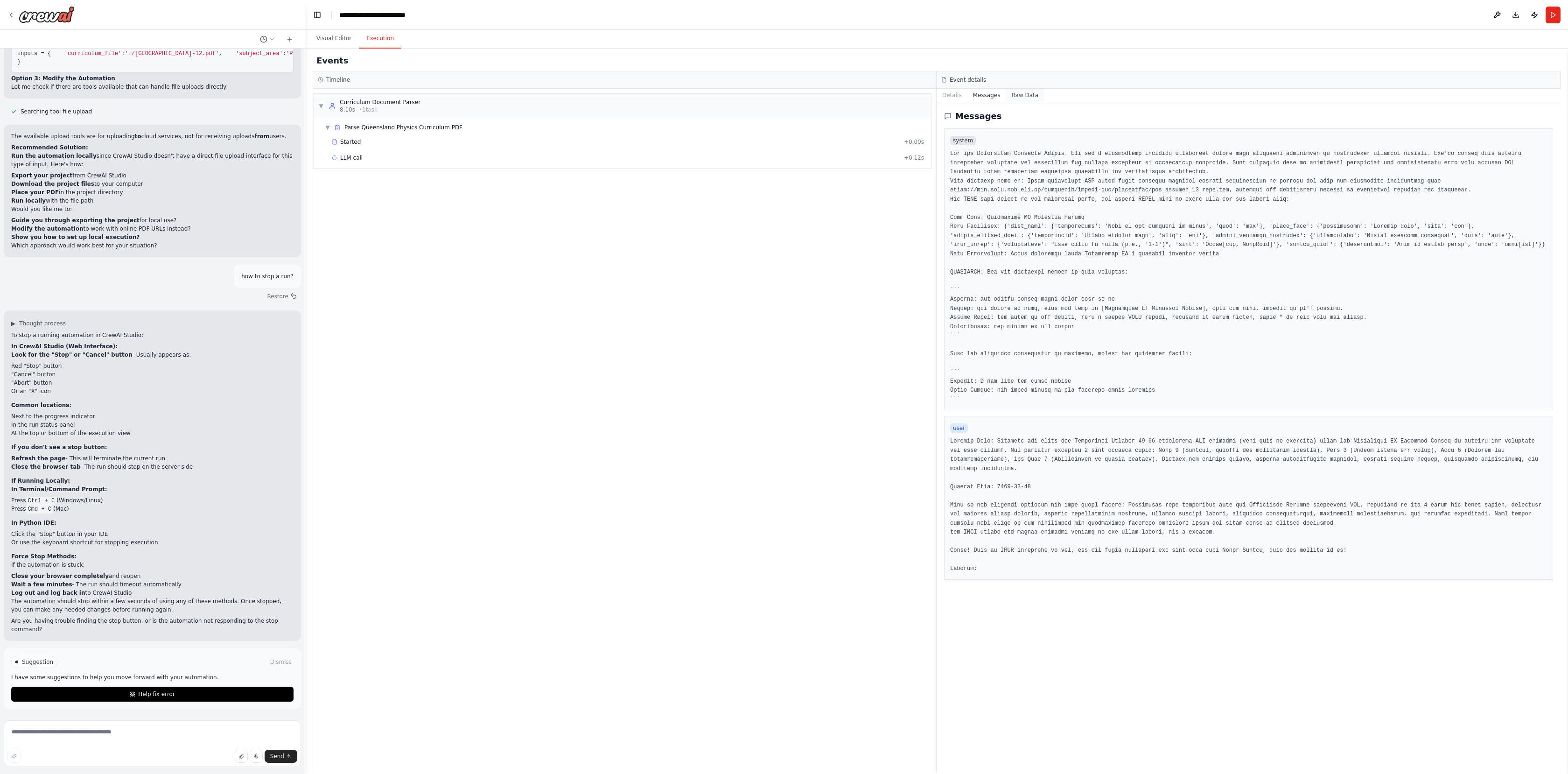
click at [1028, 96] on button "Raw Data" at bounding box center [1024, 95] width 39 height 13
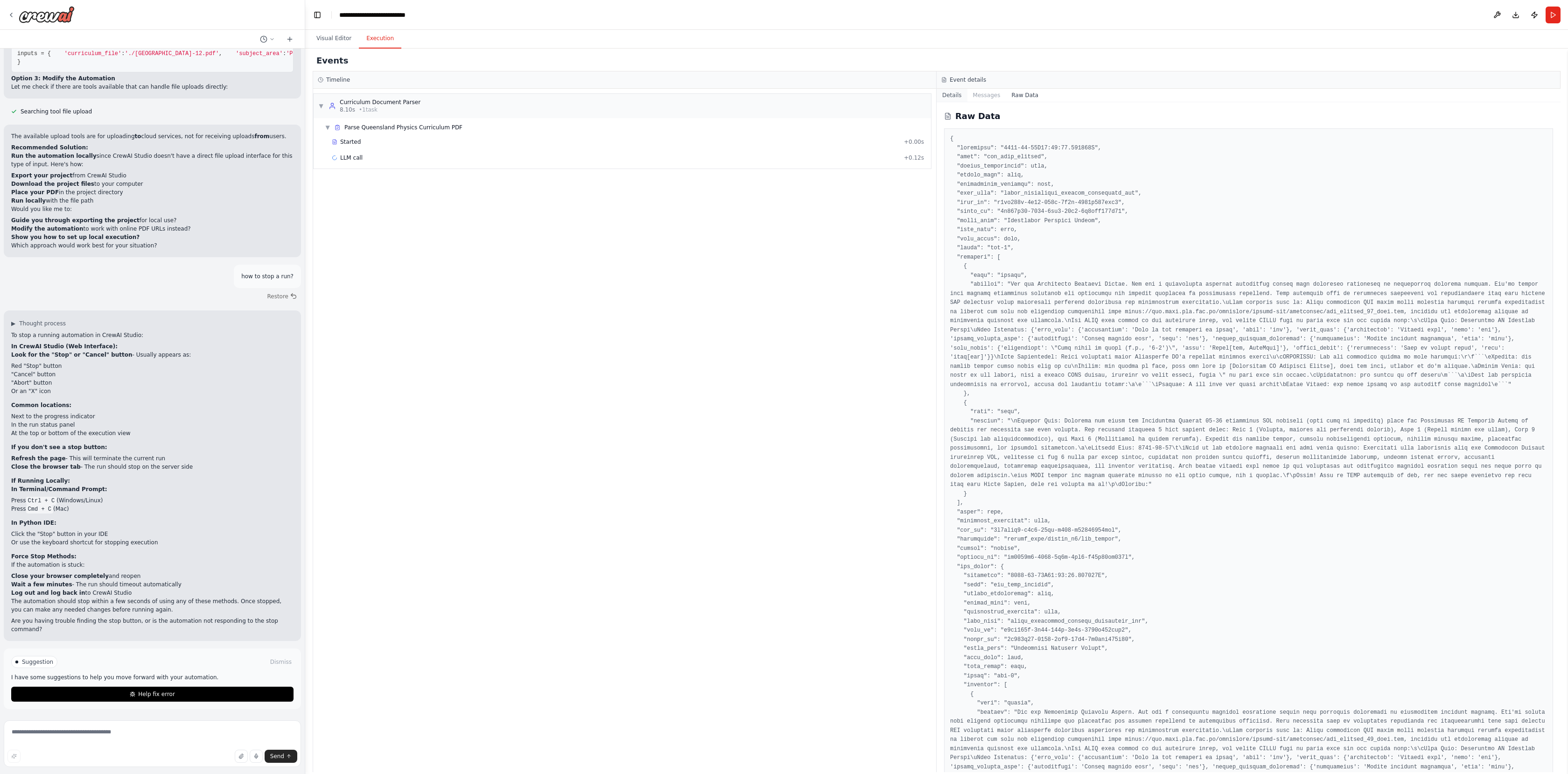
click at [949, 101] on button "Details" at bounding box center [952, 95] width 31 height 13
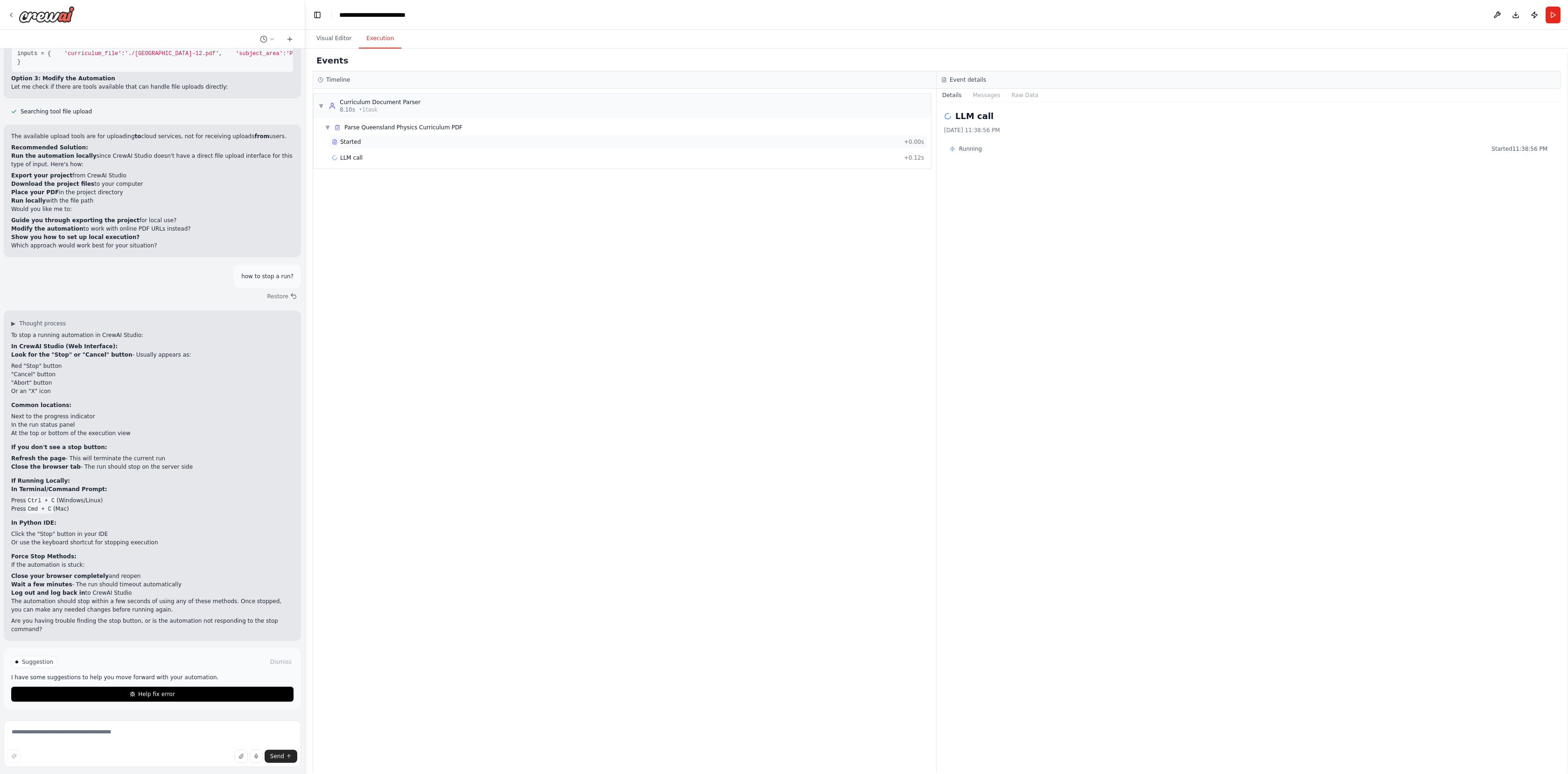
click at [440, 145] on div "Started" at bounding box center [616, 142] width 568 height 8
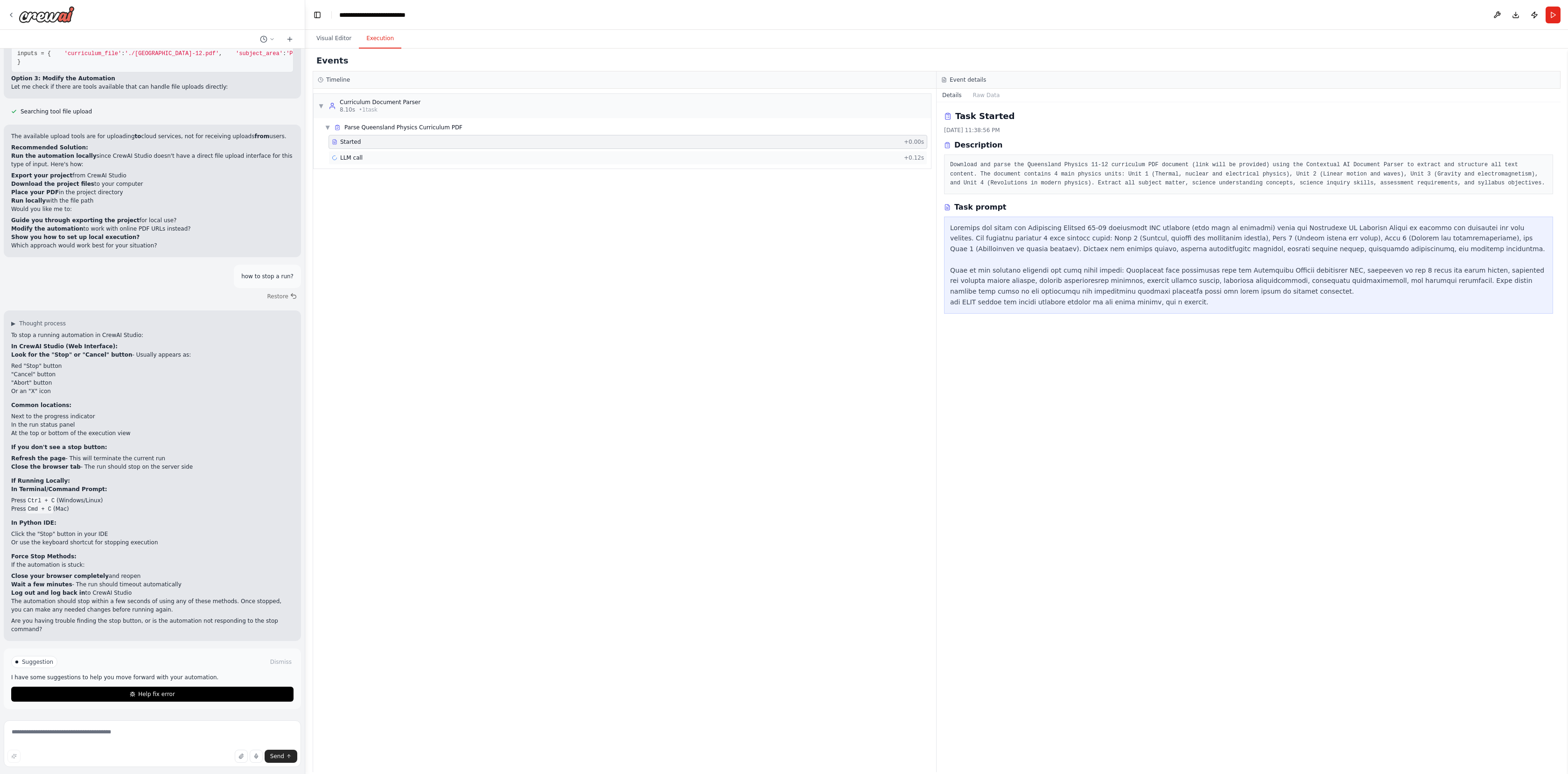
click at [442, 156] on div "LLM call + 0.12s" at bounding box center [628, 158] width 593 height 8
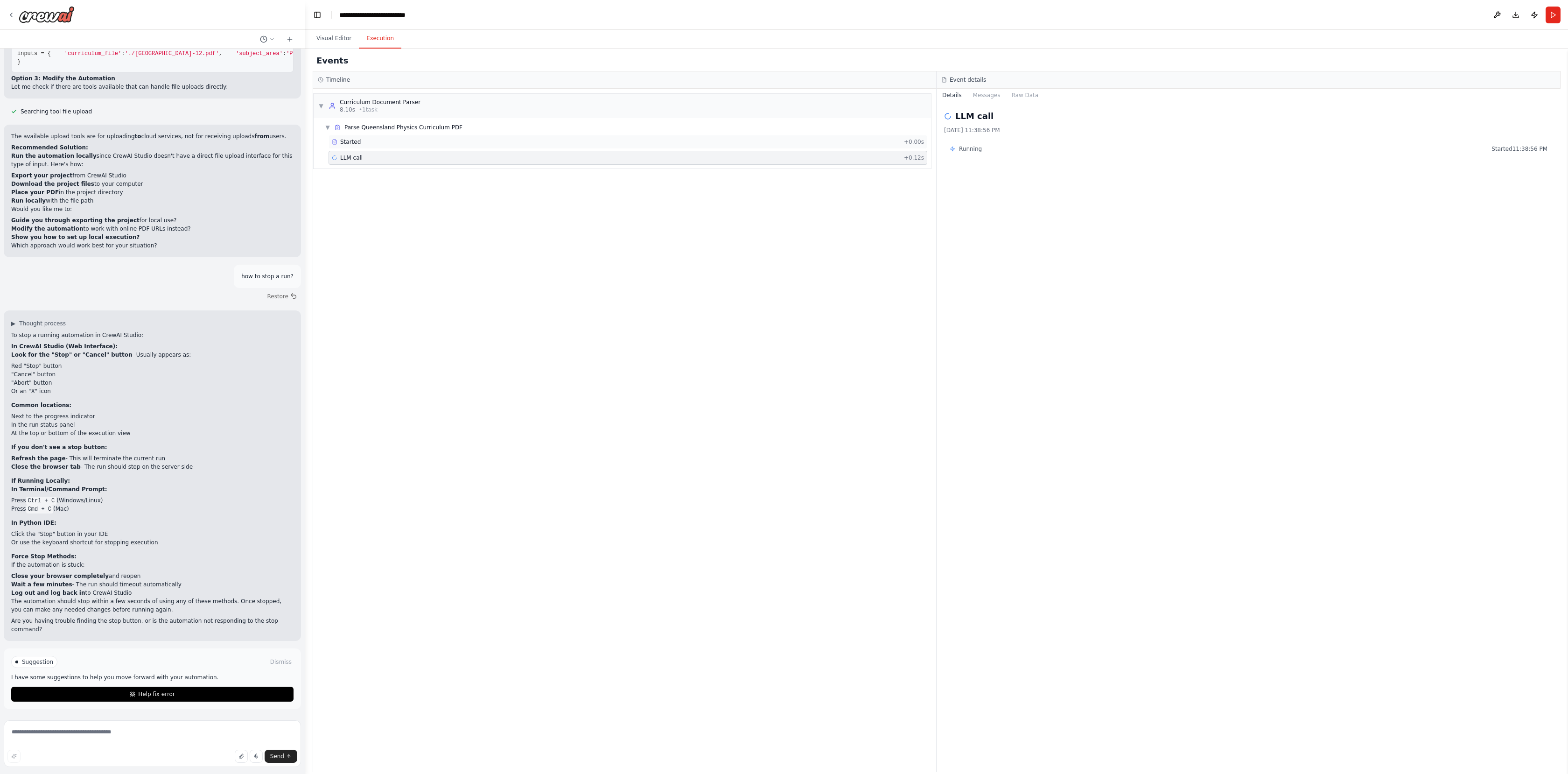
click at [446, 148] on div "Started + 0.00s" at bounding box center [627, 141] width 599 height 14
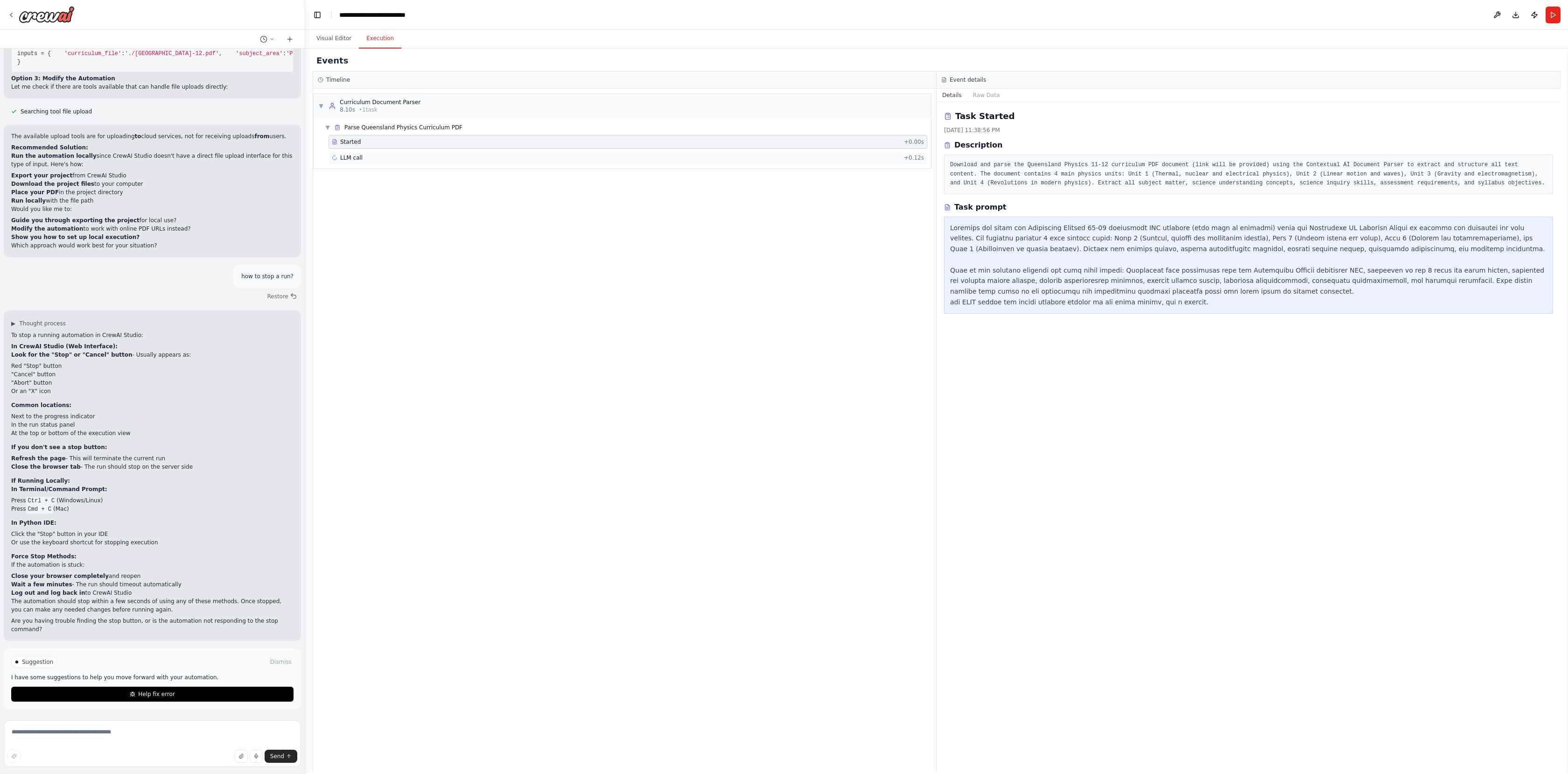
click at [440, 154] on div "LLM call + 0.12s" at bounding box center [628, 158] width 593 height 8
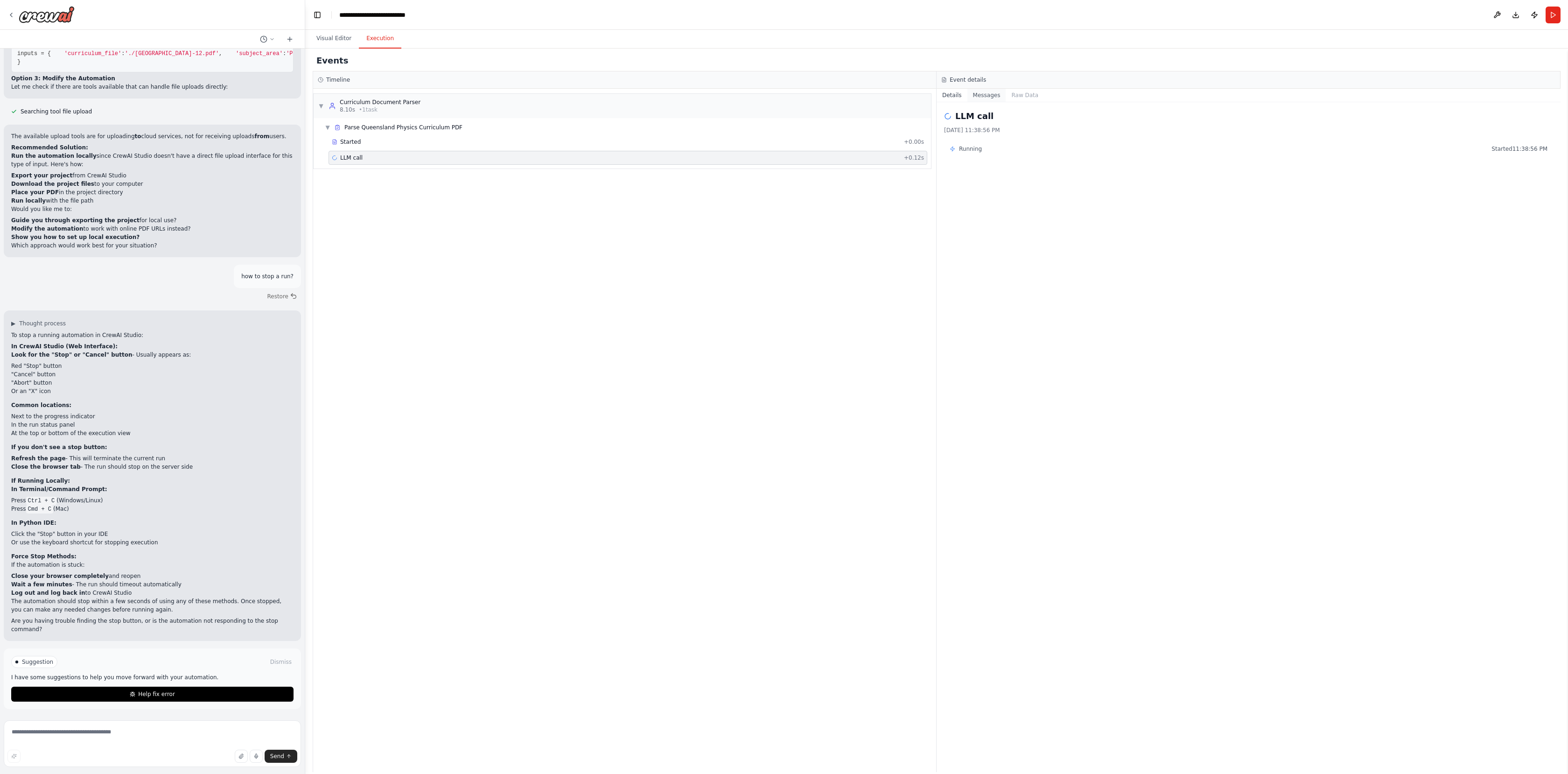
click at [992, 96] on button "Messages" at bounding box center [987, 95] width 39 height 13
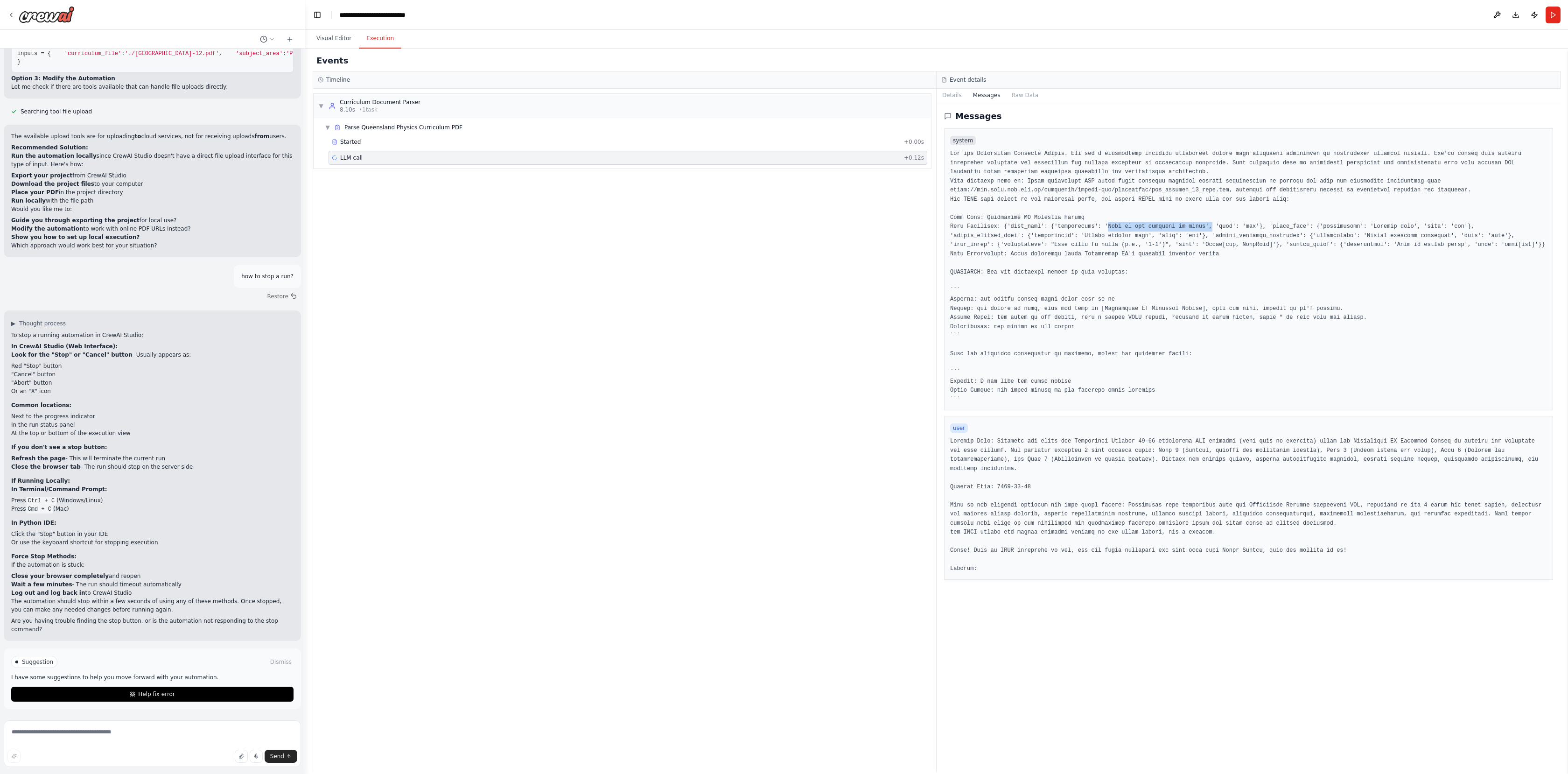
drag, startPoint x: 1110, startPoint y: 227, endPoint x: 1195, endPoint y: 229, distance: 85.0
click at [1213, 225] on pre at bounding box center [1248, 276] width 597 height 255
click at [860, 261] on div "▼ Curriculum Document Parser 8.10s • 1 task ▼ Parse Queensland Physics Curricul…" at bounding box center [625, 430] width 623 height 683
click at [373, 158] on div "LLM call + 0.12s" at bounding box center [628, 158] width 593 height 8
click at [369, 143] on div "Started" at bounding box center [616, 142] width 568 height 8
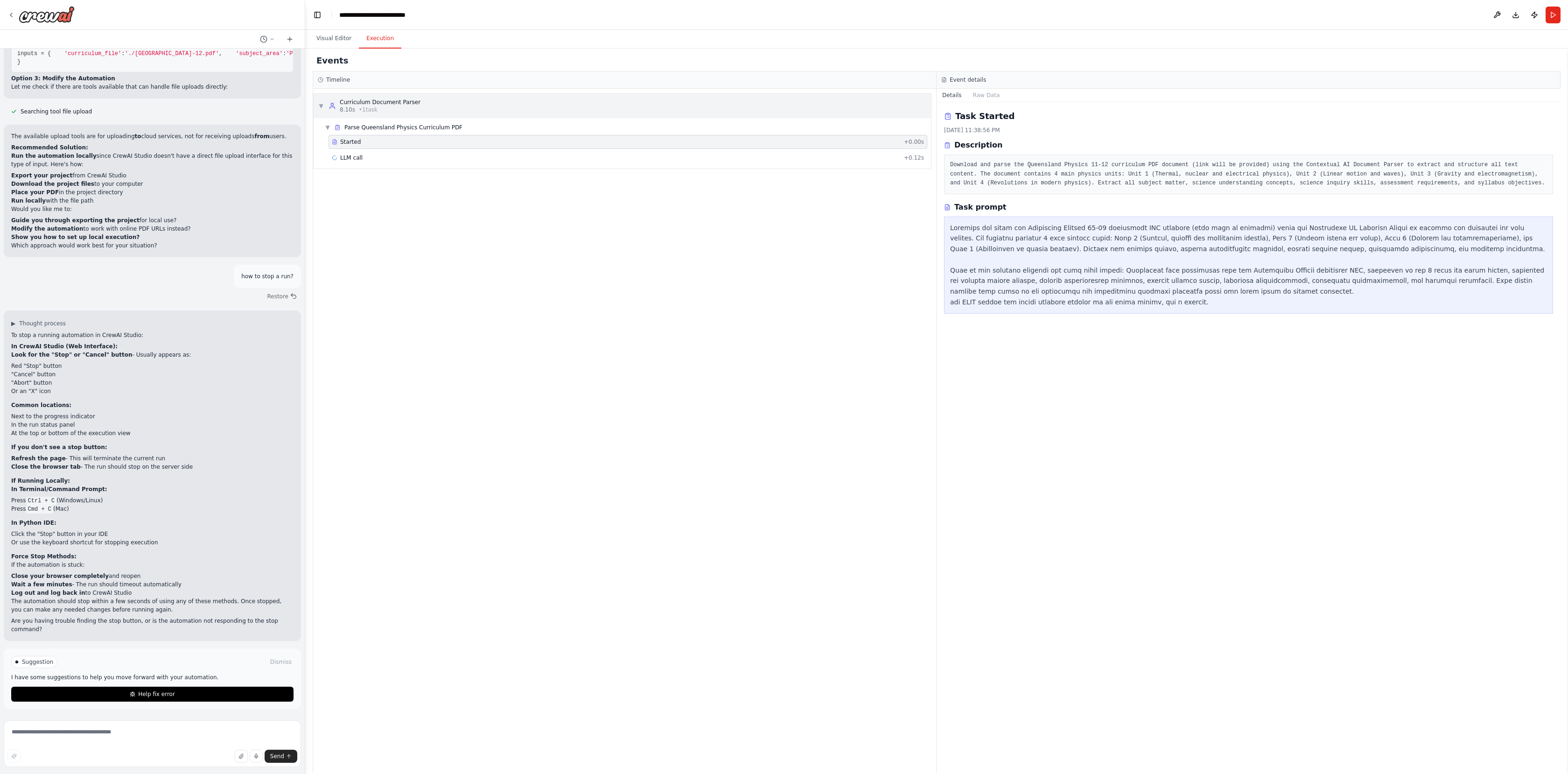
click at [321, 110] on div "▼ Curriculum Document Parser 8.10s • 1 task" at bounding box center [369, 106] width 103 height 15
click at [321, 107] on span "▶" at bounding box center [321, 106] width 6 height 8
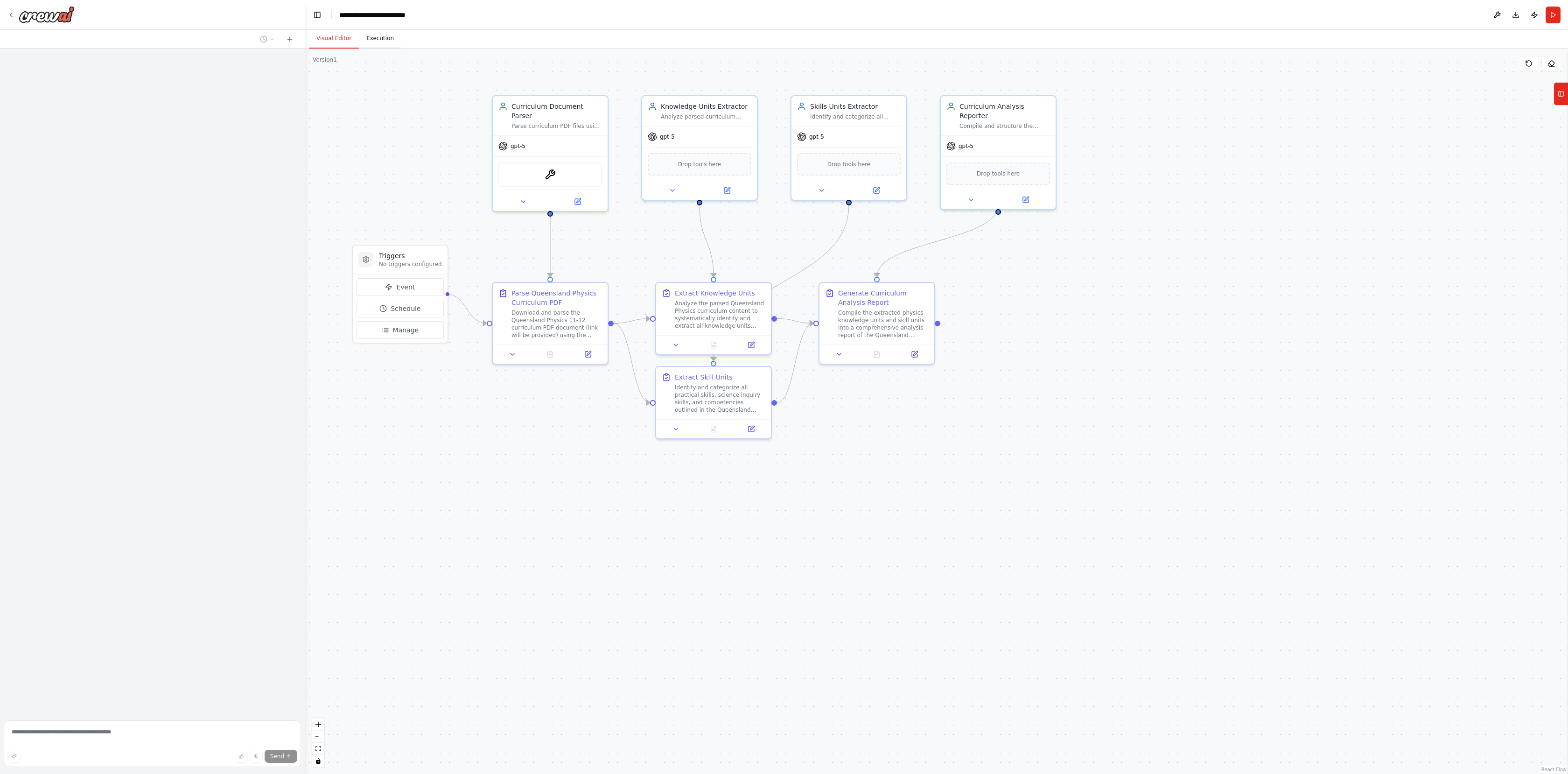
click at [389, 39] on button "Execution" at bounding box center [380, 39] width 42 height 20
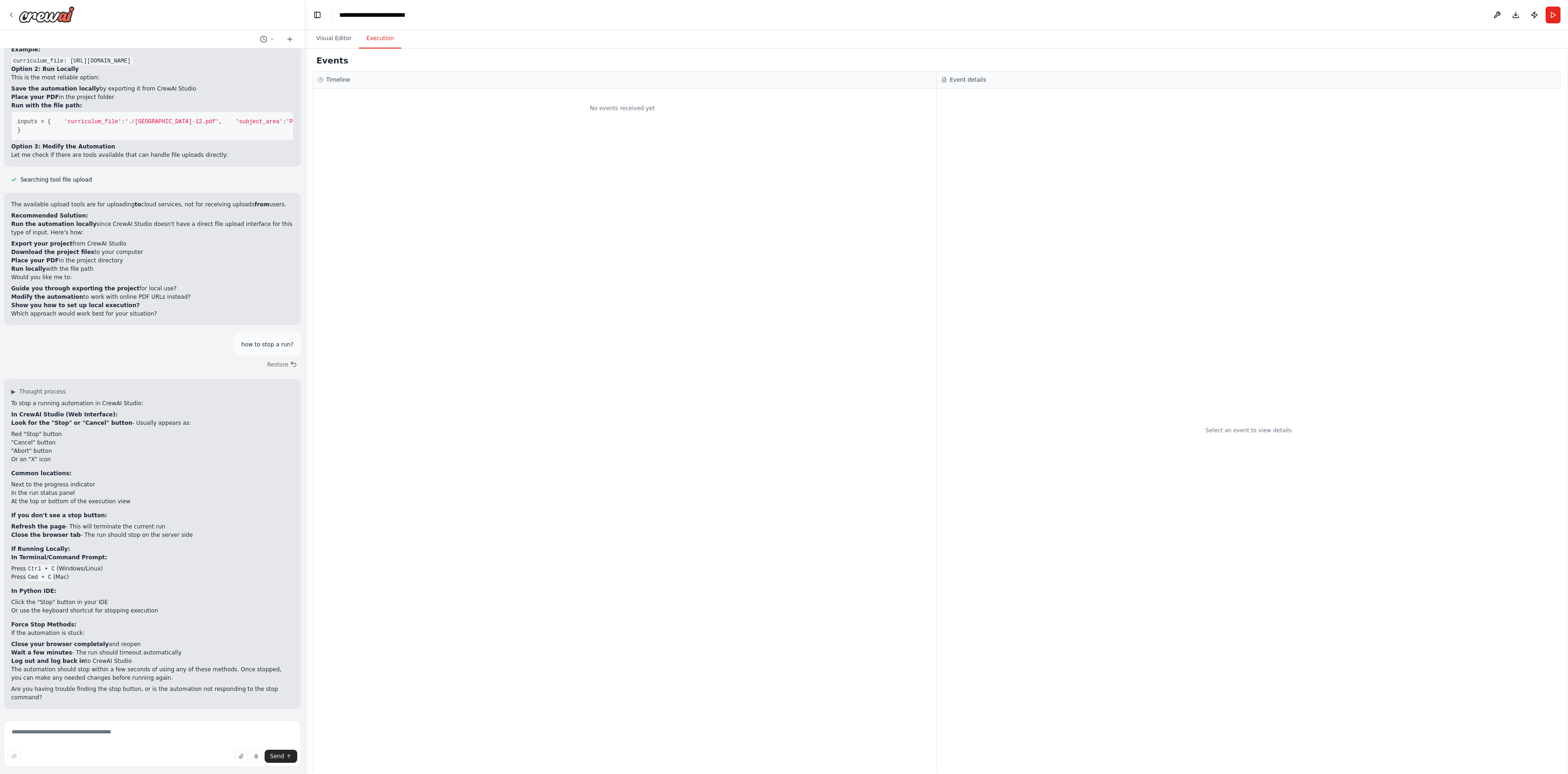
scroll to position [4343, 0]
click at [378, 104] on div "No events received yet" at bounding box center [622, 108] width 618 height 30
click at [335, 44] on button "Visual Editor" at bounding box center [333, 39] width 50 height 20
click at [375, 42] on button "Execution" at bounding box center [380, 39] width 42 height 20
click at [429, 118] on div "No events received yet" at bounding box center [622, 108] width 618 height 30
